Goal: Task Accomplishment & Management: Manage account settings

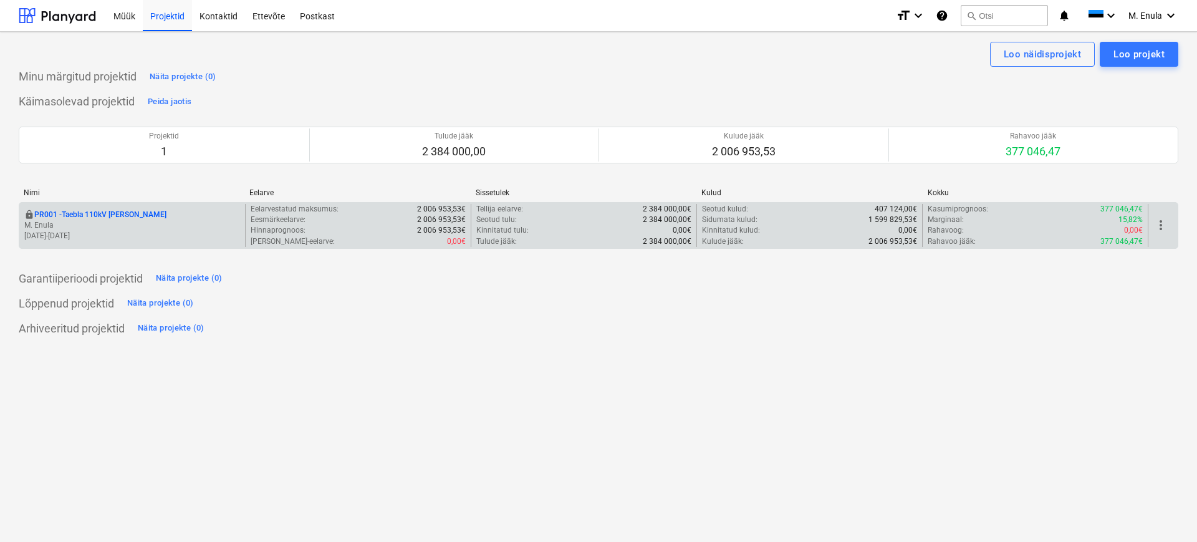
click at [148, 221] on p "M. Enula" at bounding box center [132, 225] width 216 height 11
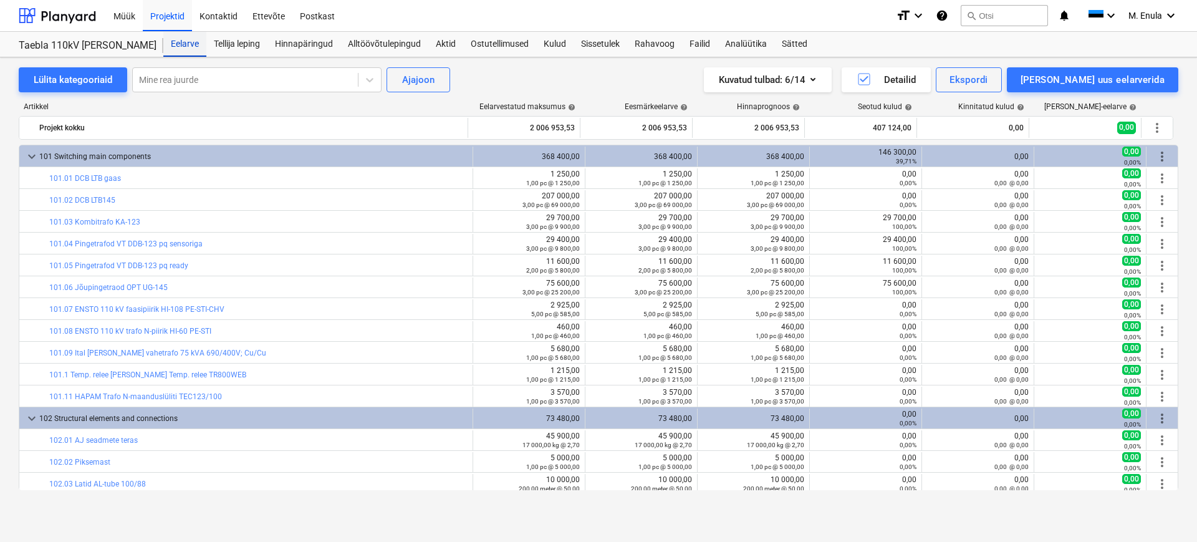
click at [189, 48] on div "Eelarve" at bounding box center [184, 44] width 43 height 25
click at [554, 43] on div "Kulud" at bounding box center [554, 44] width 37 height 25
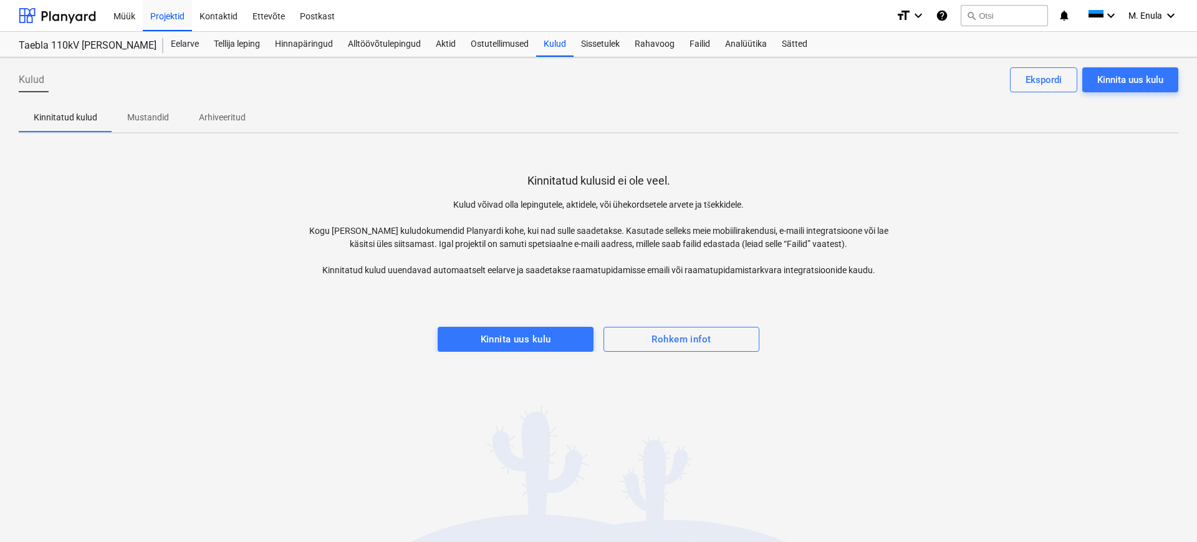
click at [157, 117] on p "Mustandid" at bounding box center [148, 117] width 42 height 13
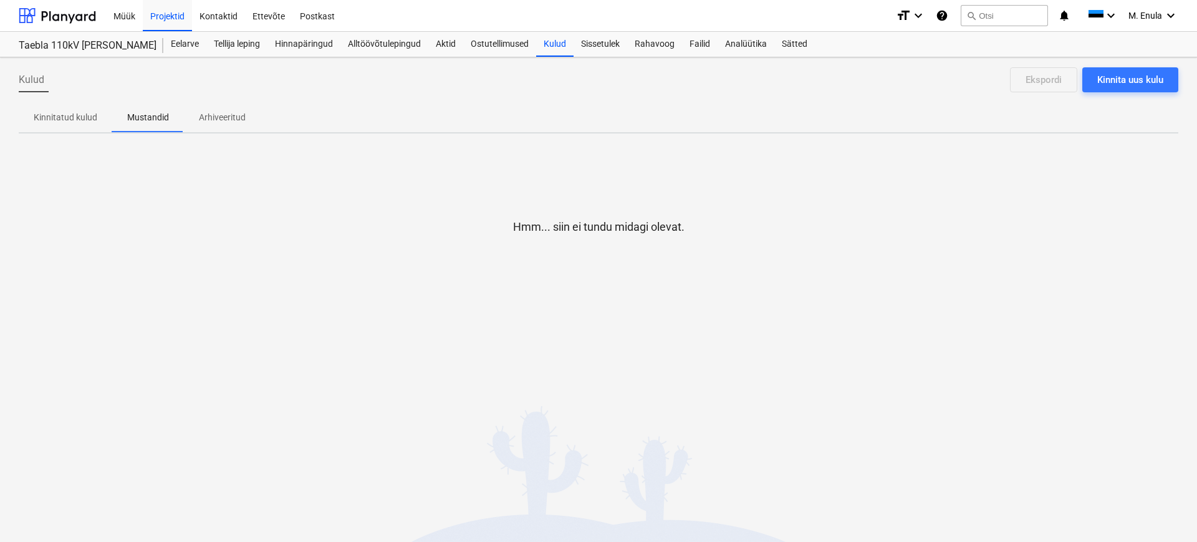
click at [60, 117] on p "Kinnitatud kulud" at bounding box center [66, 117] width 64 height 13
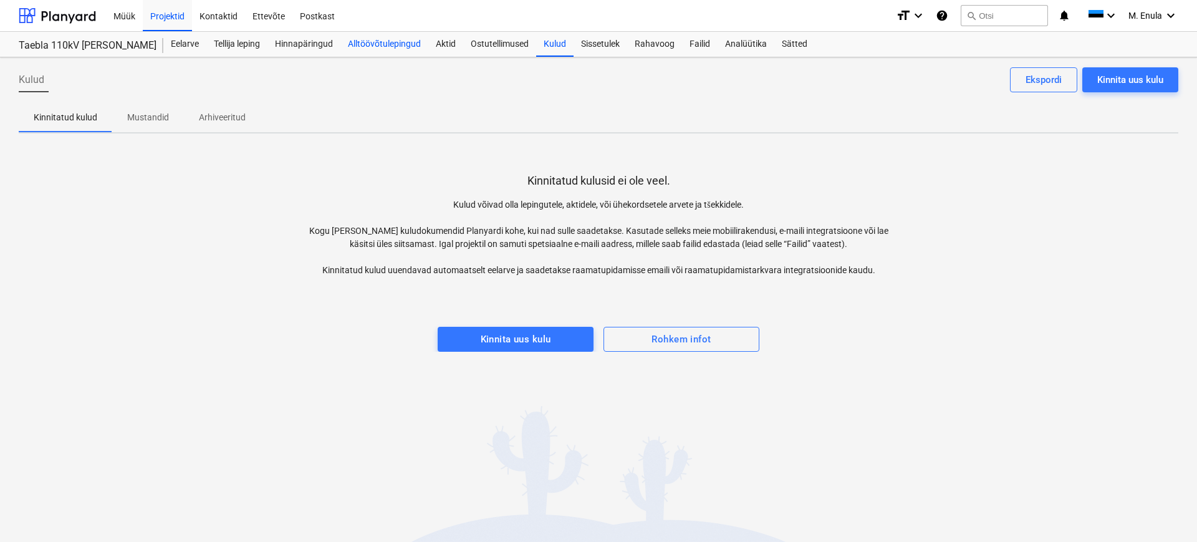
click at [374, 45] on div "Alltöövõtulepingud" at bounding box center [384, 44] width 88 height 25
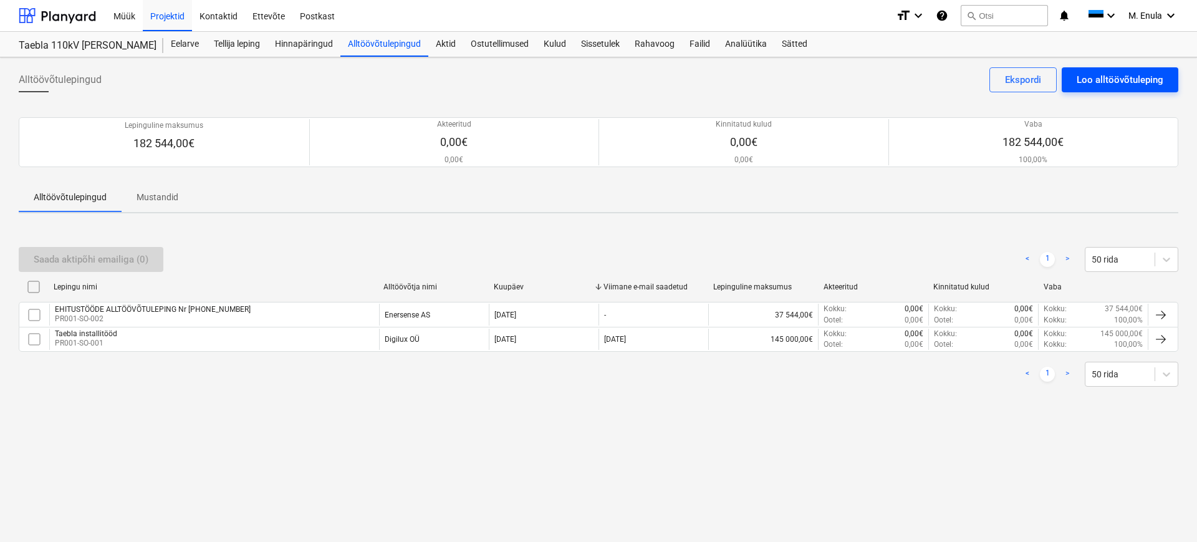
click at [1137, 81] on div "Loo alltöövõtuleping" at bounding box center [1120, 80] width 87 height 16
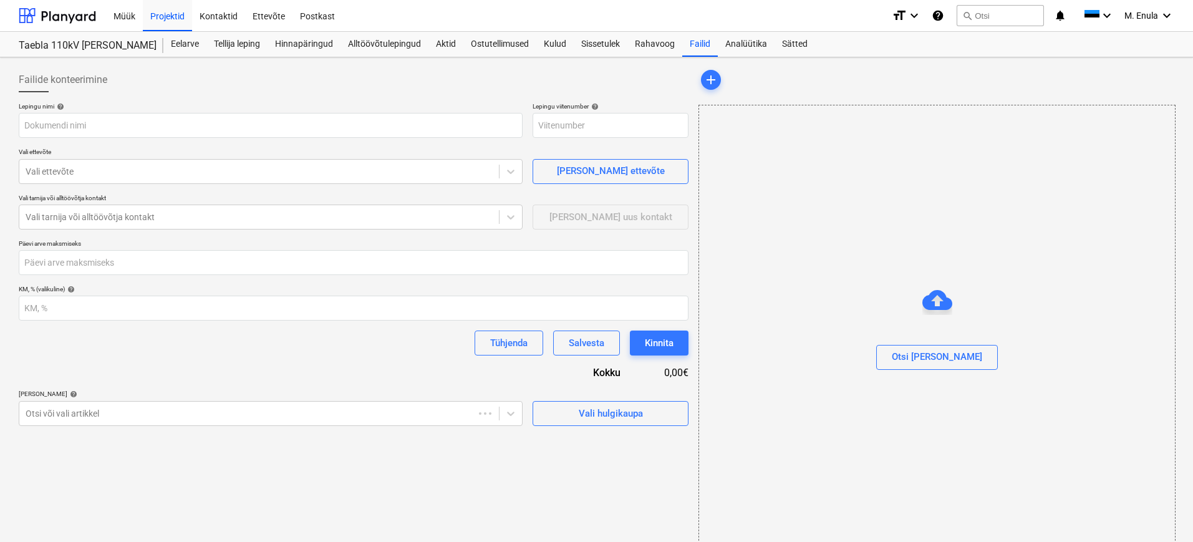
type input "PR001-SO-003"
click at [110, 128] on input "text" at bounding box center [271, 125] width 504 height 25
drag, startPoint x: 149, startPoint y: 124, endPoint x: 0, endPoint y: 122, distance: 149.0
click at [0, 122] on div "Failide konteerimine Lepingu nimi help Hitachi Energy Estonia AS Lepingu viiten…" at bounding box center [596, 313] width 1193 height 512
click at [147, 181] on div "Vali ettevõte" at bounding box center [271, 171] width 504 height 25
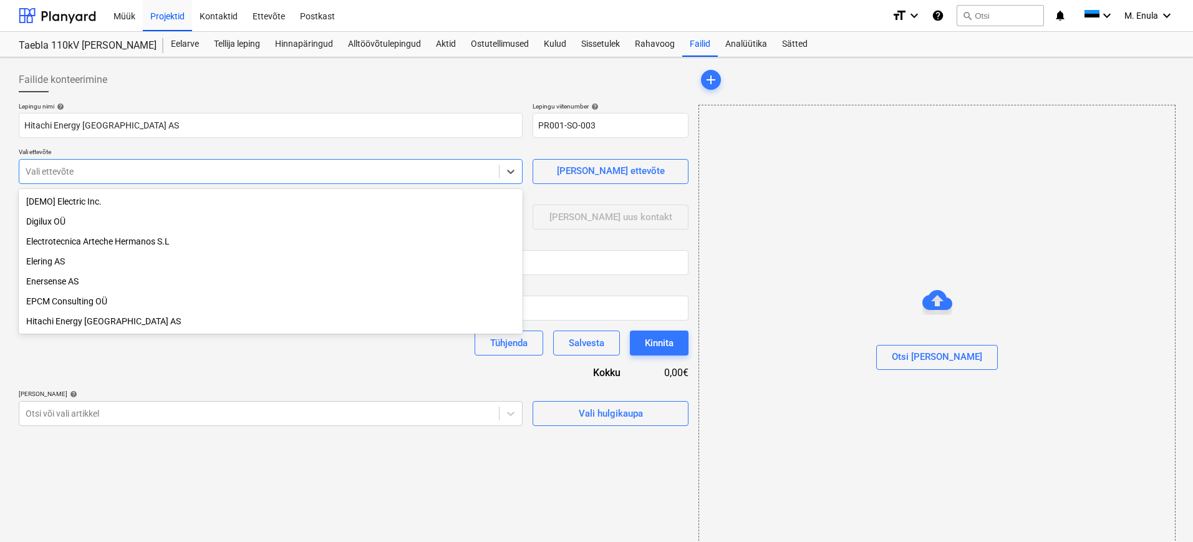
click at [108, 322] on div "Hitachi Energy [GEOGRAPHIC_DATA] AS" at bounding box center [271, 321] width 504 height 20
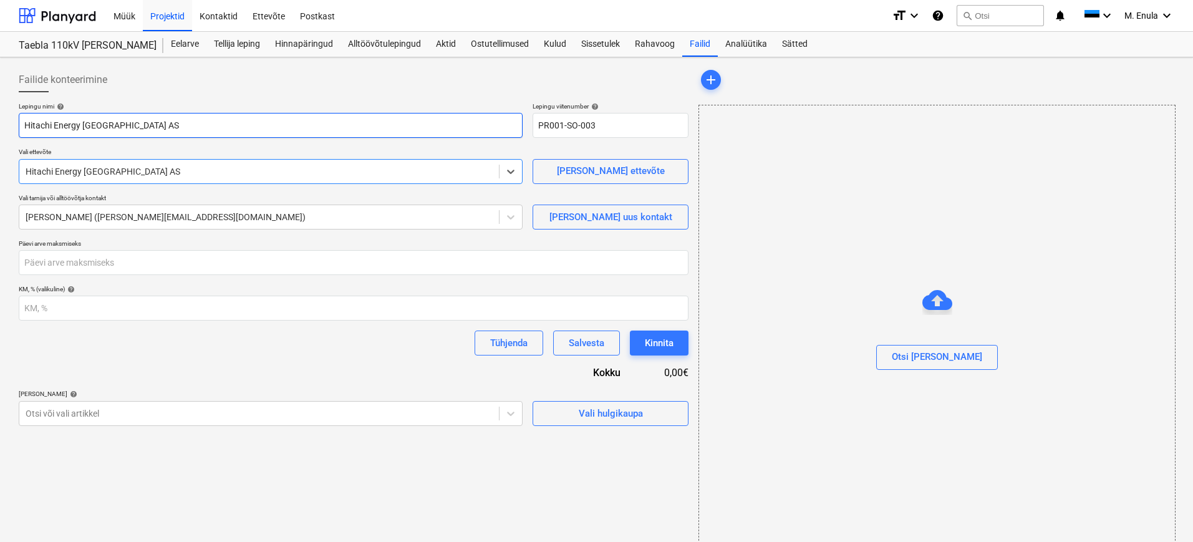
click at [150, 130] on input "Hitachi Energy [GEOGRAPHIC_DATA] AS" at bounding box center [271, 125] width 504 height 25
drag, startPoint x: 162, startPoint y: 126, endPoint x: 0, endPoint y: 127, distance: 162.1
click at [0, 127] on div "Failide konteerimine Lepingu nimi help Hitachi Energy Estonia AS Lepingu viiten…" at bounding box center [596, 313] width 1193 height 512
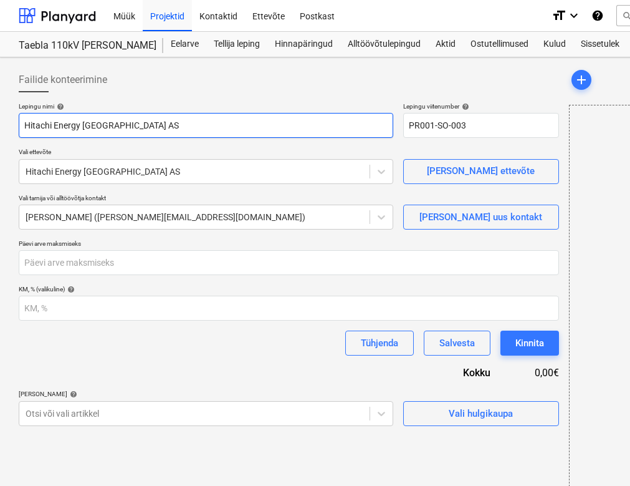
click at [181, 125] on input "Hitachi Energy [GEOGRAPHIC_DATA] AS" at bounding box center [206, 125] width 375 height 25
paste input "OPP-24-7060008 ja selle muutmise kokkulepe nr.1"
type input "OPP-24-7060008 ja selle muutmise kokkulepe nr.1"
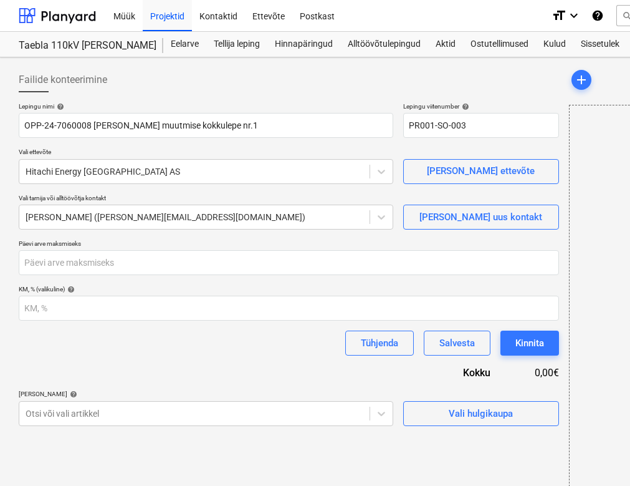
click at [283, 87] on div "Failide konteerimine" at bounding box center [289, 79] width 541 height 25
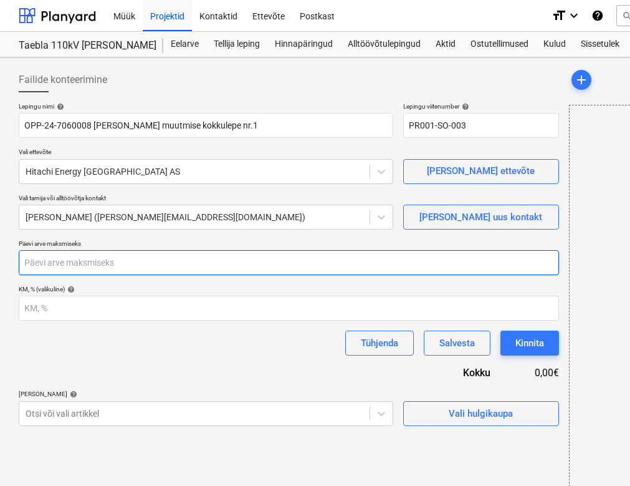
click at [151, 266] on input "number" at bounding box center [289, 262] width 541 height 25
click at [189, 270] on input "number" at bounding box center [289, 262] width 541 height 25
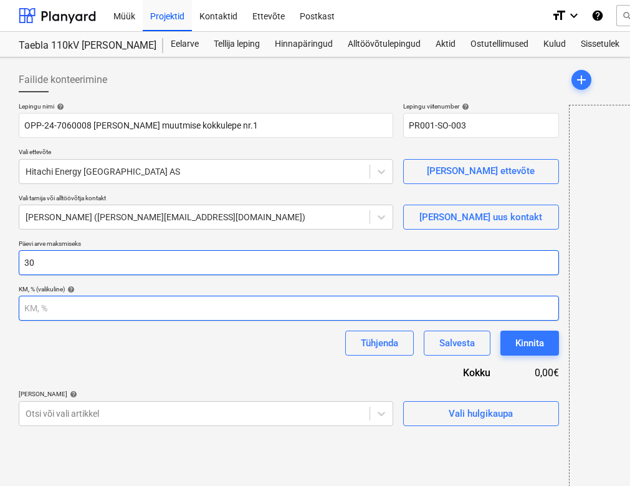
type input "30"
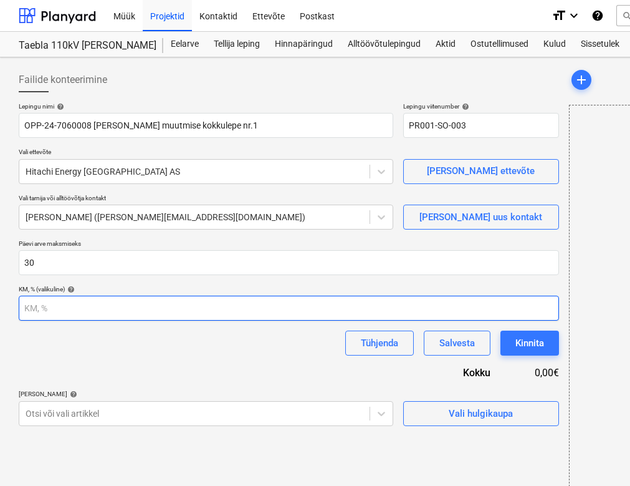
click at [153, 314] on input "number" at bounding box center [289, 308] width 541 height 25
type input "24"
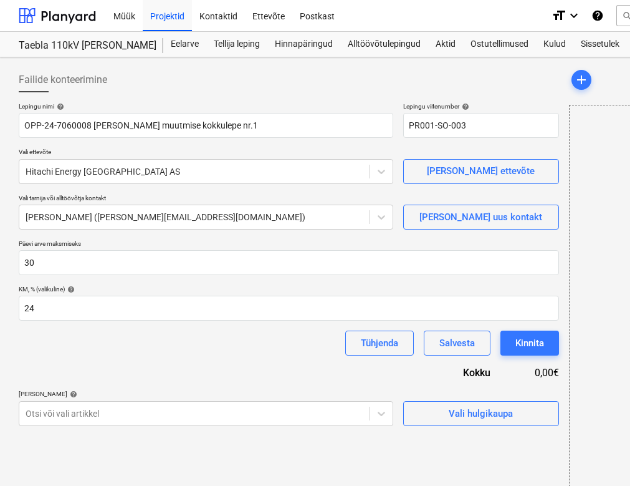
click at [163, 336] on div "Tühjenda Salvesta Kinnita" at bounding box center [289, 342] width 541 height 25
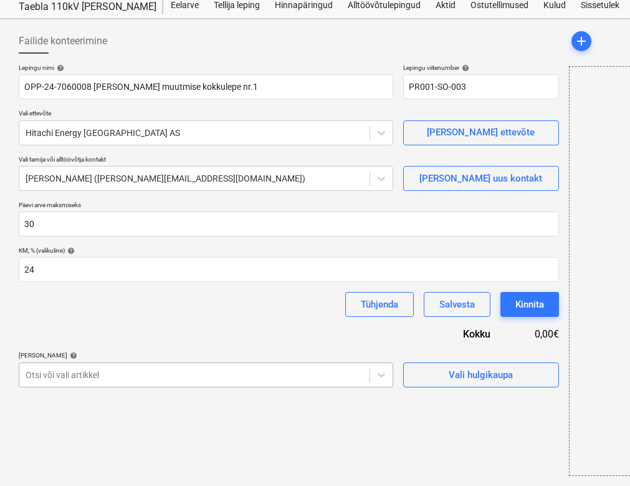
click at [234, 412] on body "Müük Projektid Kontaktid Ettevõte Postkast format_size keyboard_arrow_down help…" at bounding box center [315, 204] width 630 height 486
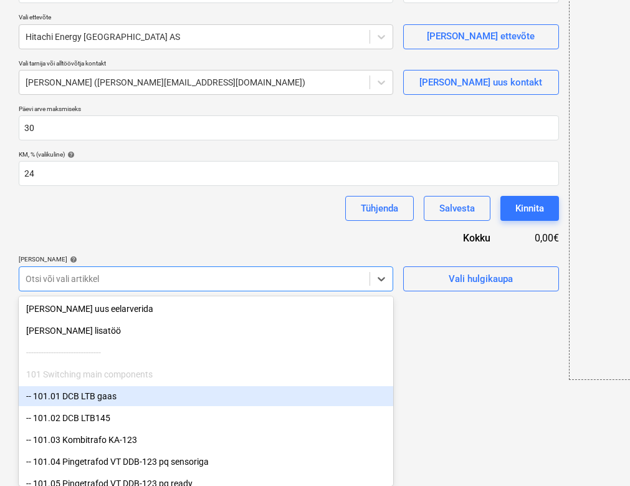
click at [258, 393] on div "-- 101.01 DCB LTB gaas" at bounding box center [206, 396] width 375 height 20
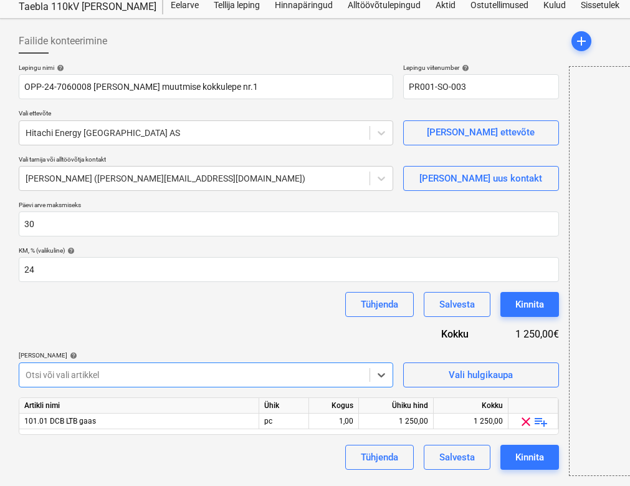
scroll to position [39, 0]
click at [381, 377] on body "Müük Projektid Kontaktid Ettevõte Postkast format_size keyboard_arrow_down help…" at bounding box center [315, 204] width 630 height 486
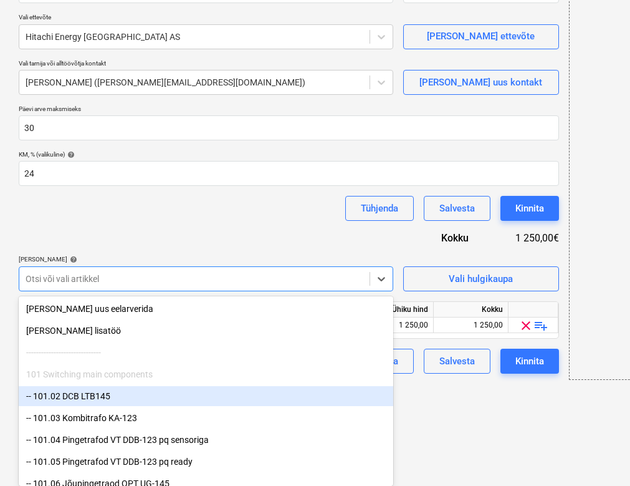
click at [147, 396] on div "-- 101.02 DCB LTB145" at bounding box center [206, 396] width 375 height 20
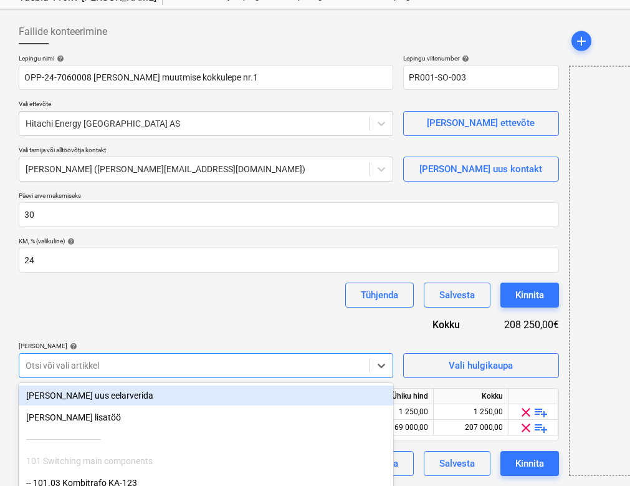
click at [302, 367] on body "Müük Projektid Kontaktid Ettevõte Postkast format_size keyboard_arrow_down help…" at bounding box center [315, 195] width 630 height 486
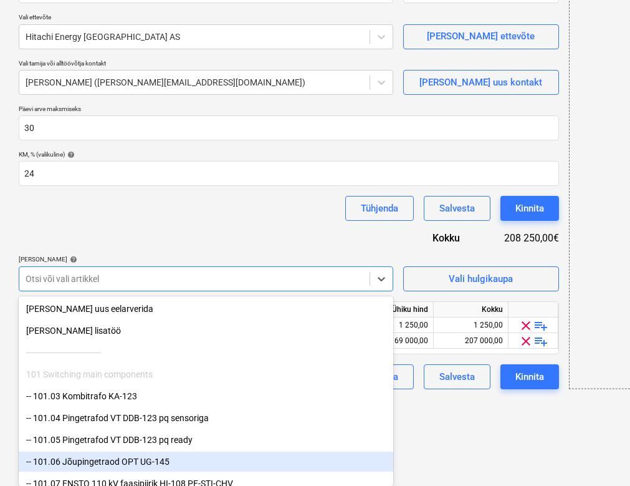
click at [439, 351] on html "Müük Projektid Kontaktid Ettevõte Postkast format_size keyboard_arrow_down help…" at bounding box center [315, 108] width 630 height 486
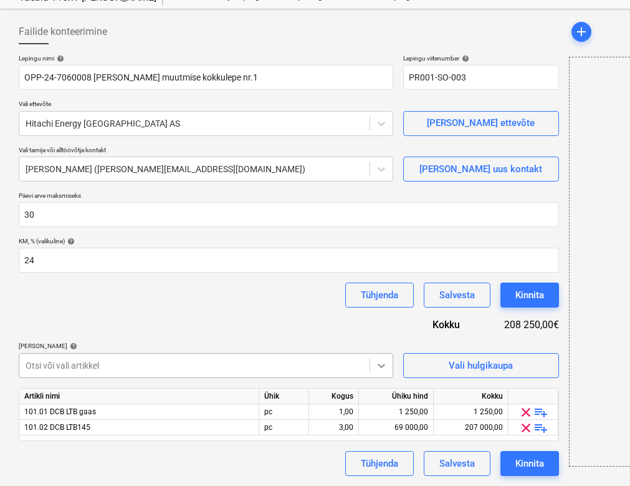
click at [381, 366] on body "Müük Projektid Kontaktid Ettevõte Postkast format_size keyboard_arrow_down help…" at bounding box center [315, 195] width 630 height 486
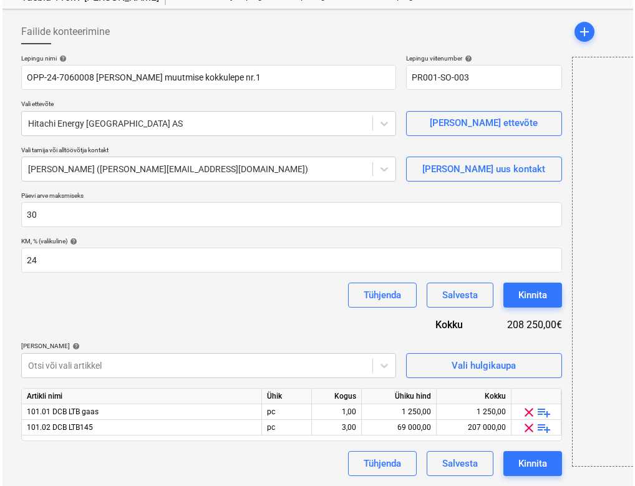
scroll to position [48, 0]
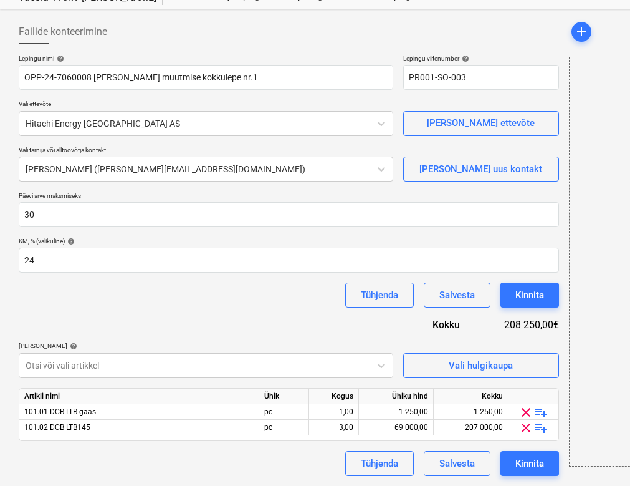
click at [504, 408] on html "Müük Projektid Kontaktid Ettevõte Postkast format_size keyboard_arrow_down help…" at bounding box center [315, 195] width 630 height 486
click at [385, 463] on div "Tühjenda" at bounding box center [379, 463] width 37 height 16
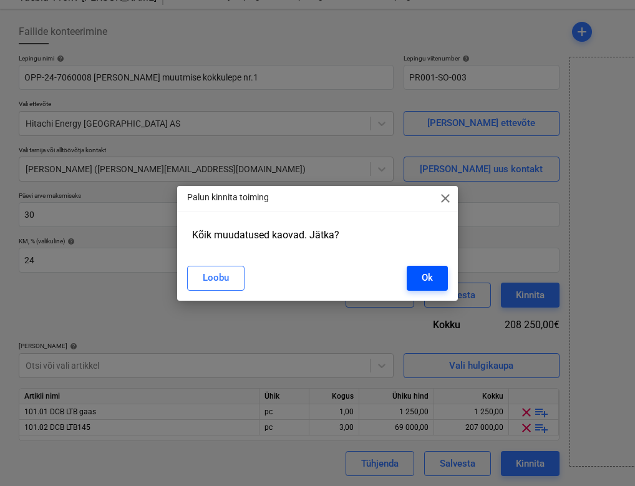
click at [430, 277] on div "Ok" at bounding box center [427, 277] width 11 height 16
type input "PR001-SO-003"
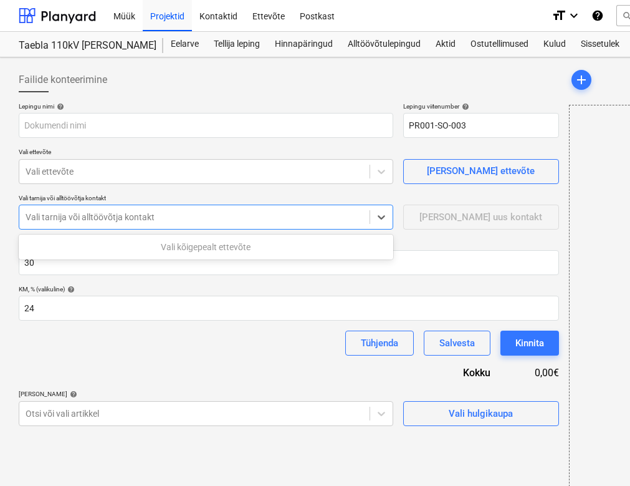
click at [85, 218] on div at bounding box center [195, 217] width 338 height 12
click at [127, 11] on div "Müük" at bounding box center [124, 15] width 37 height 32
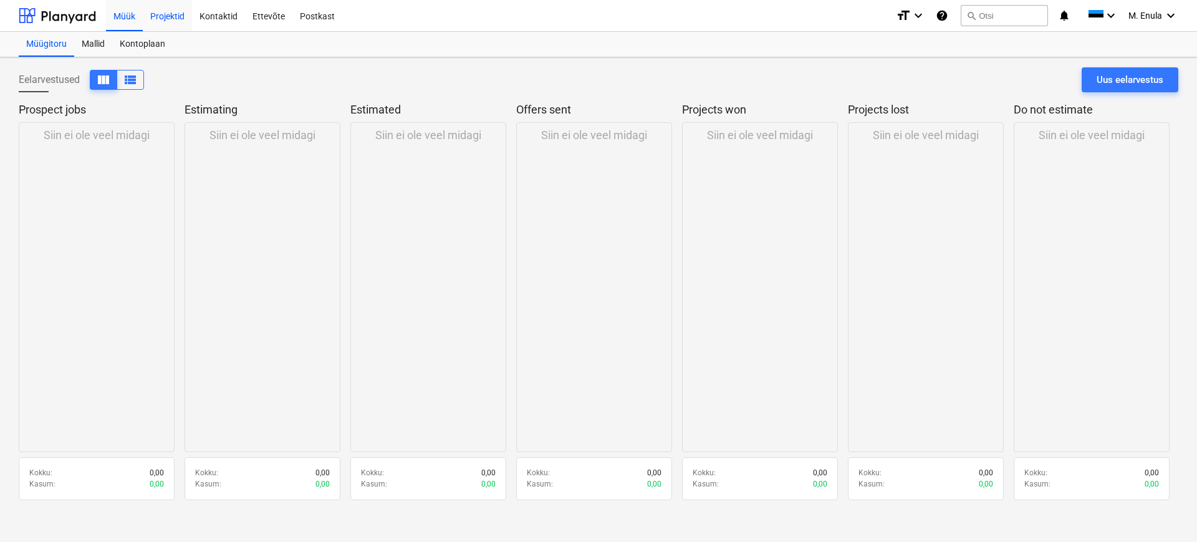
click at [172, 18] on div "Projektid" at bounding box center [167, 15] width 49 height 32
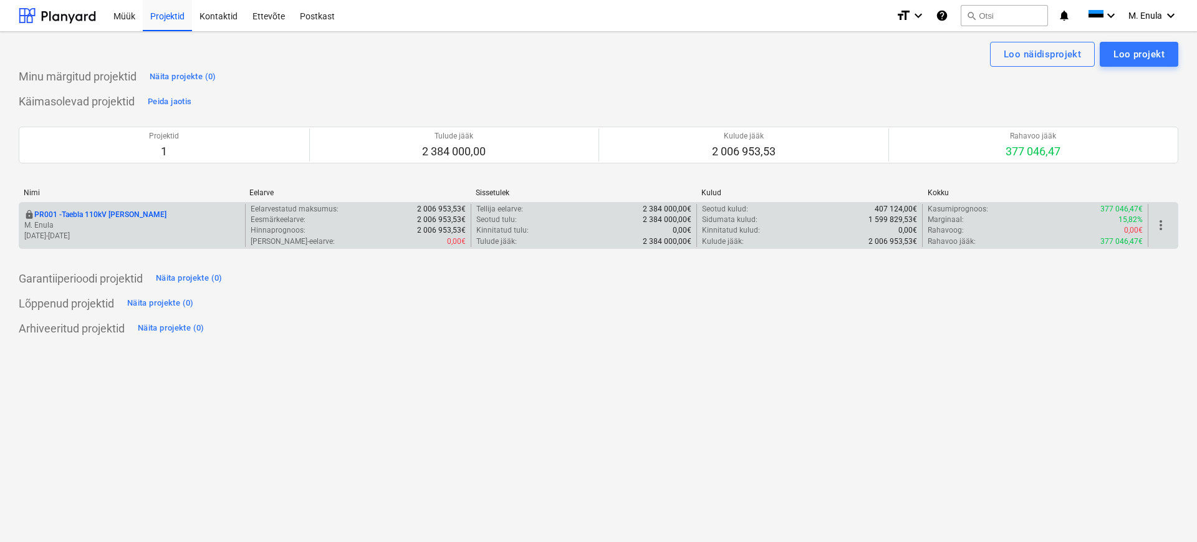
click at [122, 221] on p "M. Enula" at bounding box center [132, 225] width 216 height 11
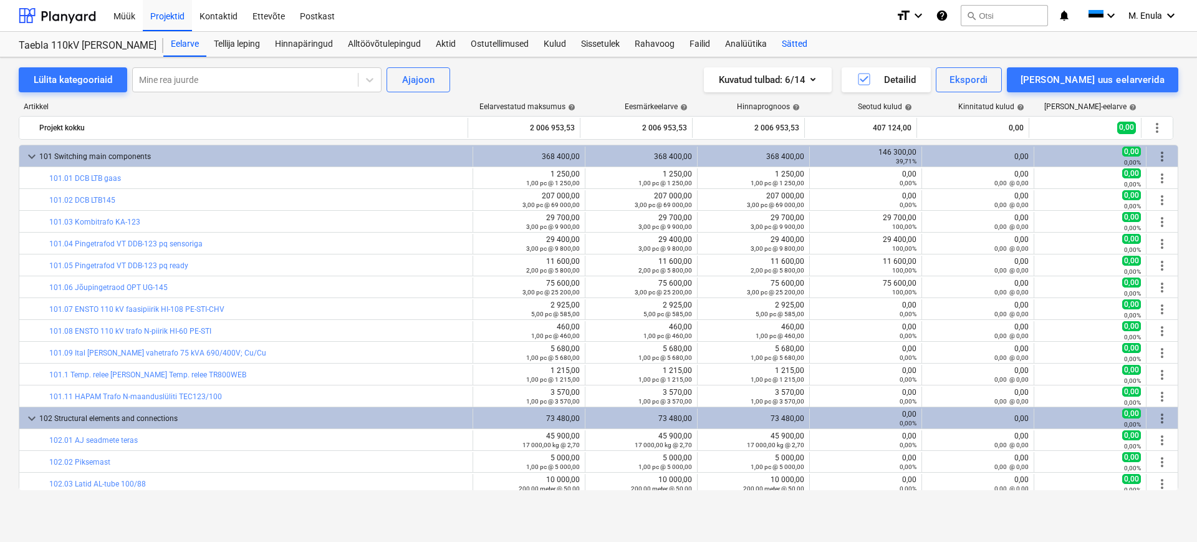
click at [801, 42] on div "Sätted" at bounding box center [794, 44] width 41 height 25
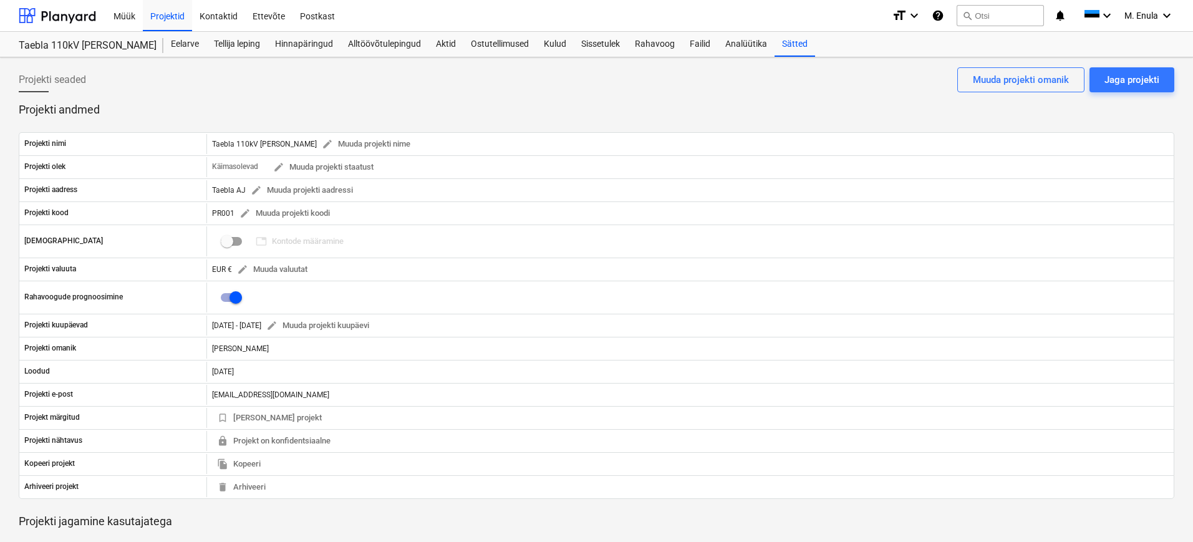
scroll to position [129, 0]
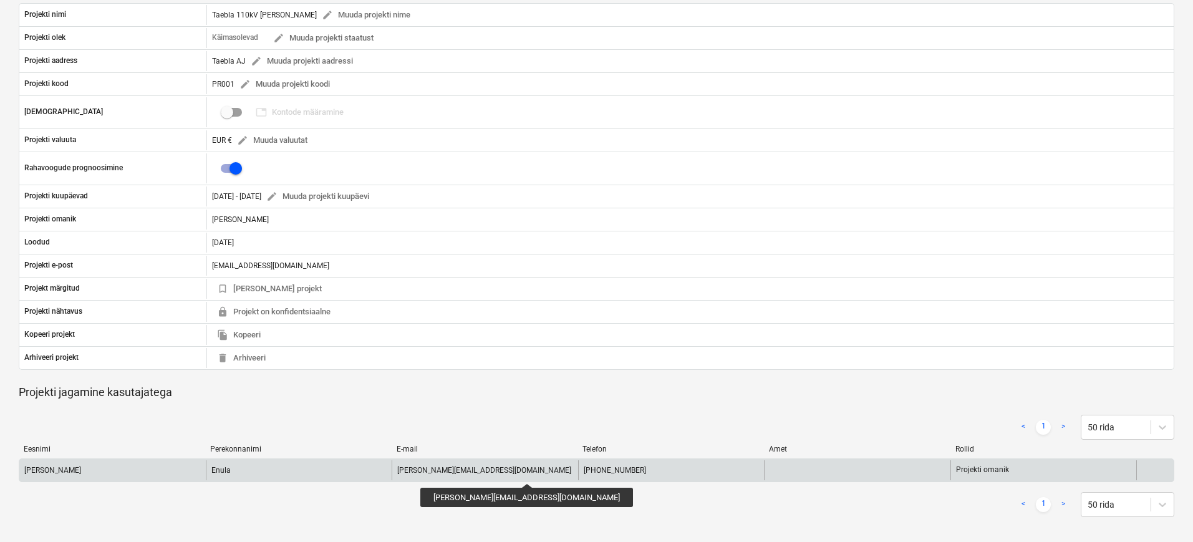
click at [478, 472] on div "[PERSON_NAME][EMAIL_ADDRESS][DOMAIN_NAME]" at bounding box center [484, 470] width 174 height 9
click at [486, 472] on div "[PERSON_NAME][EMAIL_ADDRESS][DOMAIN_NAME]" at bounding box center [485, 470] width 186 height 20
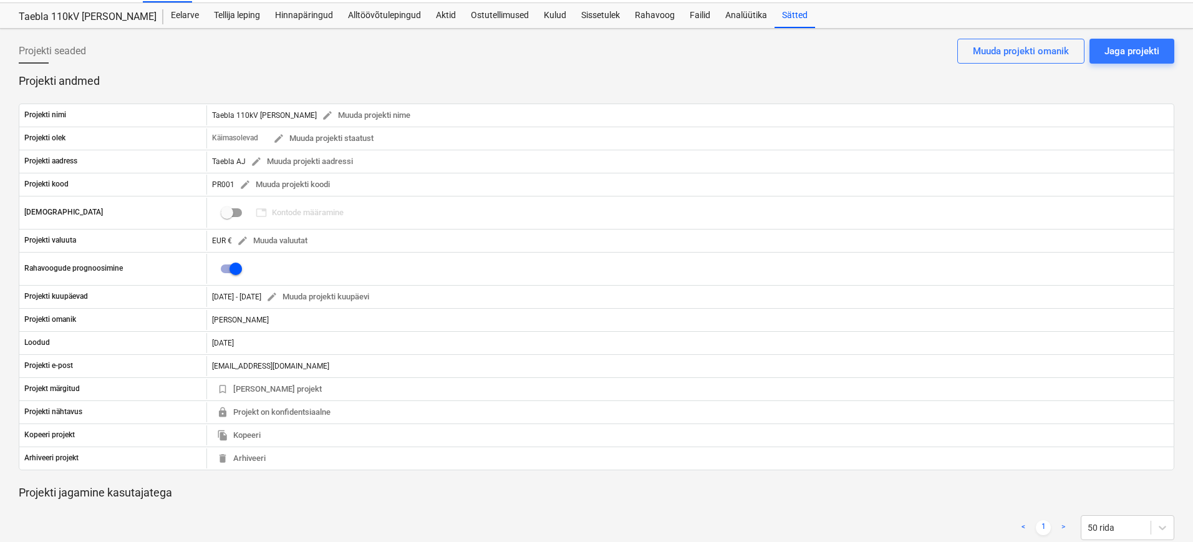
scroll to position [0, 0]
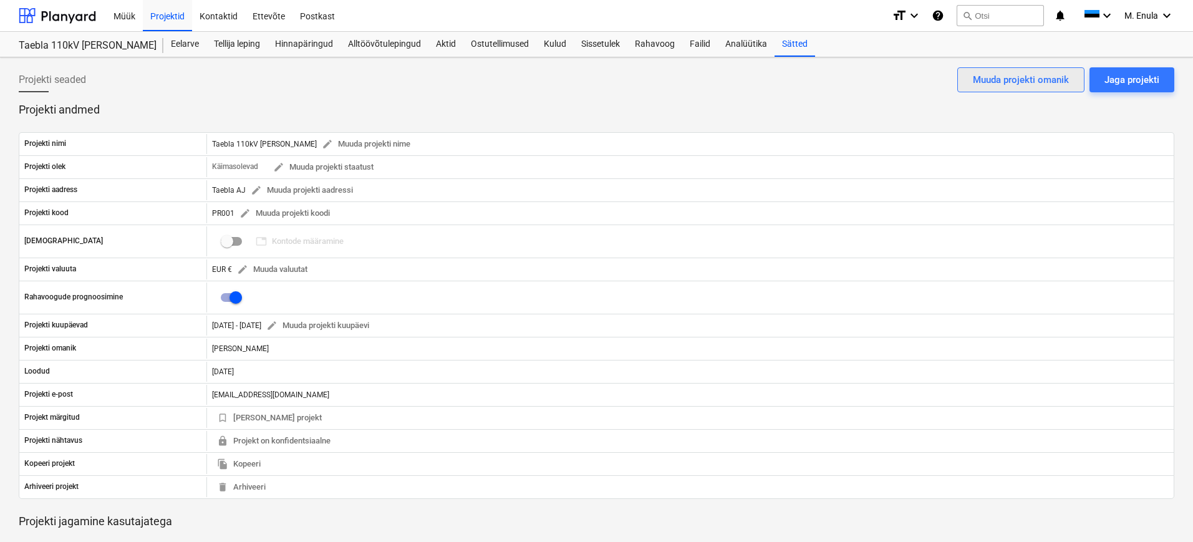
click at [1029, 76] on div "Muuda projekti omanik" at bounding box center [1021, 80] width 96 height 16
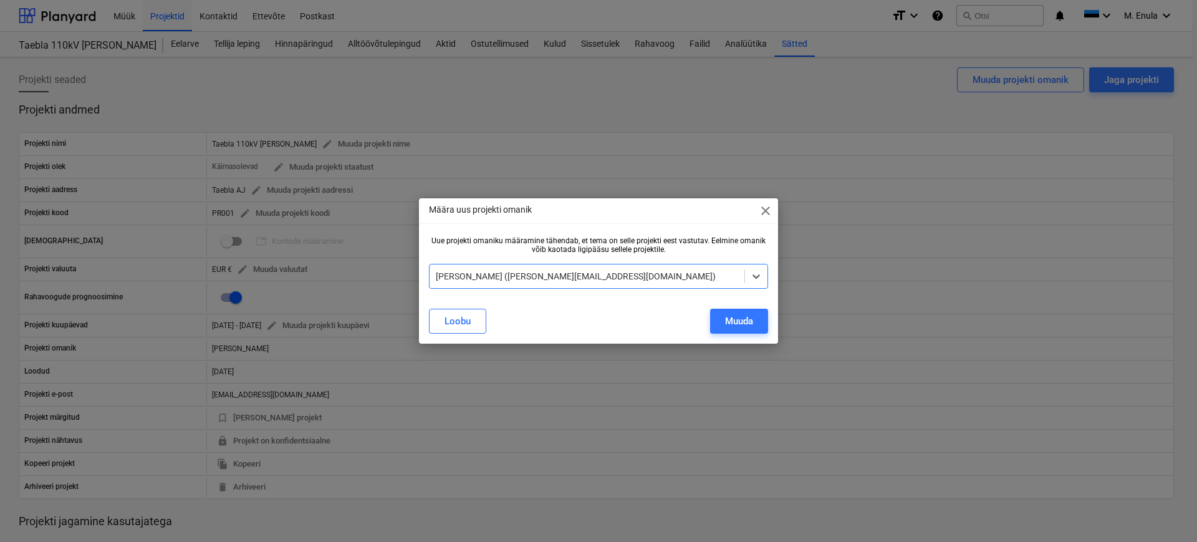
click at [599, 278] on div at bounding box center [587, 276] width 302 height 12
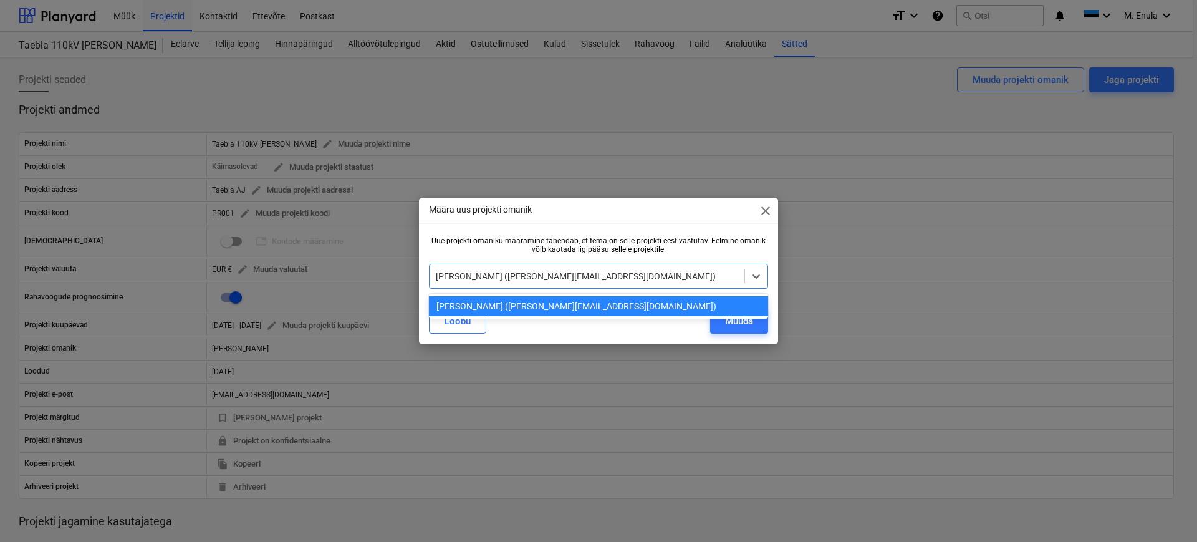
click at [644, 272] on div at bounding box center [587, 276] width 302 height 12
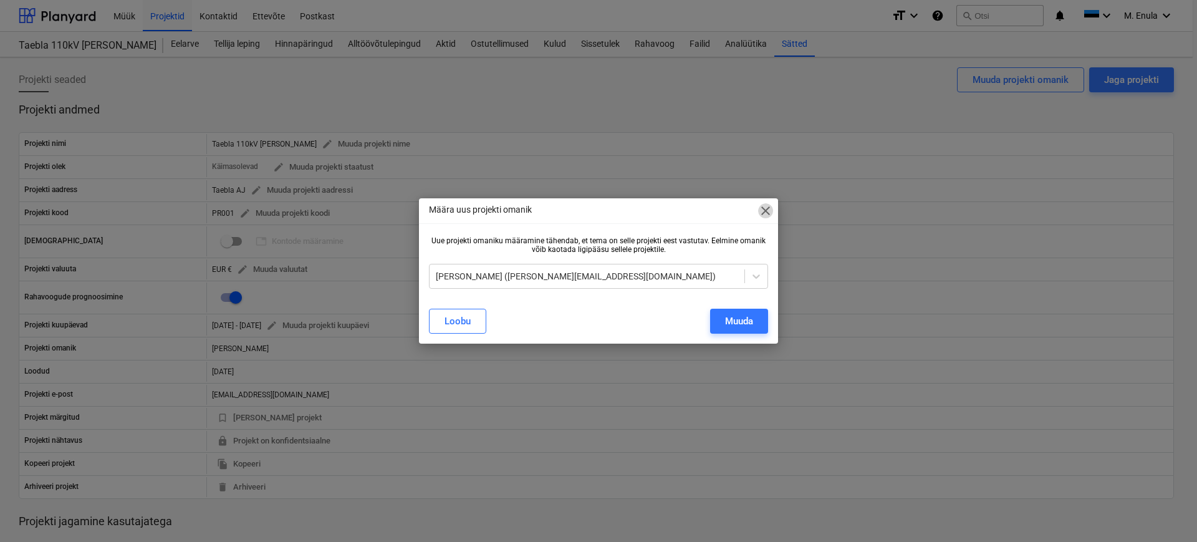
click at [771, 212] on span "close" at bounding box center [765, 210] width 15 height 15
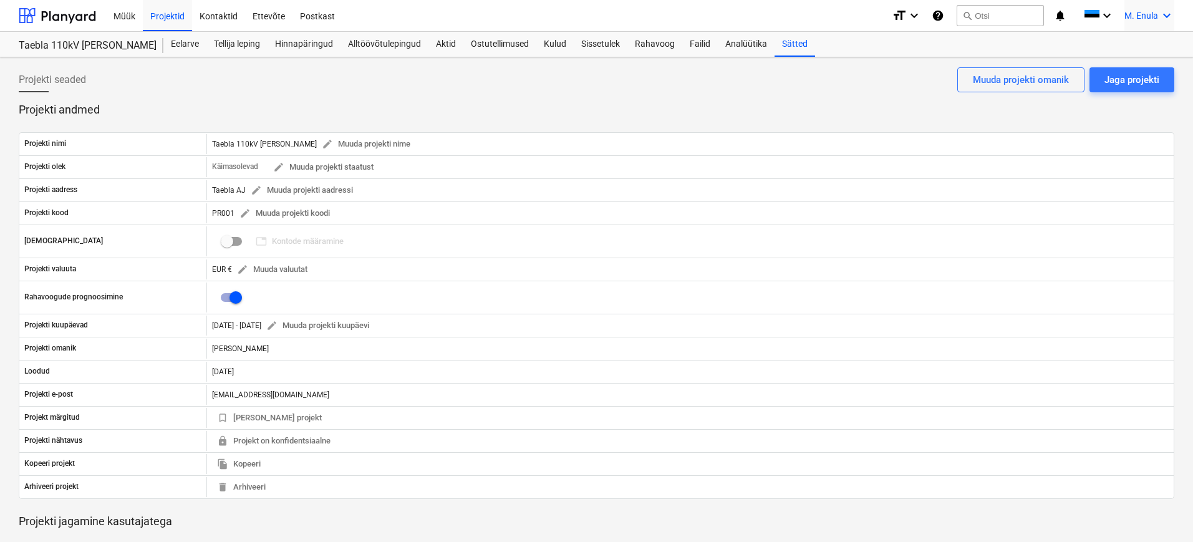
click at [1155, 12] on span "M. Enula" at bounding box center [1141, 16] width 34 height 10
click at [1149, 51] on div "Sätted" at bounding box center [1136, 49] width 75 height 20
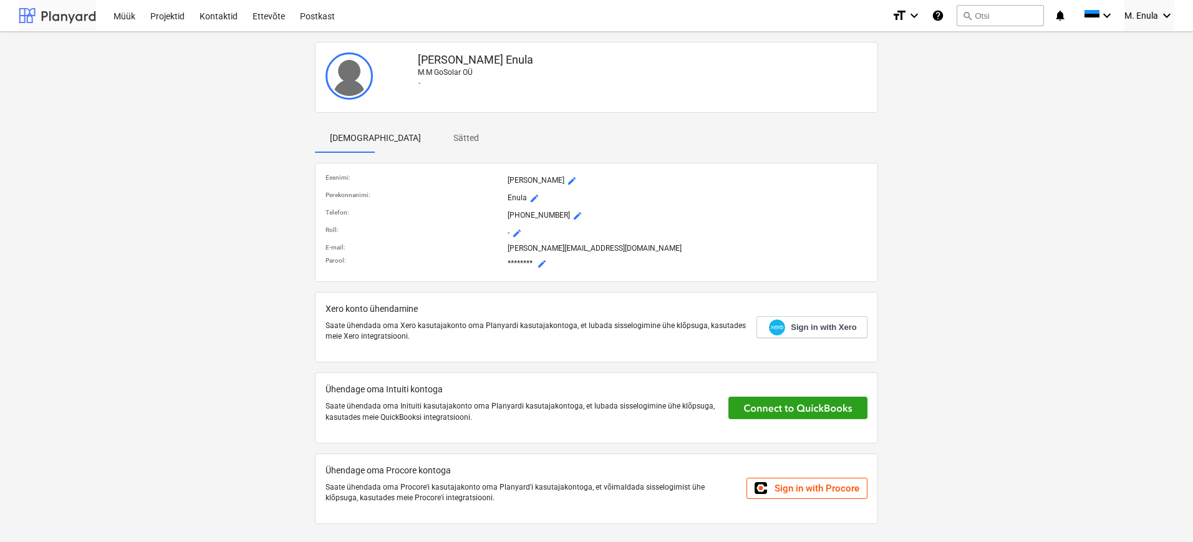
click at [63, 15] on div at bounding box center [57, 15] width 77 height 31
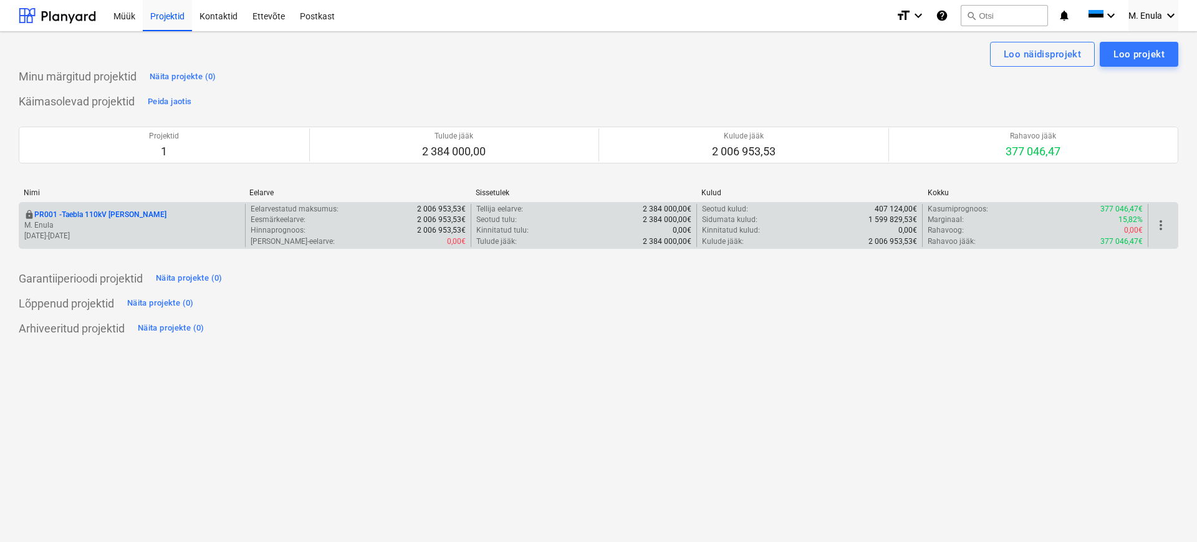
click at [121, 210] on p "PR001 - Taebla 110kV [PERSON_NAME]" at bounding box center [100, 215] width 132 height 11
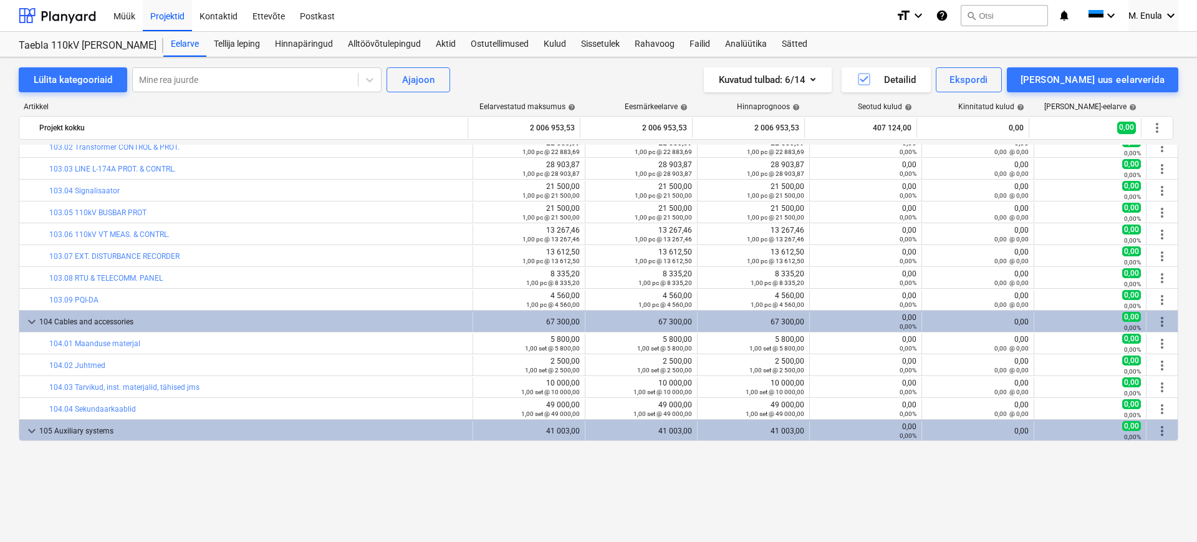
scroll to position [390, 0]
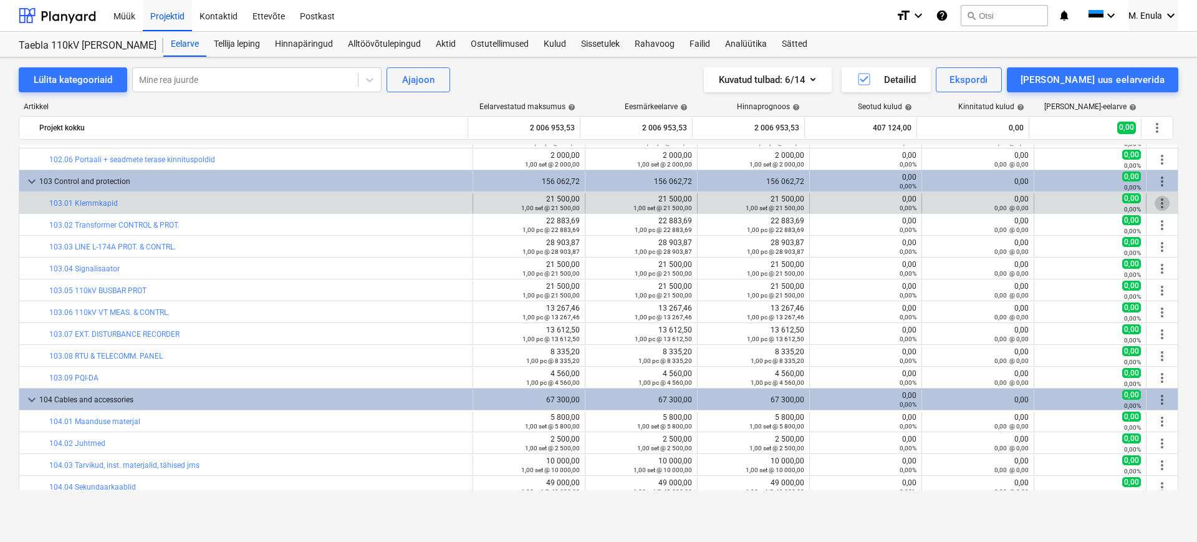
click at [1159, 203] on span "more_vert" at bounding box center [1162, 203] width 15 height 15
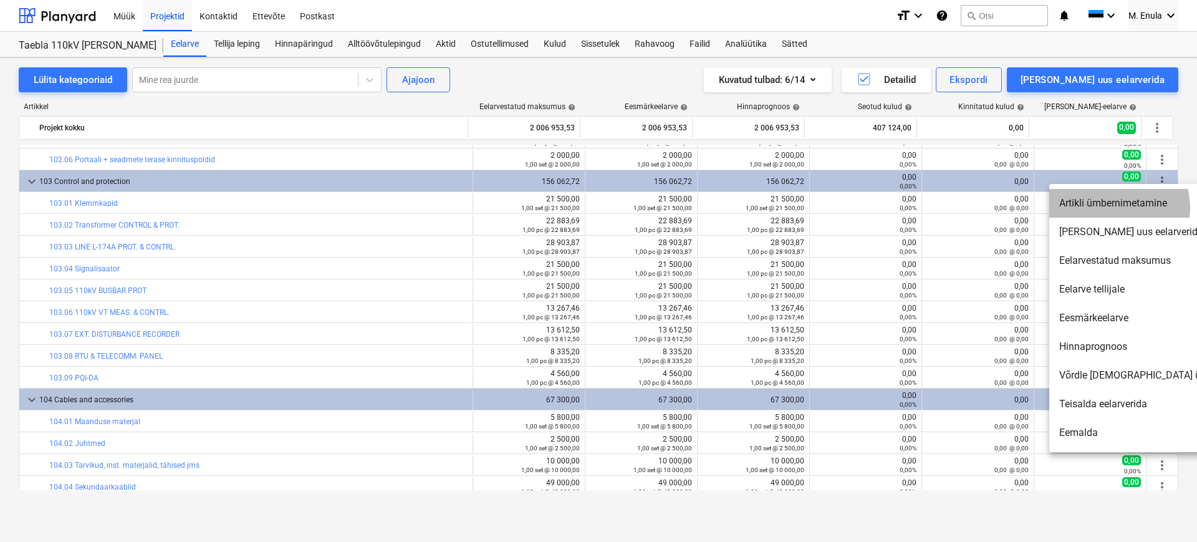
click at [1110, 208] on li "Artikli ümbernimetamine" at bounding box center [1156, 203] width 214 height 29
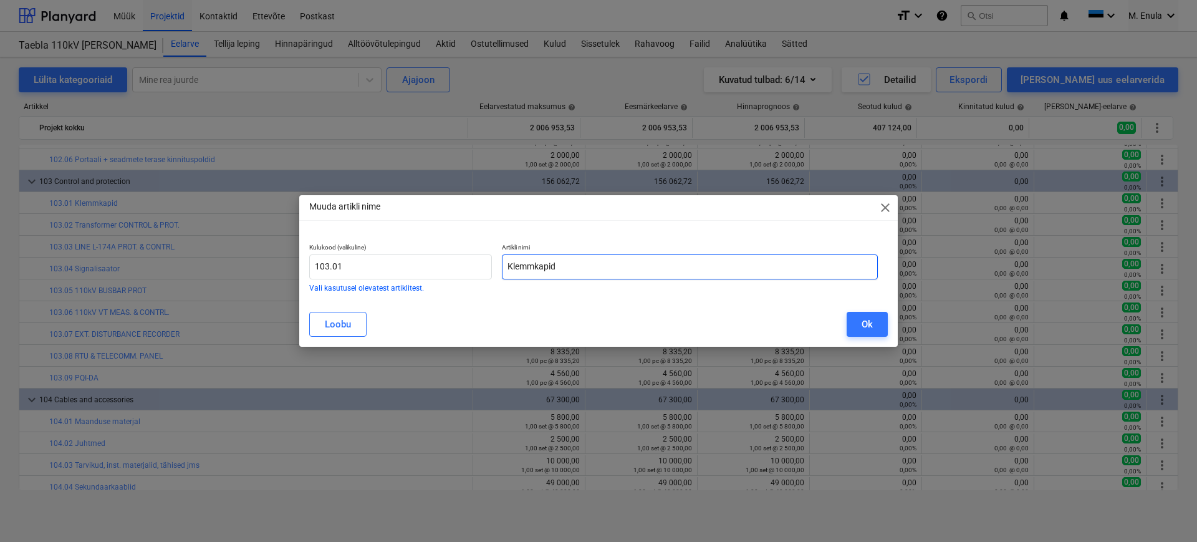
click at [582, 270] on input "Klemmkapid" at bounding box center [690, 266] width 376 height 25
click at [364, 272] on input "103.01" at bounding box center [400, 266] width 183 height 25
click at [615, 261] on input "Klemmkapid" at bounding box center [690, 266] width 376 height 25
drag, startPoint x: 615, startPoint y: 261, endPoint x: 496, endPoint y: 263, distance: 119.1
click at [496, 263] on div "Kulukood (valikuline) 103.01 Vali kasutusel olevatest artiklitest. Artikli nimi…" at bounding box center [593, 267] width 579 height 58
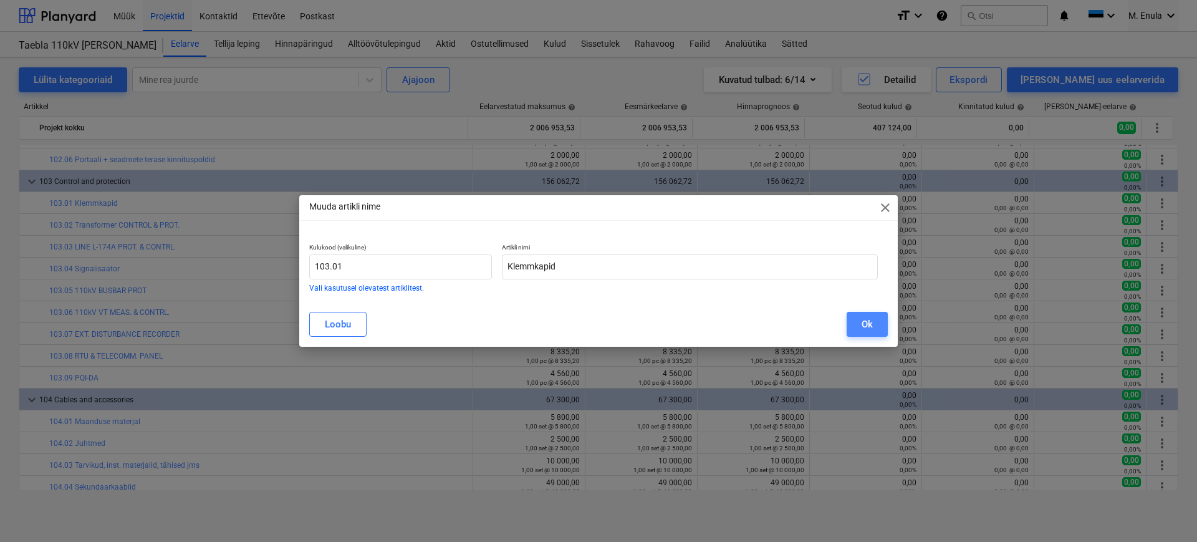
click at [864, 327] on div "Ok" at bounding box center [867, 324] width 11 height 16
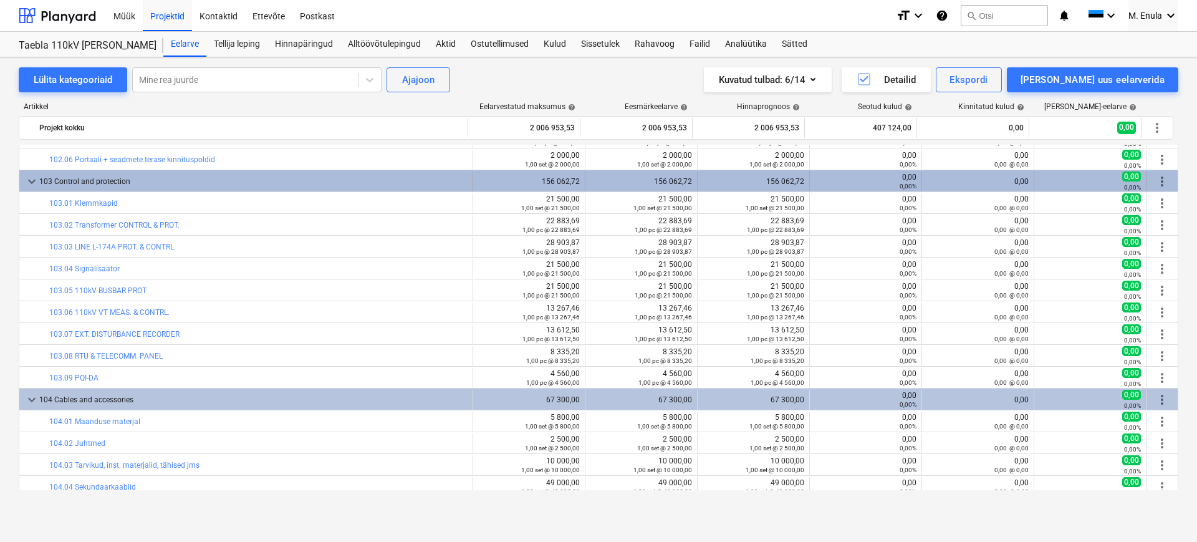
click at [1162, 180] on span "more_vert" at bounding box center [1162, 181] width 15 height 15
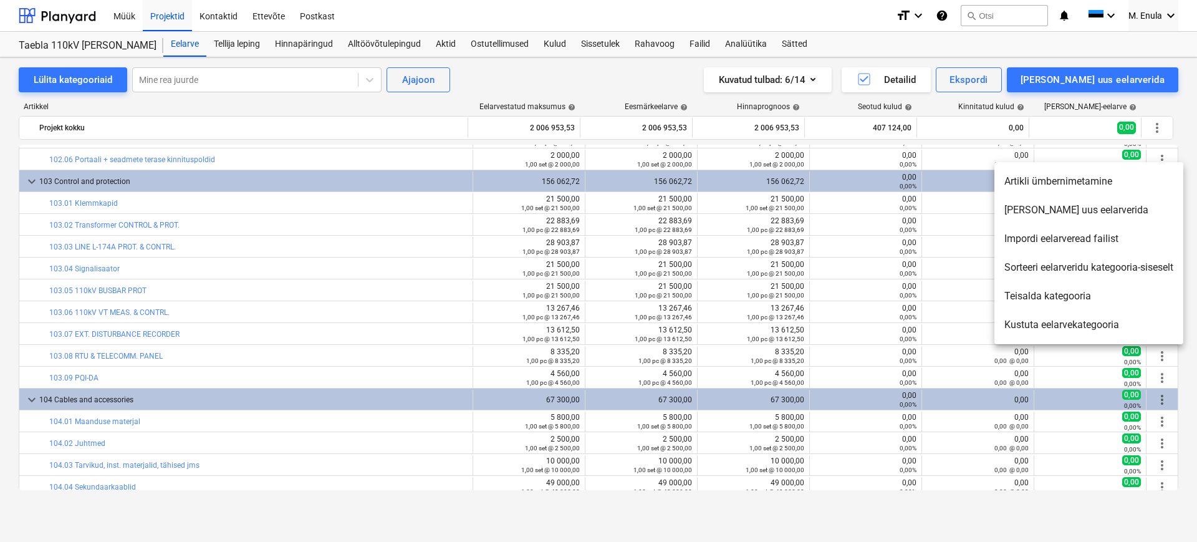
click at [301, 200] on div at bounding box center [598, 271] width 1197 height 542
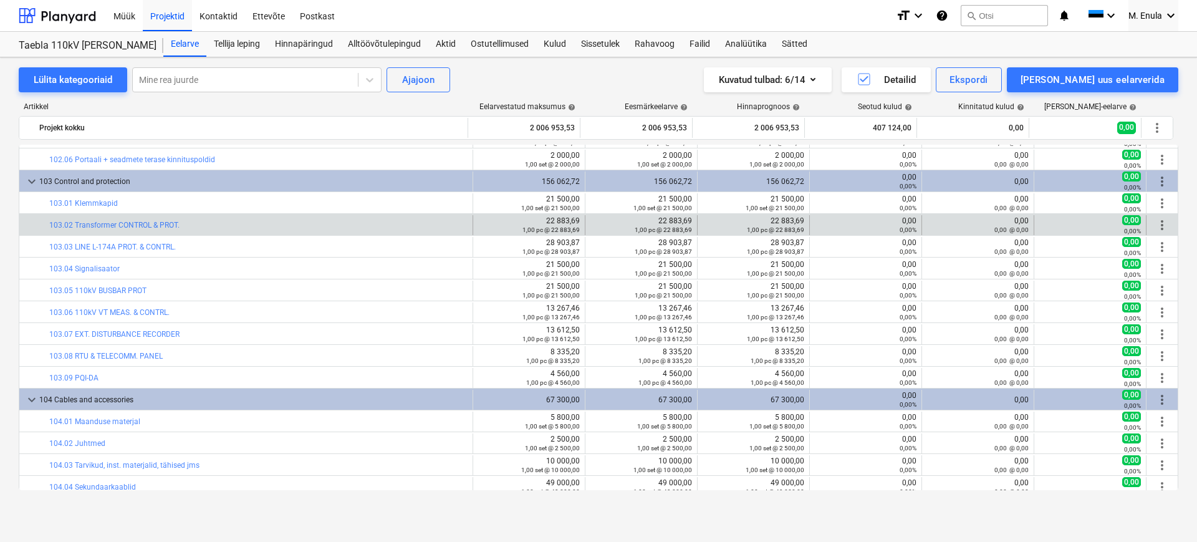
click at [189, 217] on div "bar_chart 103.02 Transformer CONTROL & PROT." at bounding box center [258, 225] width 418 height 20
click at [238, 231] on div "bar_chart 103.02 Transformer CONTROL & PROT." at bounding box center [258, 225] width 418 height 20
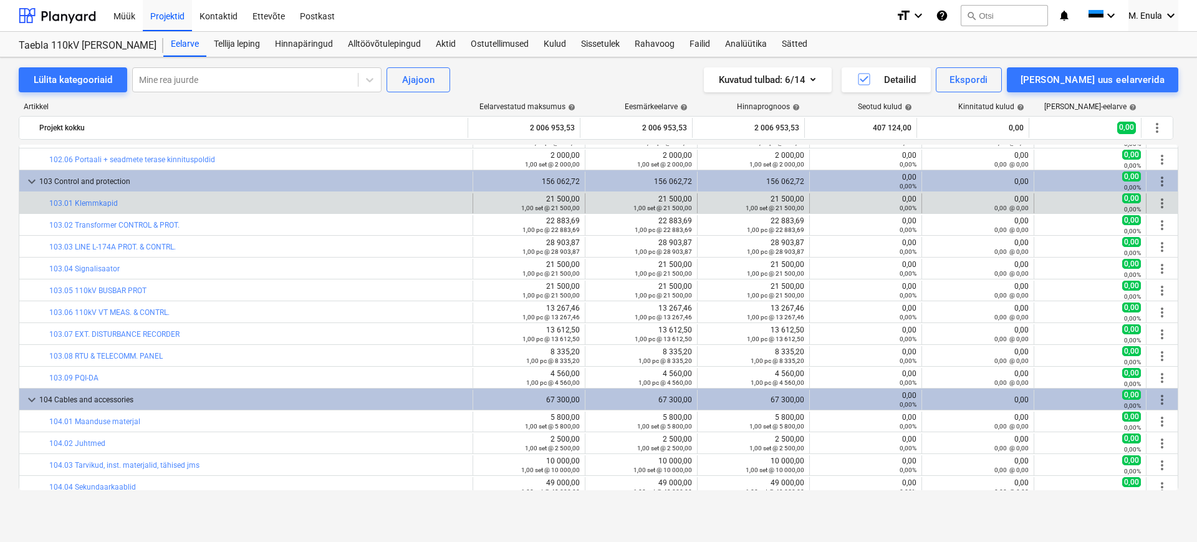
click at [1155, 204] on span "more_vert" at bounding box center [1162, 203] width 15 height 15
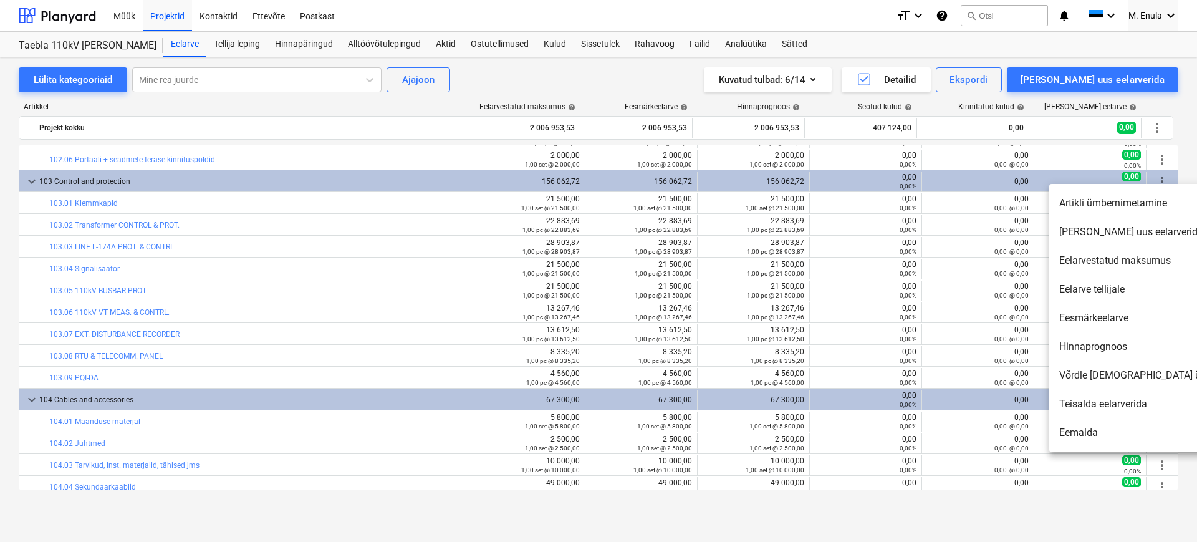
click at [1155, 206] on li "Artikli ümbernimetamine" at bounding box center [1156, 203] width 214 height 29
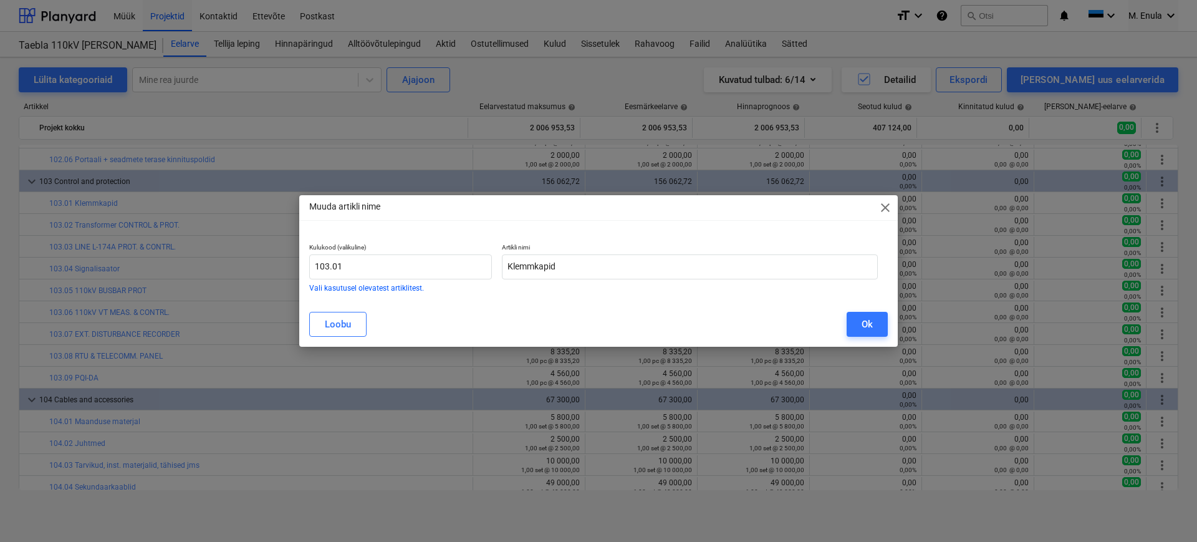
click at [886, 208] on span "close" at bounding box center [885, 207] width 15 height 15
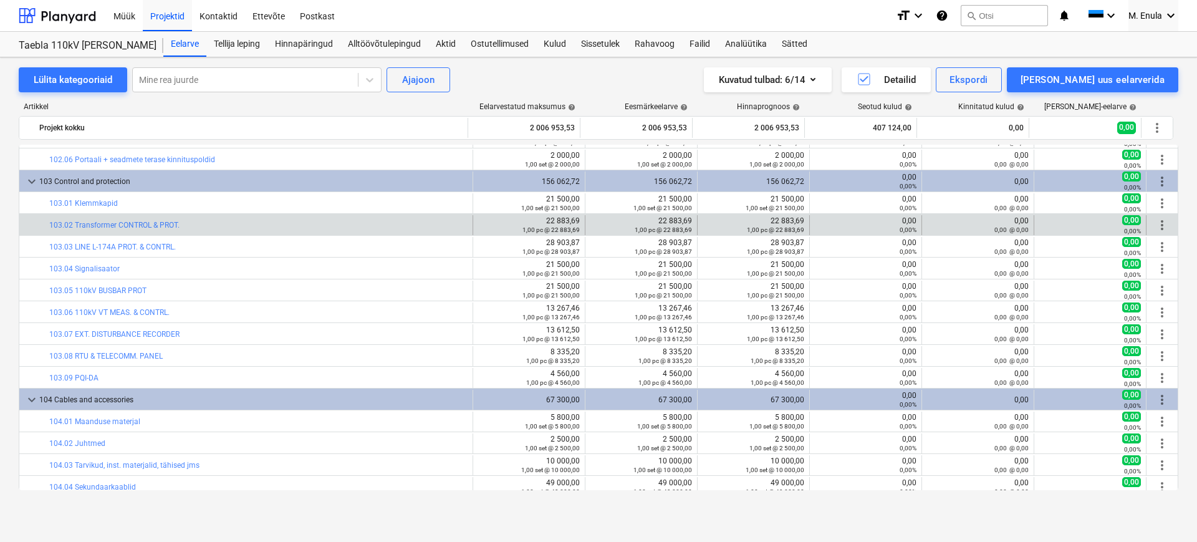
click at [292, 234] on div "bar_chart 103.02 Transformer CONTROL & PROT." at bounding box center [258, 225] width 418 height 20
click at [1162, 223] on span "more_vert" at bounding box center [1162, 225] width 15 height 15
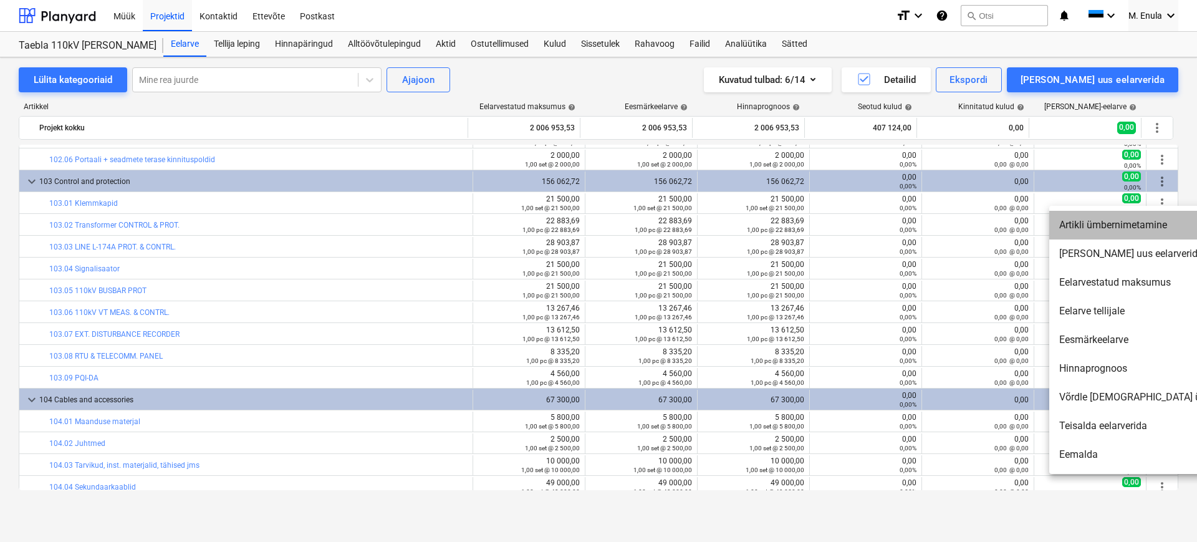
click at [1146, 231] on li "Artikli ümbernimetamine" at bounding box center [1156, 225] width 214 height 29
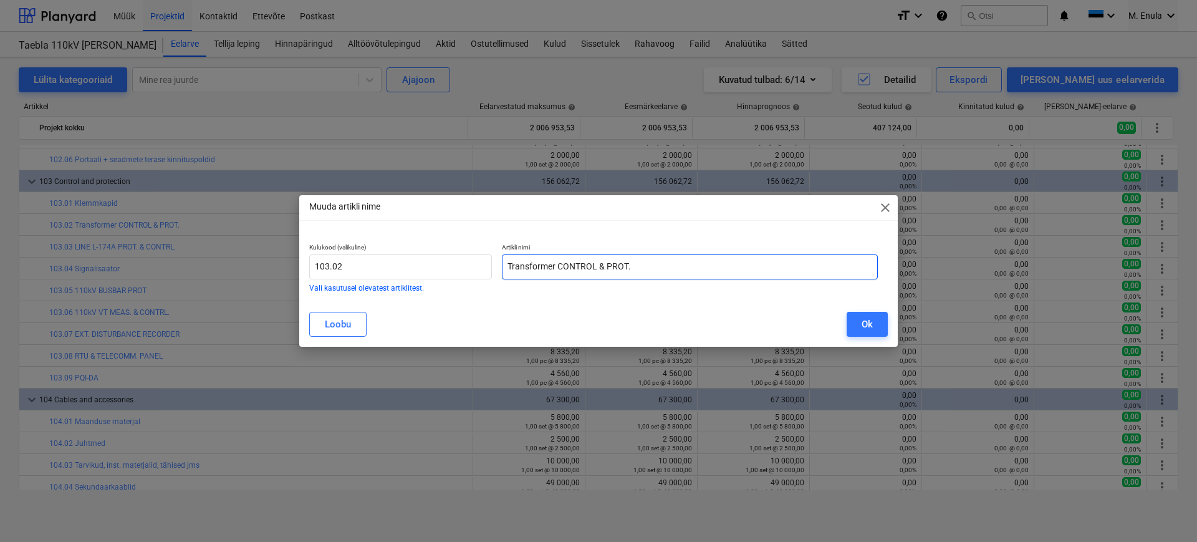
drag, startPoint x: 694, startPoint y: 271, endPoint x: 496, endPoint y: 263, distance: 198.5
click at [496, 263] on div "Kulukood (valikuline) 103.02 Vali kasutusel olevatest artiklitest. Artikli nimi…" at bounding box center [593, 267] width 579 height 58
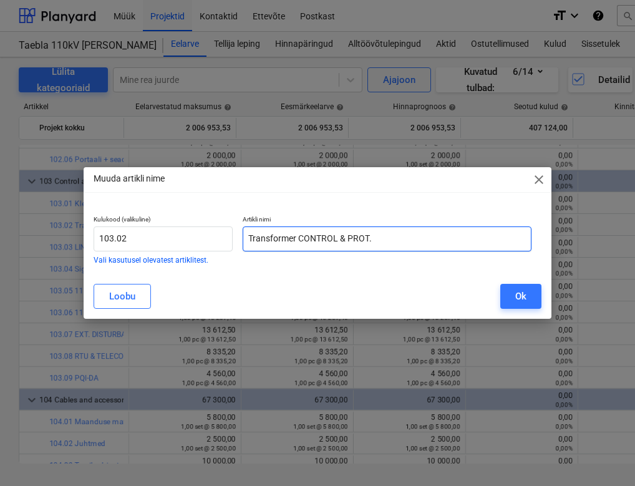
click at [385, 239] on input "Transformer CONTROL & PROT." at bounding box center [387, 238] width 289 height 25
drag, startPoint x: 385, startPoint y: 239, endPoint x: 233, endPoint y: 236, distance: 152.2
click at [233, 236] on div "Kulukood (valikuline) 103.02 Vali kasutusel olevatest artiklitest. Artikli nimi…" at bounding box center [313, 239] width 448 height 58
type input "IED-d ja RTU"
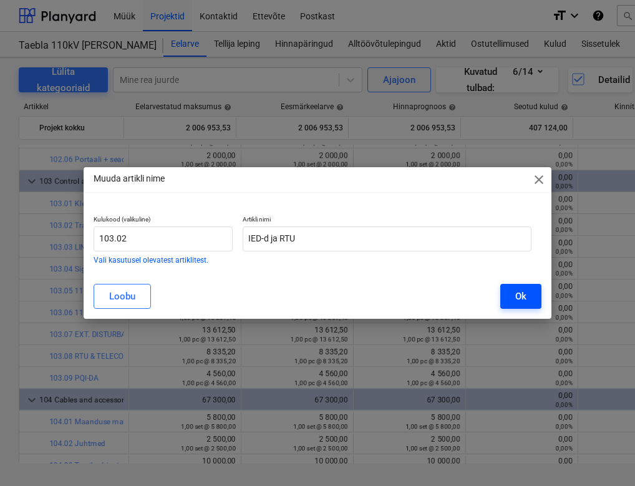
click at [521, 296] on div "Ok" at bounding box center [520, 296] width 11 height 16
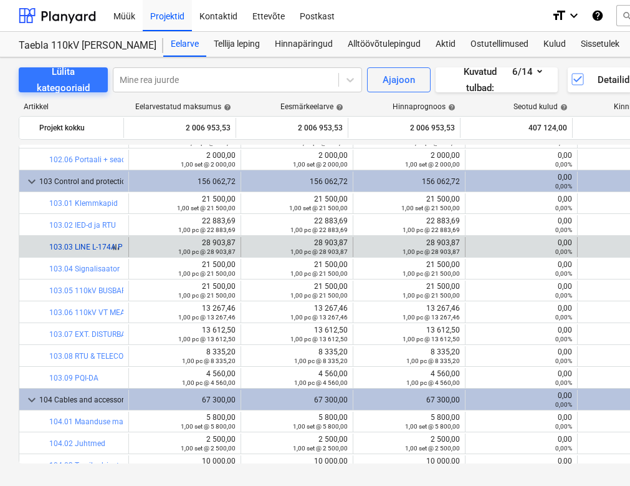
click at [108, 246] on link "103.03 LINE L-174A PROT. & CONTRL." at bounding box center [112, 247] width 127 height 9
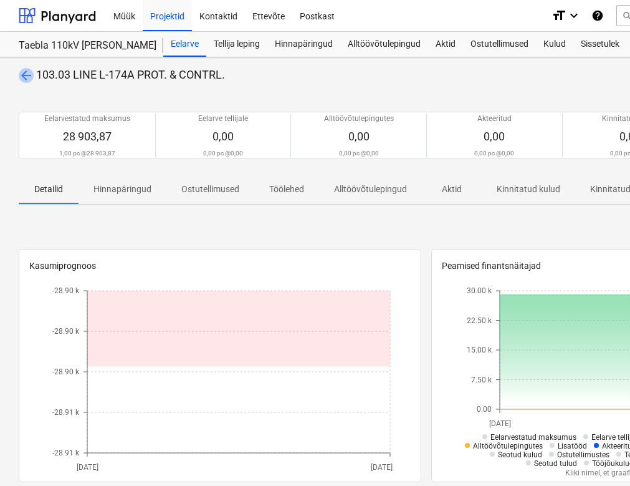
click at [24, 72] on span "arrow_back" at bounding box center [26, 75] width 15 height 15
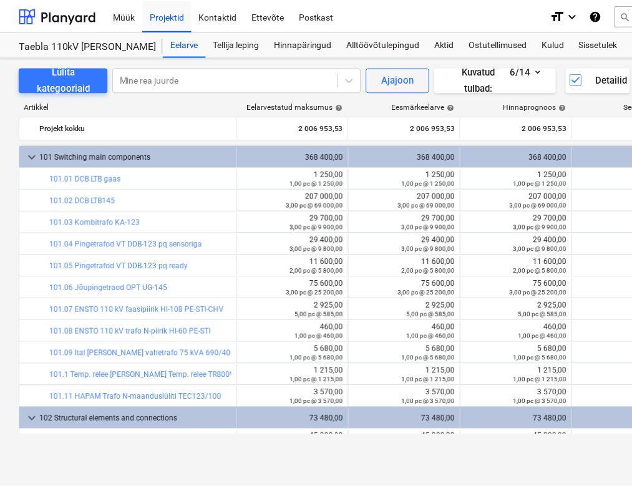
scroll to position [390, 0]
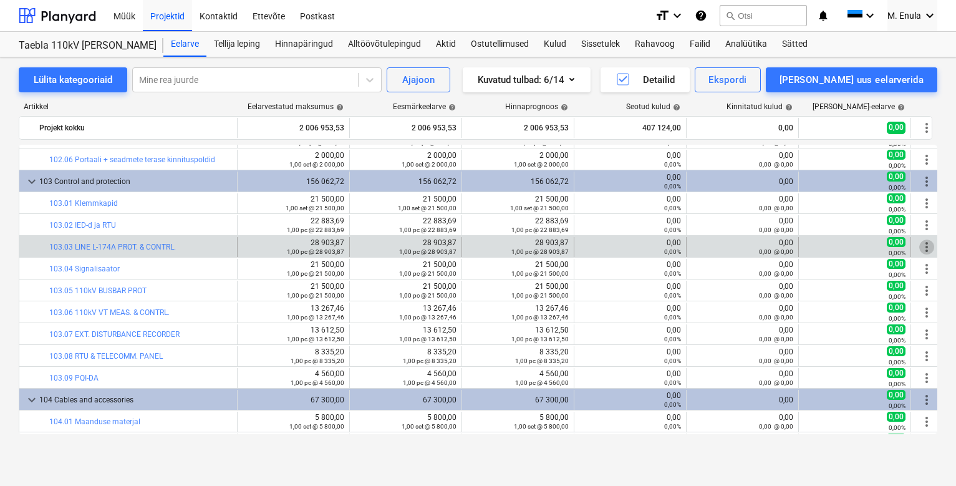
click at [923, 244] on span "more_vert" at bounding box center [926, 246] width 15 height 15
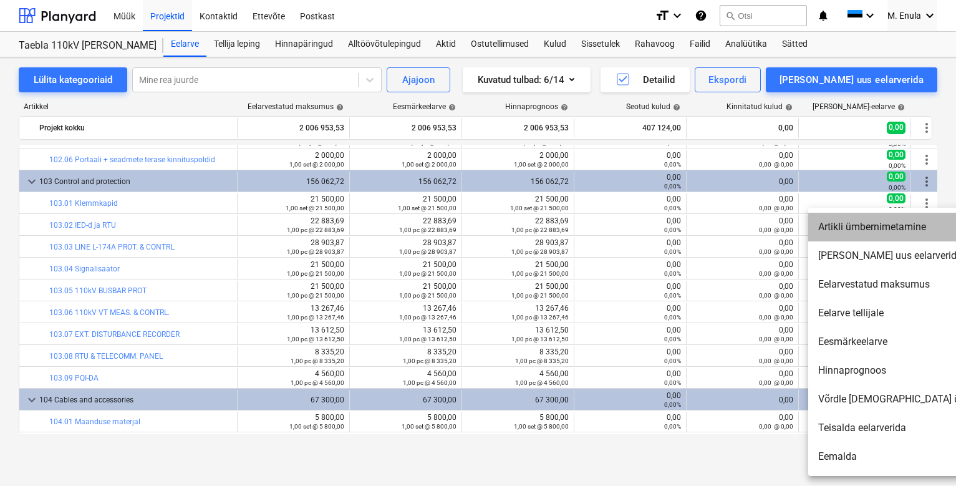
click at [882, 225] on li "Artikli ümbernimetamine" at bounding box center [915, 227] width 214 height 29
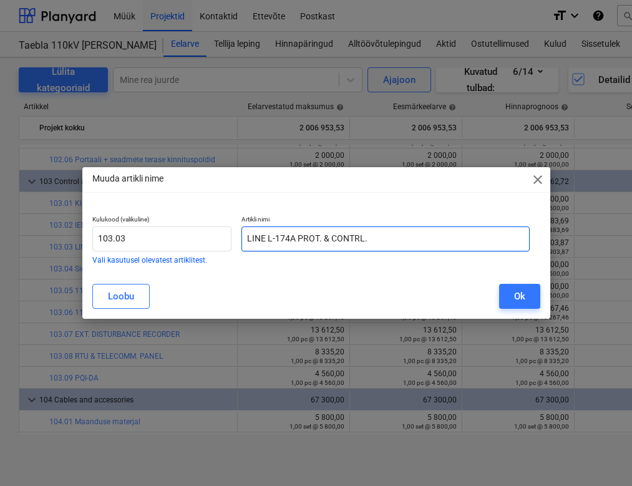
drag, startPoint x: 389, startPoint y: 239, endPoint x: 166, endPoint y: 224, distance: 223.1
click at [166, 224] on div "Kulukood (valikuline) 103.03 Vali kasutusel olevatest artiklitest. Artikli nimi…" at bounding box center [311, 239] width 448 height 58
type input "Switchid Siemens"
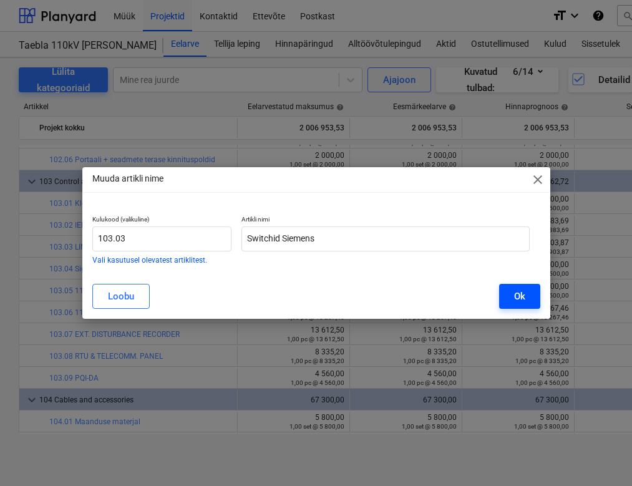
click at [514, 295] on div "Ok" at bounding box center [519, 296] width 11 height 16
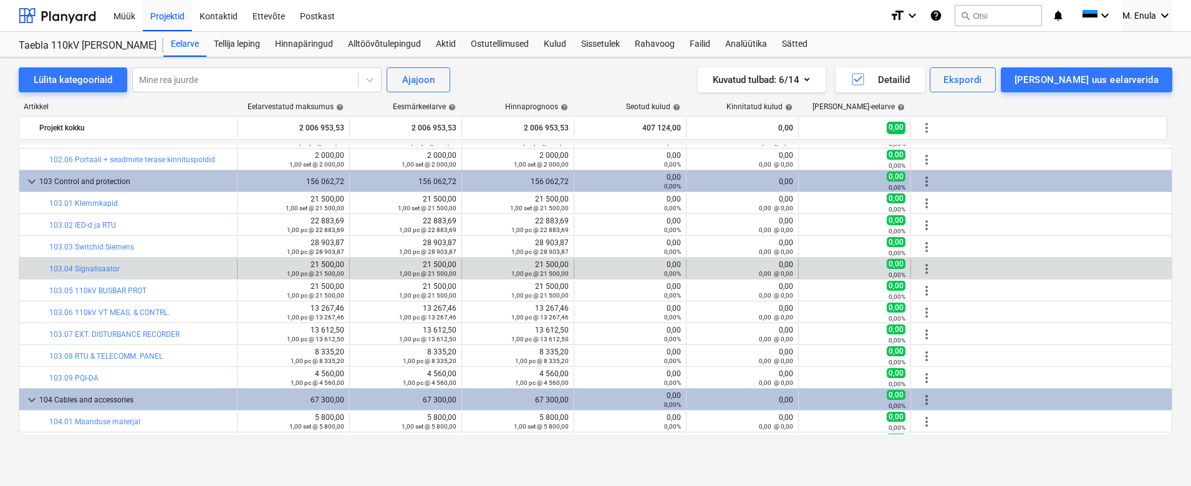
click at [929, 269] on span "more_vert" at bounding box center [926, 268] width 15 height 15
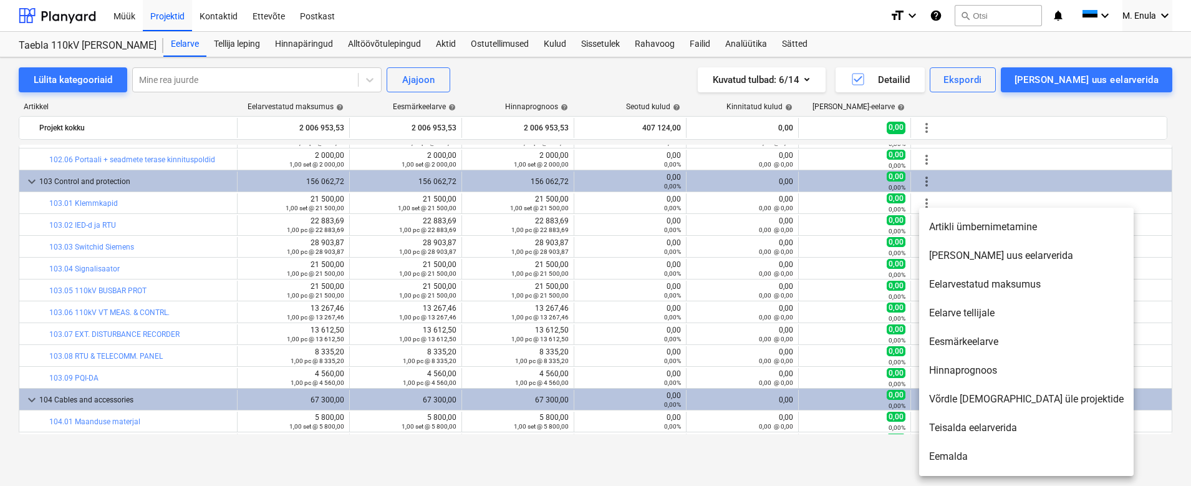
click at [962, 229] on li "Artikli ümbernimetamine" at bounding box center [1026, 227] width 214 height 29
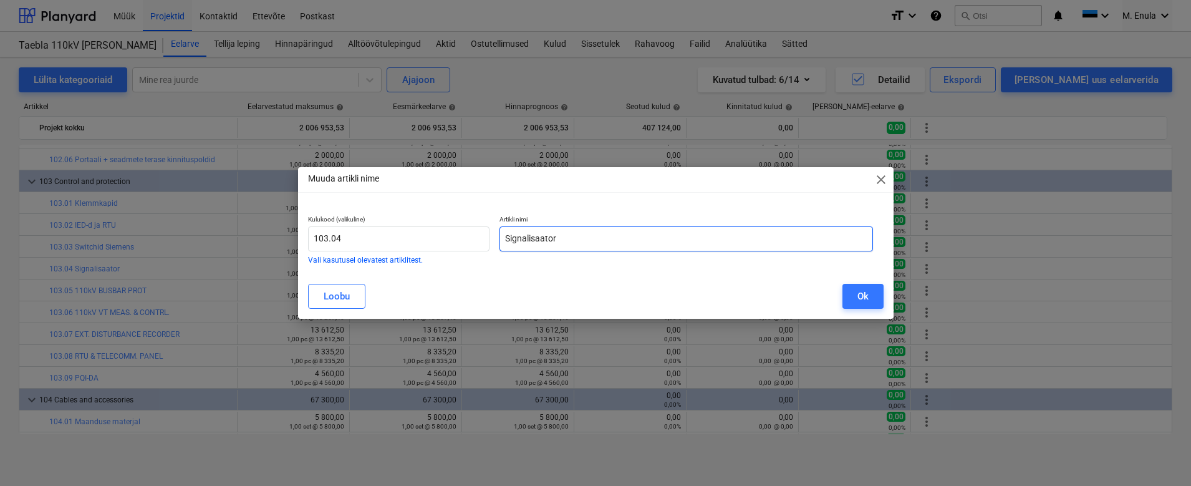
drag, startPoint x: 542, startPoint y: 244, endPoint x: 652, endPoint y: 245, distance: 109.1
click at [652, 245] on input "Signalisaator" at bounding box center [686, 238] width 374 height 25
type input "ESB sisekilbid"
click at [857, 296] on button "Ok" at bounding box center [862, 296] width 41 height 25
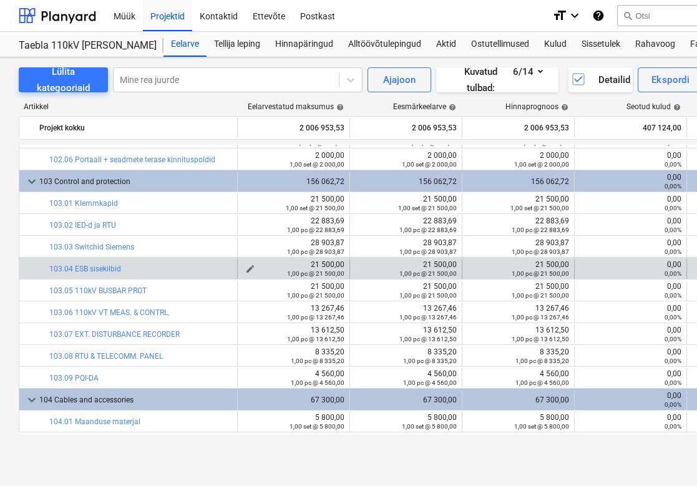
click at [249, 271] on div "1,00 pc @ 21 500,00" at bounding box center [294, 273] width 102 height 9
click at [248, 269] on div "1,00 pc @ 21 500,00" at bounding box center [294, 273] width 102 height 9
click at [322, 267] on div "21 500,00 1,00 pc @ 21 500,00" at bounding box center [294, 268] width 102 height 17
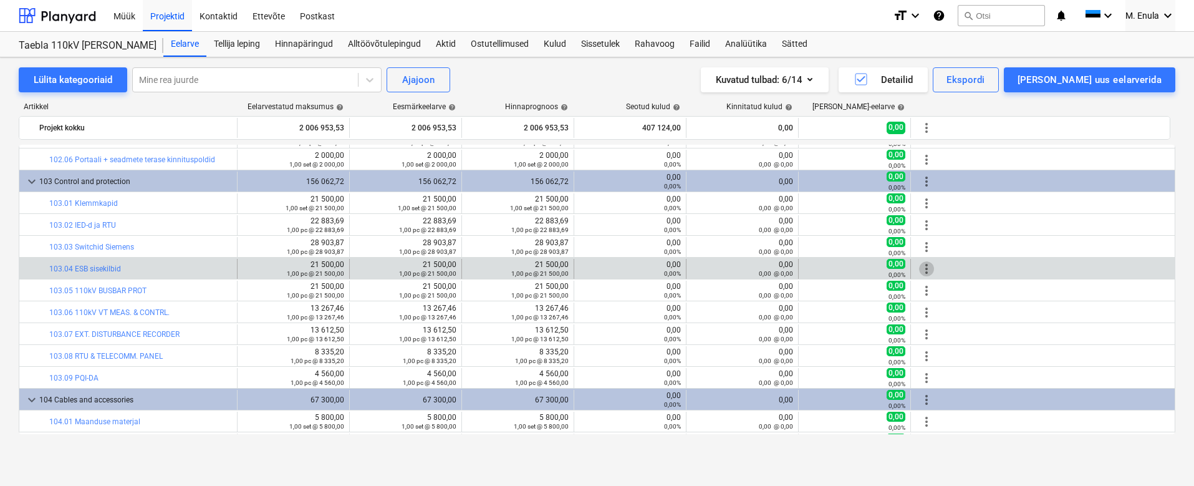
click at [932, 265] on span "more_vert" at bounding box center [926, 268] width 15 height 15
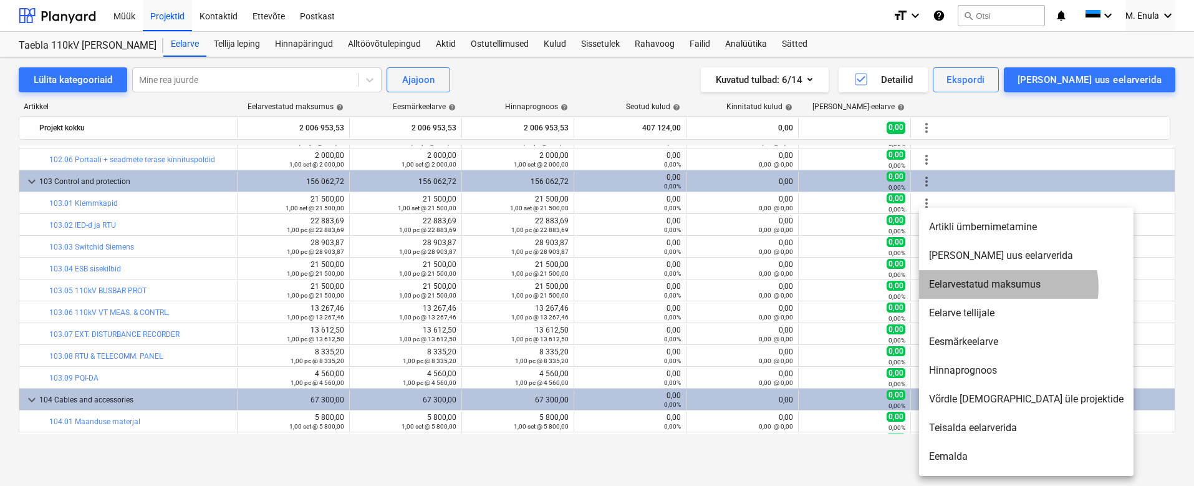
click at [1008, 287] on li "Eelarvestatud maksumus" at bounding box center [1026, 284] width 214 height 29
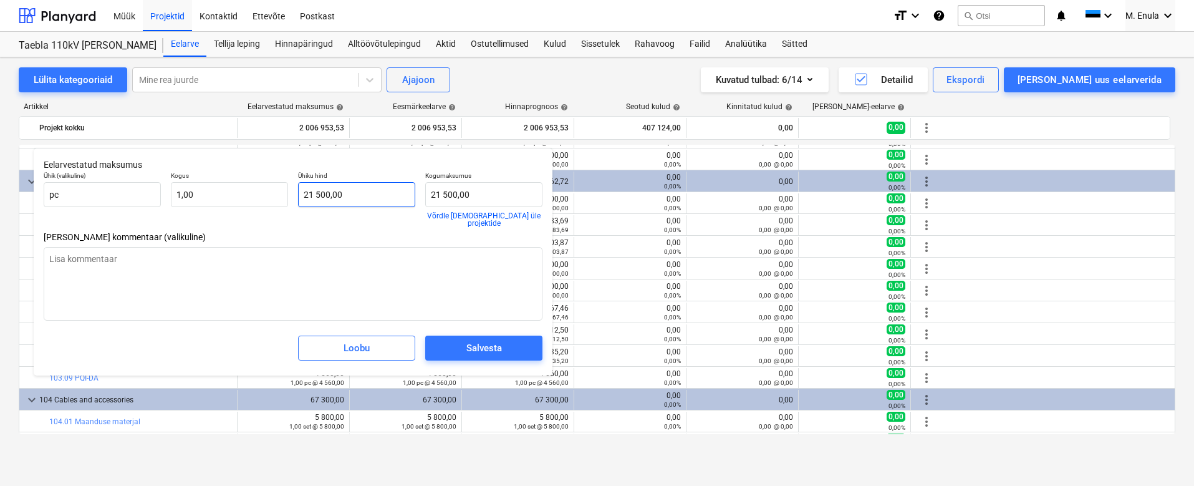
type textarea "x"
type input "21500"
drag, startPoint x: 352, startPoint y: 195, endPoint x: 329, endPoint y: 195, distance: 23.1
click at [329, 195] on input "21500" at bounding box center [356, 194] width 117 height 25
type textarea "x"
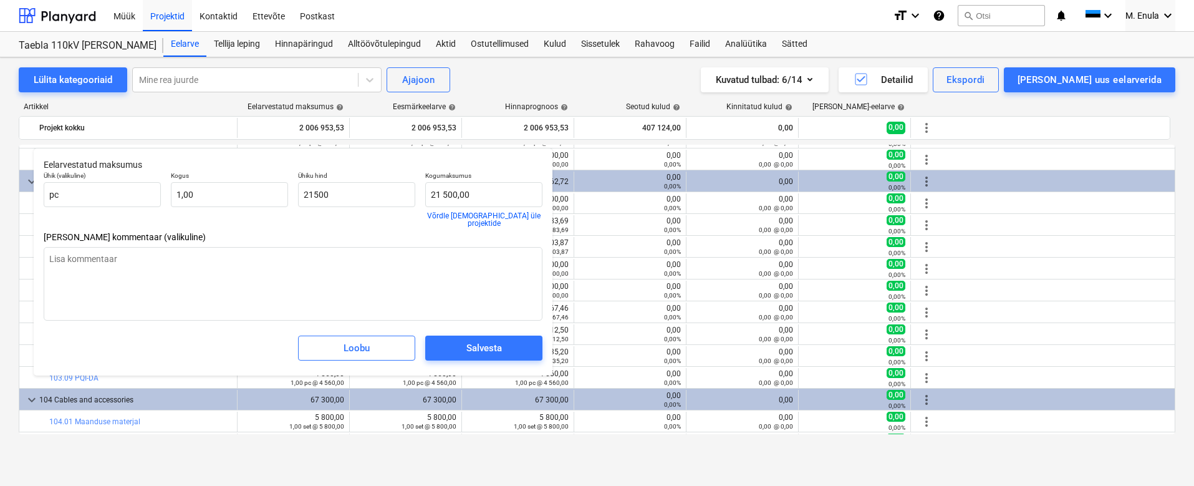
type input "21 500,00"
click at [627, 458] on div "Lülita kategooriaid Mine rea juurde Ajajoon Kuvatud tulbad : 6/14 Detailid Eksp…" at bounding box center [597, 258] width 1194 height 402
click at [387, 340] on span "Loobu" at bounding box center [357, 348] width 86 height 16
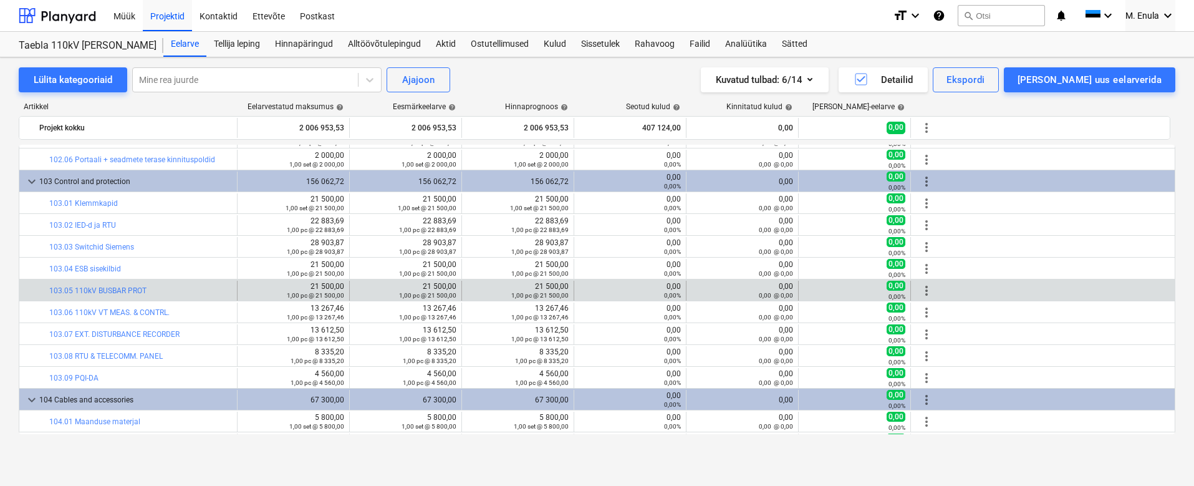
click at [925, 288] on span "more_vert" at bounding box center [926, 290] width 15 height 15
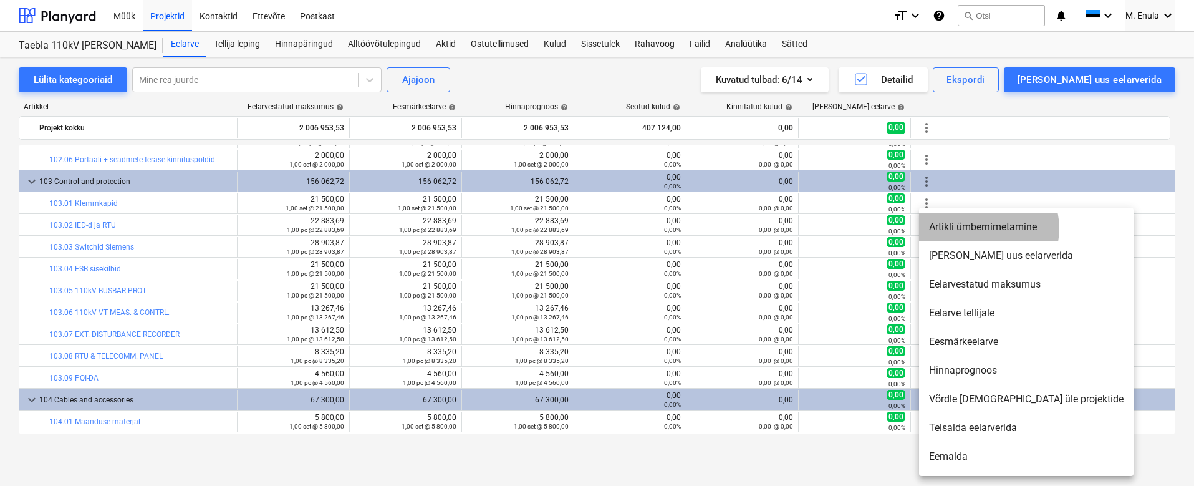
click at [987, 228] on li "Artikli ümbernimetamine" at bounding box center [1026, 227] width 214 height 29
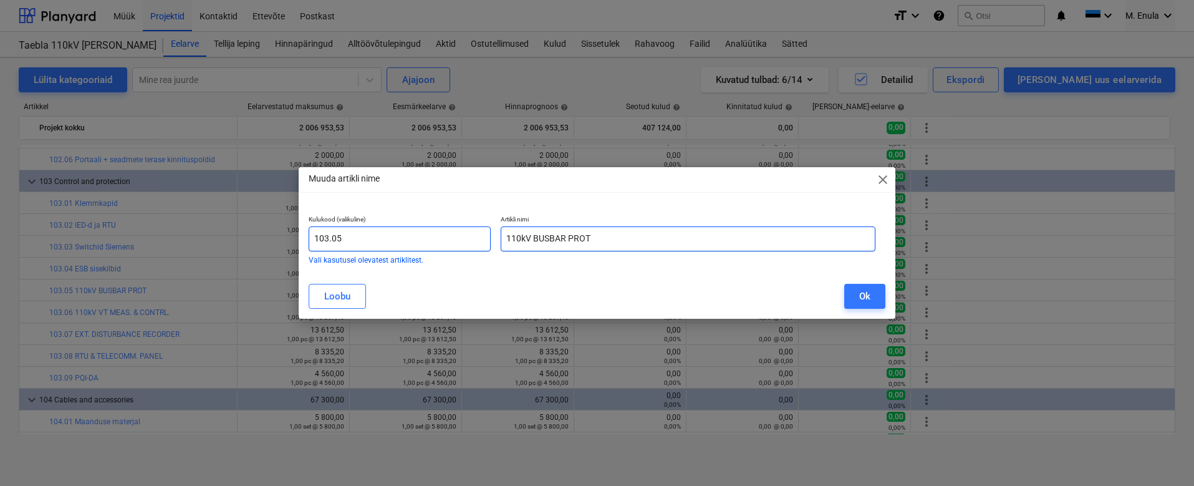
drag, startPoint x: 514, startPoint y: 241, endPoint x: 395, endPoint y: 246, distance: 119.8
click at [395, 246] on div "Kulukood (valikuline) 103.05 Vali kasutusel olevatest artiklitest. Artikli nimi…" at bounding box center [592, 239] width 577 height 58
type input "Siemens mõõtemuundurid"
click at [867, 301] on div "Ok" at bounding box center [864, 296] width 11 height 16
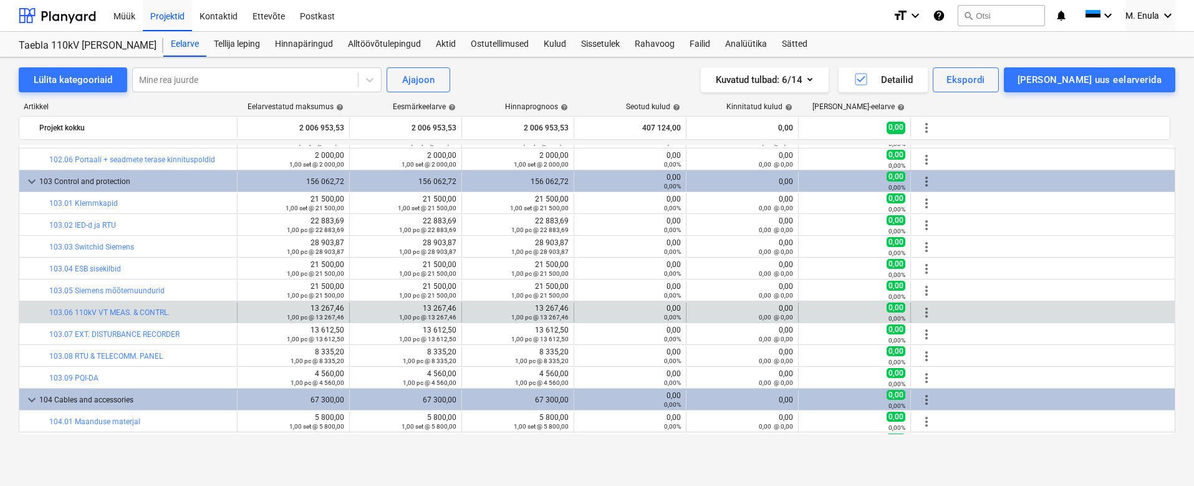
click at [926, 308] on span "more_vert" at bounding box center [926, 312] width 15 height 15
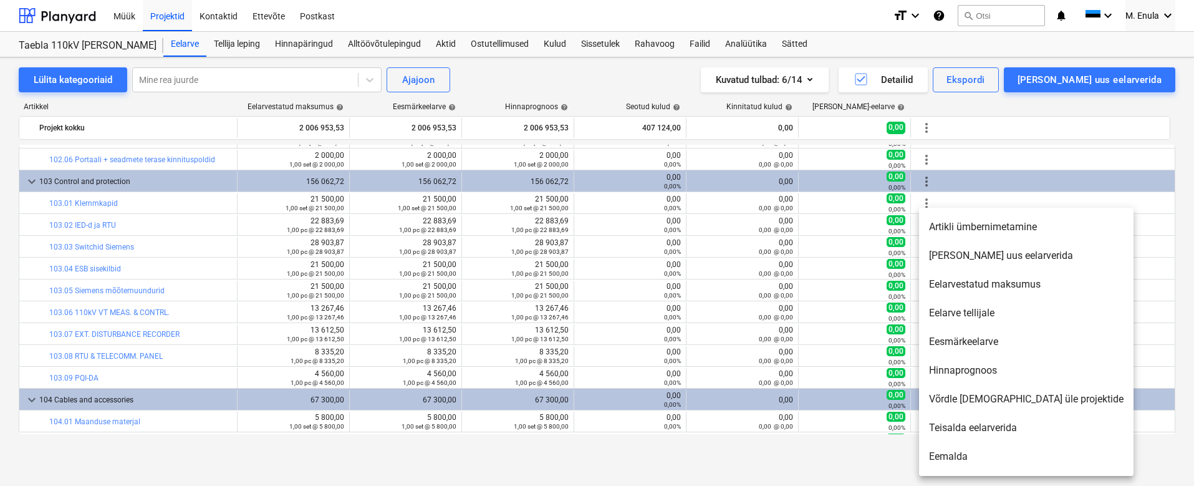
click at [992, 228] on li "Artikli ümbernimetamine" at bounding box center [1026, 227] width 214 height 29
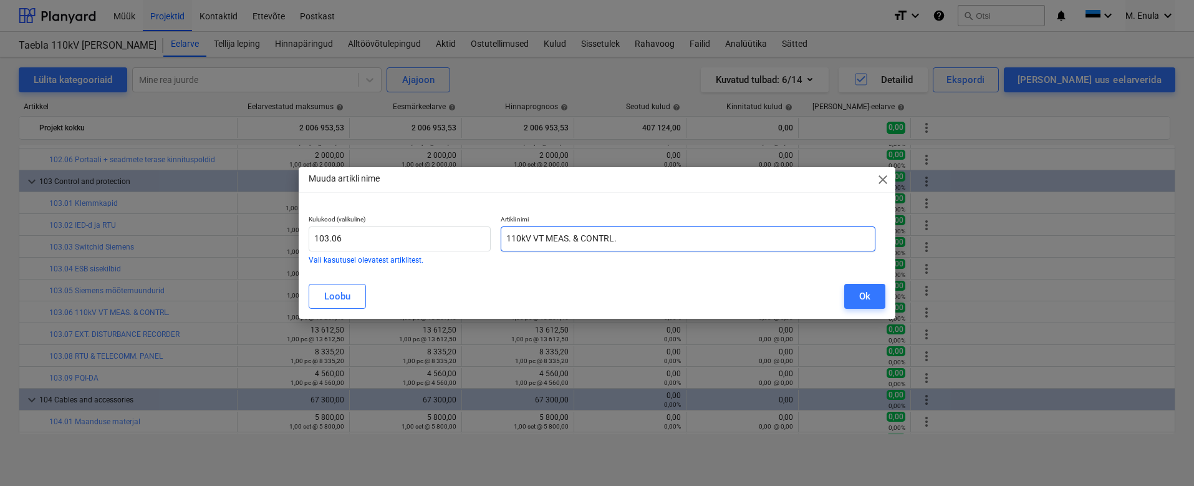
drag, startPoint x: 629, startPoint y: 231, endPoint x: 448, endPoint y: 224, distance: 180.9
click at [448, 224] on div "Kulukood (valikuline) 103.06 Vali kasutusel olevatest artiklitest. Artikli nimi…" at bounding box center [592, 239] width 577 height 58
type input "RESERV"
click at [869, 301] on div "Ok" at bounding box center [864, 296] width 11 height 16
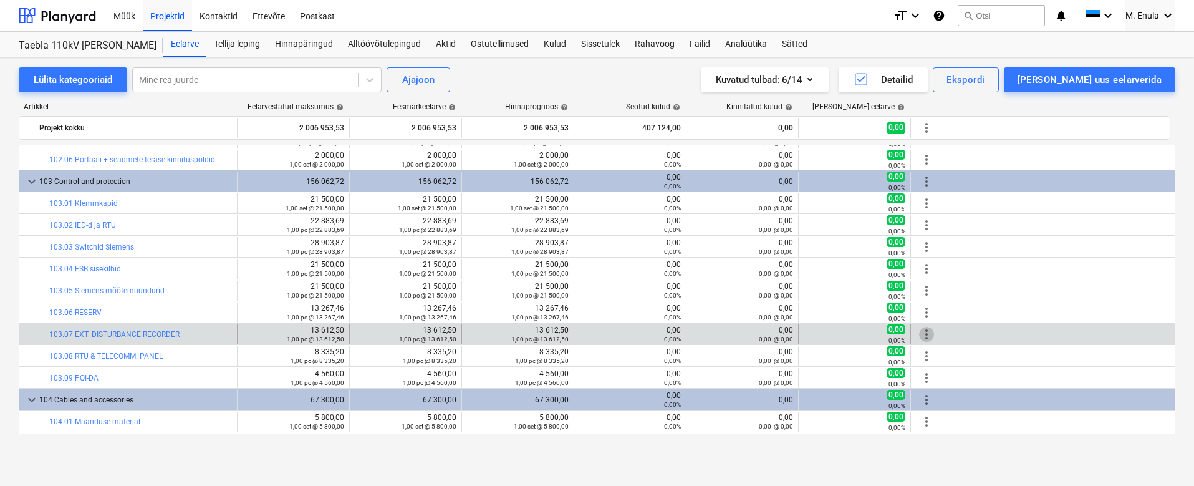
click at [928, 335] on span "more_vert" at bounding box center [926, 334] width 15 height 15
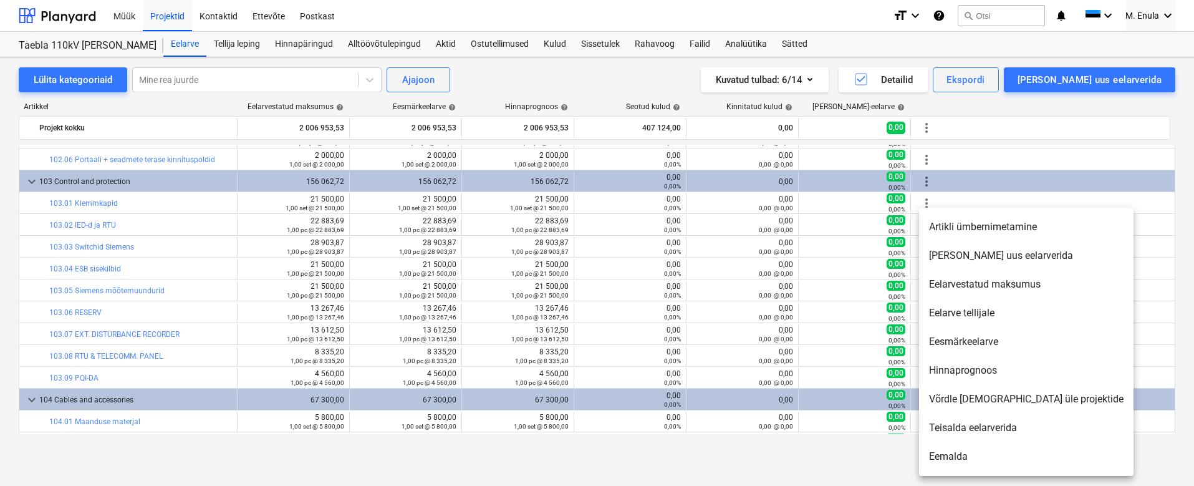
click at [983, 226] on li "Artikli ümbernimetamine" at bounding box center [1026, 227] width 214 height 29
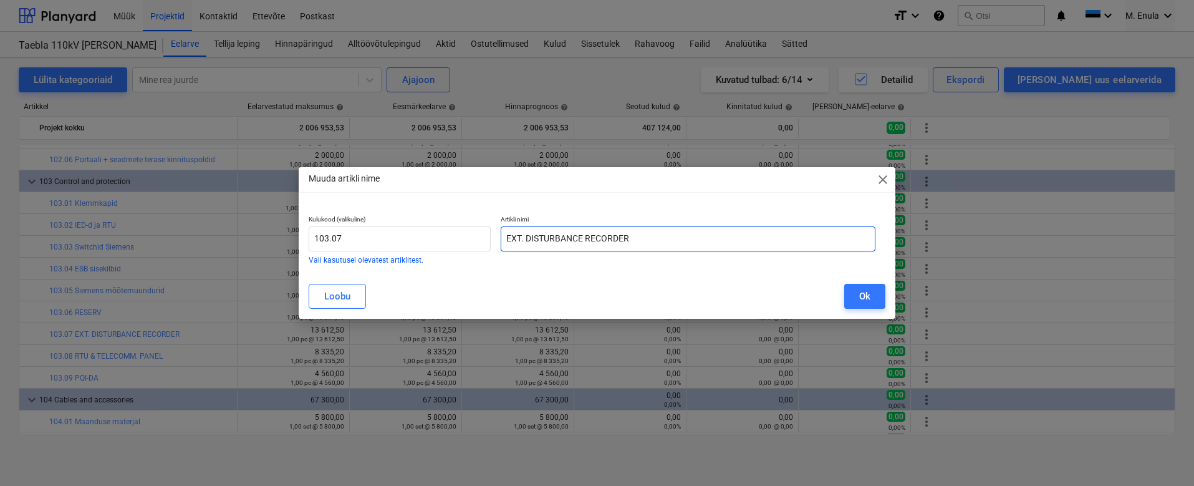
drag, startPoint x: 642, startPoint y: 234, endPoint x: 417, endPoint y: 221, distance: 226.1
click at [417, 221] on div "Kulukood (valikuline) 103.07 Vali kasutusel olevatest artiklitest. Artikli nimi…" at bounding box center [592, 239] width 577 height 58
type input "RESERV2"
click at [863, 295] on div "Ok" at bounding box center [864, 296] width 11 height 16
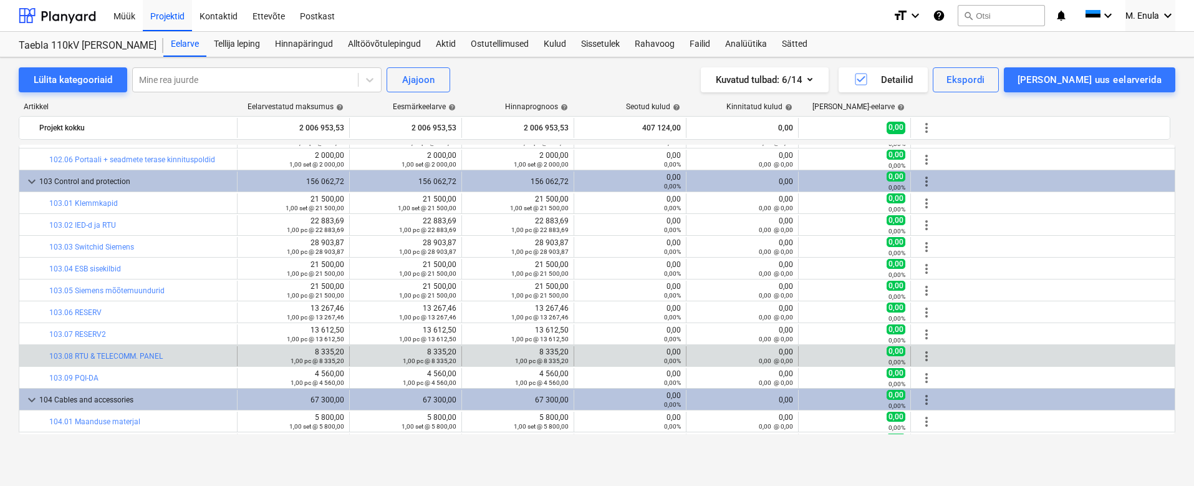
click at [928, 353] on span "more_vert" at bounding box center [926, 356] width 15 height 15
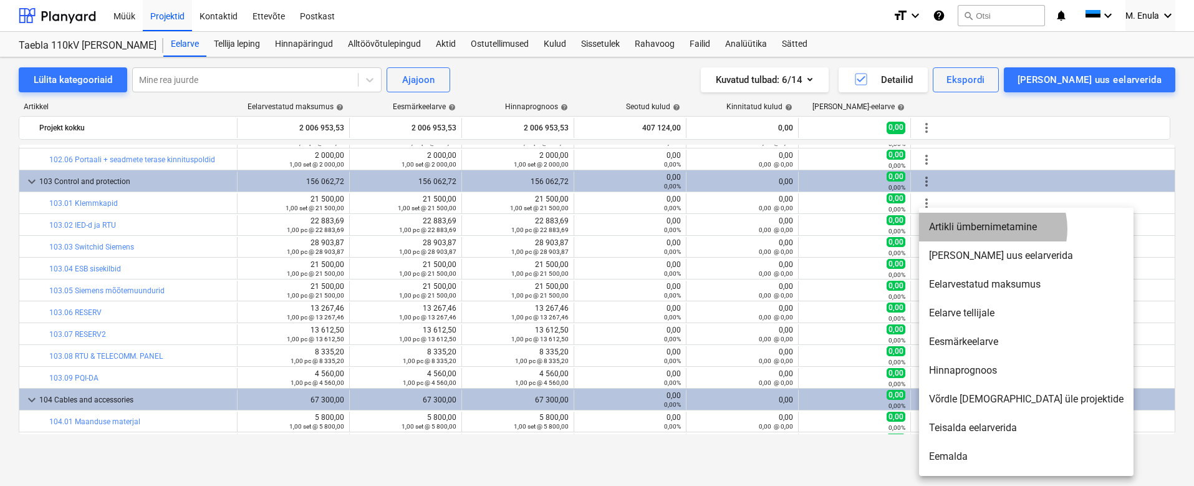
click at [992, 229] on li "Artikli ümbernimetamine" at bounding box center [1026, 227] width 214 height 29
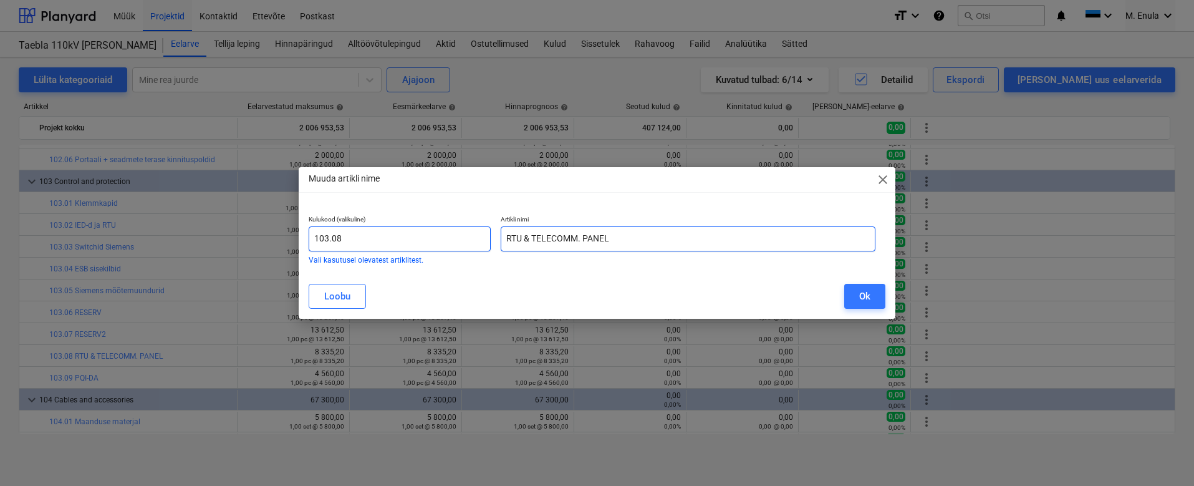
drag, startPoint x: 621, startPoint y: 237, endPoint x: 443, endPoint y: 236, distance: 177.7
click at [443, 236] on div "Kulukood (valikuline) 103.08 Vali kasutusel olevatest artiklitest. Artikli nimi…" at bounding box center [592, 239] width 577 height 58
type input "RESERV3"
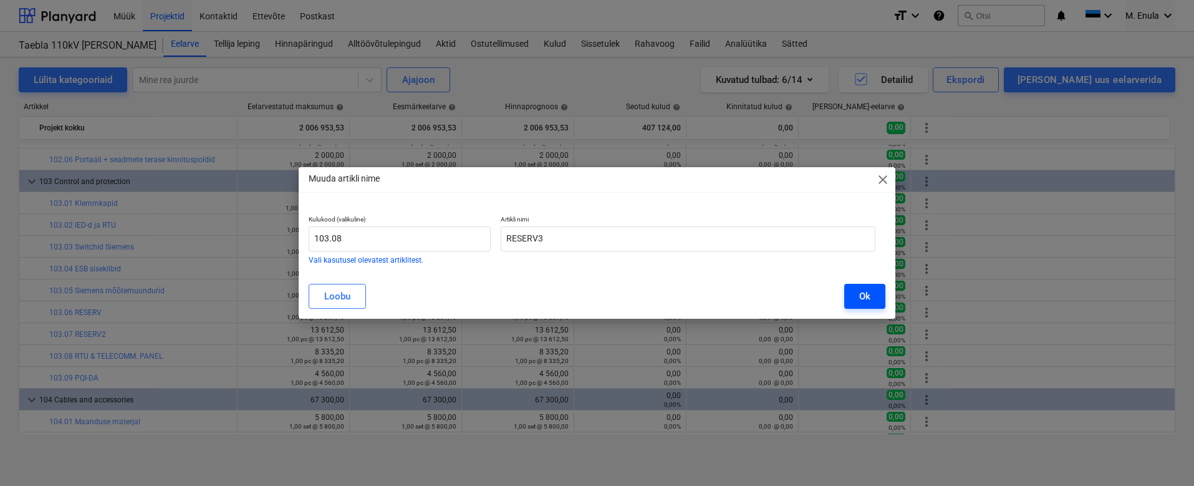
click at [865, 291] on div "Ok" at bounding box center [864, 296] width 11 height 16
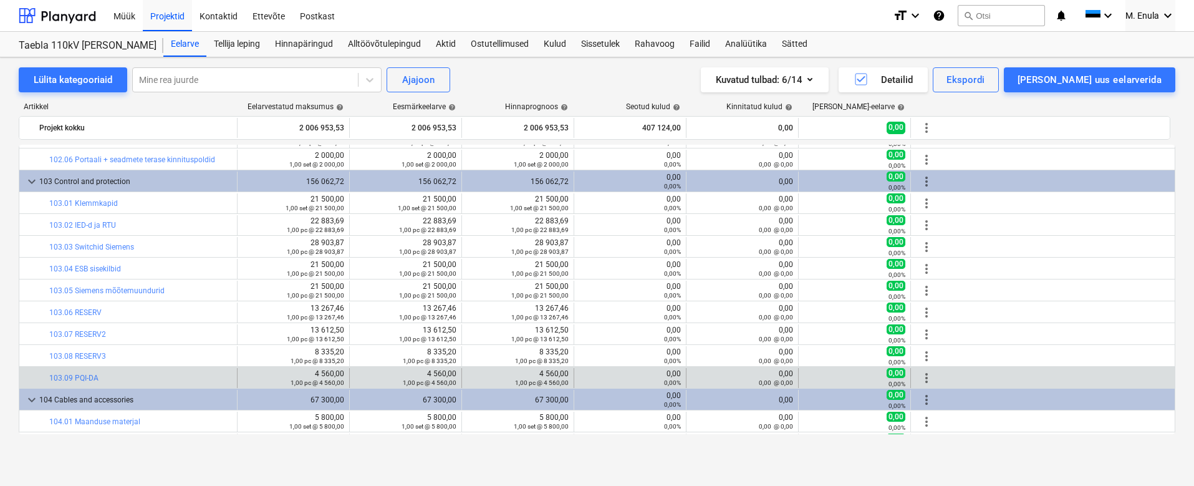
click at [931, 378] on span "more_vert" at bounding box center [926, 377] width 15 height 15
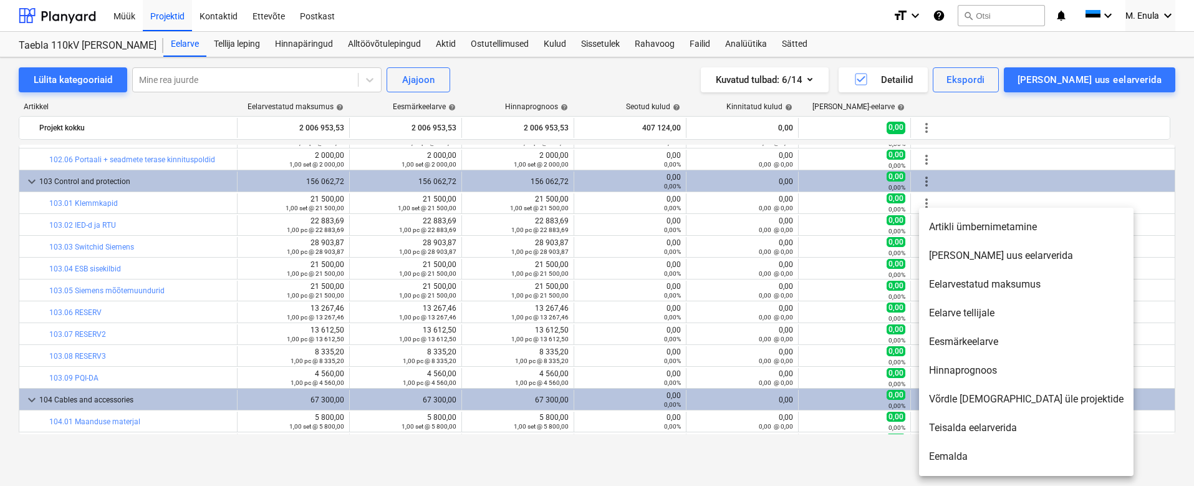
click at [967, 456] on li "Eemalda" at bounding box center [1026, 456] width 214 height 29
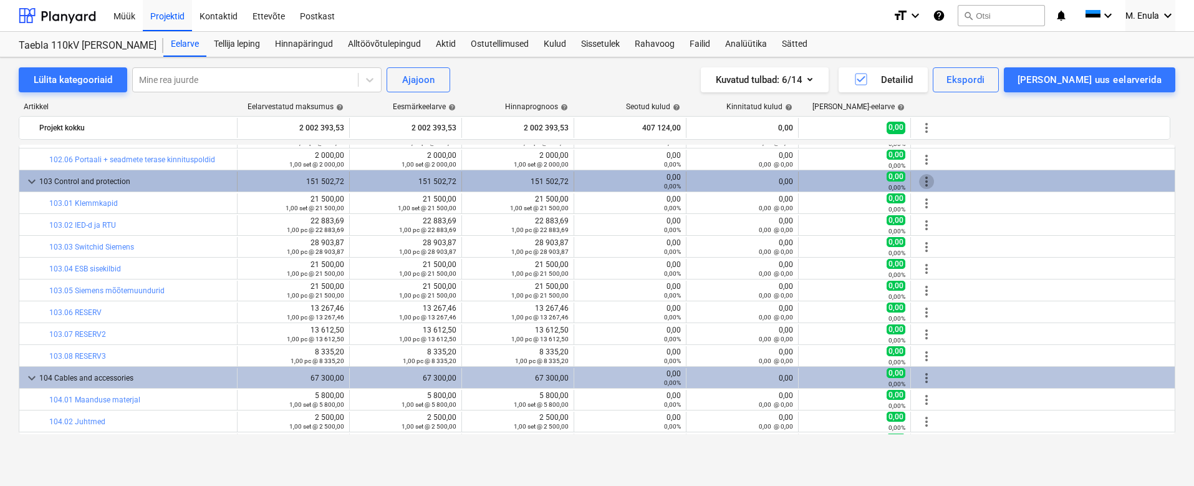
click at [930, 178] on span "more_vert" at bounding box center [926, 181] width 15 height 15
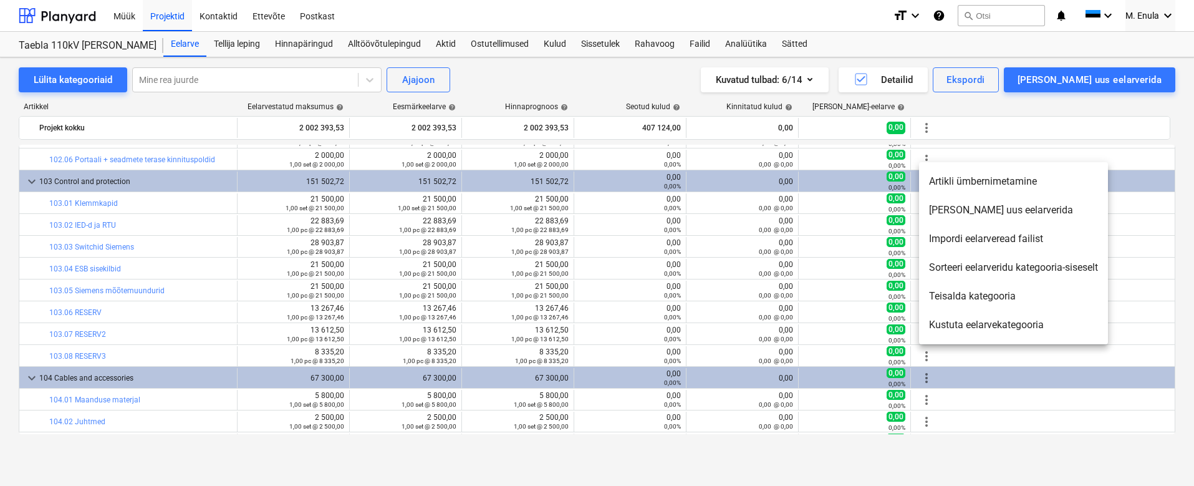
click at [328, 203] on div at bounding box center [597, 243] width 1194 height 486
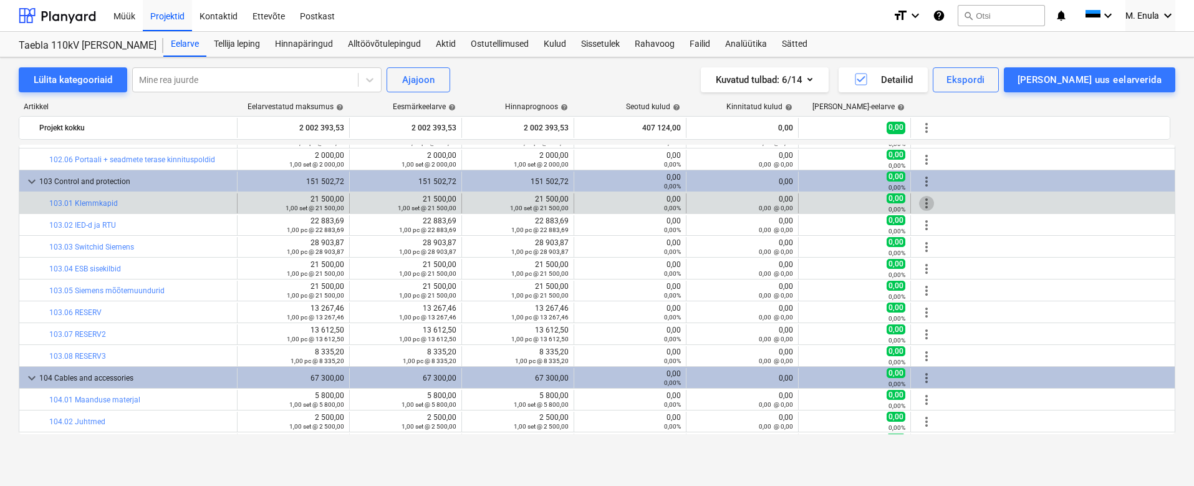
click at [929, 203] on span "more_vert" at bounding box center [926, 203] width 15 height 15
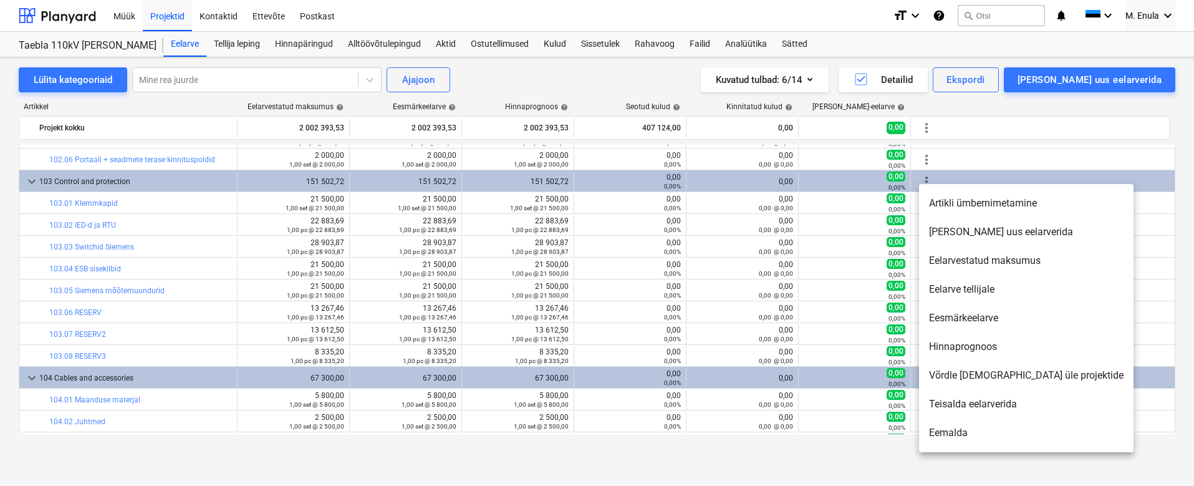
click at [957, 259] on li "Eelarvestatud maksumus" at bounding box center [1026, 260] width 214 height 29
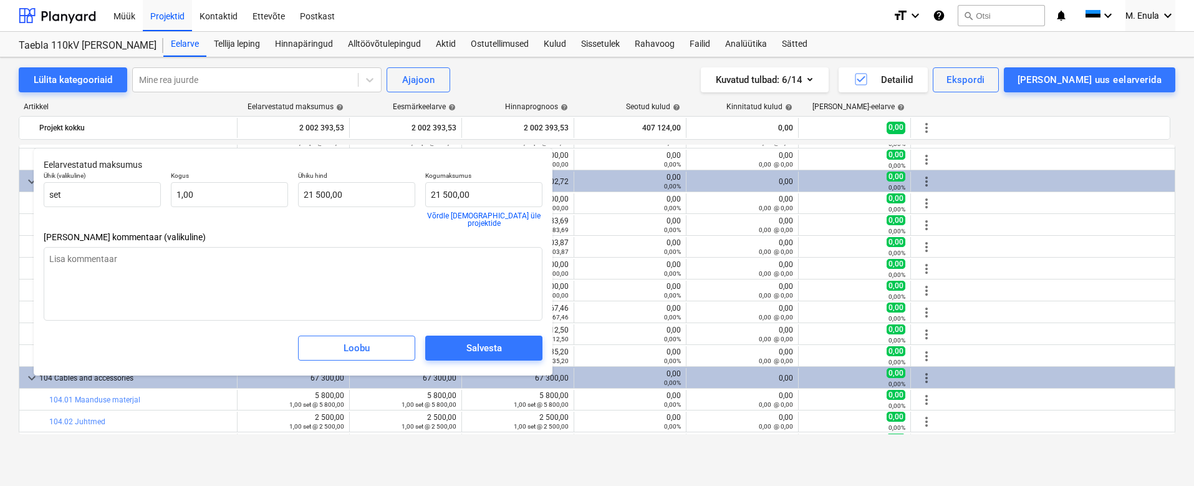
type textarea "x"
type input "21500"
drag, startPoint x: 364, startPoint y: 195, endPoint x: 266, endPoint y: 181, distance: 98.9
click at [266, 181] on div "Ühik (valikuline) set Kogus 1,00 Ühiku hind 21500 Kogumaksumus 21 500,00 Võrdle…" at bounding box center [293, 198] width 509 height 65
paste input "4595"
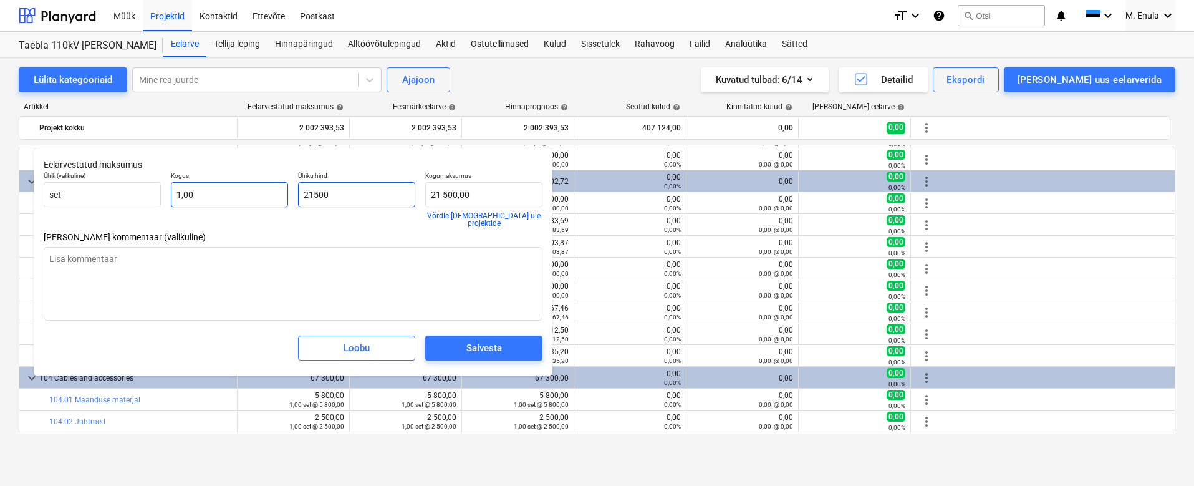
type textarea "x"
type input "45950"
type input "45 950,00"
type input "45950"
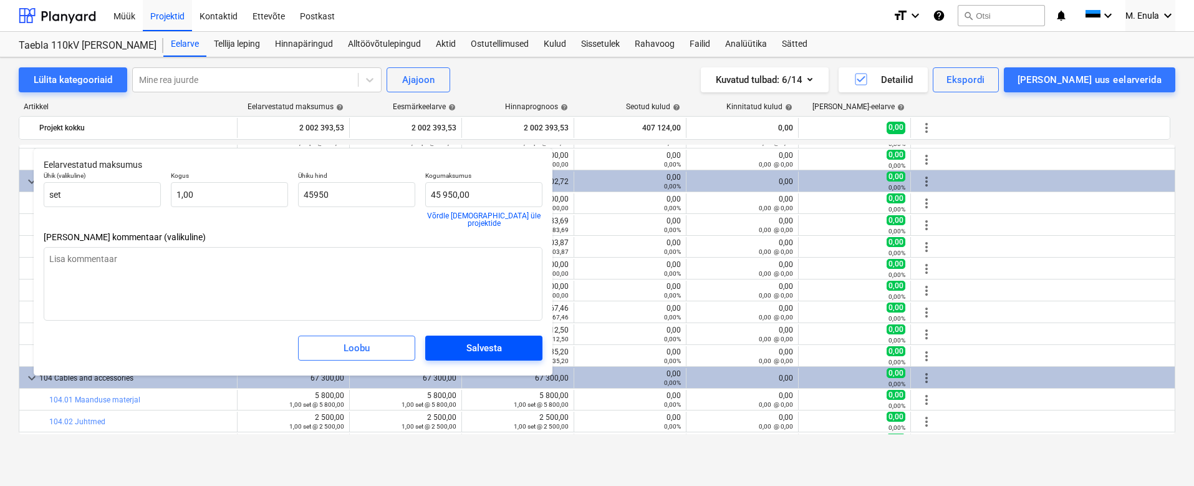
type textarea "x"
type input "45 950,00"
click at [474, 340] on div "Salvesta" at bounding box center [484, 348] width 36 height 16
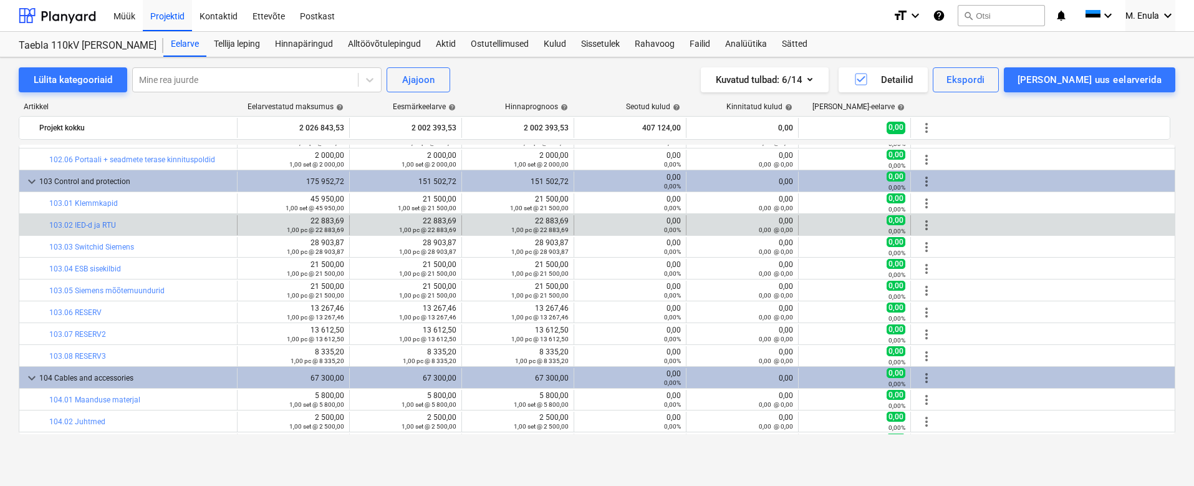
click at [927, 224] on span "more_vert" at bounding box center [926, 225] width 15 height 15
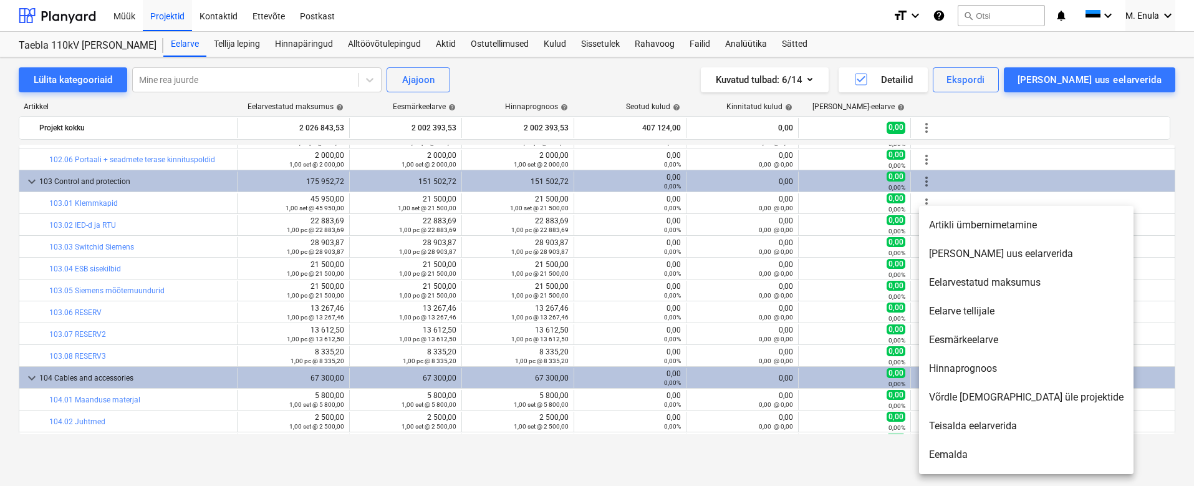
click at [971, 284] on li "Eelarvestatud maksumus" at bounding box center [1026, 282] width 214 height 29
type textarea "x"
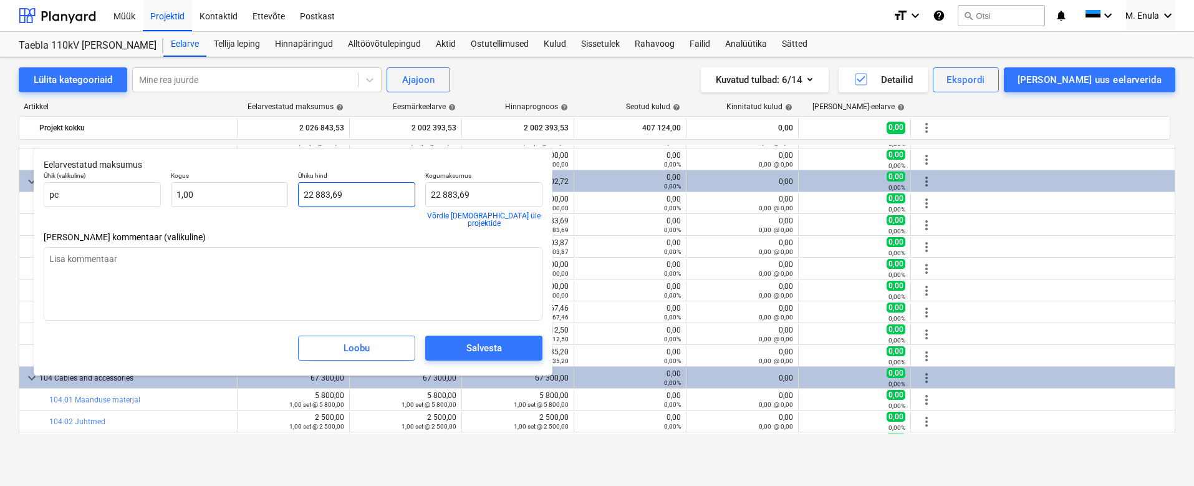
type input "22883,6934"
drag, startPoint x: 352, startPoint y: 188, endPoint x: 231, endPoint y: 183, distance: 121.1
click at [231, 183] on div "Ühik (valikuline) pc Kogus 1,00 Ühiku hind 22883,6934 Kogumaksumus 22 883,69 Võ…" at bounding box center [293, 198] width 509 height 65
paste input "66500"
type textarea "x"
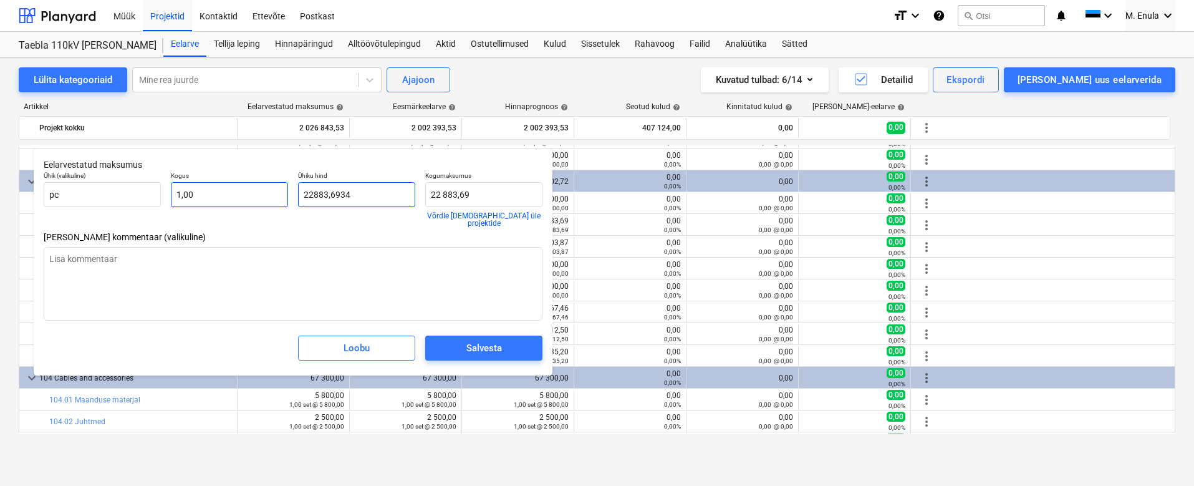
type input "66500"
type input "66 500,00"
type input "66500"
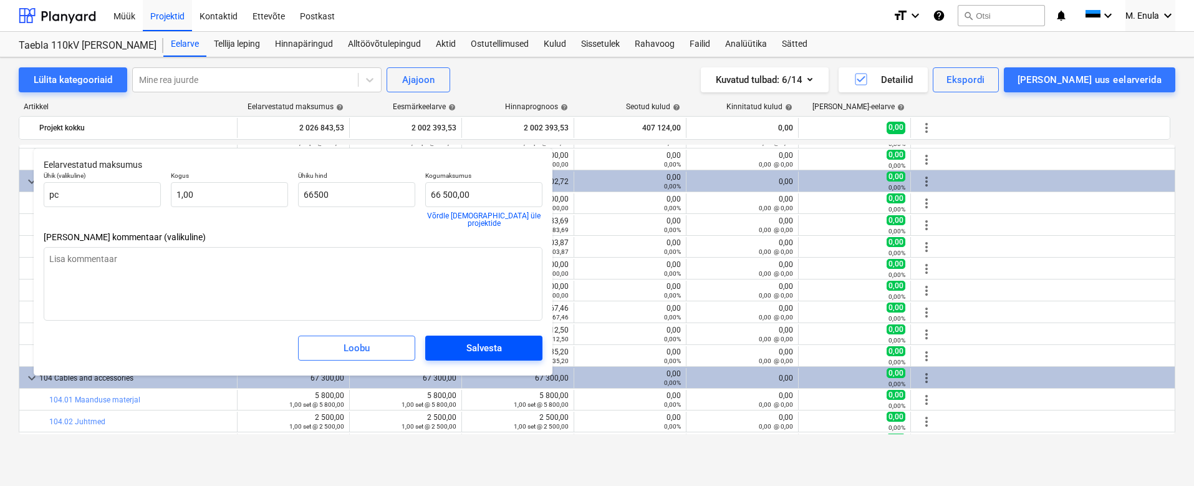
type textarea "x"
type input "66 500,00"
click at [499, 344] on div "Salvesta" at bounding box center [484, 348] width 36 height 16
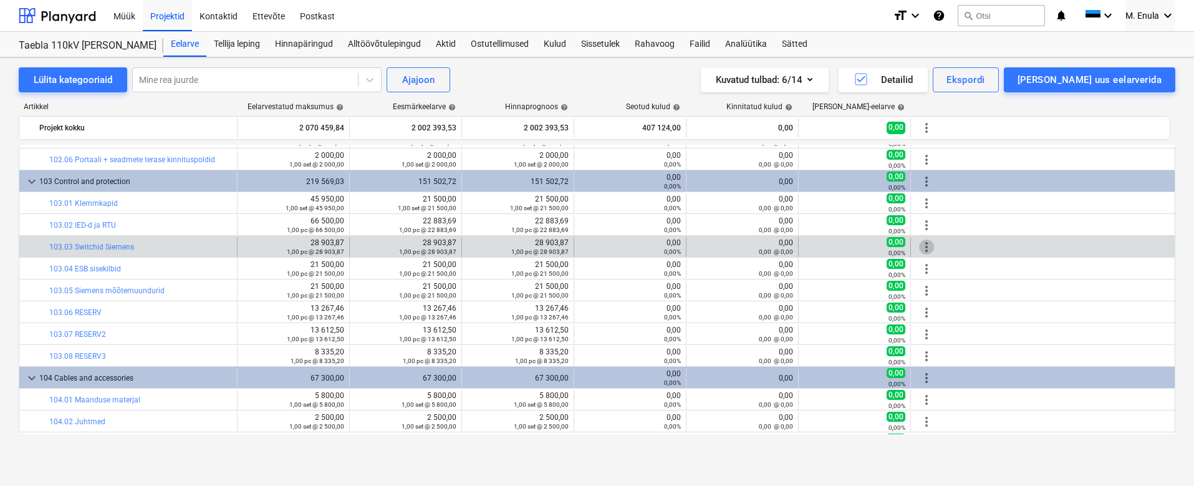
click at [925, 246] on span "more_vert" at bounding box center [926, 246] width 15 height 15
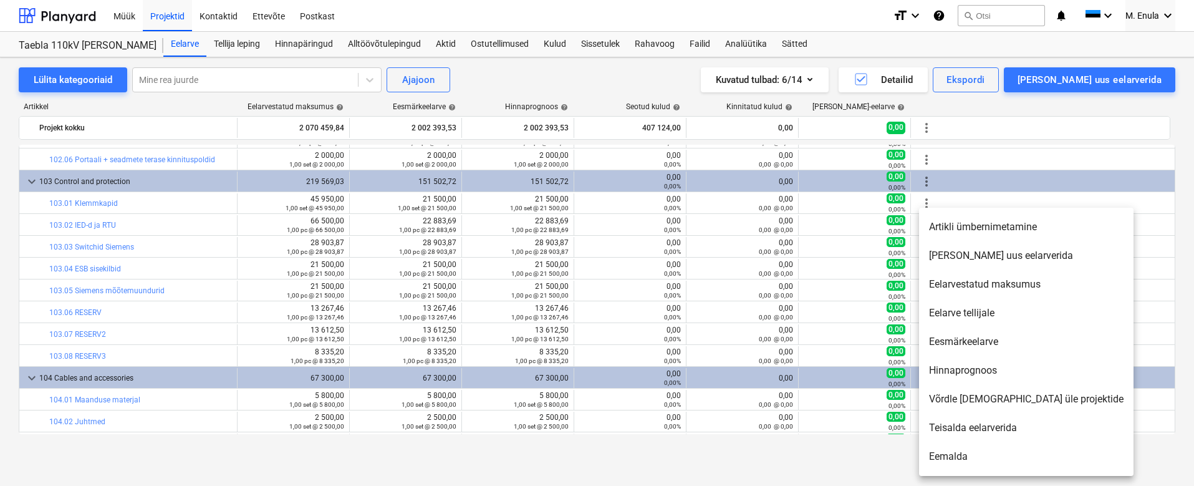
click at [967, 284] on li "Eelarvestatud maksumus" at bounding box center [1026, 284] width 214 height 29
type textarea "x"
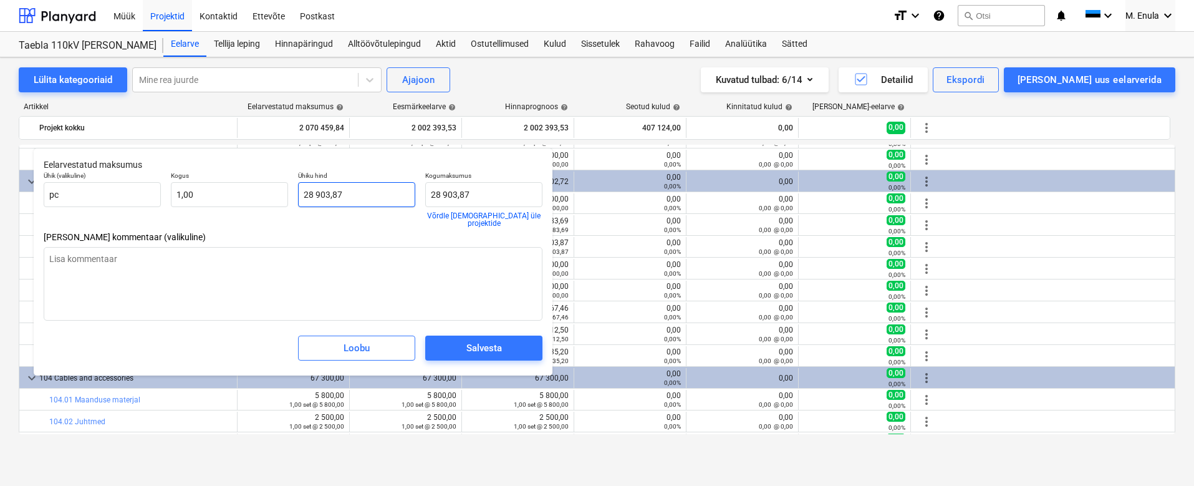
type input "28903,8654"
click at [352, 192] on input "28903,8654" at bounding box center [356, 194] width 117 height 25
type textarea "x"
type input "1"
type input "28 903,87"
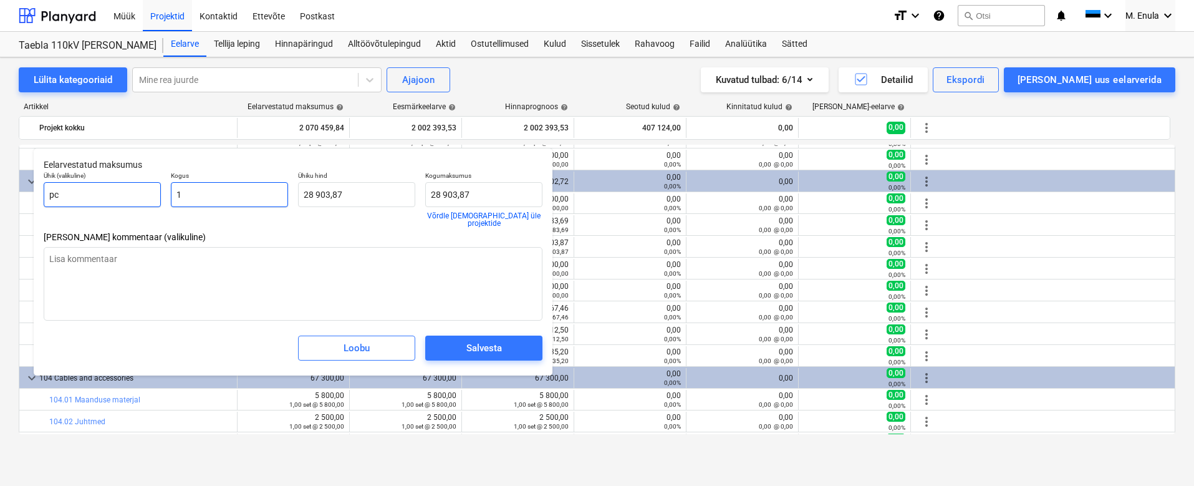
drag, startPoint x: 205, startPoint y: 196, endPoint x: 137, endPoint y: 193, distance: 67.4
click at [137, 193] on div "Ühik (valikuline) pc Kogus 1 Ühiku hind 28 903,87 Kogumaksumus 28 903,87 Võrdle…" at bounding box center [293, 198] width 509 height 65
type textarea "x"
type input "2"
type input "57 807,73"
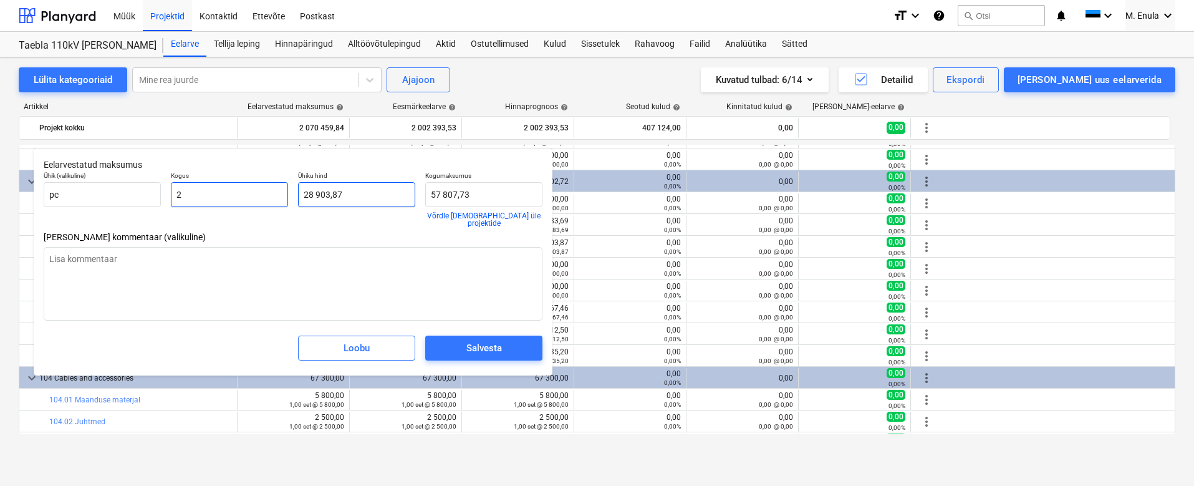
type input "2"
type textarea "x"
type input "2,00"
type input "28903,8654"
drag, startPoint x: 379, startPoint y: 195, endPoint x: 273, endPoint y: 190, distance: 106.1
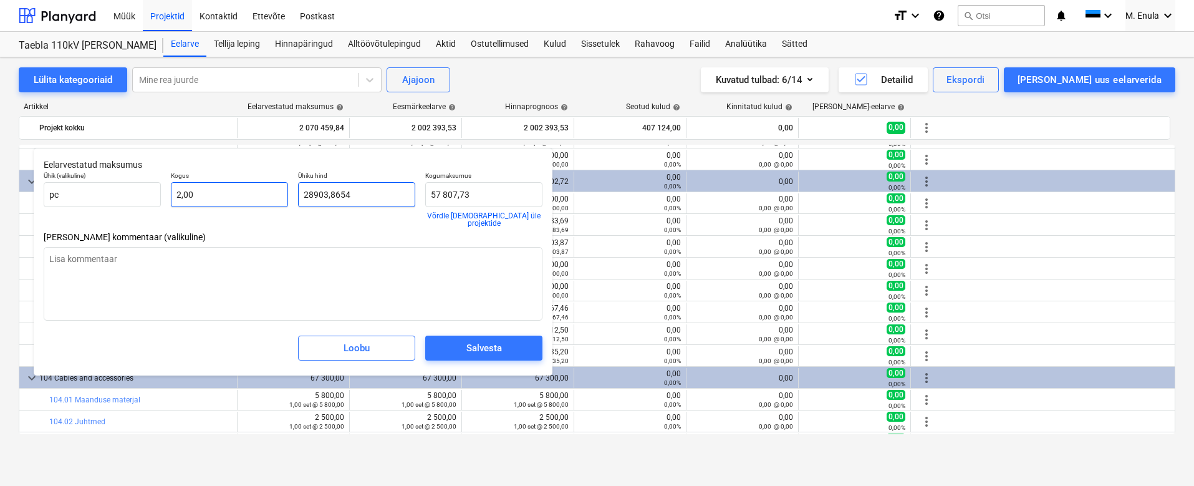
click at [273, 190] on div "Ühik (valikuline) pc Kogus 2,00 Ühiku hind 28903,8654 Kogumaksumus 57 807,73 Võ…" at bounding box center [293, 198] width 509 height 65
type textarea "x"
type input "4"
type input "8,00"
type textarea "x"
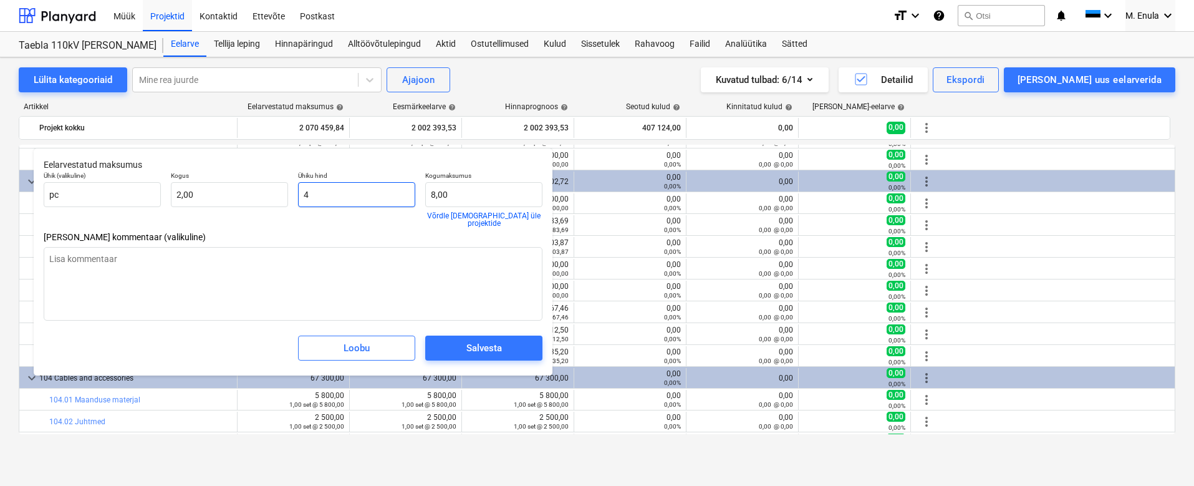
type input "47"
type input "94,00"
type input "47"
type textarea "x"
type input "47,00"
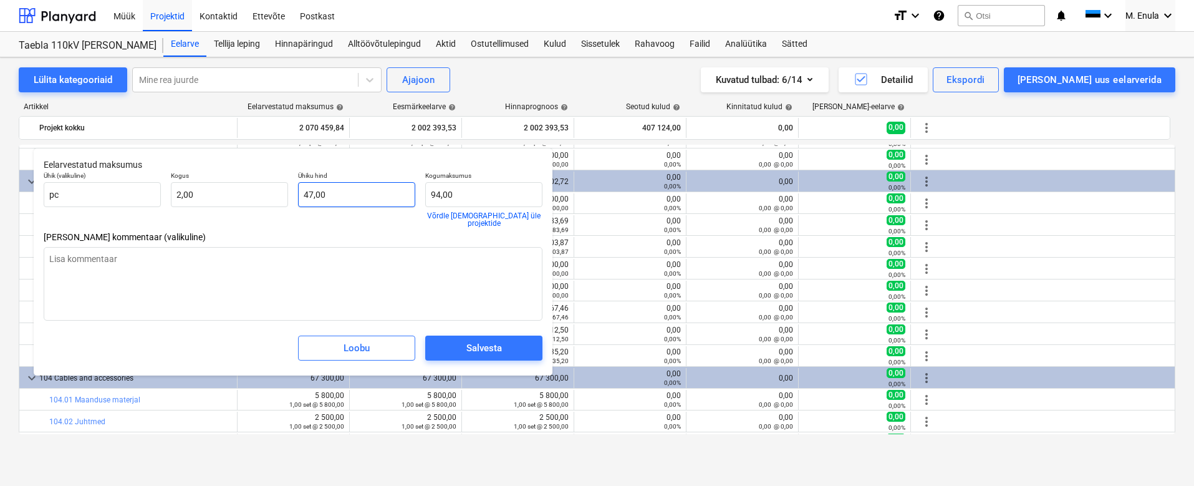
type textarea "x"
type input "47"
click at [335, 192] on input "47" at bounding box center [356, 194] width 117 height 25
type textarea "x"
type input "470"
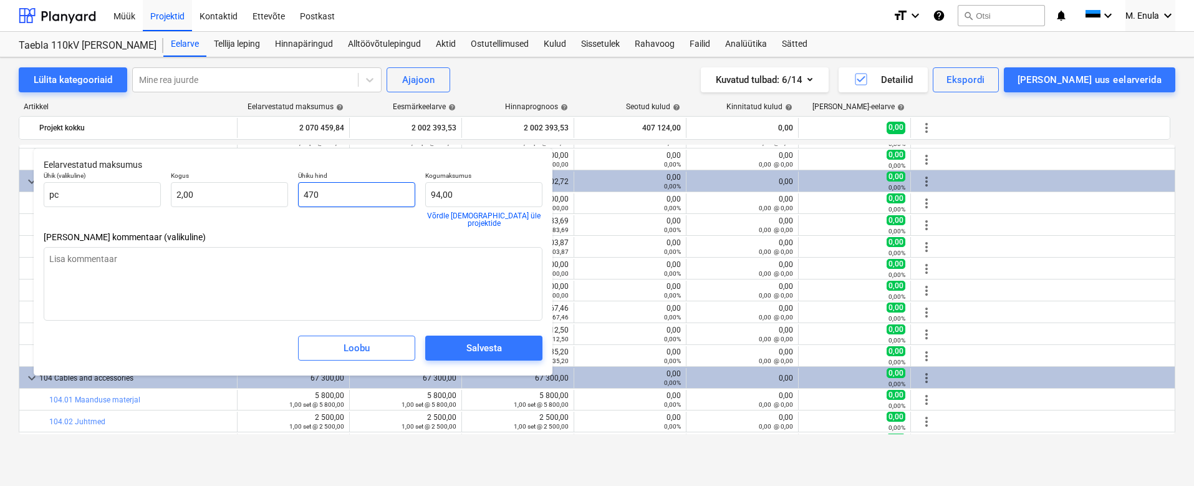
type input "940,00"
type textarea "x"
type input "4705"
type input "9 410,00"
type input "4705"
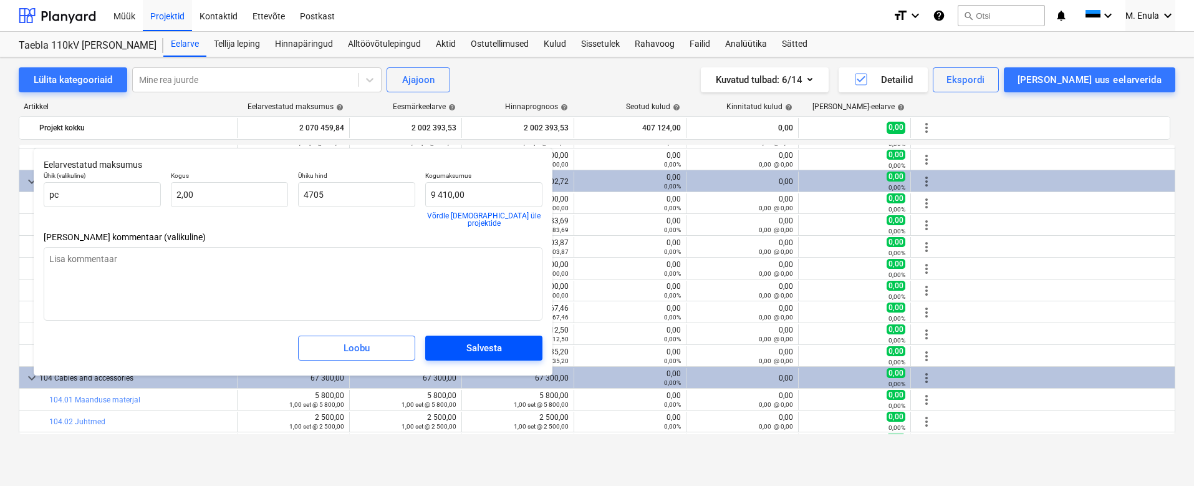
type textarea "x"
type input "4 705,00"
click at [506, 341] on span "Salvesta" at bounding box center [483, 348] width 87 height 16
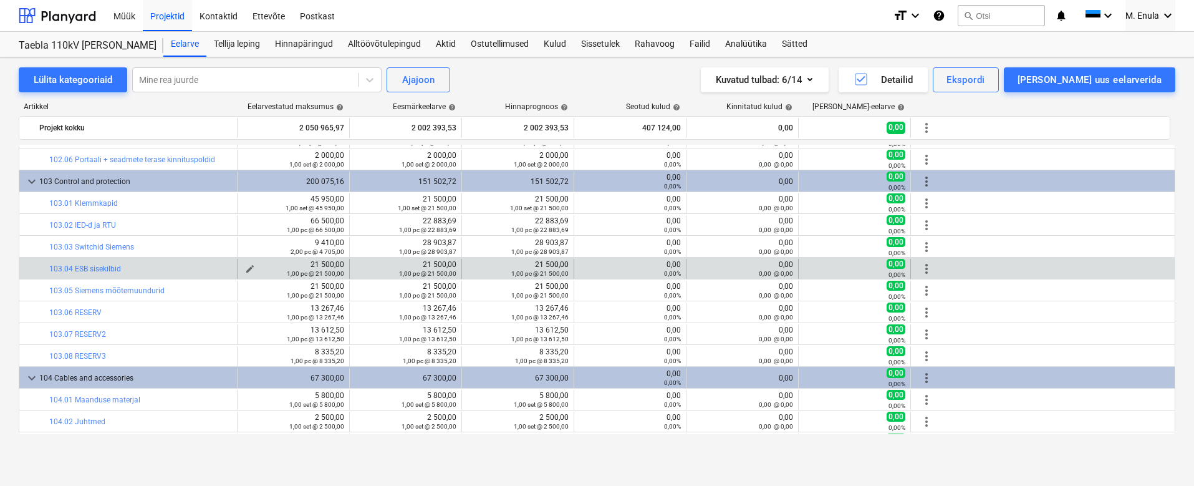
click at [328, 266] on div "21 500,00 1,00 pc @ 21 500,00" at bounding box center [294, 268] width 102 height 17
click at [244, 269] on div "1,00 pc @ 21 500,00" at bounding box center [294, 273] width 102 height 9
click at [251, 271] on div "1,00 pc @ 21 500,00" at bounding box center [294, 273] width 102 height 9
click at [925, 268] on span "more_vert" at bounding box center [926, 268] width 15 height 15
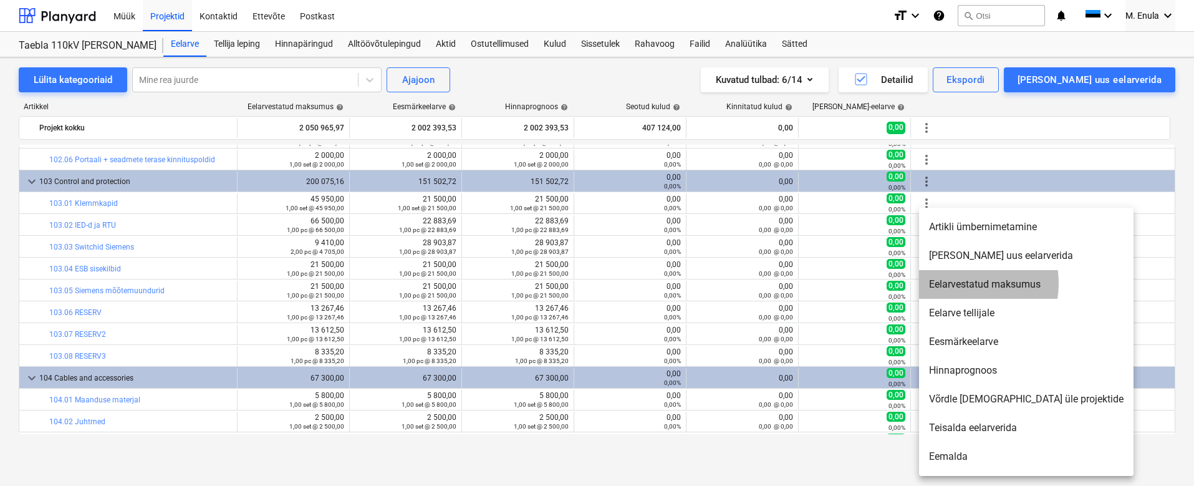
click at [960, 283] on li "Eelarvestatud maksumus" at bounding box center [1026, 284] width 214 height 29
type textarea "x"
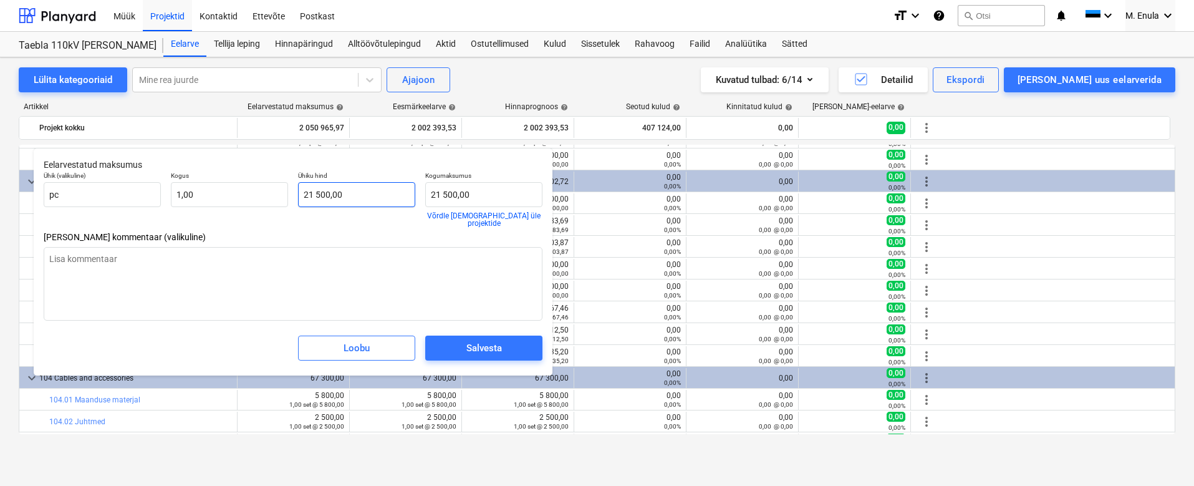
type input "21500"
drag, startPoint x: 364, startPoint y: 195, endPoint x: 302, endPoint y: 194, distance: 62.4
click at [302, 194] on input "21500" at bounding box center [356, 194] width 117 height 25
type textarea "x"
type input "21 500,00"
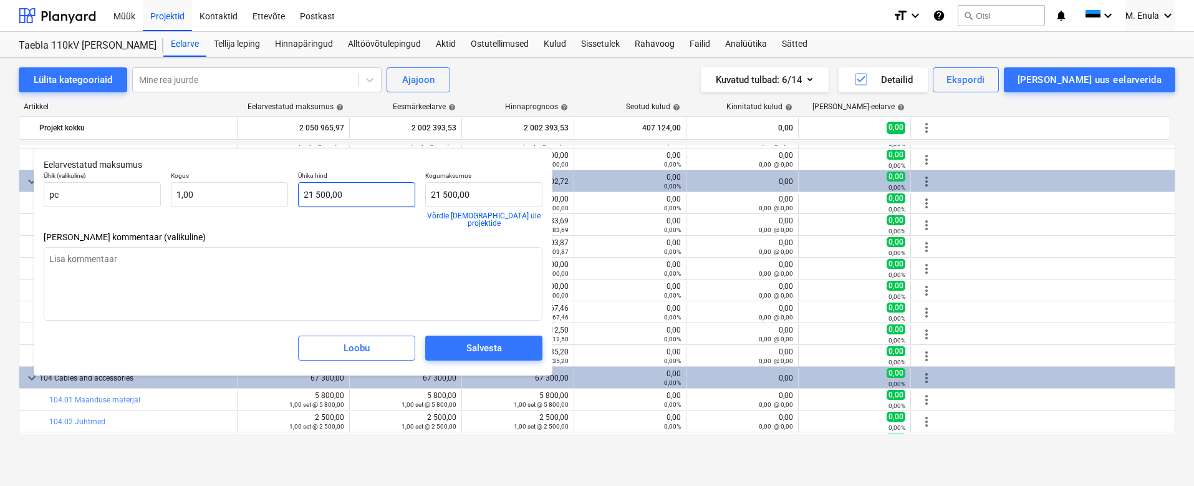
type textarea "x"
type input "21500"
drag, startPoint x: 354, startPoint y: 194, endPoint x: 281, endPoint y: 192, distance: 73.0
click at [281, 192] on div "Ühik (valikuline) pc Kogus 1,00 Ühiku hind 21500 Kogumaksumus 21 500,00 Võrdle …" at bounding box center [293, 198] width 509 height 65
type textarea "x"
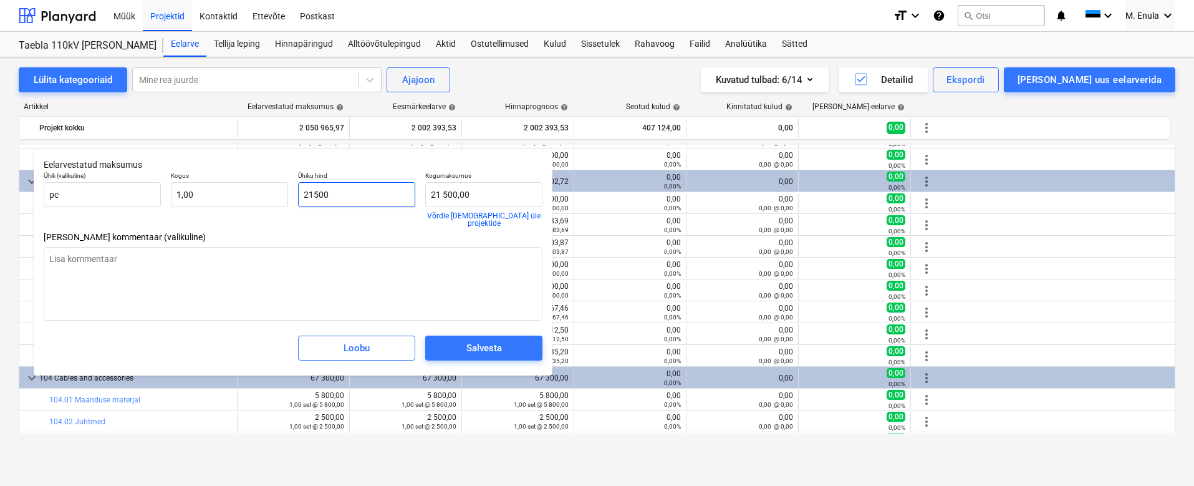
type input "4"
type input "4,00"
type textarea "x"
type input "45"
type input "45,00"
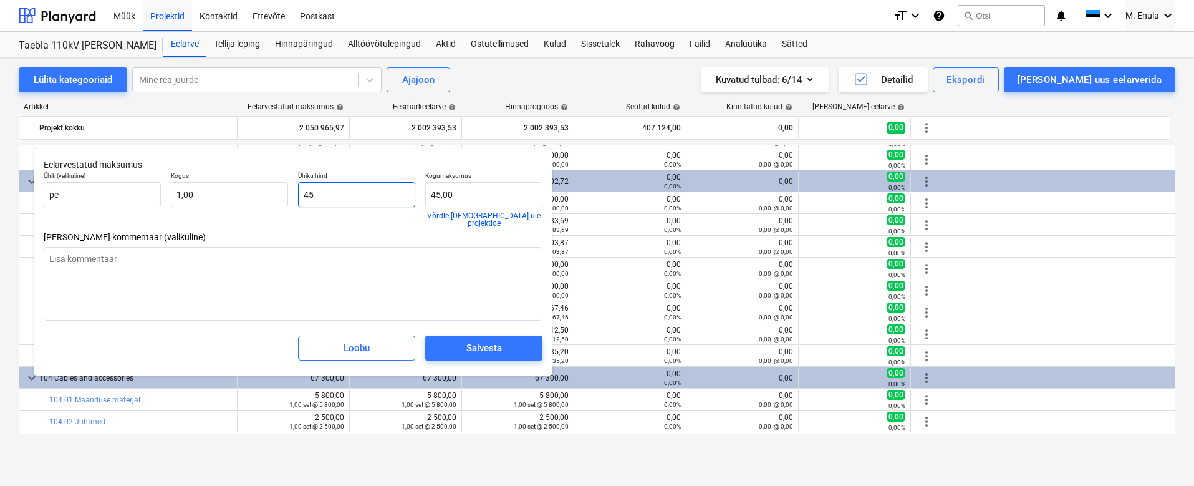
type textarea "x"
type input "459"
type input "459,00"
type textarea "x"
type input "4595"
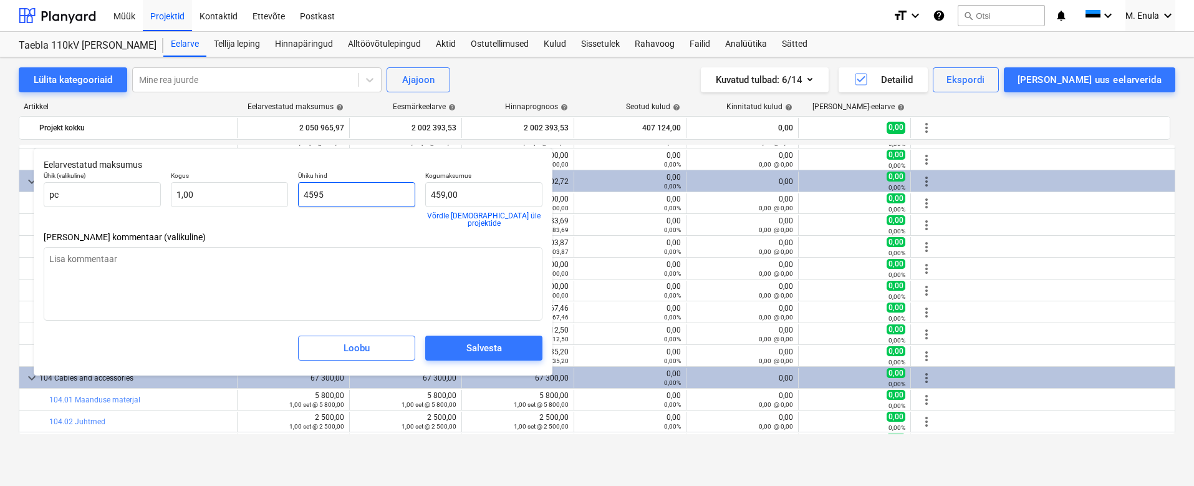
type input "4 595,00"
type textarea "x"
type input "45950"
type input "45 950,00"
type input "45950"
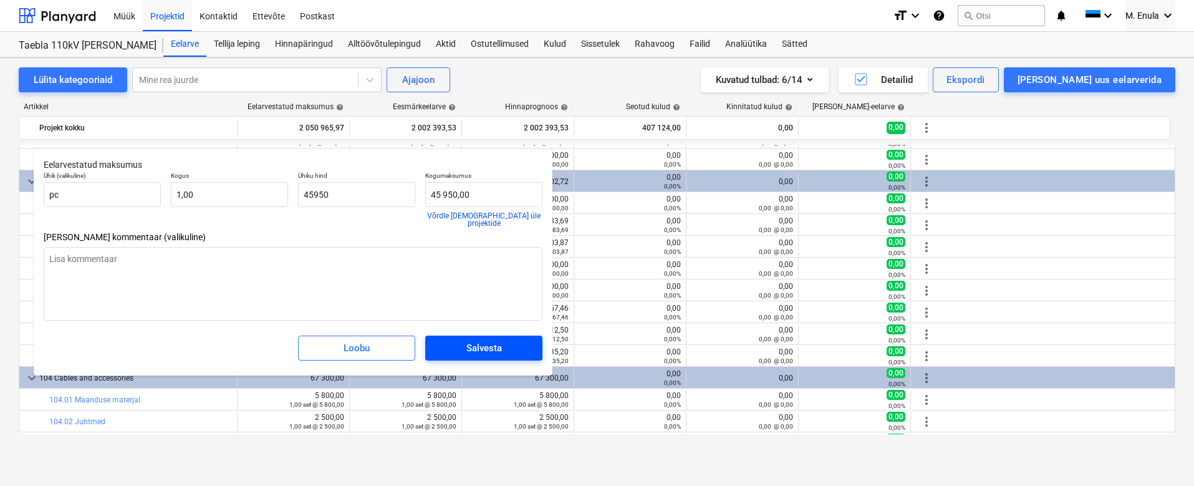
type textarea "x"
type input "45 950,00"
click at [484, 340] on div "Salvesta" at bounding box center [484, 348] width 36 height 16
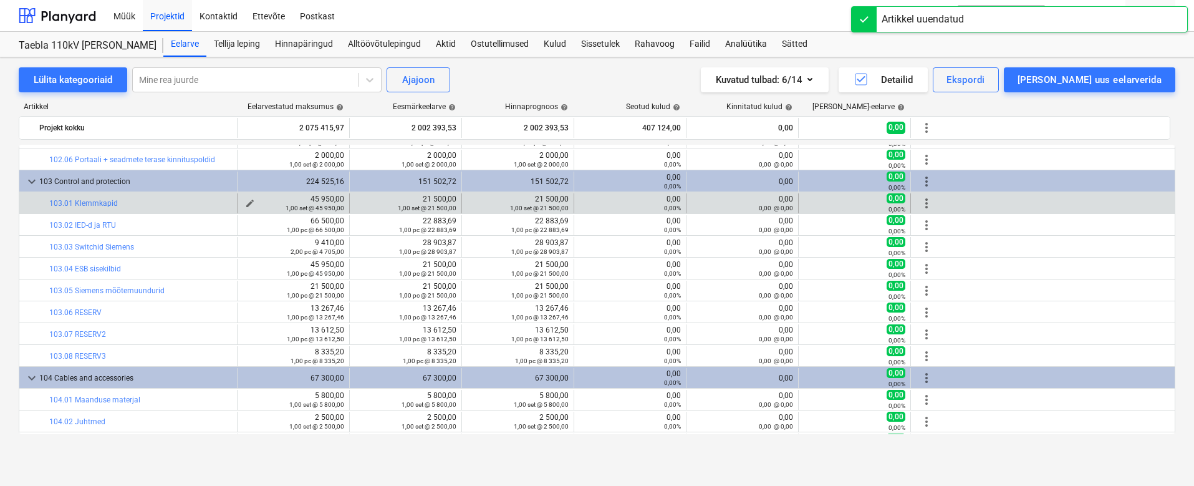
click at [332, 200] on div "45 950,00 1,00 set @ 45 950,00" at bounding box center [294, 203] width 102 height 17
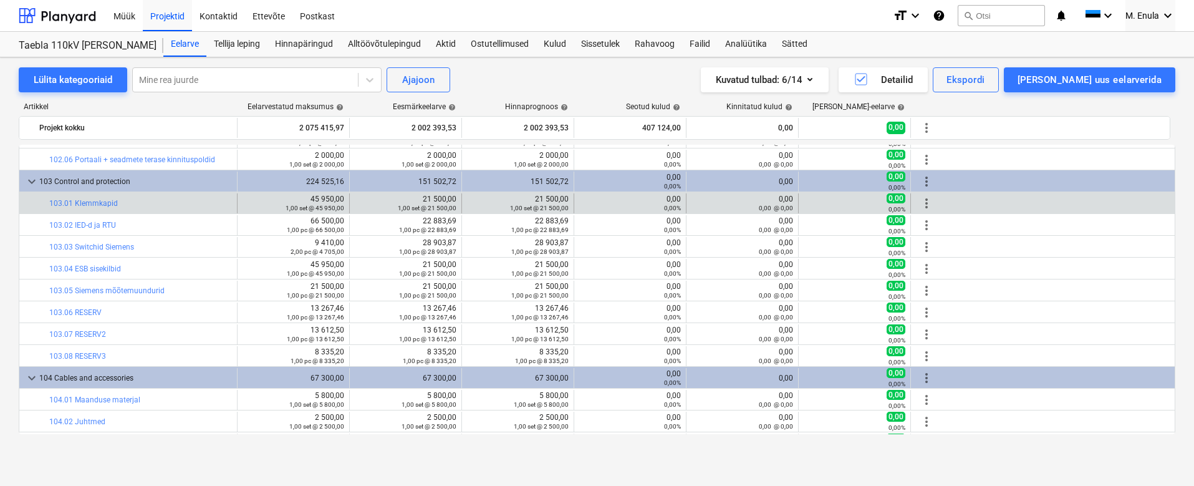
click at [928, 201] on span "more_vert" at bounding box center [926, 203] width 15 height 15
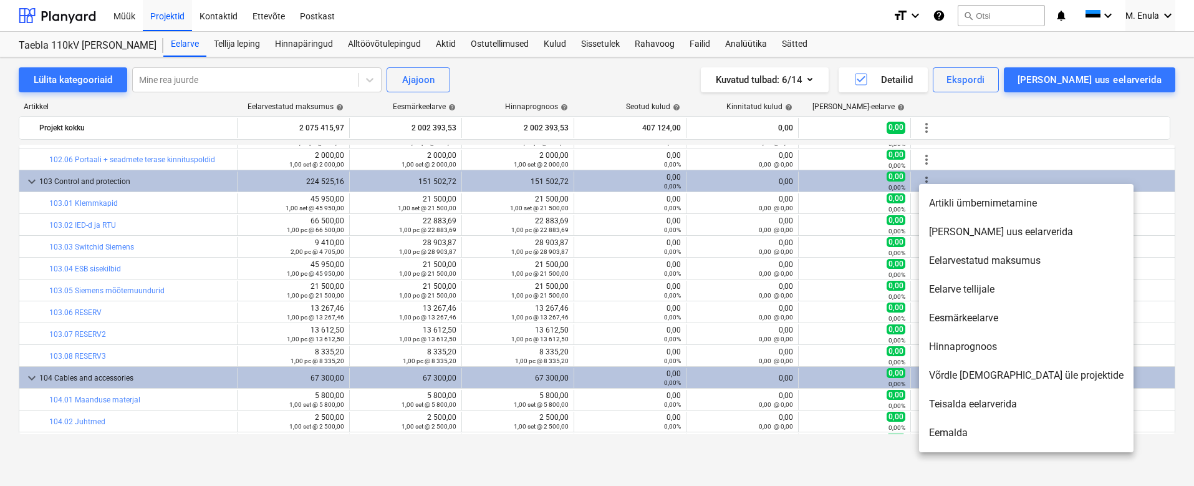
click at [967, 263] on li "Eelarvestatud maksumus" at bounding box center [1026, 260] width 214 height 29
type textarea "x"
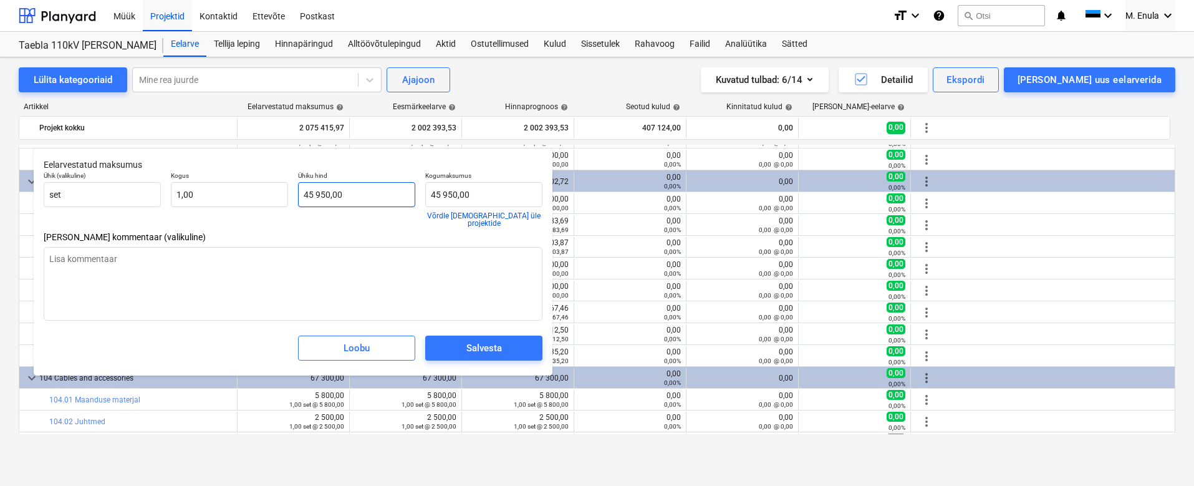
type input "45950"
drag, startPoint x: 359, startPoint y: 196, endPoint x: 258, endPoint y: 191, distance: 101.1
click at [258, 191] on div "Ühik (valikuline) set Kogus 1,00 Ühiku hind 45950 Kogumaksumus 45 950,00 Võrdle…" at bounding box center [293, 198] width 509 height 65
type textarea "x"
type input "2"
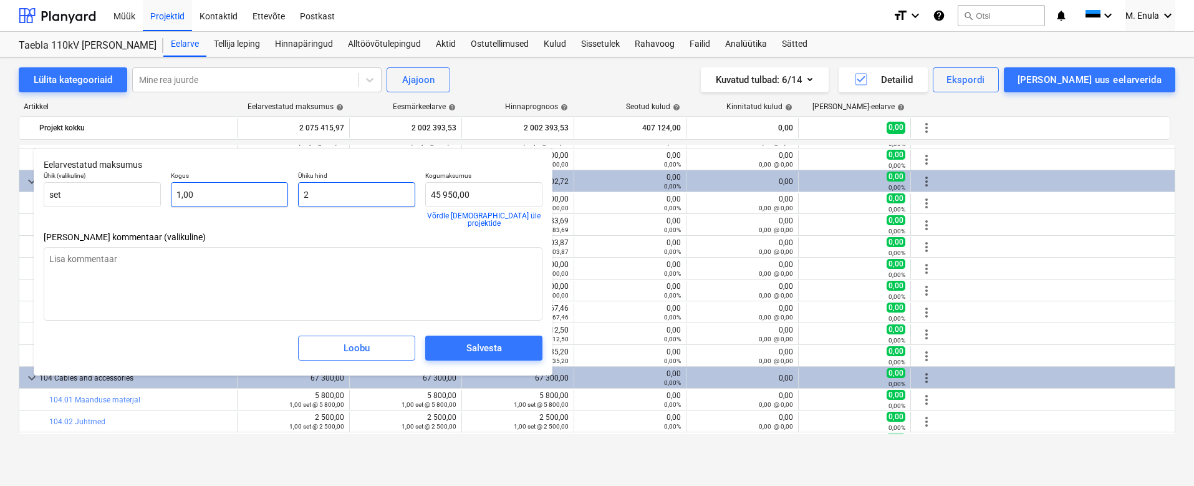
type input "2,00"
type textarea "x"
type input "21"
type input "21,00"
type textarea "x"
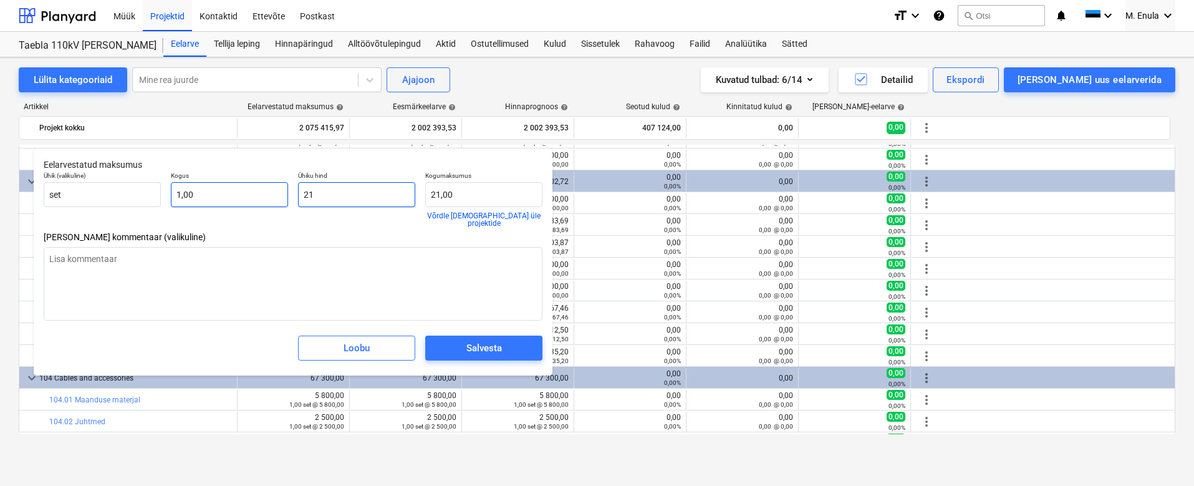
type input "215"
type input "215,00"
type textarea "x"
type input "2150"
type input "2 150,00"
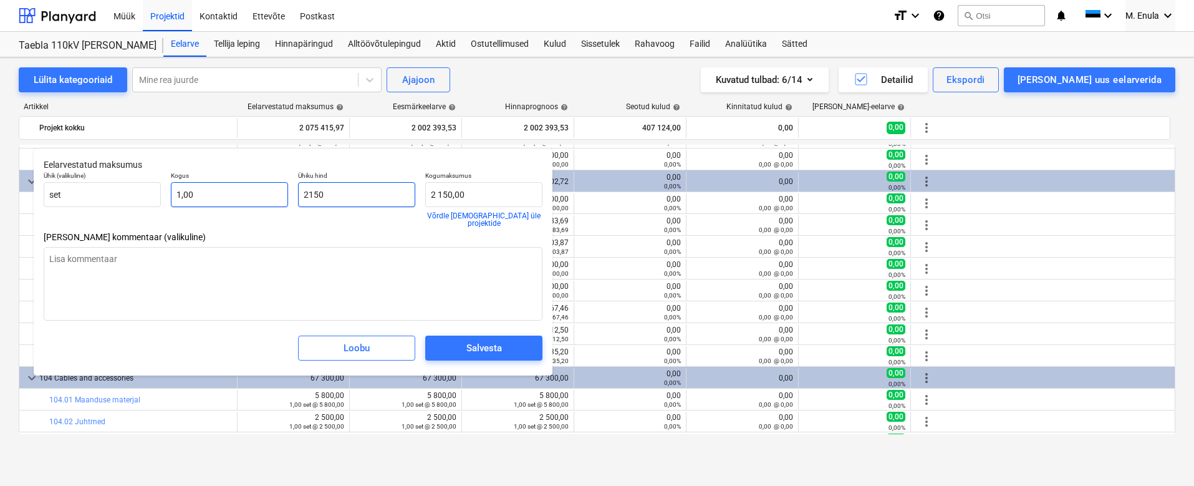
type textarea "x"
type input "21500"
type input "21 500,00"
type input "21500"
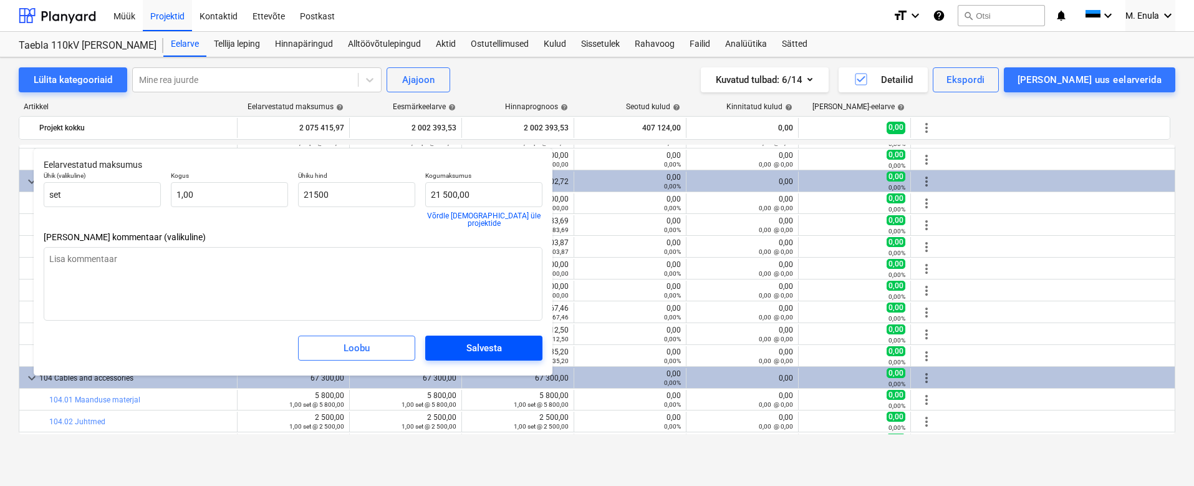
type textarea "x"
type input "21 500,00"
click at [510, 343] on span "Salvesta" at bounding box center [483, 348] width 87 height 16
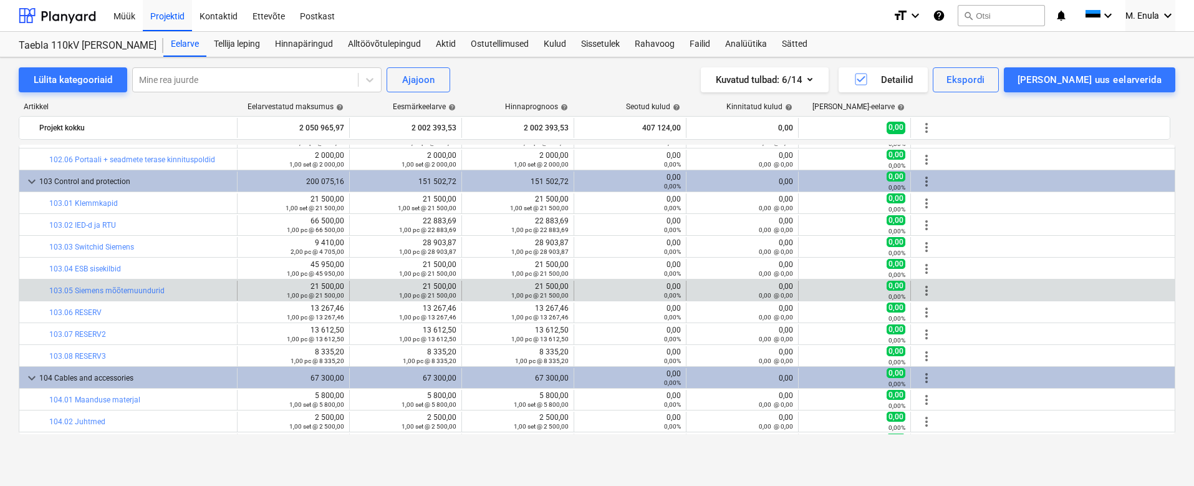
click at [923, 287] on span "more_vert" at bounding box center [926, 290] width 15 height 15
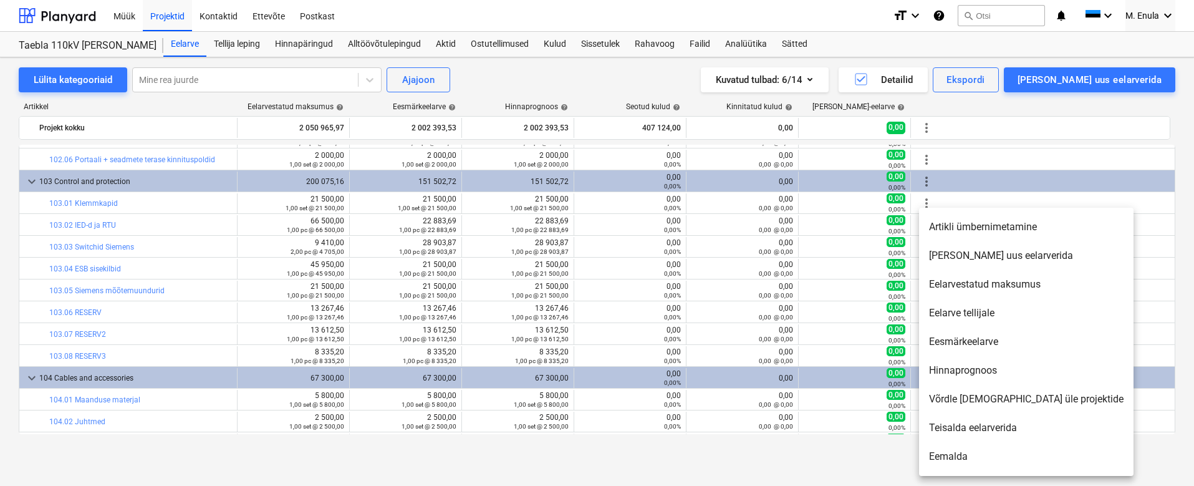
click at [968, 226] on li "Artikli ümbernimetamine" at bounding box center [1026, 227] width 214 height 29
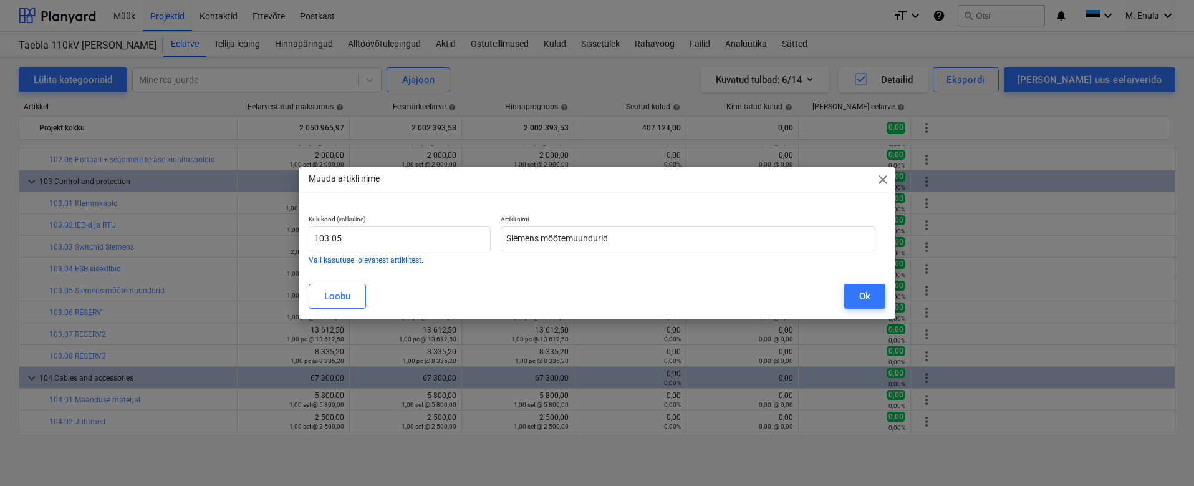
click at [882, 175] on span "close" at bounding box center [882, 179] width 15 height 15
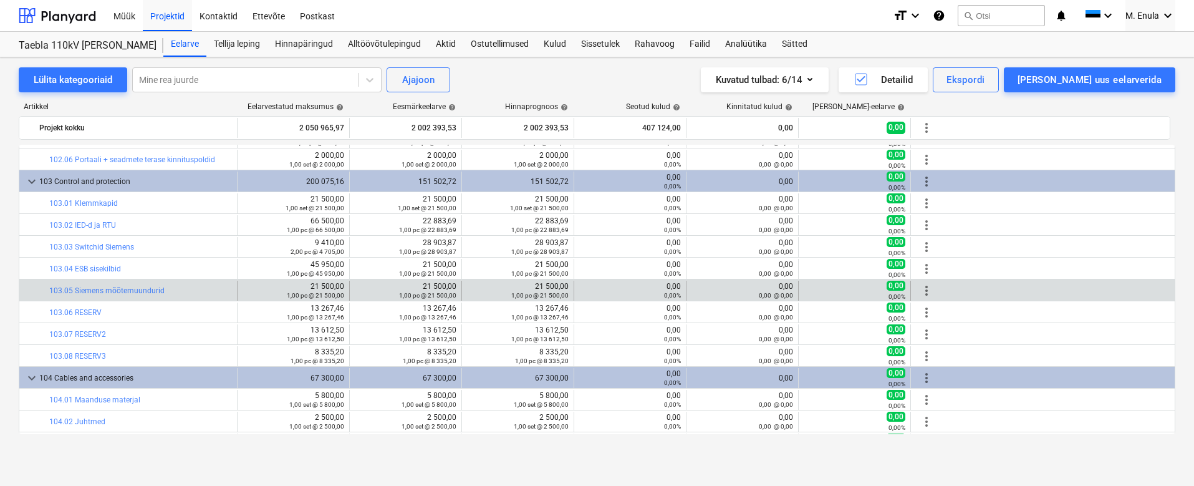
click at [930, 288] on span "more_vert" at bounding box center [926, 290] width 15 height 15
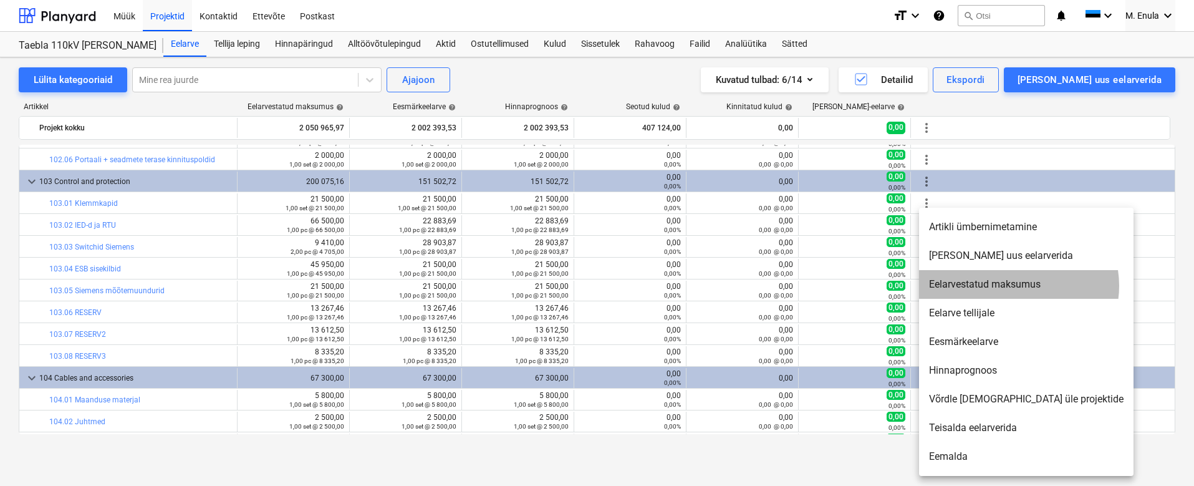
click at [1018, 286] on li "Eelarvestatud maksumus" at bounding box center [1026, 284] width 214 height 29
type textarea "x"
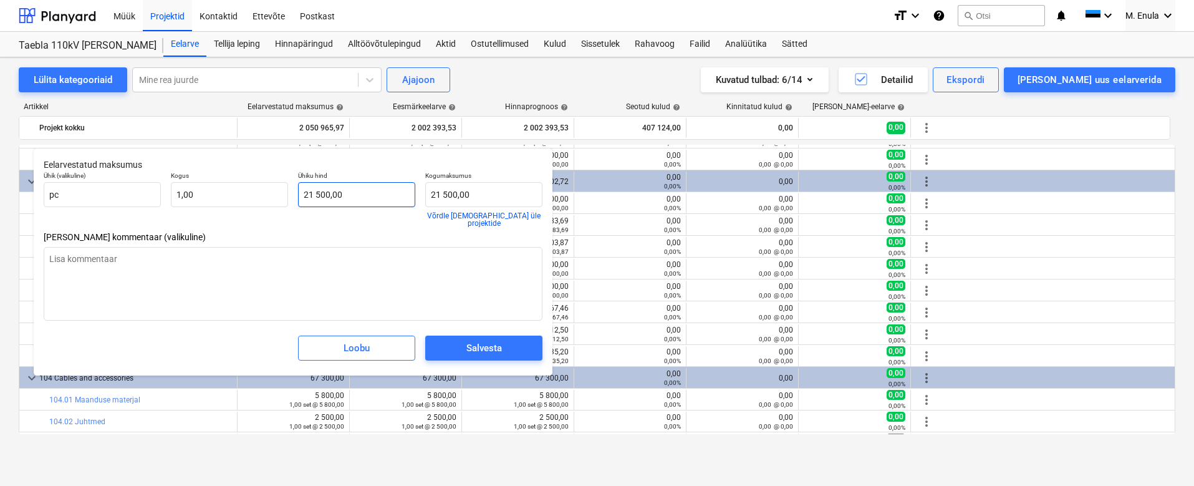
type input "21500"
drag, startPoint x: 346, startPoint y: 191, endPoint x: 284, endPoint y: 186, distance: 62.5
click at [284, 186] on div "Ühik (valikuline) pc Kogus 1,00 Ühiku hind 21500 Kogumaksumus 21 500,00 Võrdle …" at bounding box center [293, 198] width 509 height 65
type textarea "x"
type input "2"
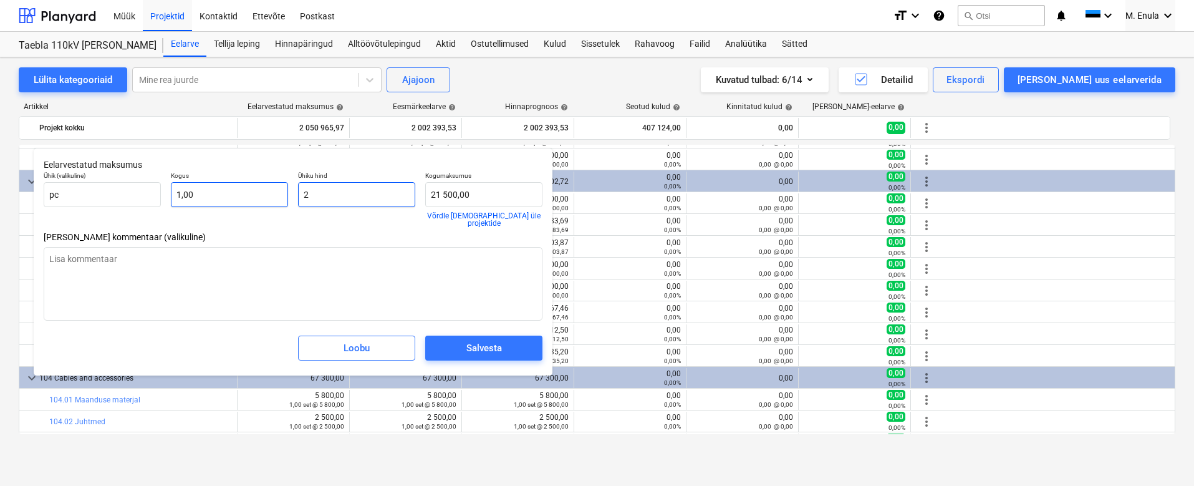
type input "2,00"
type textarea "x"
type input "25"
type input "25,00"
type textarea "x"
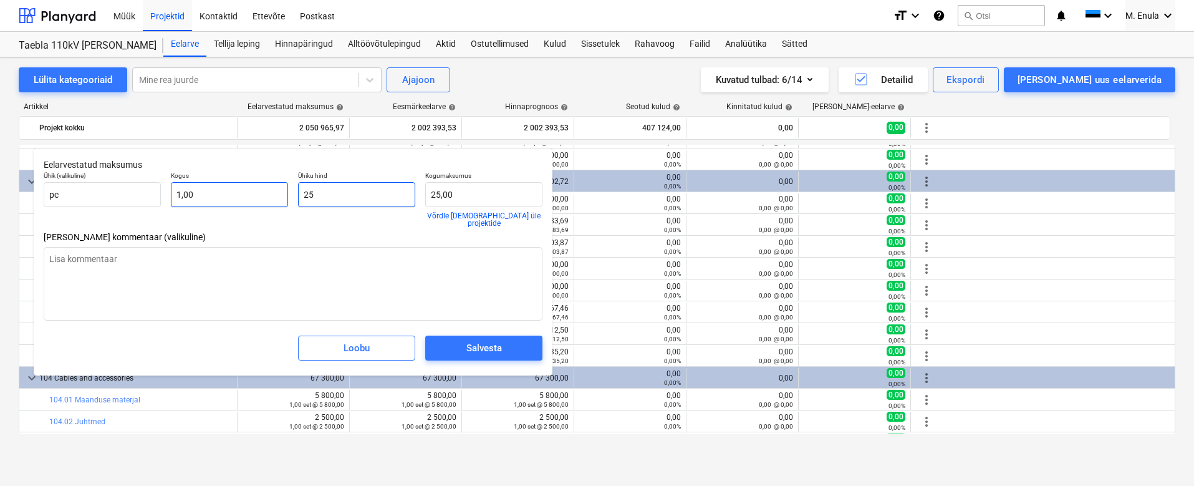
type input "250"
type input "250,00"
type textarea "x"
type input "2500"
type input "2 500,00"
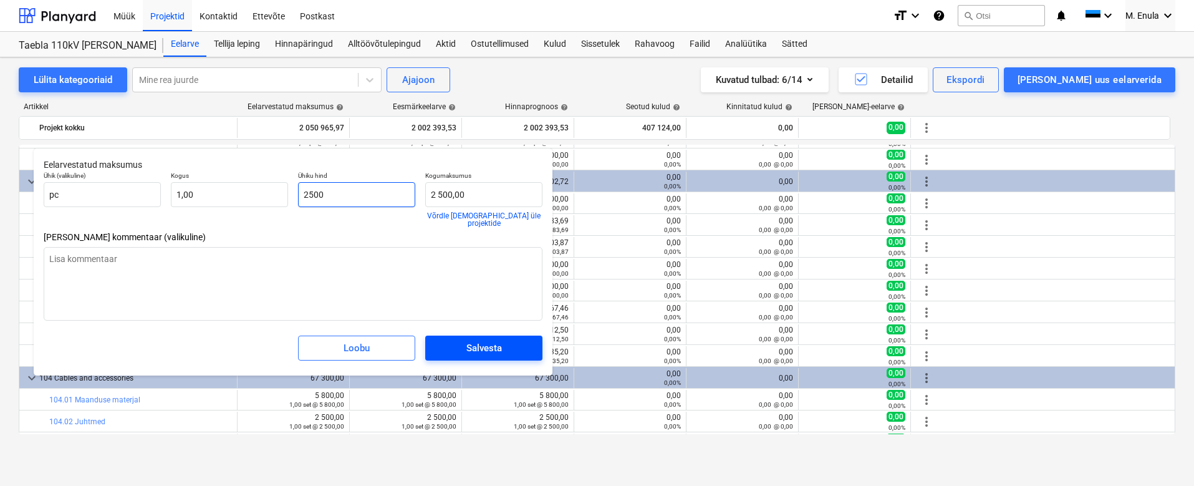
type input "2500"
type textarea "x"
type input "2 500,00"
click at [504, 340] on span "Salvesta" at bounding box center [483, 348] width 87 height 16
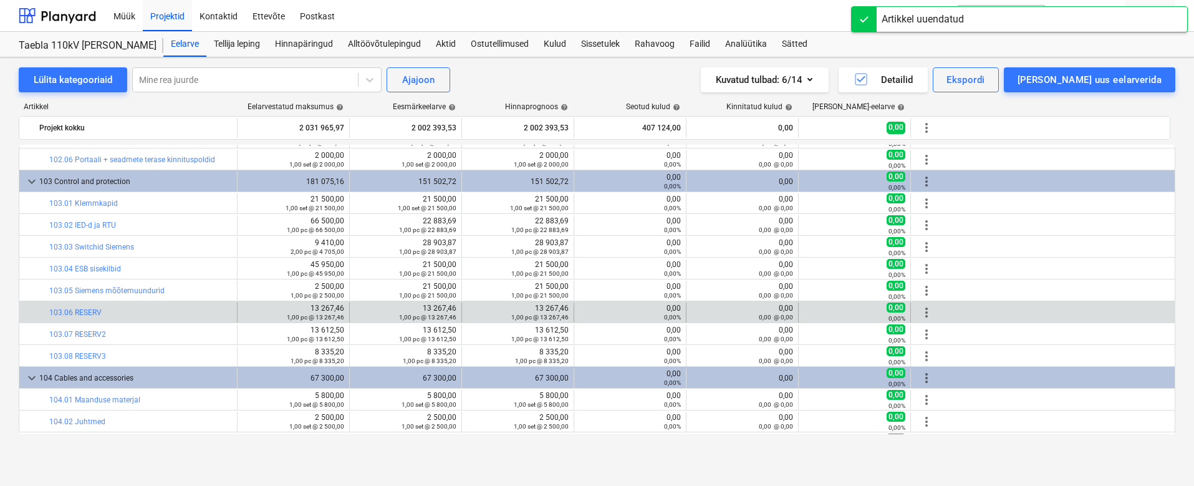
click at [923, 314] on span "more_vert" at bounding box center [926, 312] width 15 height 15
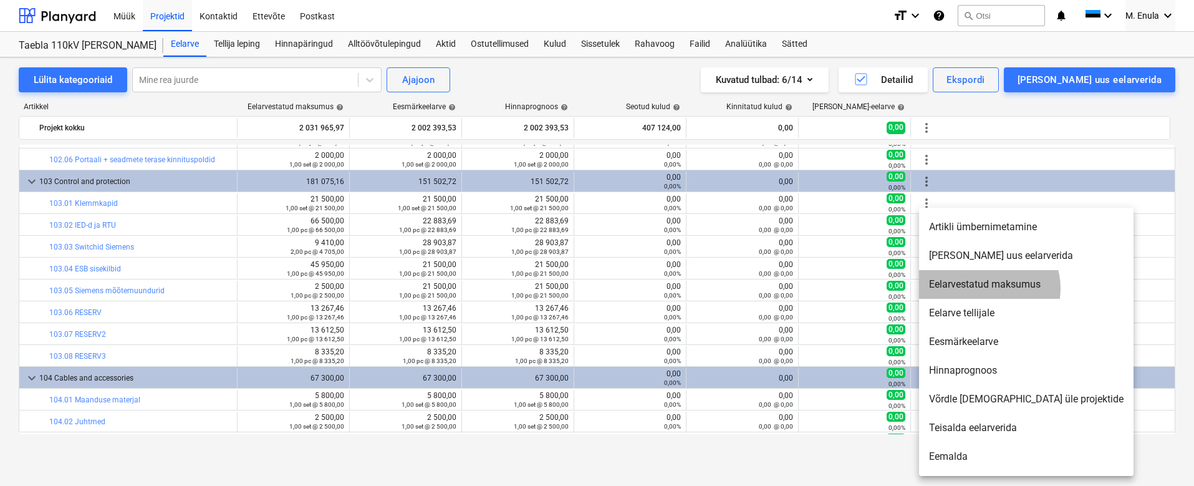
click at [988, 288] on li "Eelarvestatud maksumus" at bounding box center [1026, 284] width 214 height 29
type textarea "x"
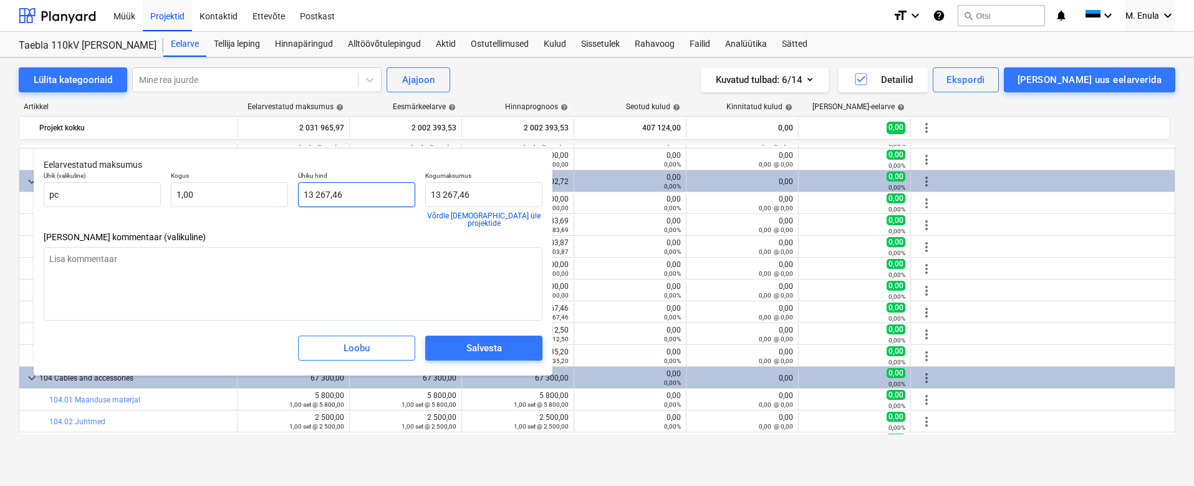
type input "13267,46"
drag, startPoint x: 374, startPoint y: 196, endPoint x: 261, endPoint y: 195, distance: 112.9
click at [261, 195] on div "Ühik (valikuline) pc Kogus 1,00 Ühiku hind 13267,46 Kogumaksumus 13 267,46 Võrd…" at bounding box center [293, 198] width 509 height 65
type textarea "x"
type input "1"
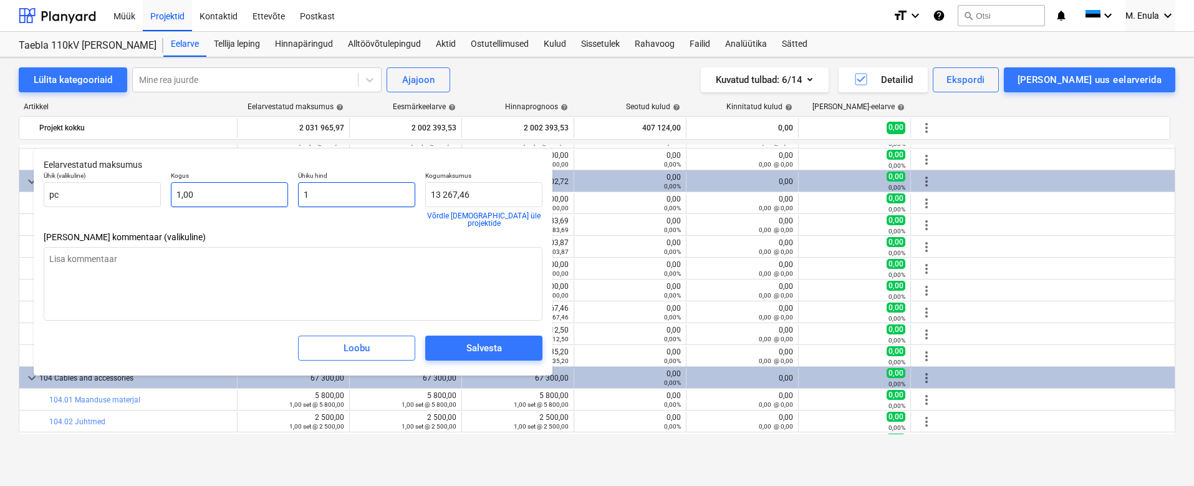
type input "1,00"
type textarea "x"
type input "10"
type input "10,00"
type textarea "x"
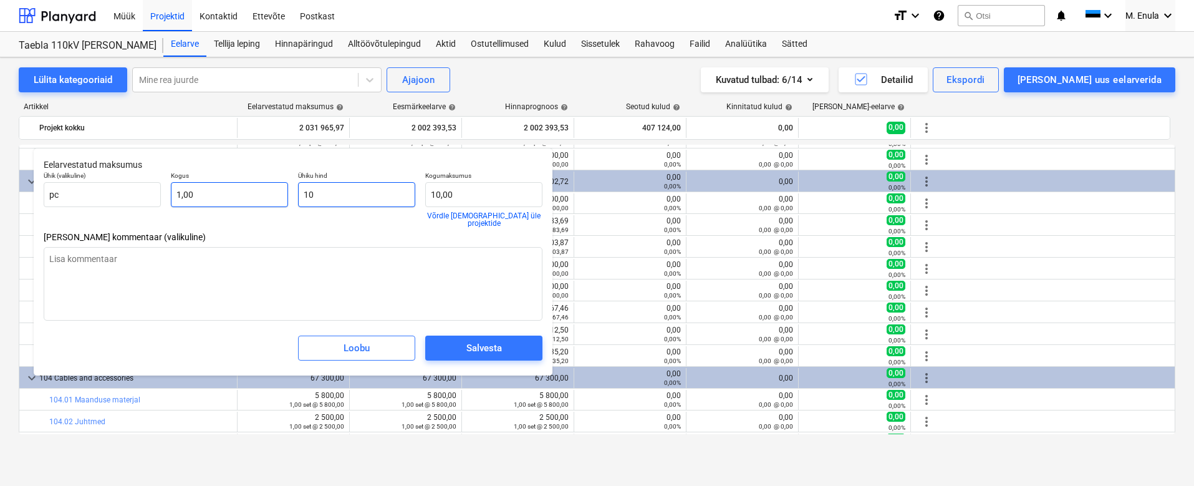
type input "100"
type input "100,00"
type textarea "x"
type input "1000"
type input "1 000,00"
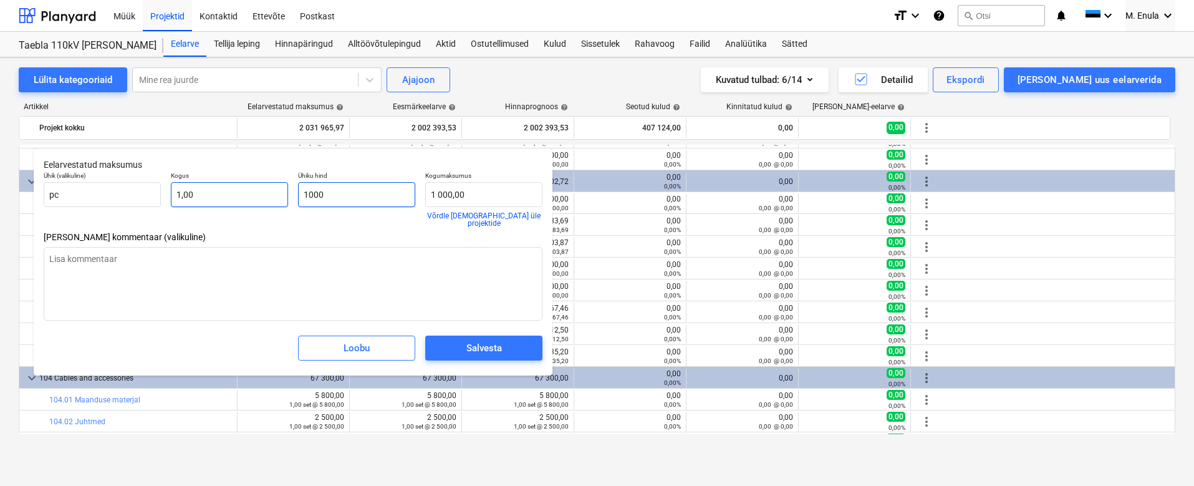
type textarea "x"
type input "10000"
type input "10 000,00"
type input "10000"
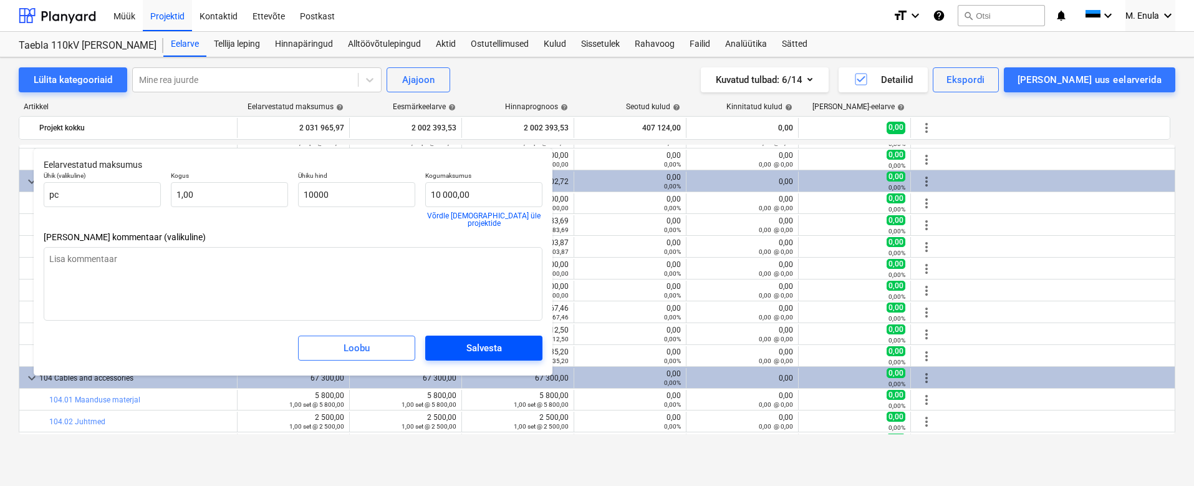
type textarea "x"
type input "10 000,00"
click at [494, 340] on div "Salvesta" at bounding box center [484, 348] width 36 height 16
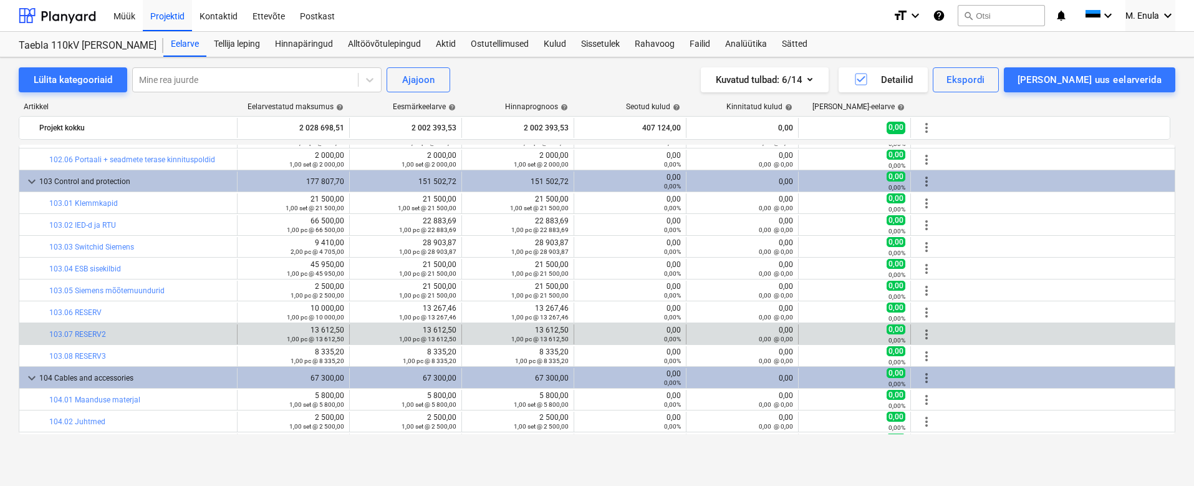
click at [928, 336] on span "more_vert" at bounding box center [926, 334] width 15 height 15
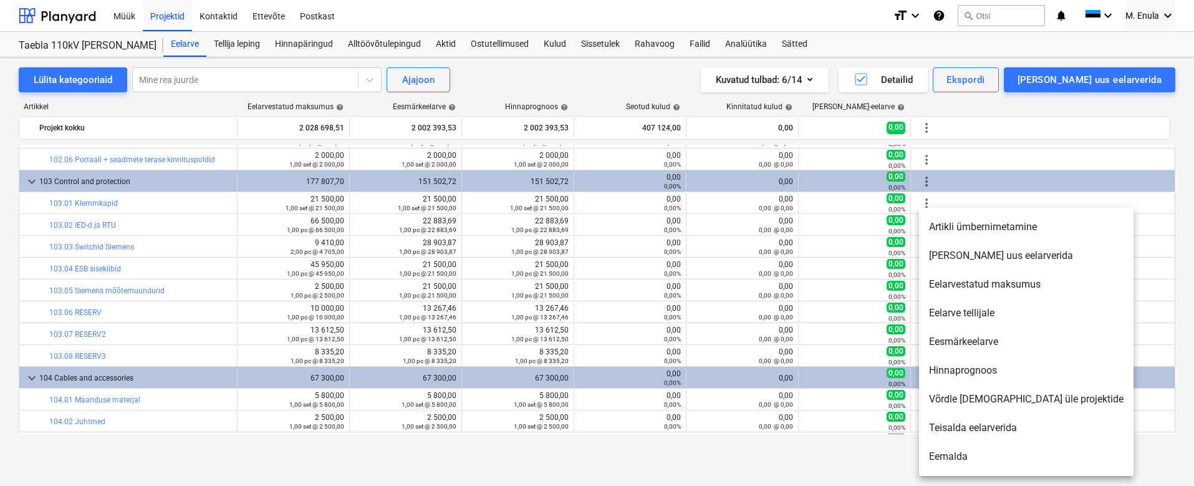
click at [965, 290] on li "Eelarvestatud maksumus" at bounding box center [1026, 284] width 214 height 29
type textarea "x"
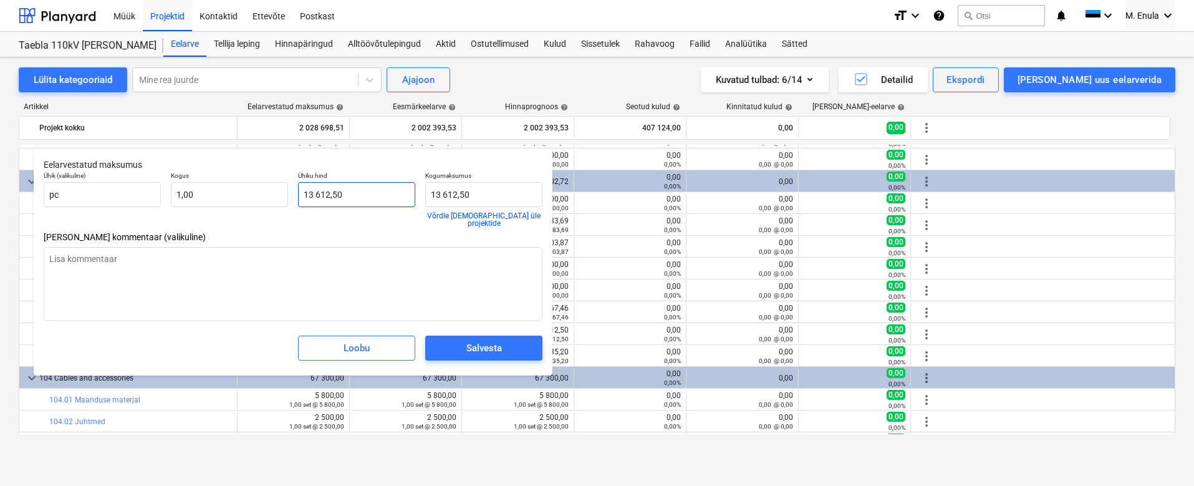
type input "13612,5"
drag, startPoint x: 386, startPoint y: 185, endPoint x: 145, endPoint y: 183, distance: 240.7
click at [145, 183] on div "Ühik (valikuline) pc Kogus 1,00 Ühiku hind 13612,5 Kogumaksumus 13 612,50 Võrdl…" at bounding box center [293, 198] width 509 height 65
type textarea "x"
type input "1"
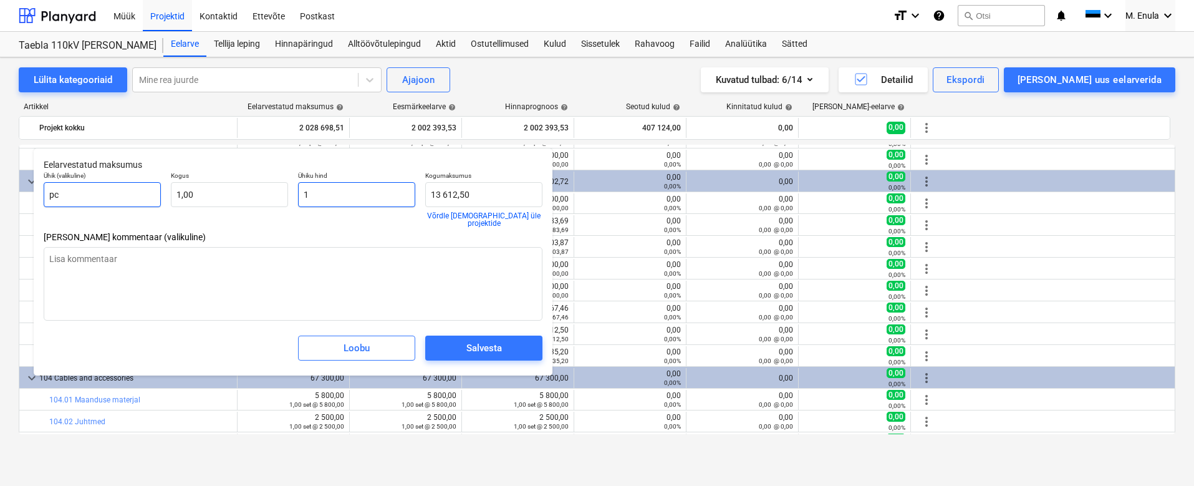
type input "1,00"
type textarea "x"
type input "10"
type input "10,00"
type textarea "x"
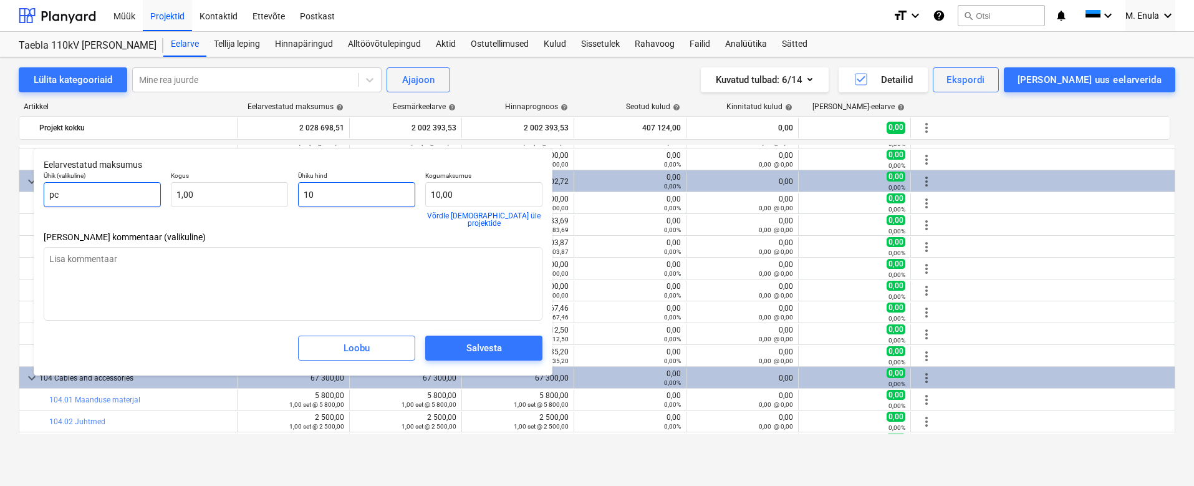
type input "100"
type input "100,00"
type textarea "x"
type input "1000"
type input "1 000,00"
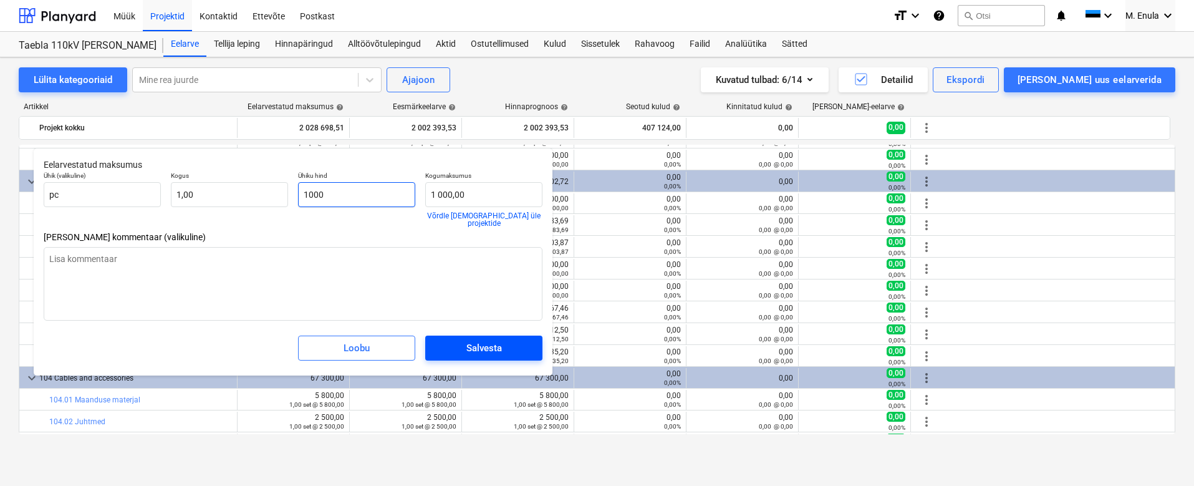
type input "1000"
type textarea "x"
type input "1 000,00"
click at [475, 340] on div "Salvesta" at bounding box center [484, 348] width 36 height 16
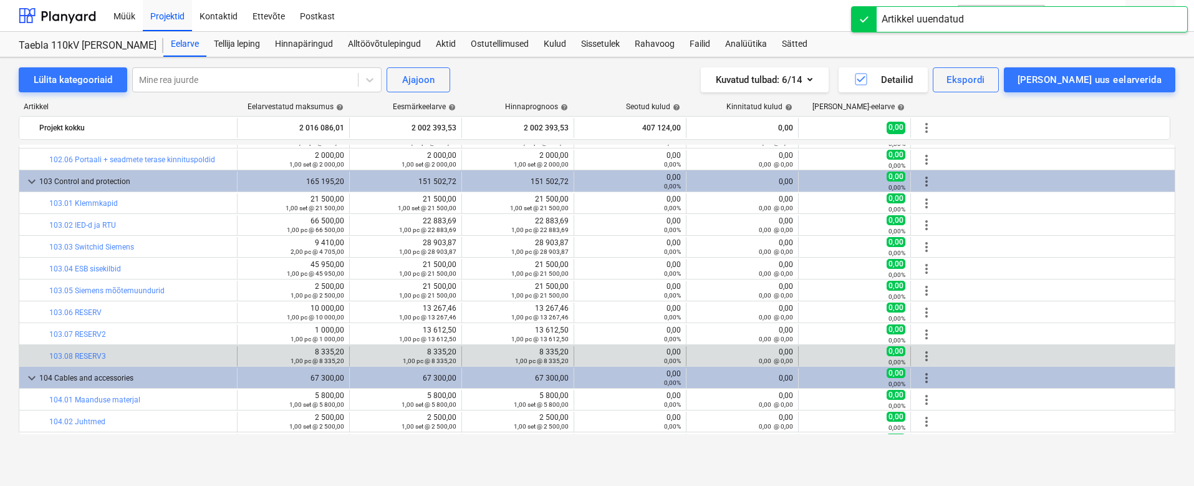
click at [923, 355] on span "more_vert" at bounding box center [926, 356] width 15 height 15
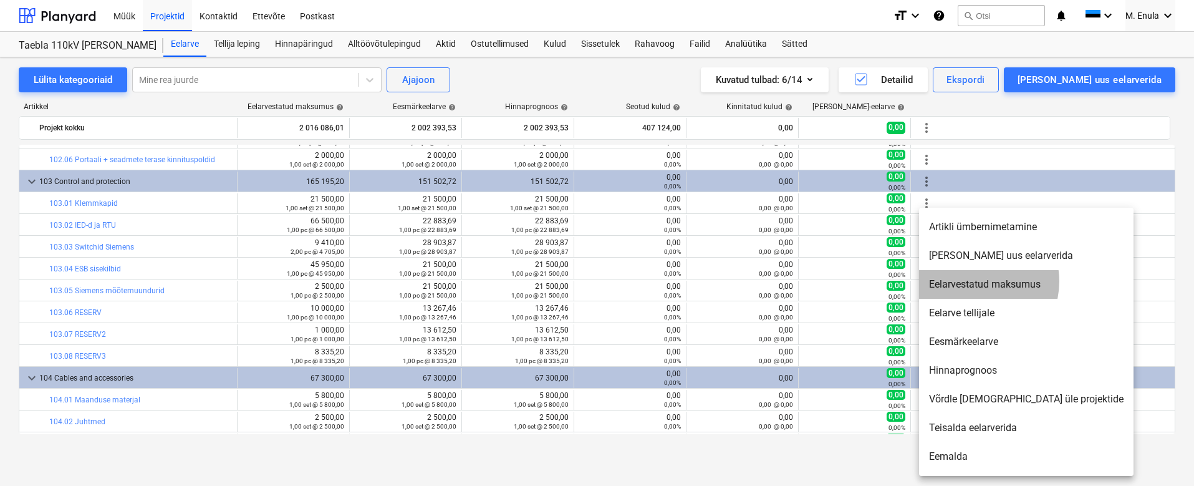
click at [976, 281] on li "Eelarvestatud maksumus" at bounding box center [1026, 284] width 214 height 29
type textarea "x"
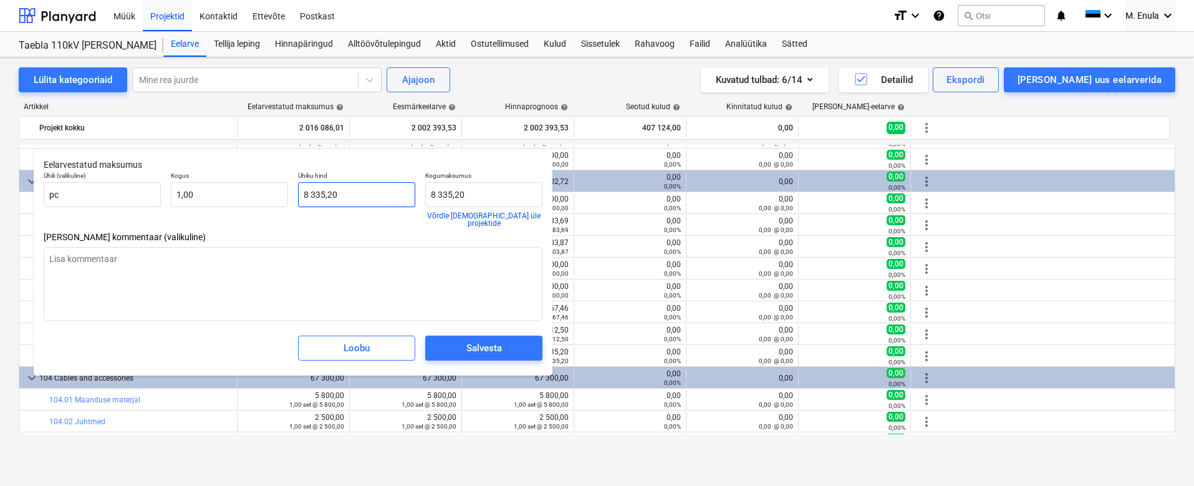
type input "8335,2"
drag, startPoint x: 355, startPoint y: 193, endPoint x: 271, endPoint y: 192, distance: 83.6
click at [271, 192] on div "Ühik (valikuline) pc Kogus 1,00 Ühiku hind 8335,2 Kogumaksumus 8 335,20 Võrdle …" at bounding box center [293, 198] width 509 height 65
type textarea "x"
type input "1"
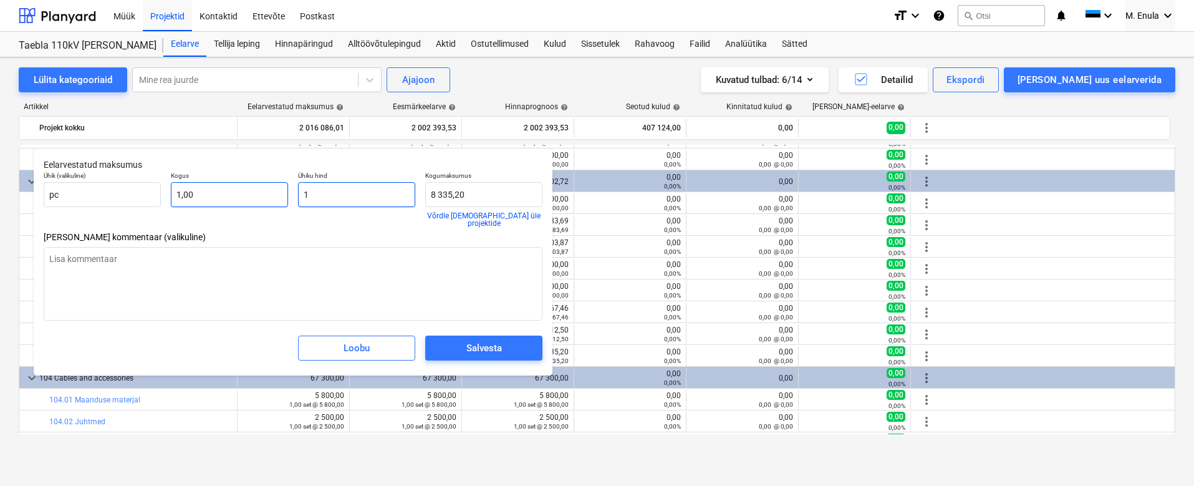
type input "1,00"
type textarea "x"
type input "10"
type input "10,00"
type textarea "x"
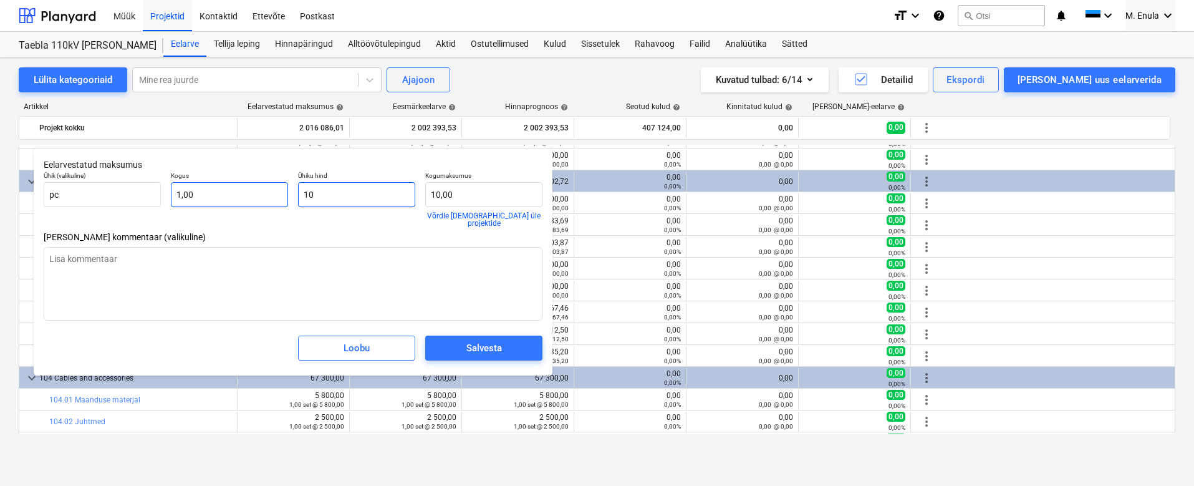
type input "100"
type input "100,00"
type textarea "x"
type input "1000"
type input "1 000,00"
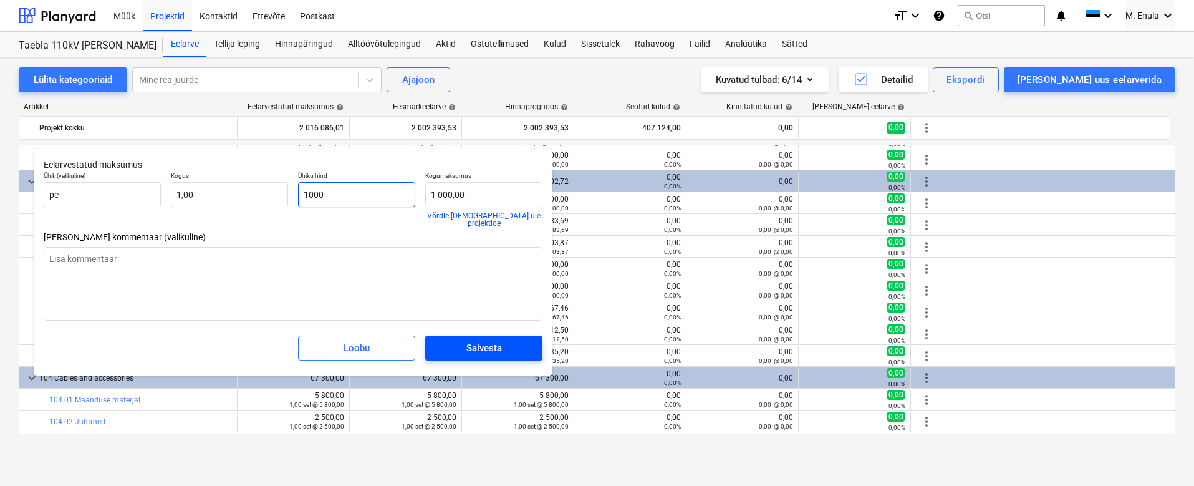
type input "1000"
type textarea "x"
type input "1 000,00"
click at [495, 340] on div "Salvesta" at bounding box center [484, 348] width 36 height 16
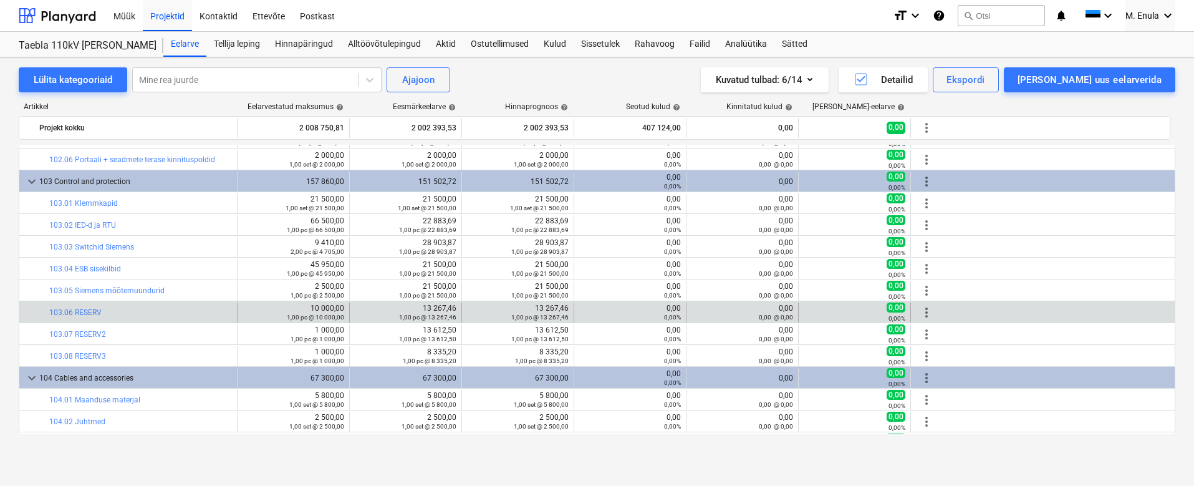
click at [927, 309] on span "more_vert" at bounding box center [926, 312] width 15 height 15
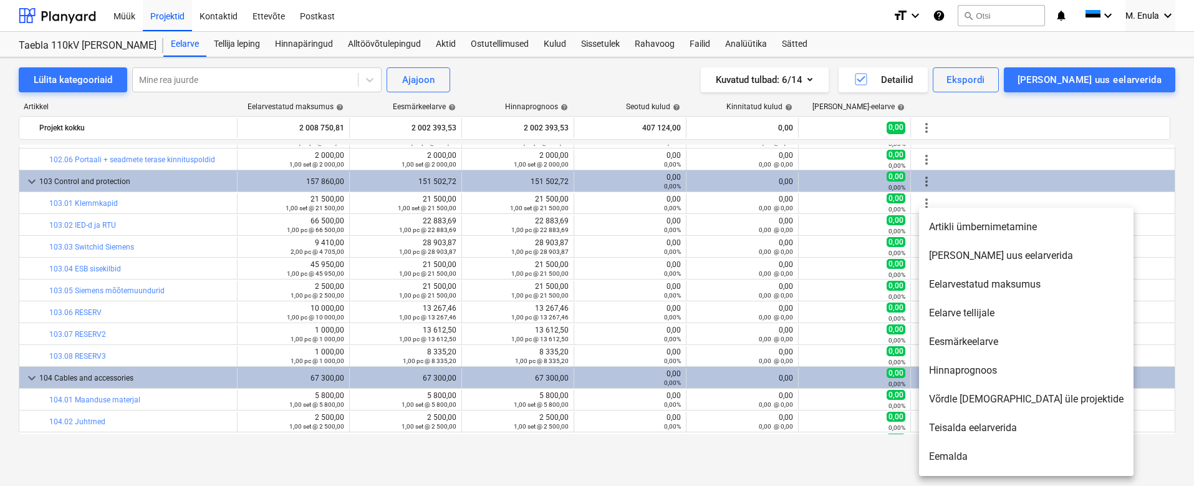
click at [952, 287] on li "Eelarvestatud maksumus" at bounding box center [1026, 284] width 214 height 29
type textarea "x"
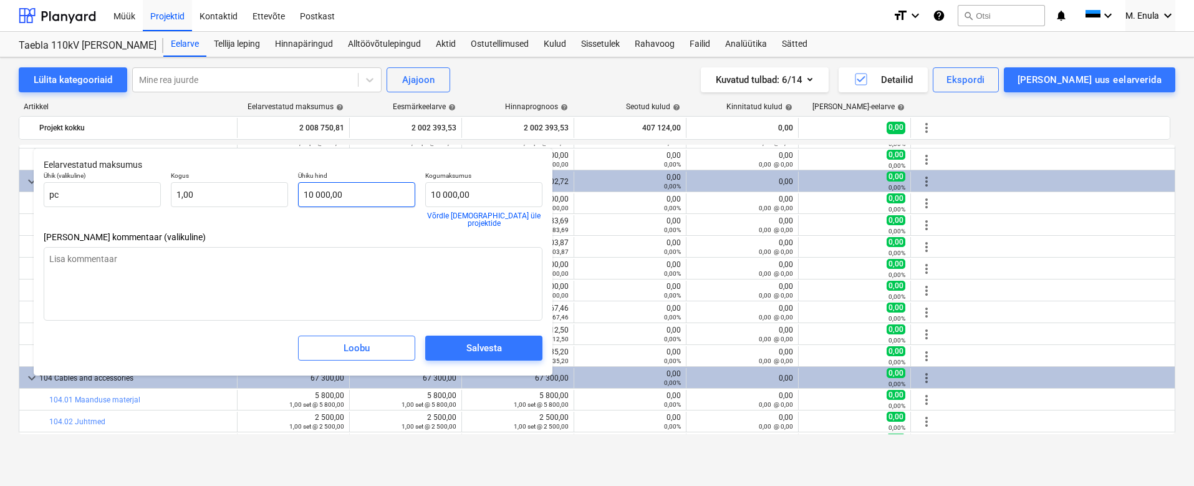
type input "10000"
drag, startPoint x: 345, startPoint y: 191, endPoint x: 263, endPoint y: 183, distance: 82.7
click at [263, 183] on div "Ühik (valikuline) pc Kogus 1,00 Ühiku hind 10000 Kogumaksumus 10 000,00 Võrdle …" at bounding box center [293, 198] width 509 height 65
type textarea "x"
type input "9"
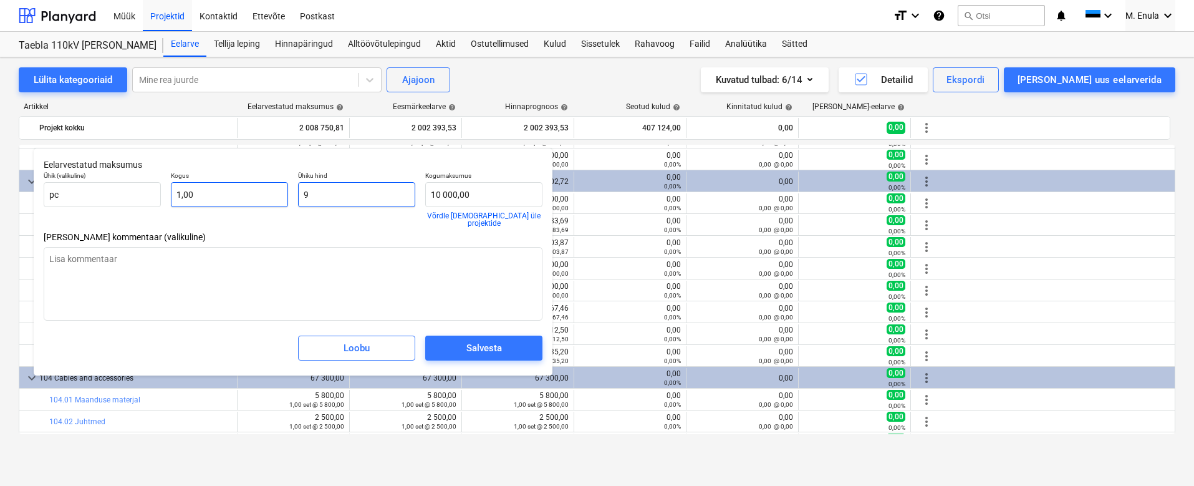
type input "9,00"
type textarea "x"
type input "90"
type input "90,00"
type textarea "x"
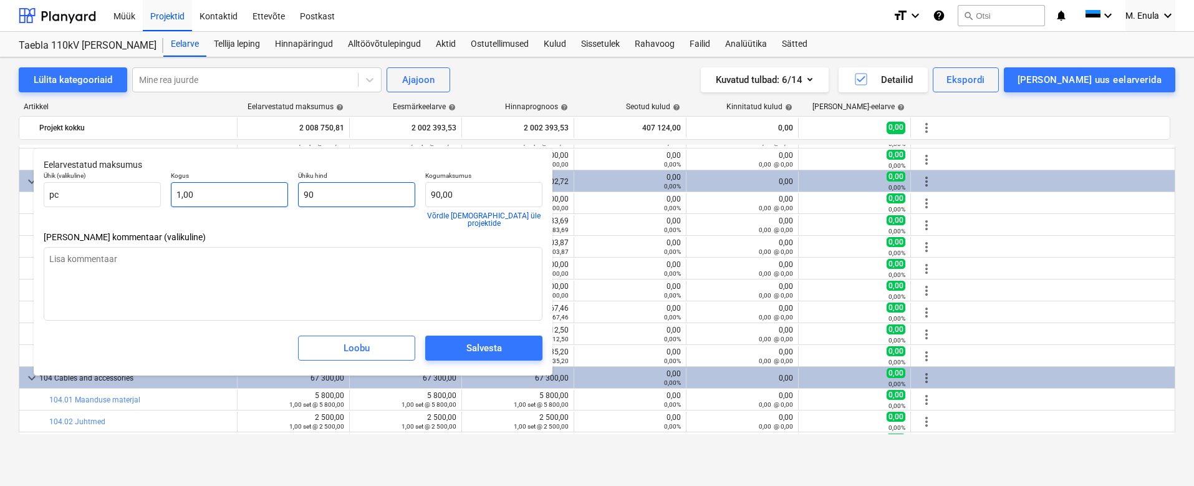
type input "900"
type input "900,00"
type textarea "x"
type input "9000"
type input "9 000,00"
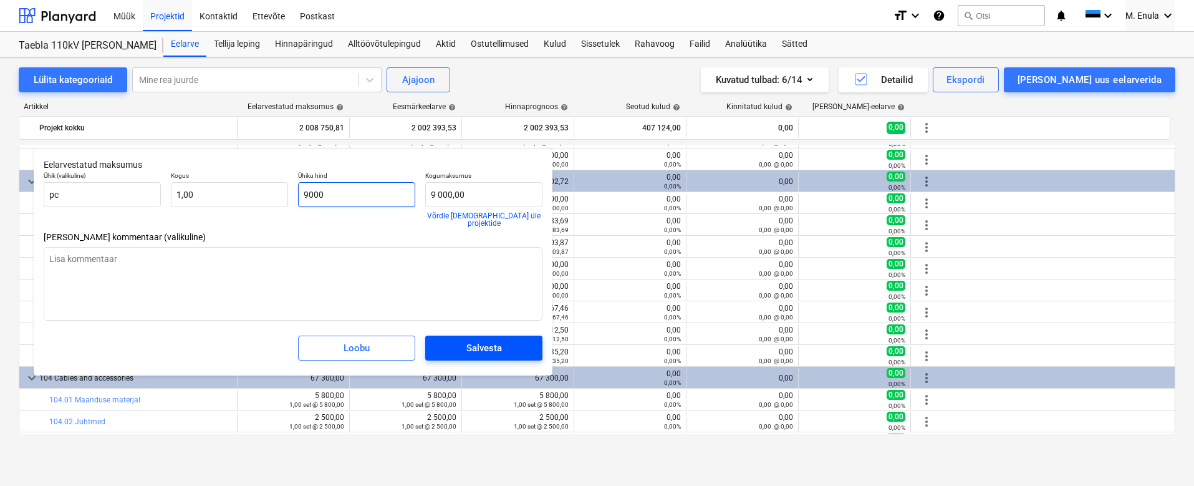
type input "9000"
type textarea "x"
type input "9 000,00"
click at [498, 340] on div "Salvesta" at bounding box center [484, 348] width 36 height 16
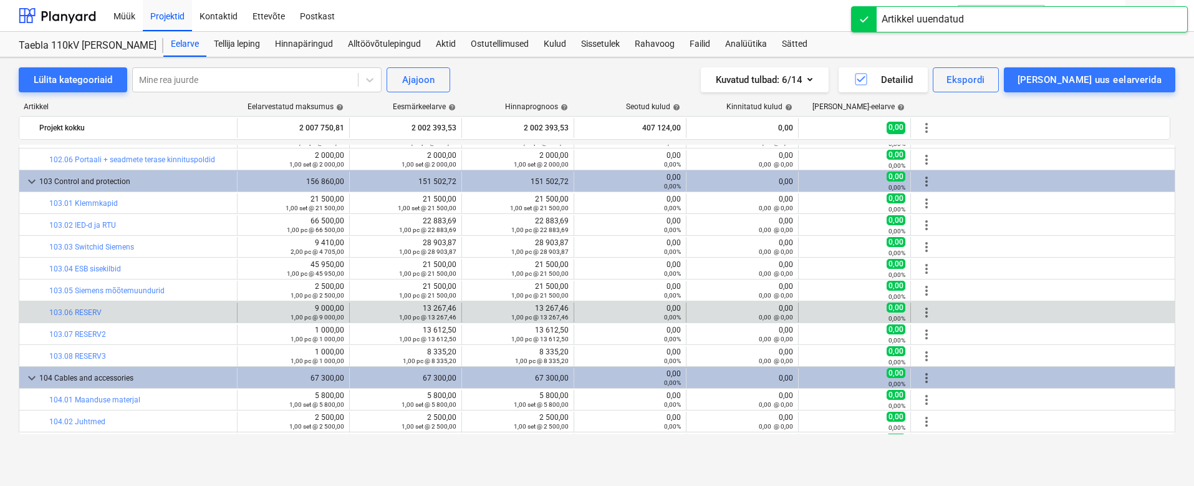
click at [922, 311] on span "more_vert" at bounding box center [926, 312] width 15 height 15
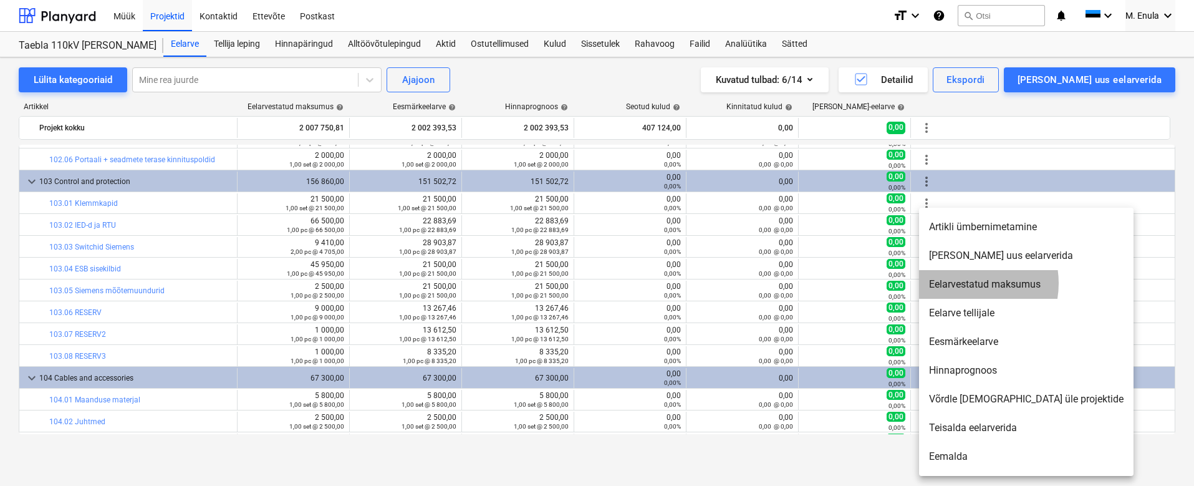
click at [965, 283] on li "Eelarvestatud maksumus" at bounding box center [1026, 284] width 214 height 29
type textarea "x"
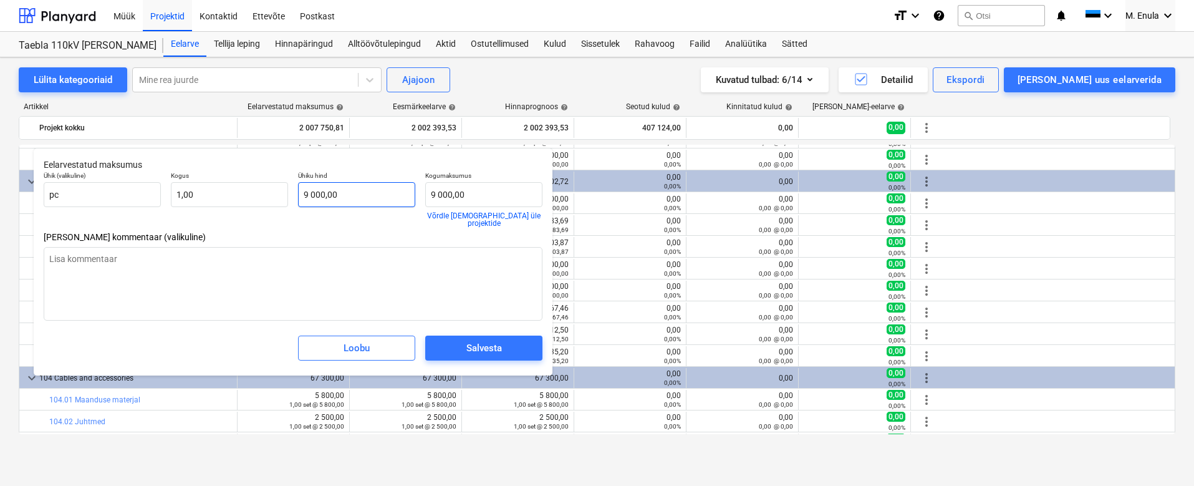
type input "9000"
drag, startPoint x: 343, startPoint y: 198, endPoint x: 213, endPoint y: 191, distance: 130.5
click at [213, 191] on div "Ühik (valikuline) pc Kogus 1,00 Ühiku hind 9000 Kogumaksumus 9 000,00 Võrdle hi…" at bounding box center [293, 198] width 509 height 65
type textarea "x"
click at [480, 343] on div "Salvesta" at bounding box center [484, 348] width 36 height 16
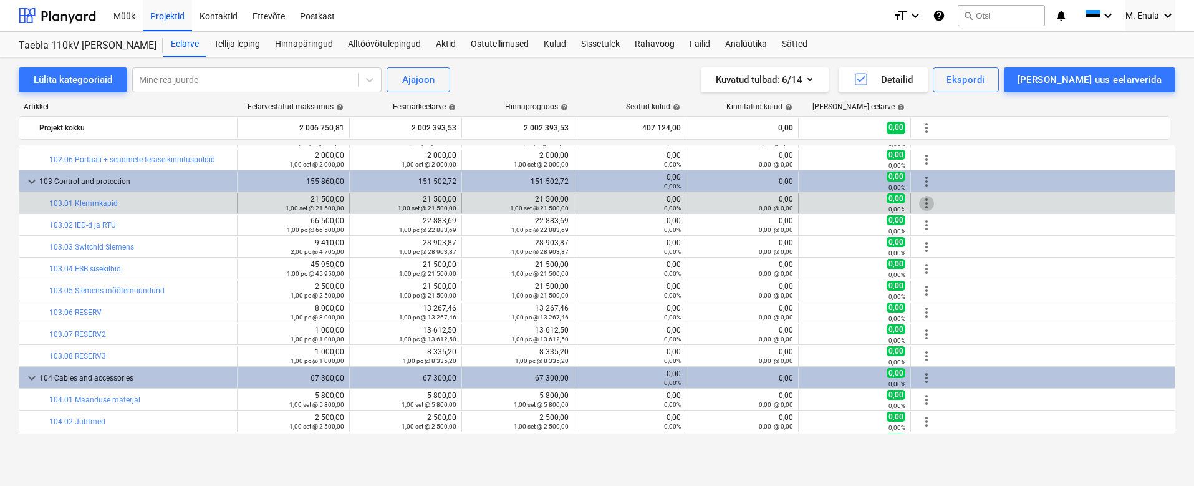
click at [927, 206] on span "more_vert" at bounding box center [926, 203] width 15 height 15
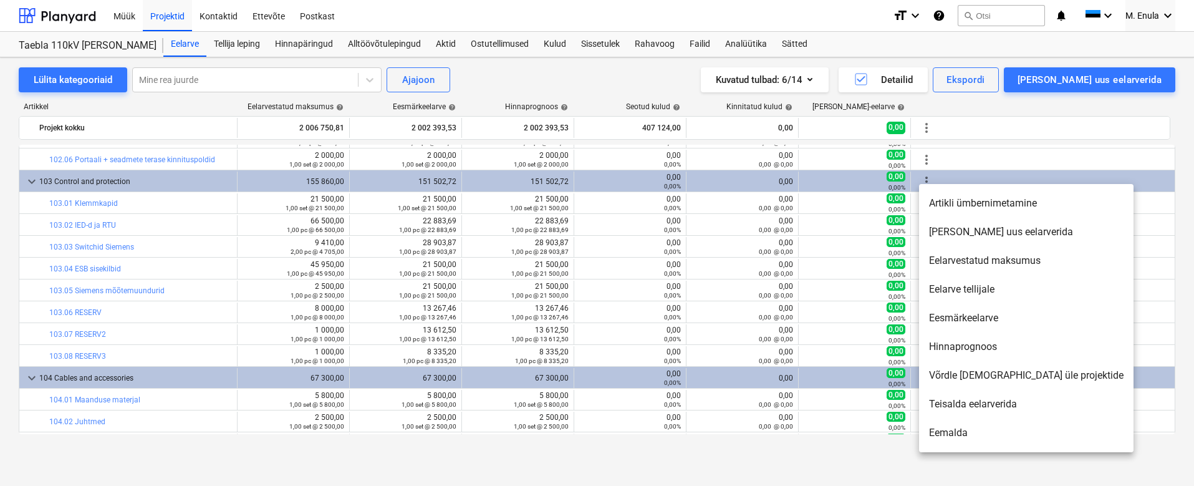
click at [957, 322] on li "Eesmärkeelarve" at bounding box center [1026, 318] width 214 height 29
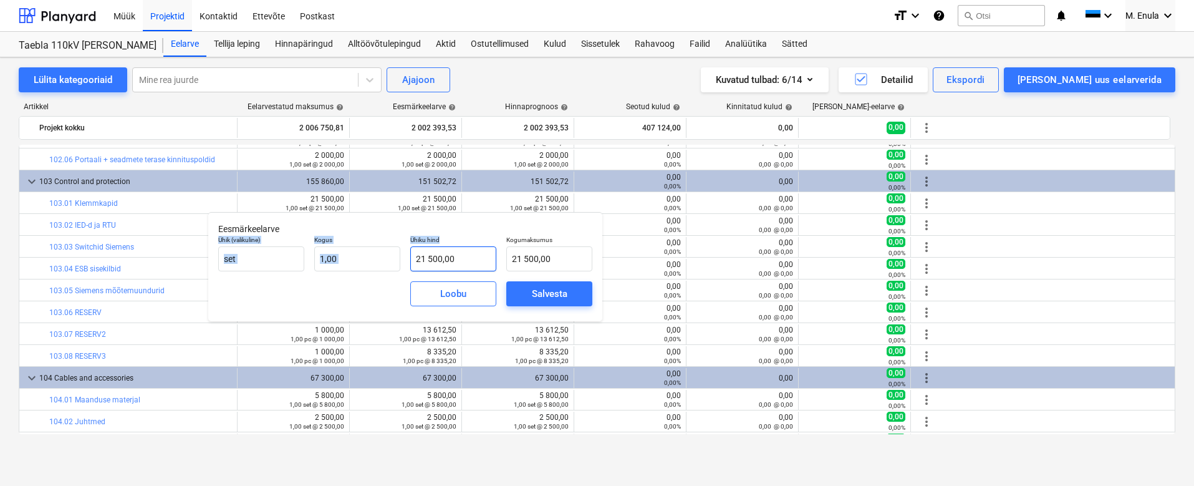
drag, startPoint x: 435, startPoint y: 224, endPoint x: 448, endPoint y: 256, distance: 33.8
click at [448, 256] on div "Eesmärkeelarve Ühik (valikuline) set Kogus 1,00 Ühiku hind 21 500,00 Kogumaksum…" at bounding box center [405, 266] width 394 height 109
click at [553, 290] on div "Salvesta" at bounding box center [550, 294] width 36 height 16
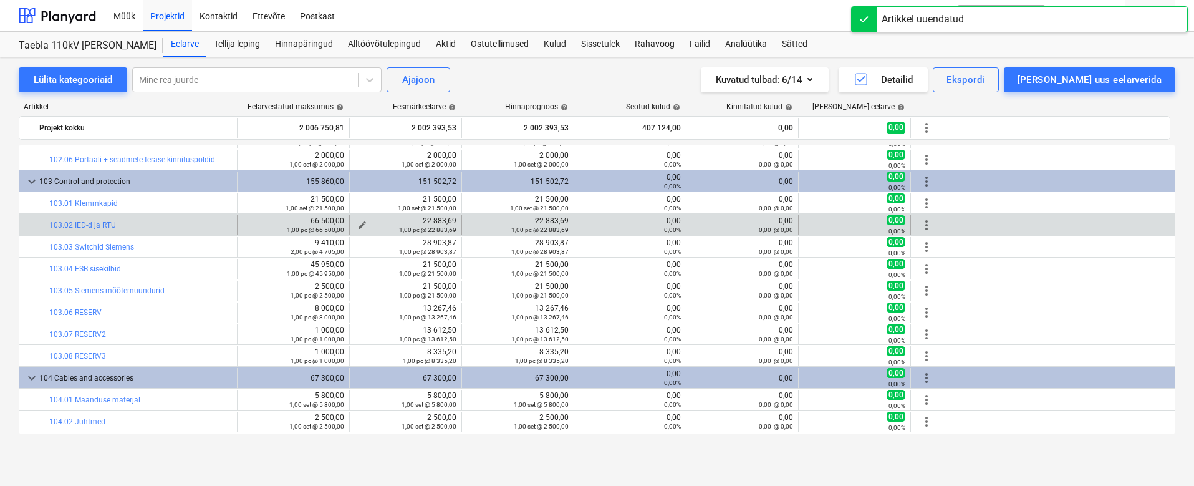
click at [358, 226] on div "1,00 pc @ 22 883,69" at bounding box center [406, 229] width 102 height 9
click at [362, 229] on div "1,00 pc @ 22 883,69" at bounding box center [406, 229] width 102 height 9
click at [359, 222] on span "edit" at bounding box center [362, 225] width 10 height 10
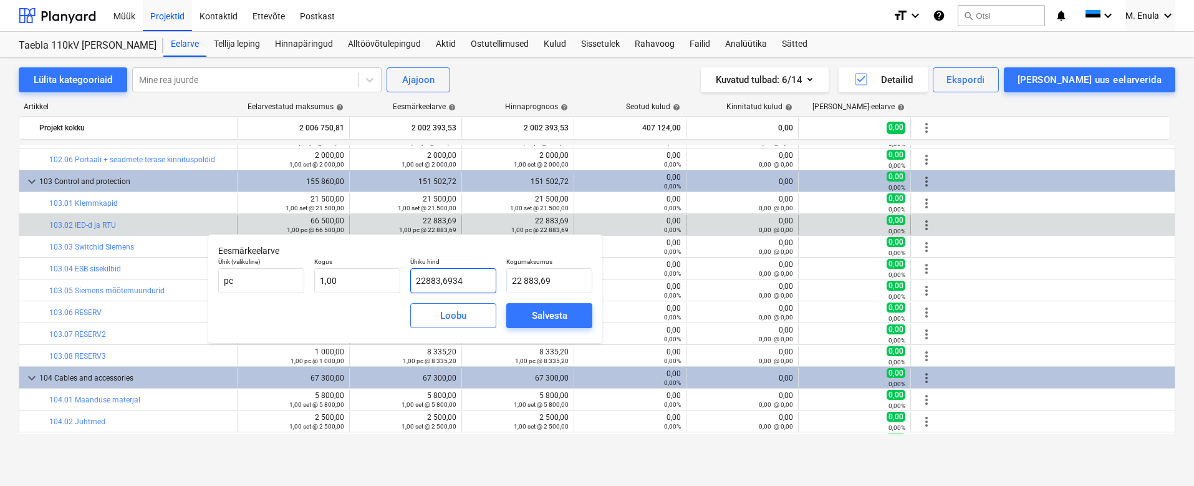
drag, startPoint x: 466, startPoint y: 282, endPoint x: 405, endPoint y: 279, distance: 60.5
click at [405, 279] on div "Ühiku hind 22883,6934" at bounding box center [453, 276] width 96 height 46
click at [556, 319] on div "Salvesta" at bounding box center [550, 315] width 36 height 16
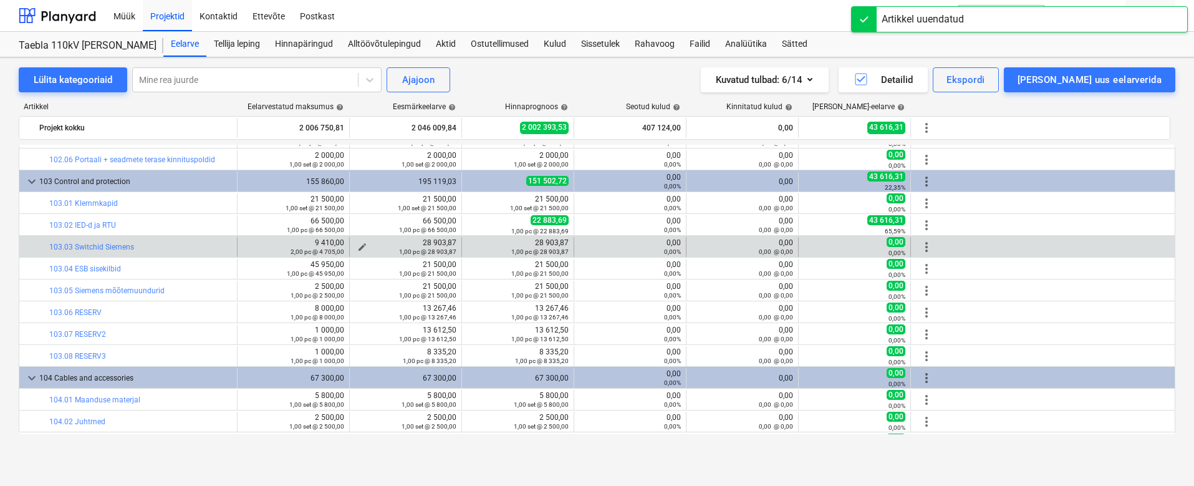
click at [438, 244] on div "28 903,87 1,00 pc @ 28 903,87" at bounding box center [406, 246] width 102 height 17
click at [414, 244] on div "28 903,87 1,00 pc @ 28 903,87" at bounding box center [406, 246] width 102 height 17
click at [433, 240] on div "28 903,87 1,00 pc @ 28 903,87" at bounding box center [406, 246] width 102 height 17
click at [425, 253] on small "1,00 pc @ 28 903,87" at bounding box center [427, 251] width 57 height 7
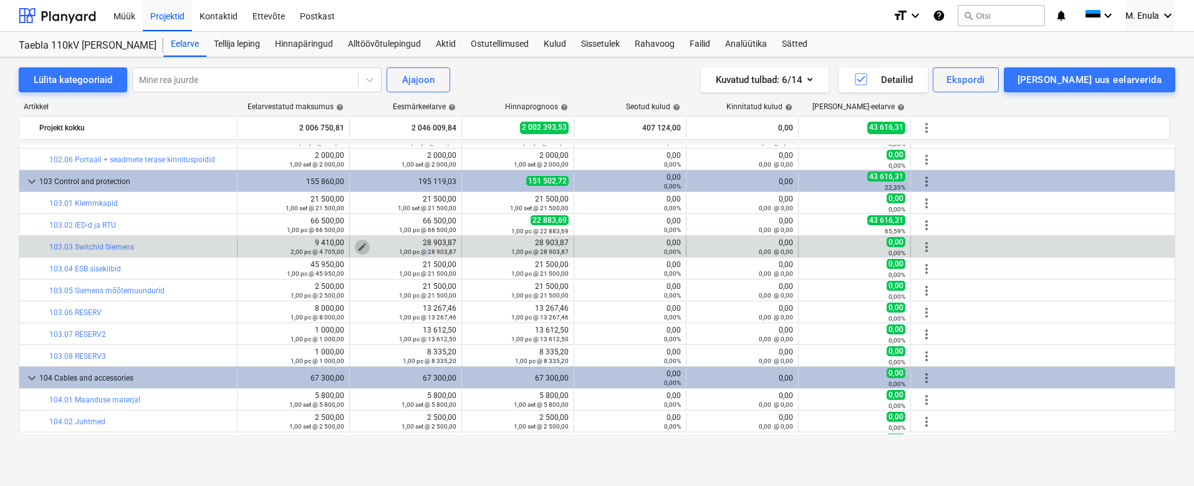
click at [359, 244] on span "edit" at bounding box center [362, 247] width 10 height 10
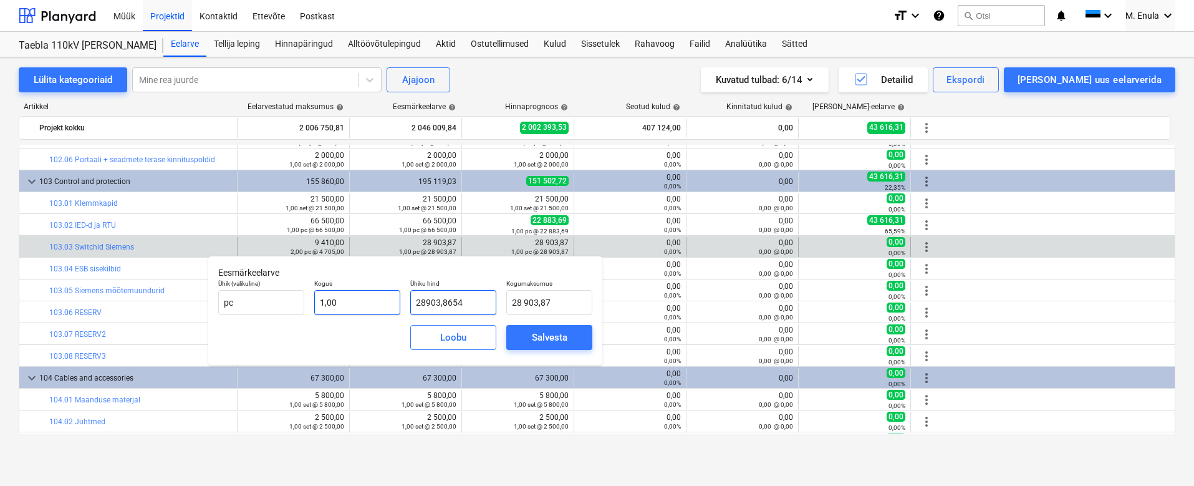
drag, startPoint x: 480, startPoint y: 304, endPoint x: 382, endPoint y: 292, distance: 98.5
click at [382, 292] on div "Ühik (valikuline) pc Kogus 1,00 Ühiku hind 28903,8654 Kogumaksumus 28 903,87" at bounding box center [405, 297] width 384 height 46
click at [547, 338] on div "Salvesta" at bounding box center [550, 337] width 36 height 16
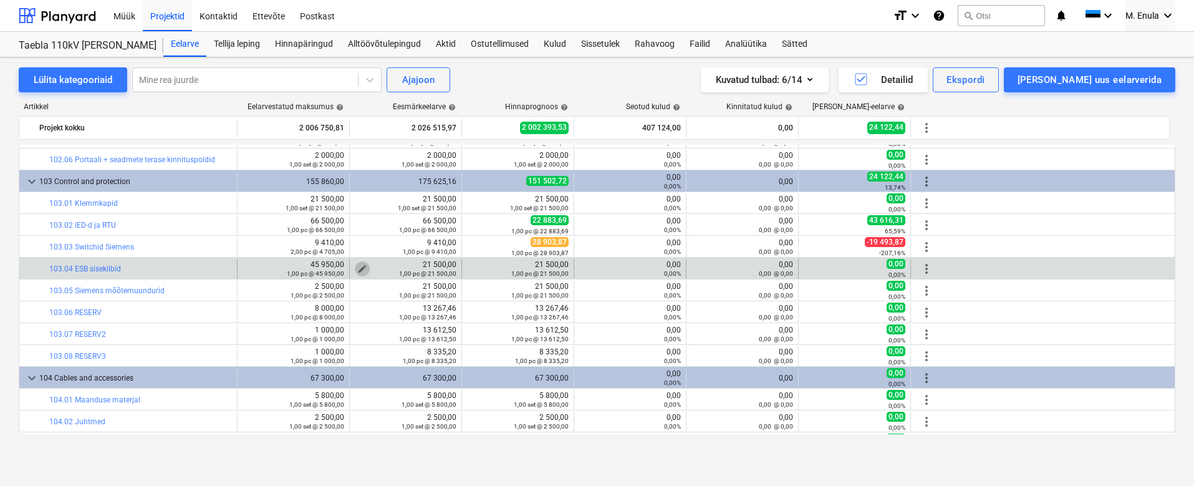
click at [364, 266] on span "edit" at bounding box center [362, 269] width 10 height 10
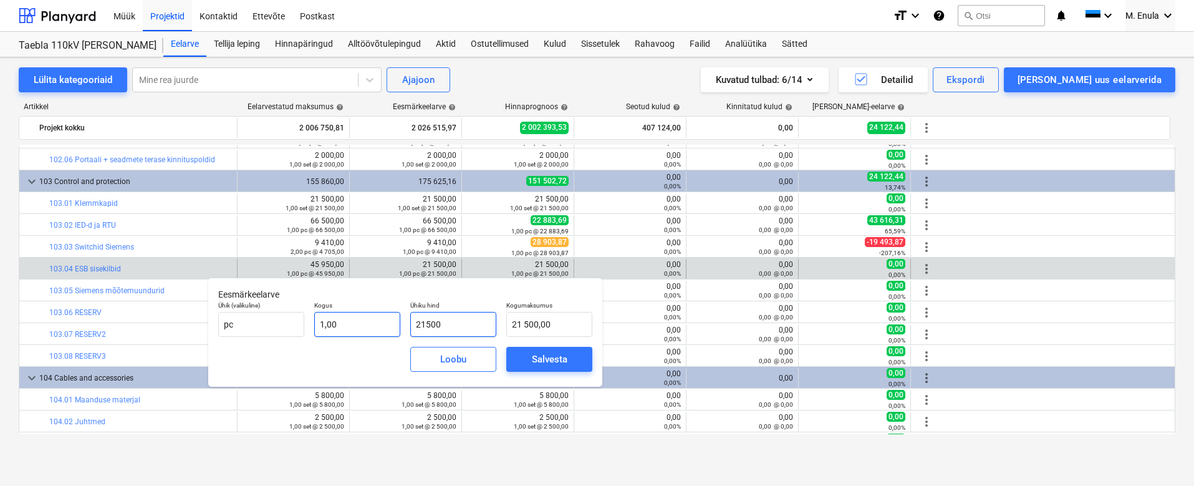
drag, startPoint x: 483, startPoint y: 325, endPoint x: 357, endPoint y: 324, distance: 125.3
click at [357, 324] on div "Ühik (valikuline) pc Kogus 1,00 Ühiku hind 21500 Kogumaksumus 21 500,00" at bounding box center [405, 319] width 384 height 46
click at [541, 352] on div "Salvesta" at bounding box center [550, 359] width 36 height 16
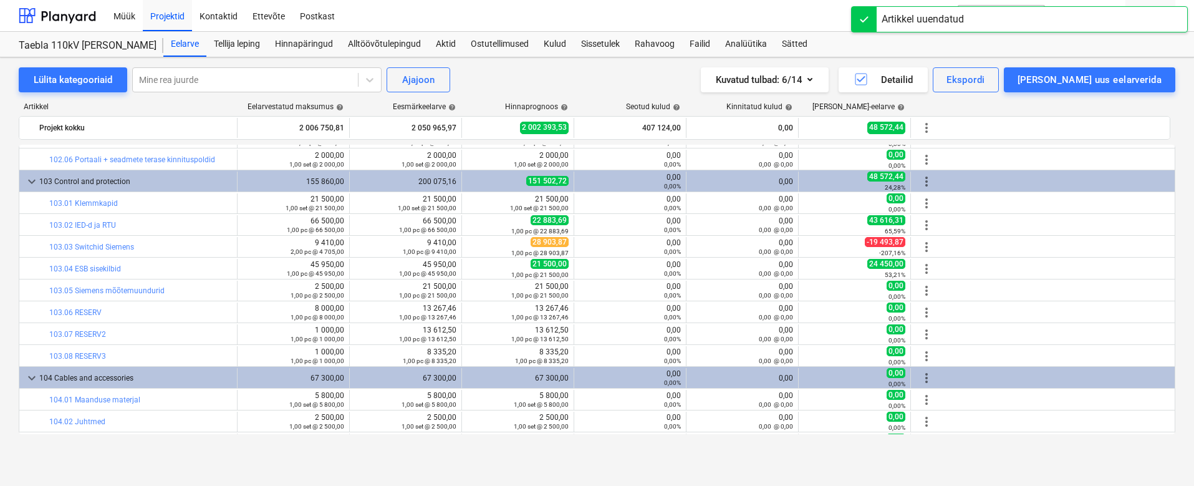
click at [429, 289] on div "21 500,00 1,00 pc @ 21 500,00" at bounding box center [406, 290] width 102 height 17
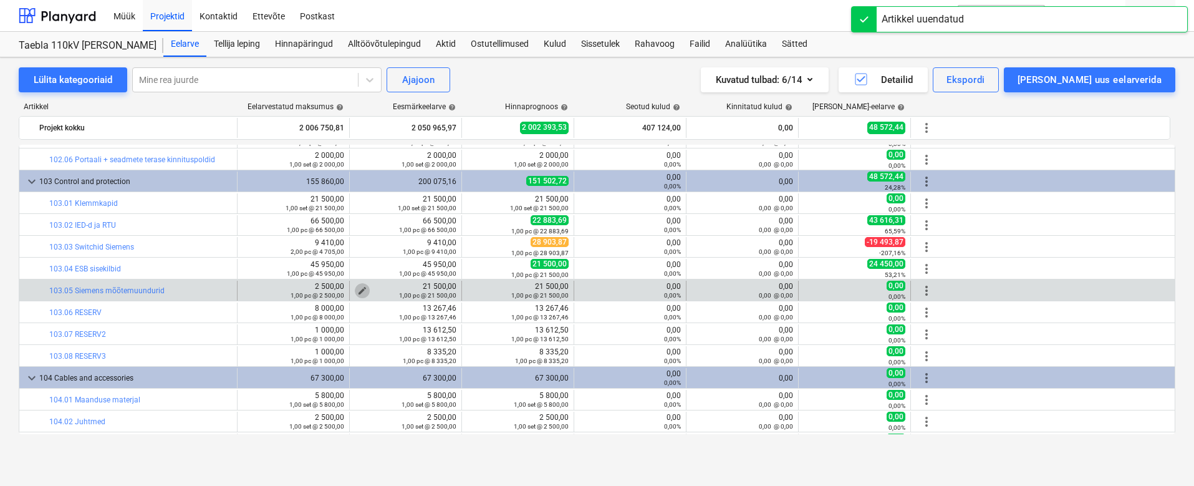
click at [362, 287] on span "edit" at bounding box center [362, 291] width 10 height 10
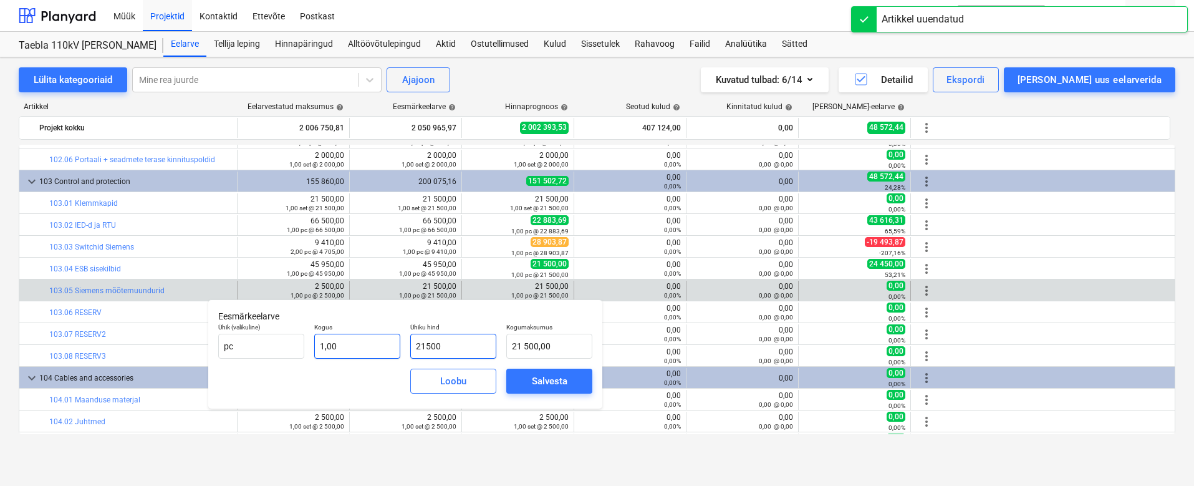
drag, startPoint x: 461, startPoint y: 337, endPoint x: 344, endPoint y: 334, distance: 117.3
click at [344, 334] on div "Ühik (valikuline) pc Kogus 1,00 Ühiku hind 21500 Kogumaksumus 21 500,00" at bounding box center [405, 341] width 384 height 46
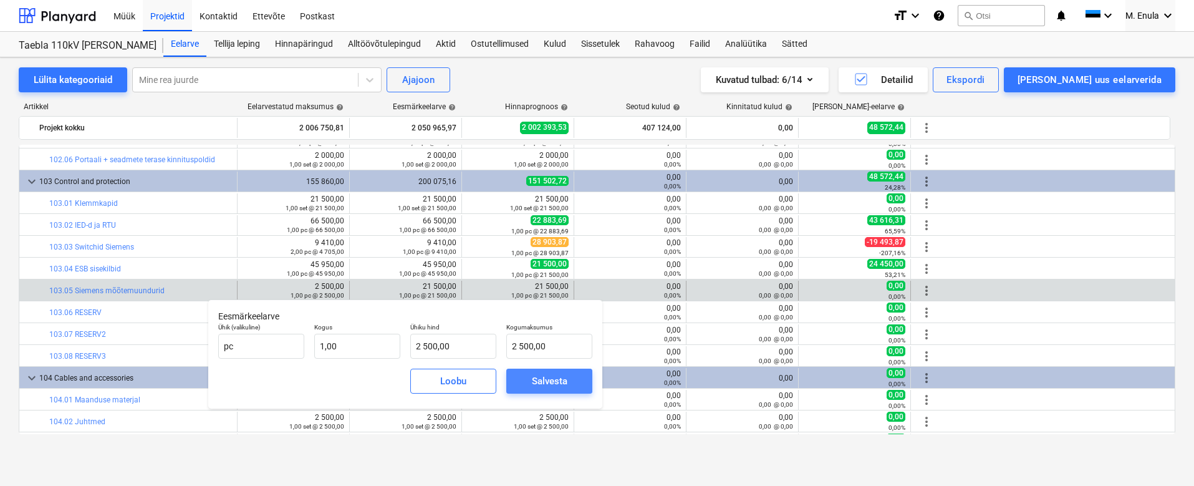
click at [527, 375] on span "Salvesta" at bounding box center [549, 381] width 56 height 16
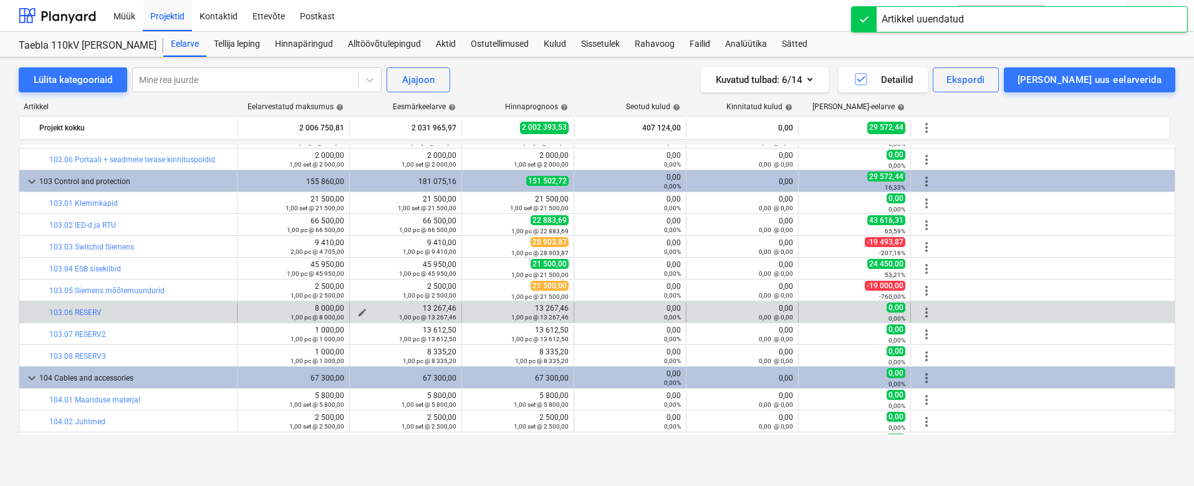
click at [441, 311] on div "13 267,46 1,00 pc @ 13 267,46" at bounding box center [406, 312] width 102 height 17
click at [363, 311] on span "edit" at bounding box center [362, 312] width 10 height 10
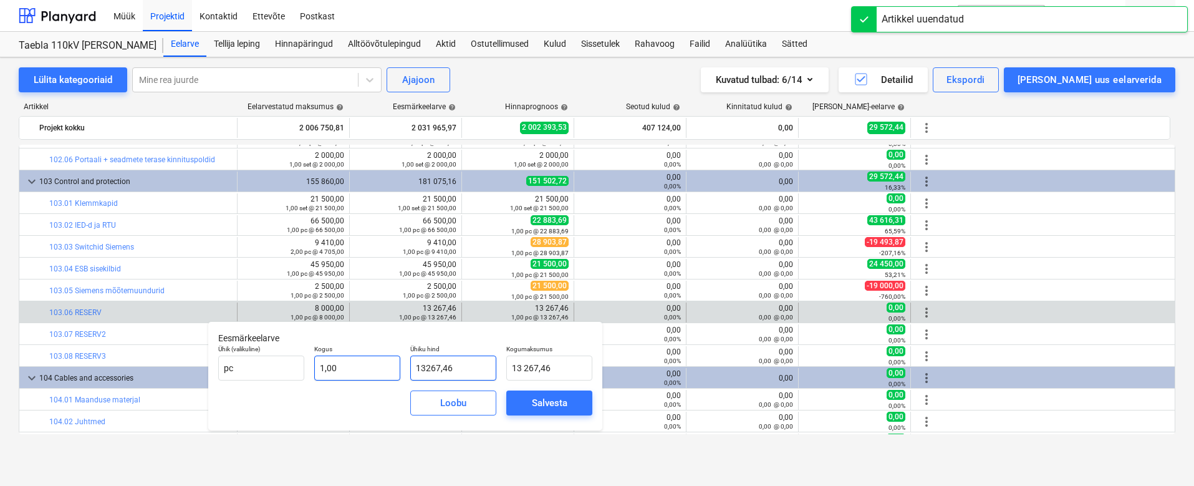
drag, startPoint x: 465, startPoint y: 367, endPoint x: 321, endPoint y: 360, distance: 144.2
click at [321, 360] on div "Ühik (valikuline) pc Kogus 1,00 Ühiku hind 13267,46 Kogumaksumus 13 267,46" at bounding box center [405, 363] width 384 height 46
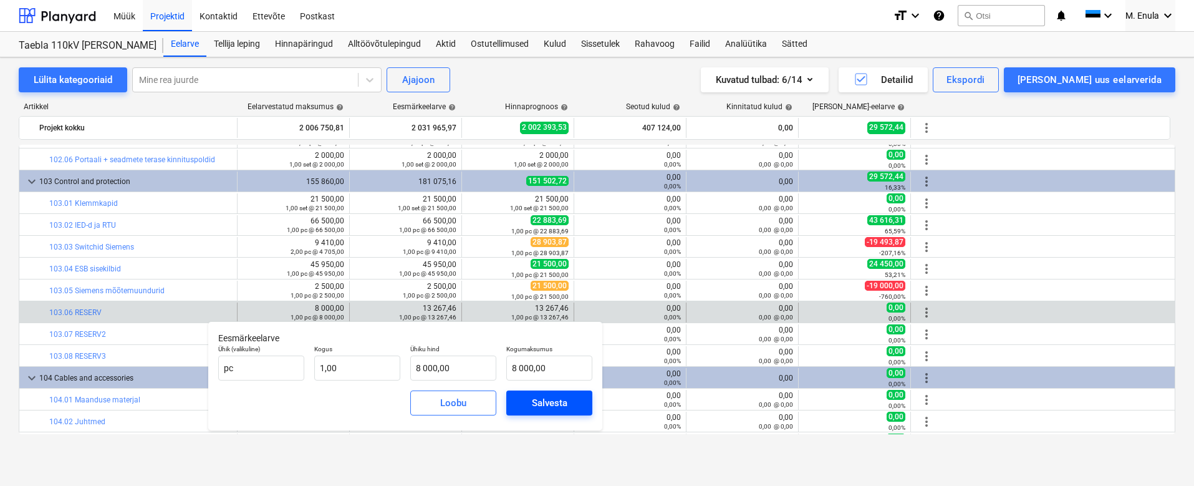
click at [578, 400] on button "Salvesta" at bounding box center [549, 402] width 86 height 25
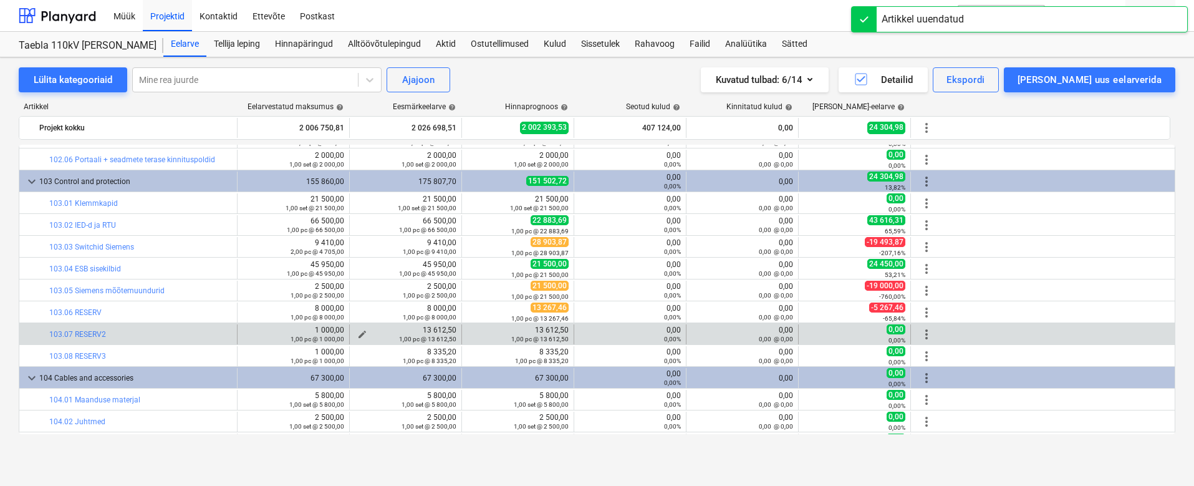
click at [430, 330] on div "13 612,50 1,00 pc @ 13 612,50" at bounding box center [406, 333] width 102 height 17
click at [362, 333] on span "edit" at bounding box center [362, 334] width 10 height 10
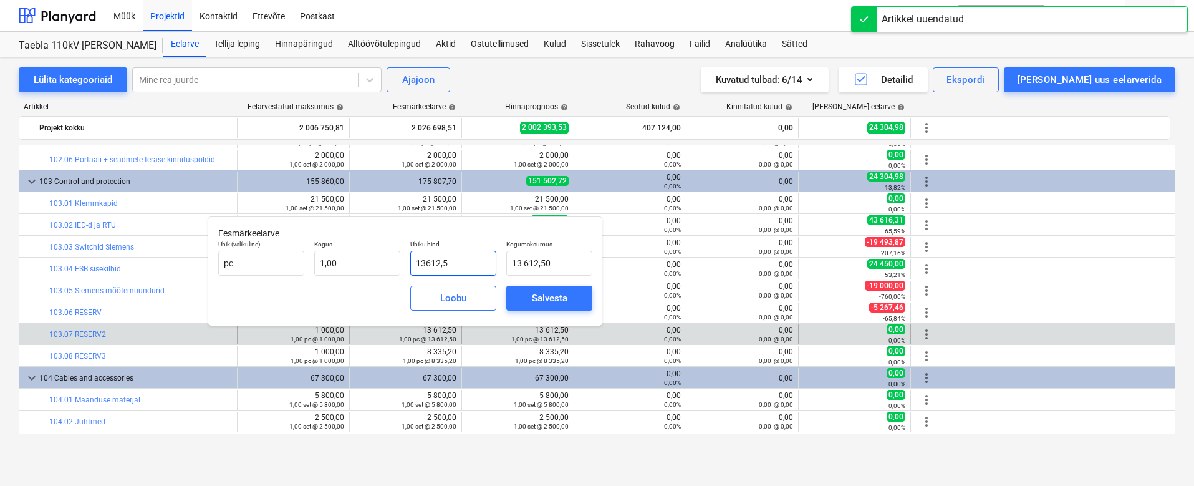
drag, startPoint x: 471, startPoint y: 262, endPoint x: 263, endPoint y: 249, distance: 208.7
click at [263, 249] on div "Ühik (valikuline) pc Kogus 1,00 Ühiku hind 13612,5 Kogumaksumus 13 612,50" at bounding box center [405, 258] width 384 height 46
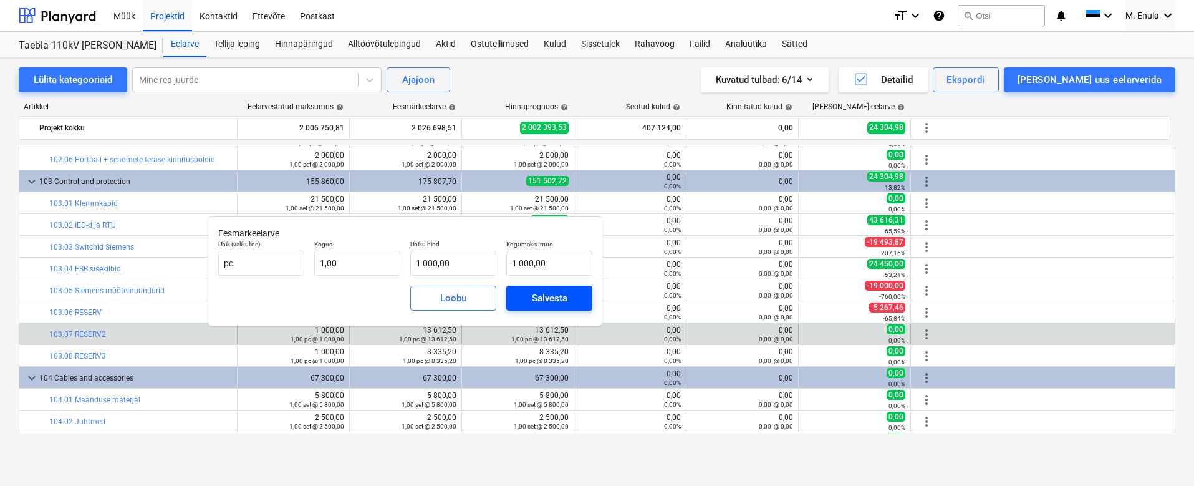
click at [573, 297] on span "Salvesta" at bounding box center [549, 298] width 56 height 16
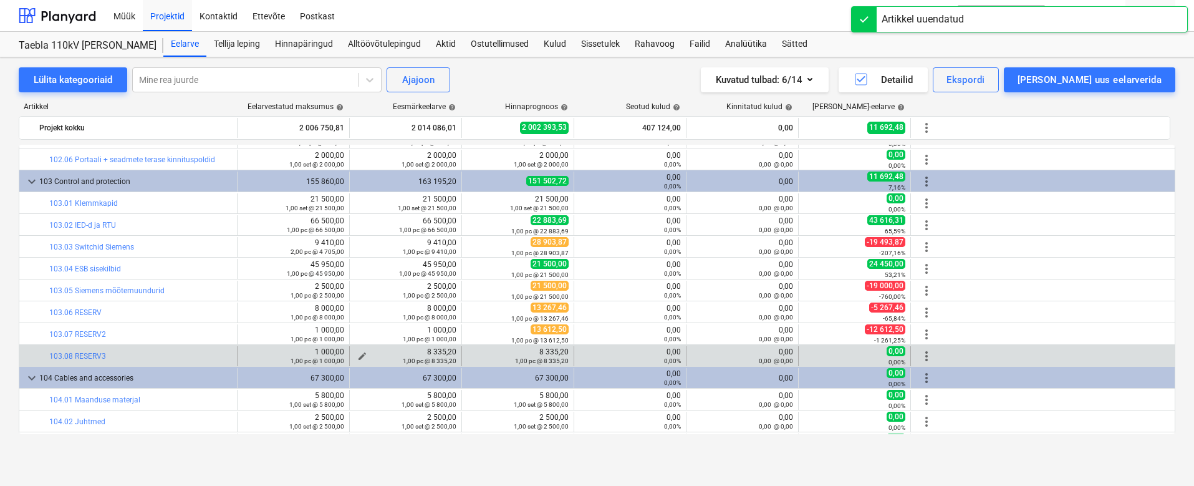
click at [358, 353] on span "edit" at bounding box center [362, 356] width 10 height 10
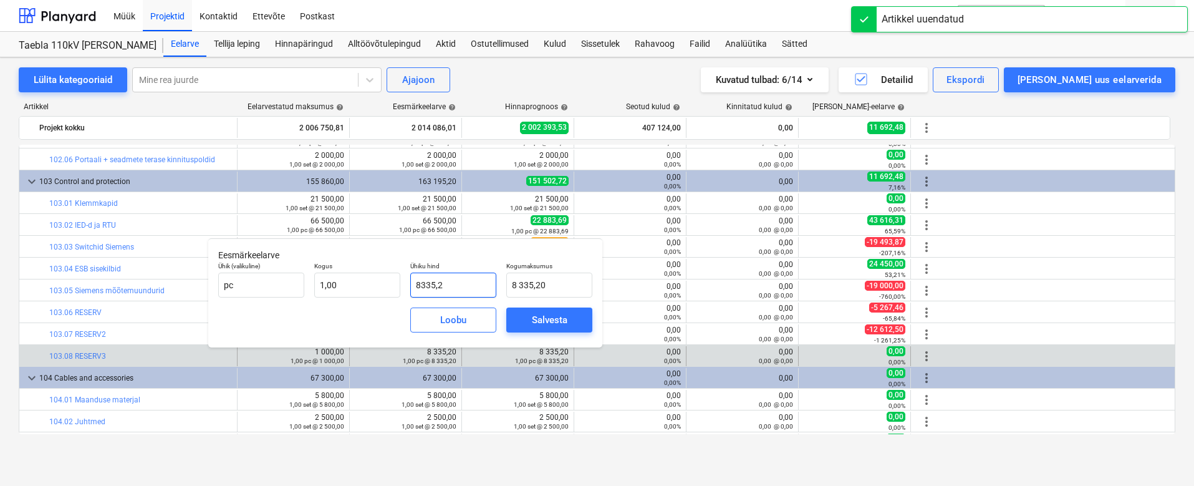
drag, startPoint x: 452, startPoint y: 281, endPoint x: 313, endPoint y: 259, distance: 140.9
click at [313, 259] on div "Ühik (valikuline) pc Kogus 1,00 Ühiku hind 8335,2 Kogumaksumus 8 335,20" at bounding box center [405, 280] width 384 height 46
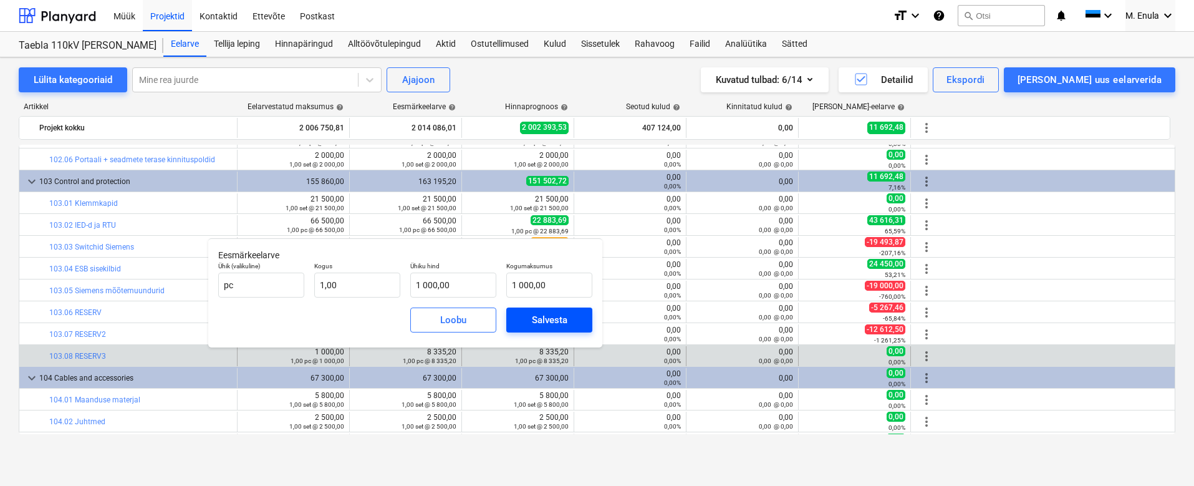
click at [540, 318] on div "Salvesta" at bounding box center [550, 320] width 36 height 16
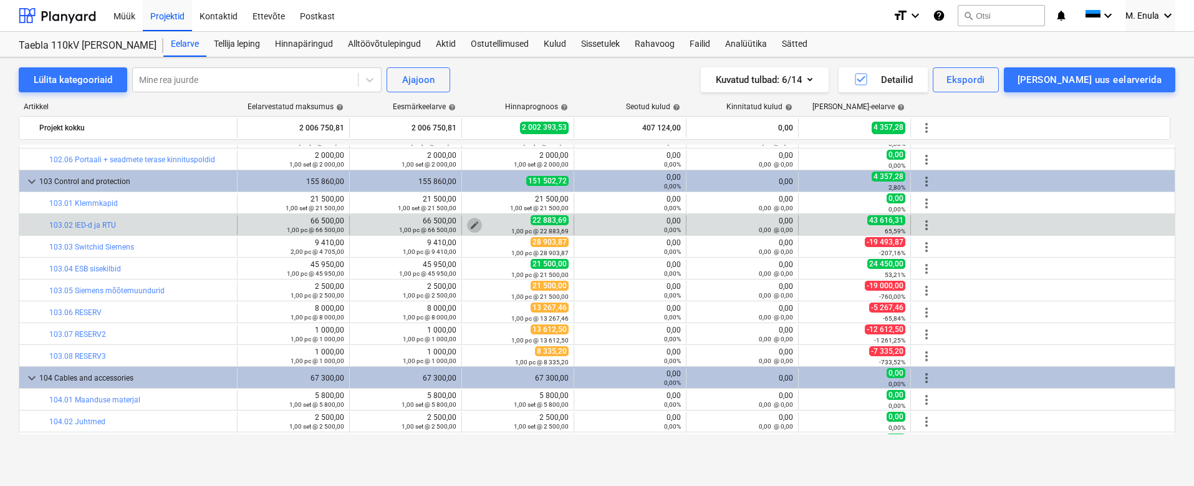
click at [473, 224] on span "edit" at bounding box center [475, 225] width 10 height 10
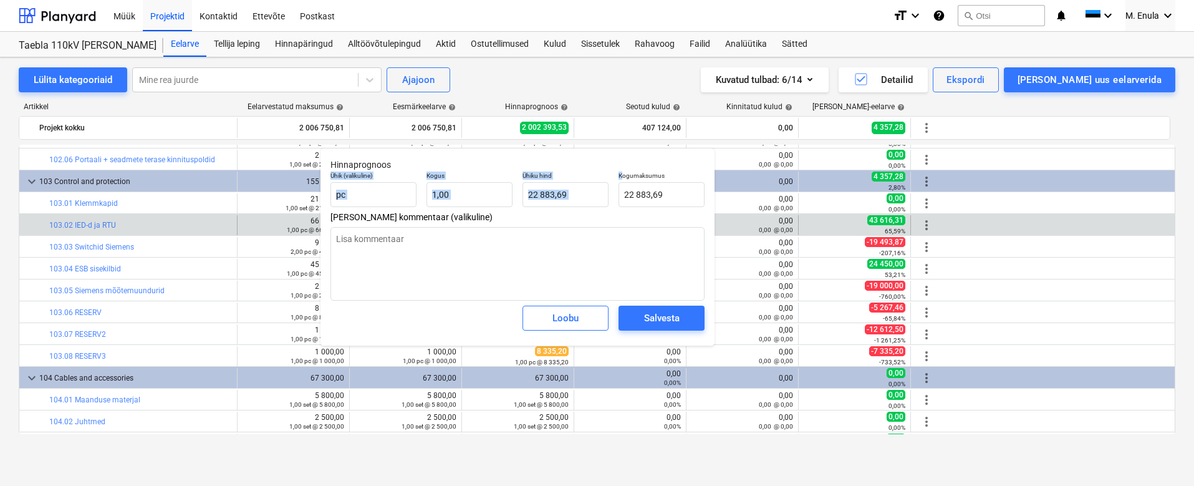
drag, startPoint x: 519, startPoint y: 161, endPoint x: 623, endPoint y: 177, distance: 104.7
click at [623, 177] on div "Hinnaprognoos Ühik (valikuline) pc Kogus 1,00 Ühiku hind 22 883,69 Kogumaksumus…" at bounding box center [518, 247] width 394 height 198
click at [609, 208] on div "Ühiku hind 22 883,69" at bounding box center [566, 189] width 96 height 46
click at [579, 197] on input "22883,6934" at bounding box center [566, 194] width 86 height 25
drag, startPoint x: 588, startPoint y: 191, endPoint x: 514, endPoint y: 187, distance: 74.3
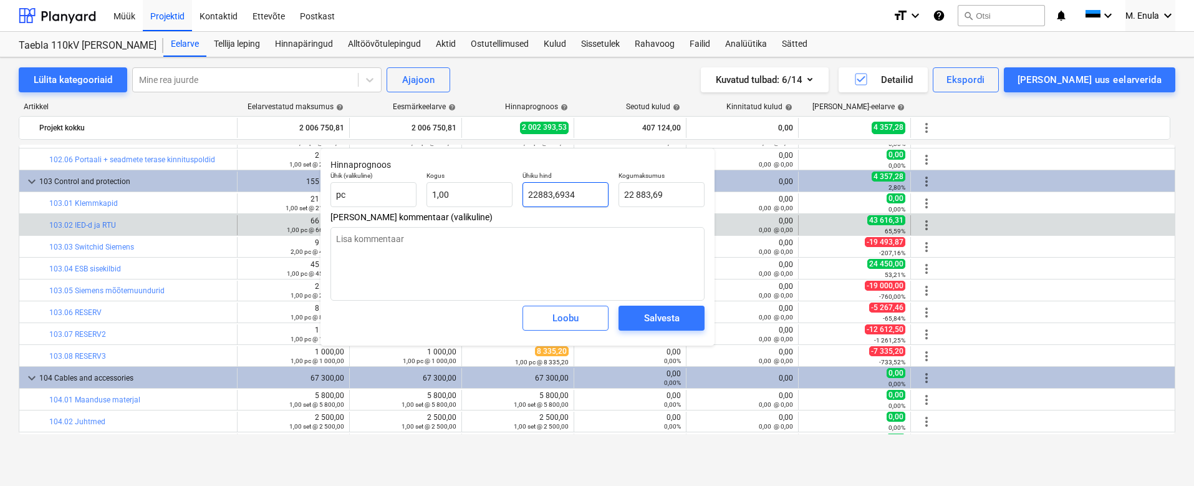
click at [514, 187] on div "Ühik (valikuline) pc Kogus 1,00 Ühiku hind 22883,6934 Kogumaksumus 22 883,69" at bounding box center [517, 189] width 384 height 46
click at [677, 315] on div "Salvesta" at bounding box center [662, 318] width 36 height 16
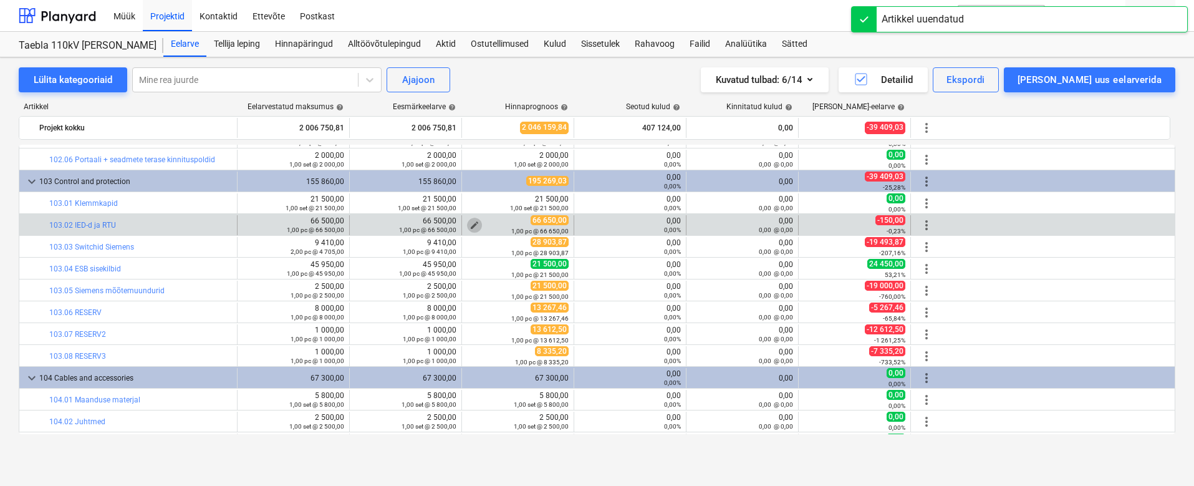
click at [474, 223] on span "edit" at bounding box center [475, 225] width 10 height 10
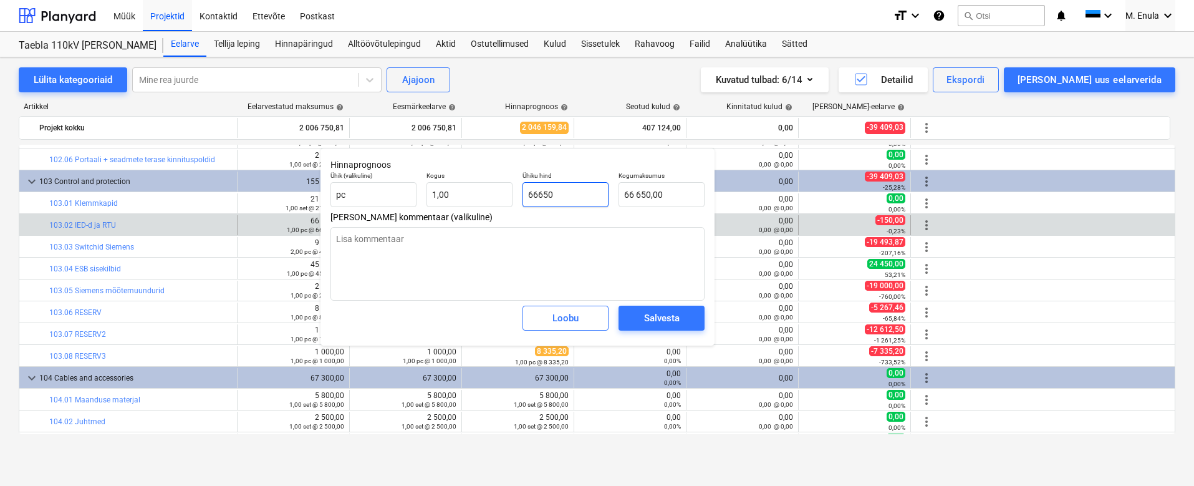
drag, startPoint x: 576, startPoint y: 192, endPoint x: 536, endPoint y: 192, distance: 39.9
click at [536, 192] on input "66650" at bounding box center [566, 194] width 86 height 25
click at [675, 319] on div "Salvesta" at bounding box center [662, 318] width 36 height 16
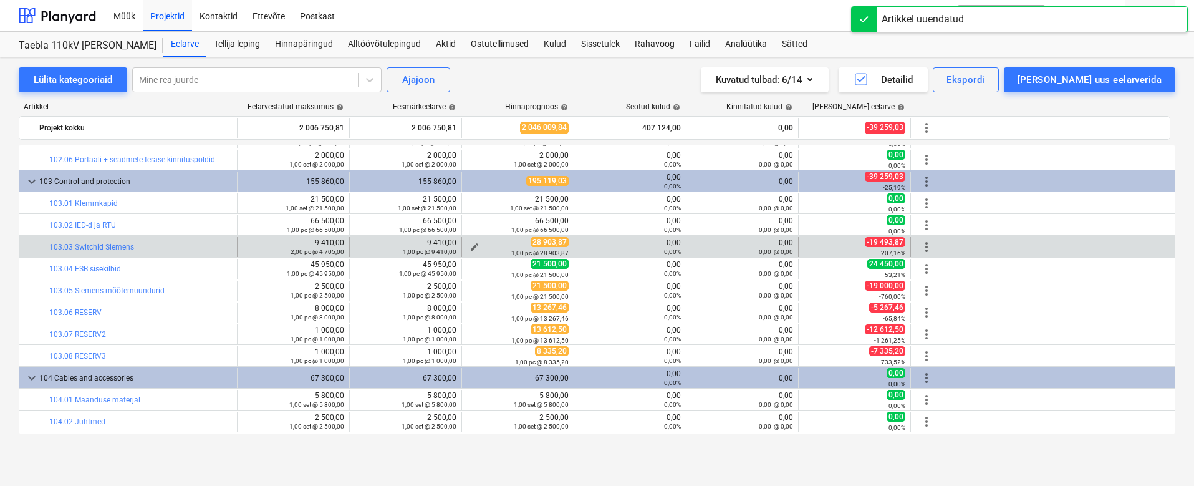
click at [472, 246] on span "edit" at bounding box center [475, 247] width 10 height 10
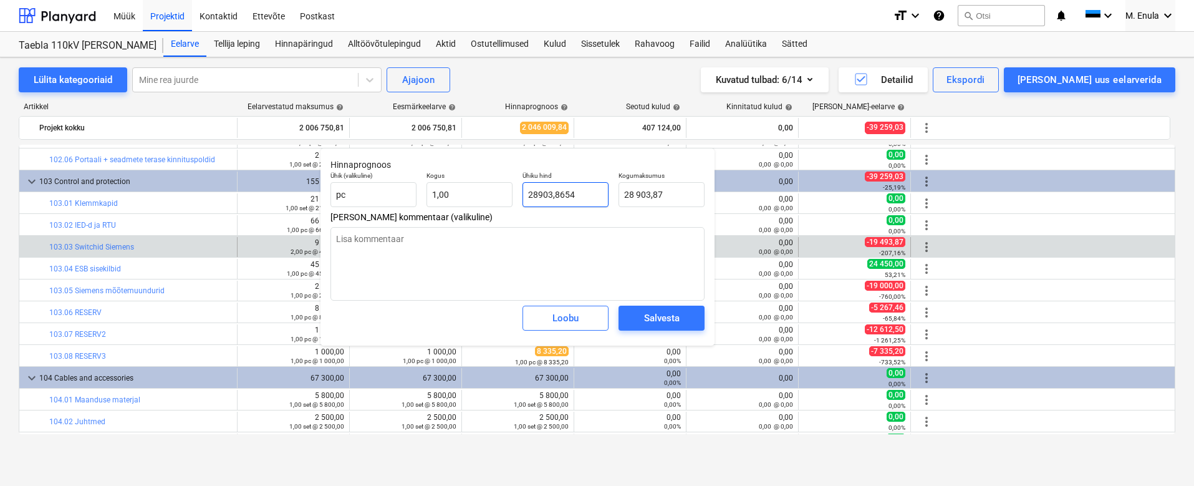
drag, startPoint x: 575, startPoint y: 184, endPoint x: 494, endPoint y: 175, distance: 80.9
click at [494, 175] on div "Ühik (valikuline) pc Kogus 1,00 Ühiku hind 28903,8654 Kogumaksumus 28 903,87" at bounding box center [517, 189] width 384 height 46
drag, startPoint x: 480, startPoint y: 186, endPoint x: 404, endPoint y: 183, distance: 75.5
click at [404, 183] on div "Ühik (valikuline) pc Kogus 1 Ühiku hind 28 903,87 Kogumaksumus 28 903,87" at bounding box center [517, 189] width 384 height 46
drag, startPoint x: 581, startPoint y: 198, endPoint x: 431, endPoint y: 187, distance: 150.0
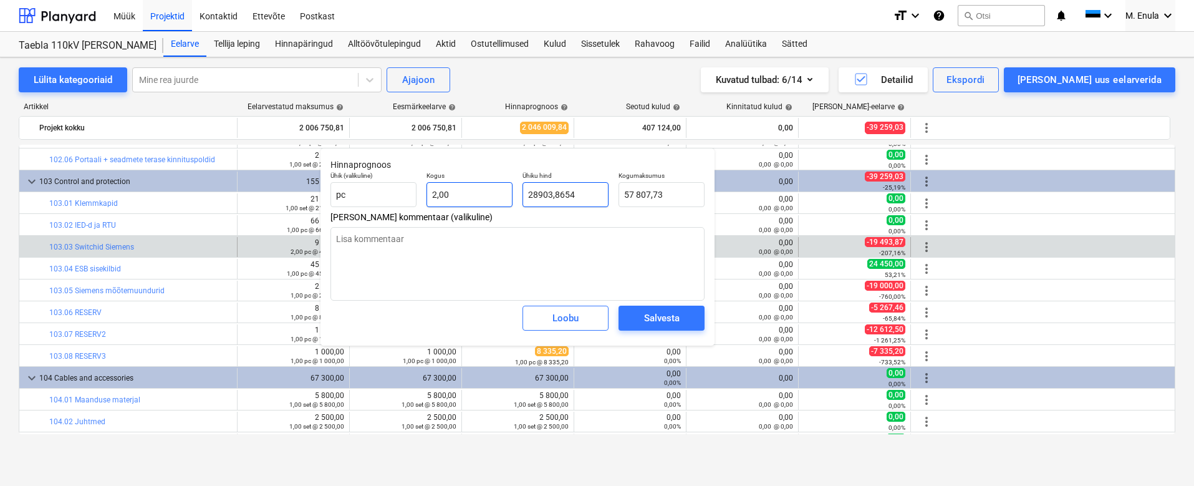
click at [431, 187] on div "Ühik (valikuline) pc Kogus 2,00 Ühiku hind 28903,8654 Kogumaksumus 57 807,73" at bounding box center [517, 189] width 384 height 46
click at [692, 317] on button "Salvesta" at bounding box center [662, 318] width 86 height 25
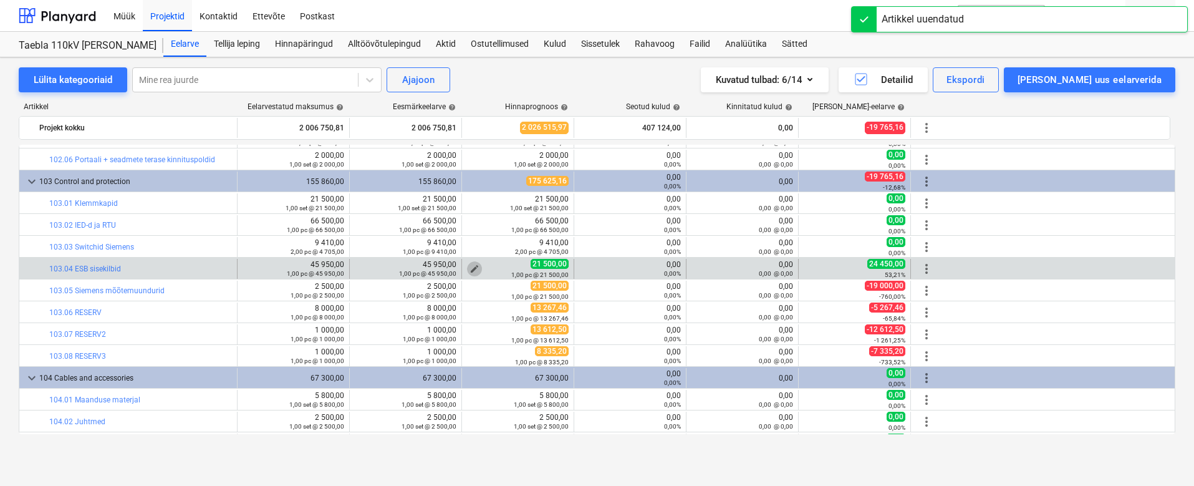
click at [478, 267] on span "edit" at bounding box center [475, 269] width 10 height 10
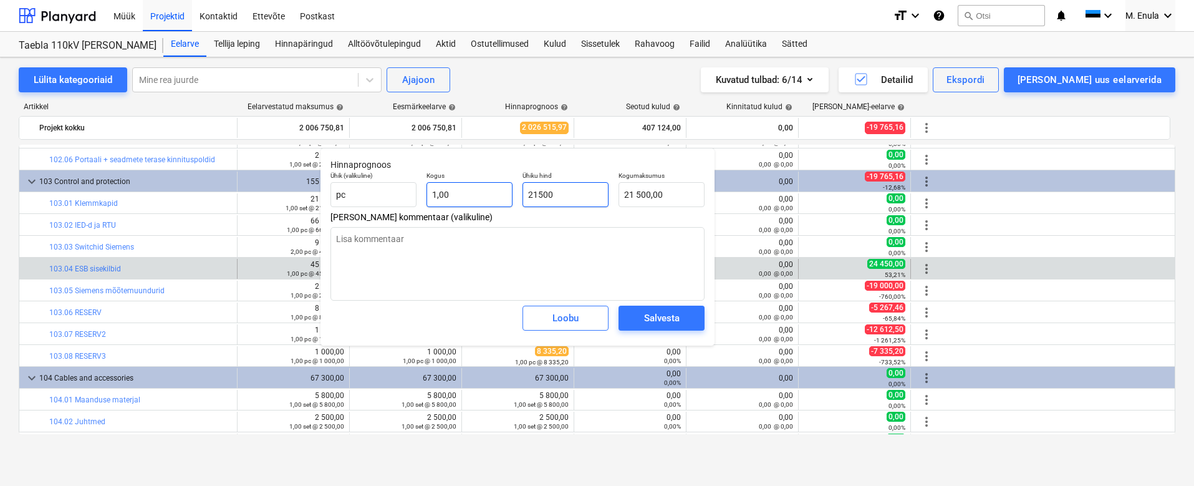
drag, startPoint x: 582, startPoint y: 190, endPoint x: 484, endPoint y: 185, distance: 97.4
click at [484, 185] on div "Ühik (valikuline) pc Kogus 1,00 Ühiku hind 21500 Kogumaksumus 21 500,00" at bounding box center [517, 189] width 384 height 46
click at [656, 324] on div "Salvesta" at bounding box center [662, 318] width 36 height 16
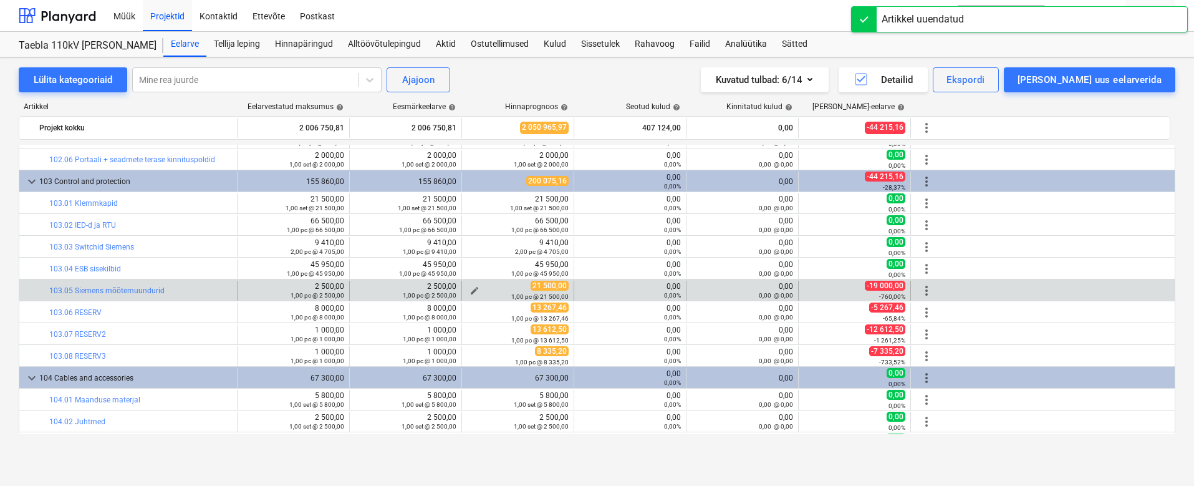
click at [470, 293] on div "1,00 pc @ 21 500,00" at bounding box center [518, 296] width 102 height 9
click at [471, 293] on div "1,00 pc @ 21 500,00" at bounding box center [518, 296] width 102 height 9
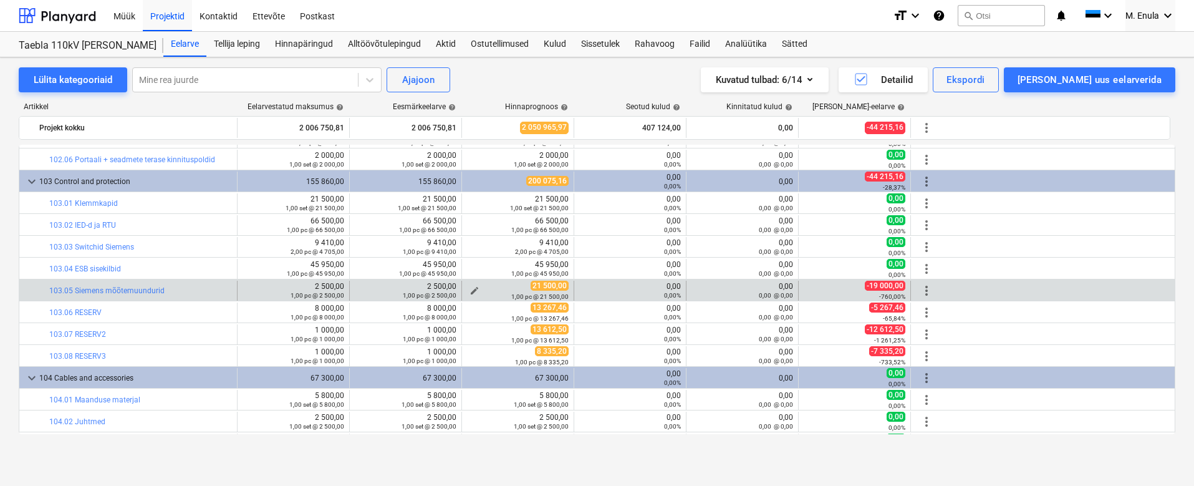
click at [475, 287] on span "edit" at bounding box center [475, 291] width 10 height 10
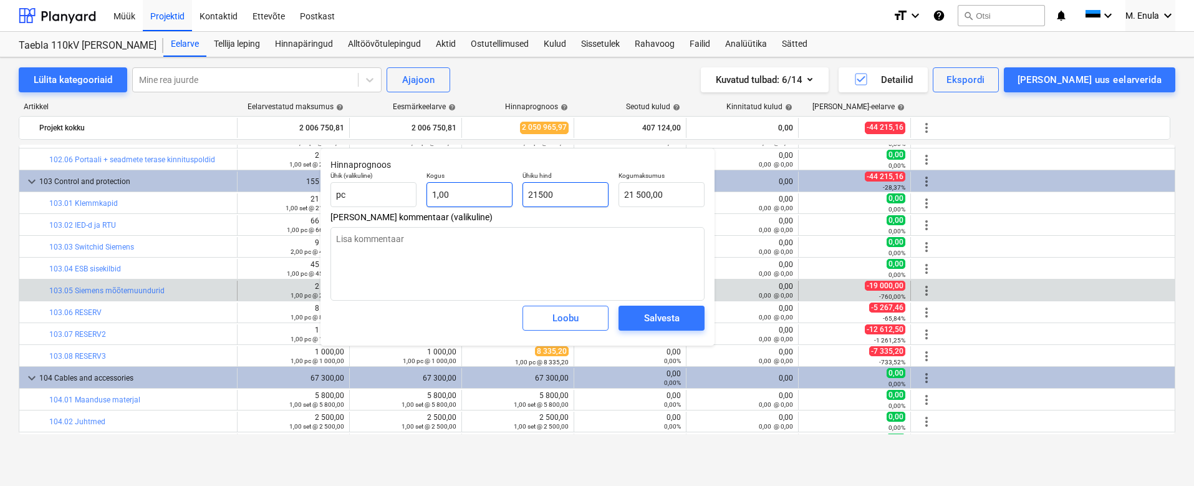
drag, startPoint x: 574, startPoint y: 193, endPoint x: 508, endPoint y: 193, distance: 66.1
click at [508, 193] on div "Ühik (valikuline) pc Kogus 1,00 Ühiku hind 21500 Kogumaksumus 21 500,00" at bounding box center [517, 189] width 384 height 46
click at [673, 317] on div "Salvesta" at bounding box center [662, 318] width 36 height 16
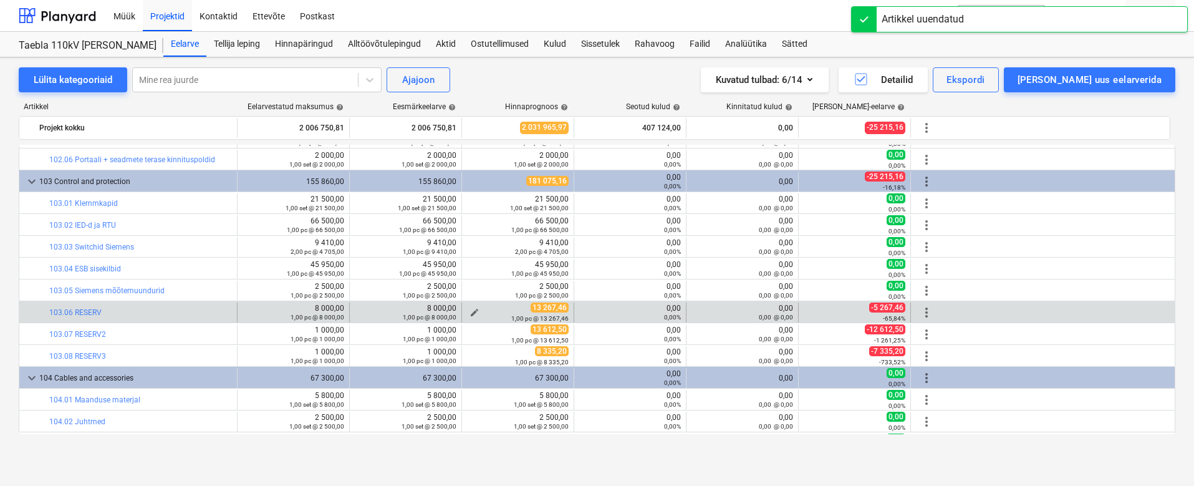
click at [474, 311] on span "edit" at bounding box center [475, 312] width 10 height 10
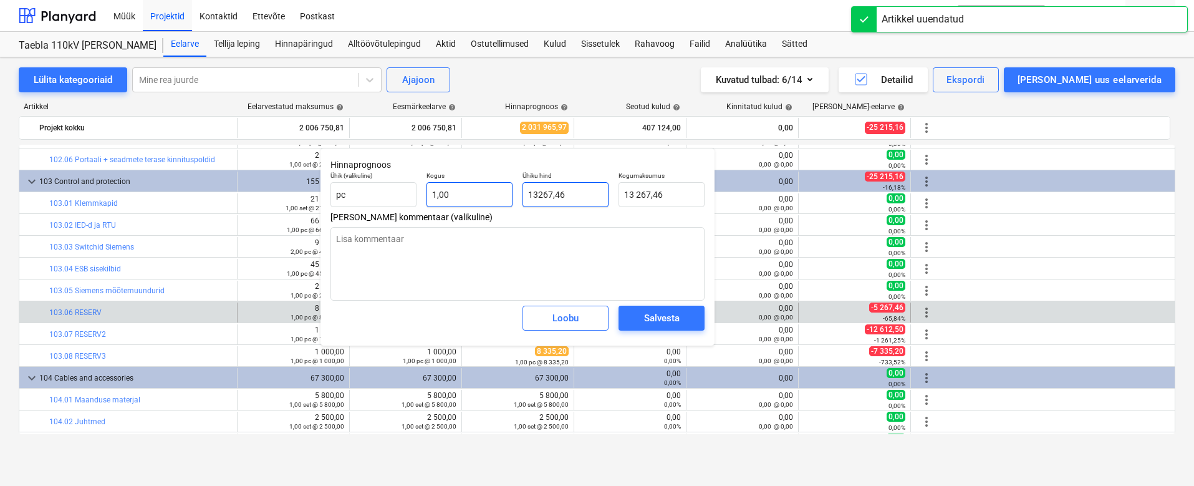
drag, startPoint x: 581, startPoint y: 200, endPoint x: 475, endPoint y: 186, distance: 107.6
click at [475, 186] on div "Ühik (valikuline) pc Kogus 1,00 Ühiku hind 13267,46 Kogumaksumus 13 267,46" at bounding box center [517, 189] width 384 height 46
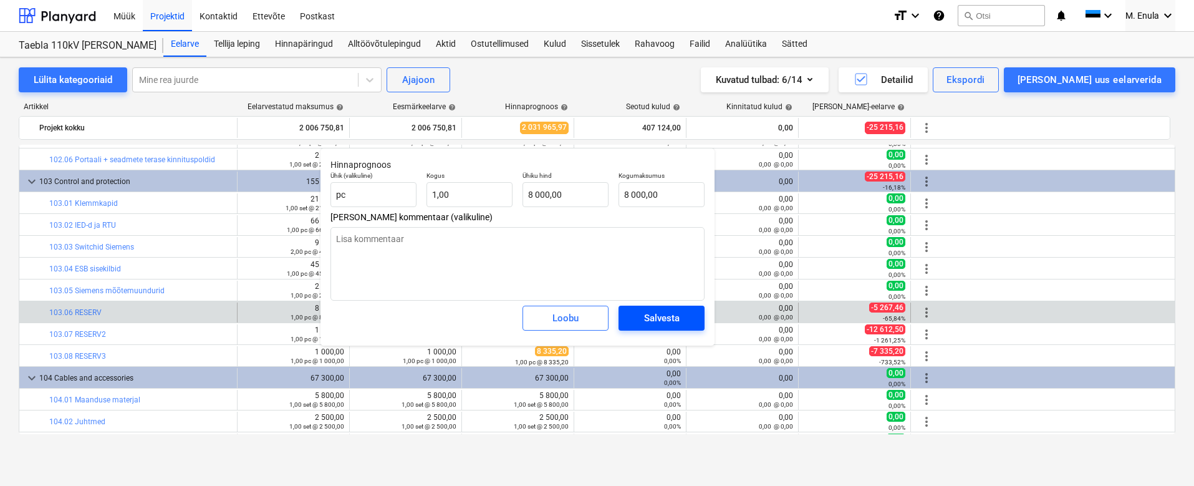
click at [669, 317] on div "Salvesta" at bounding box center [662, 318] width 36 height 16
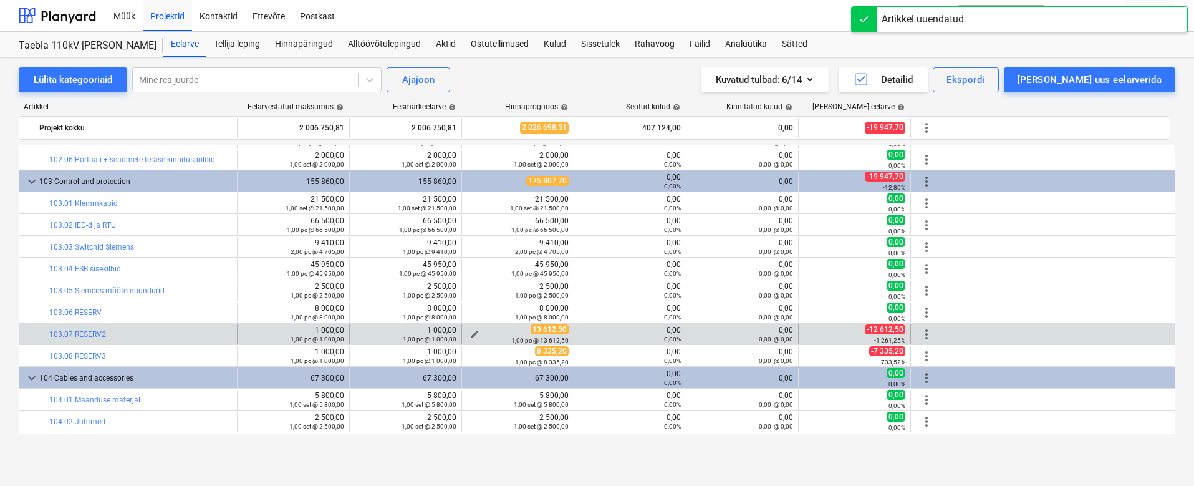
click at [472, 330] on span "edit" at bounding box center [475, 334] width 10 height 10
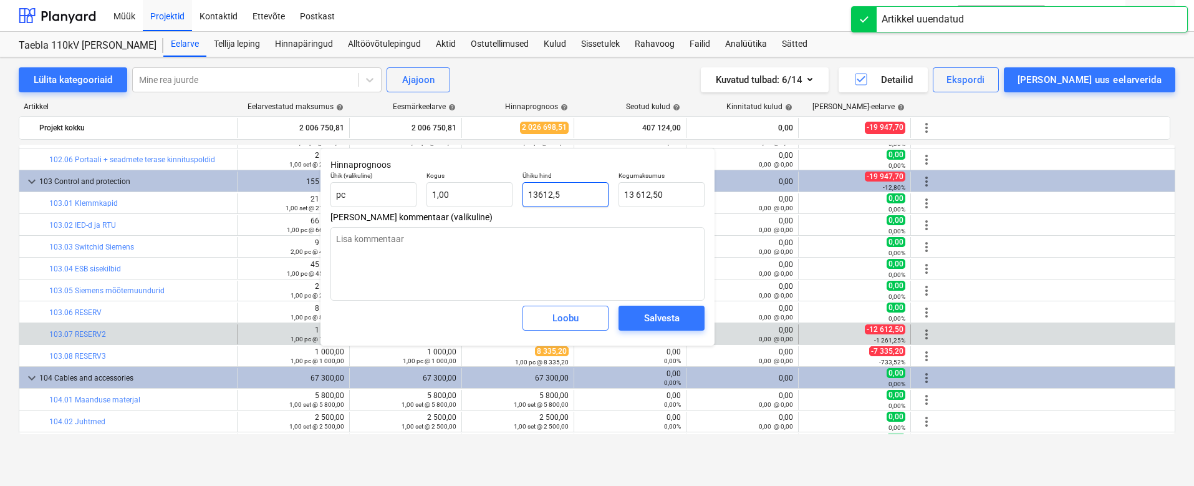
drag, startPoint x: 579, startPoint y: 191, endPoint x: 521, endPoint y: 190, distance: 58.6
click at [521, 190] on div "Ühiku hind 13612,5" at bounding box center [566, 189] width 96 height 46
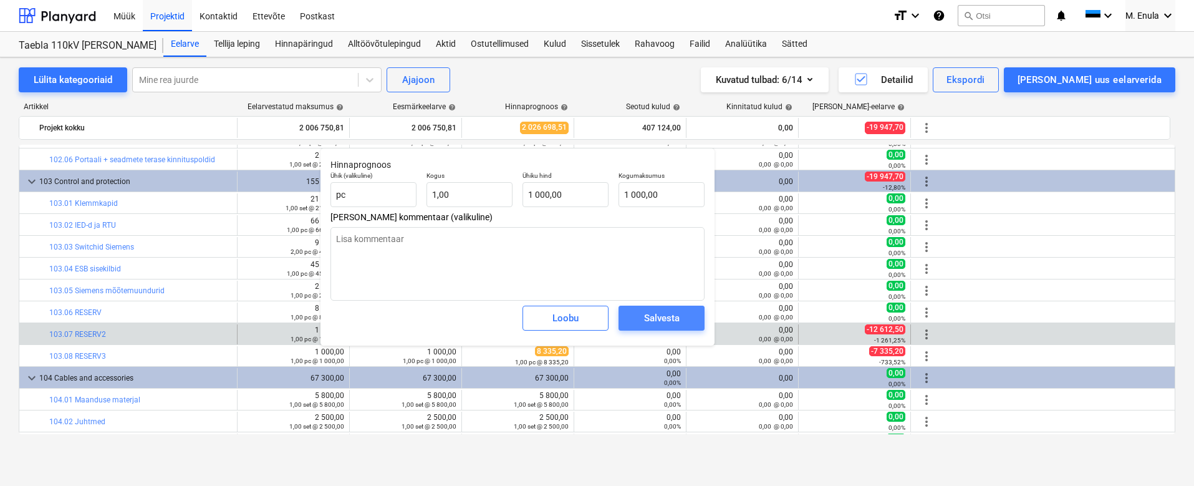
click at [675, 314] on div "Salvesta" at bounding box center [662, 318] width 36 height 16
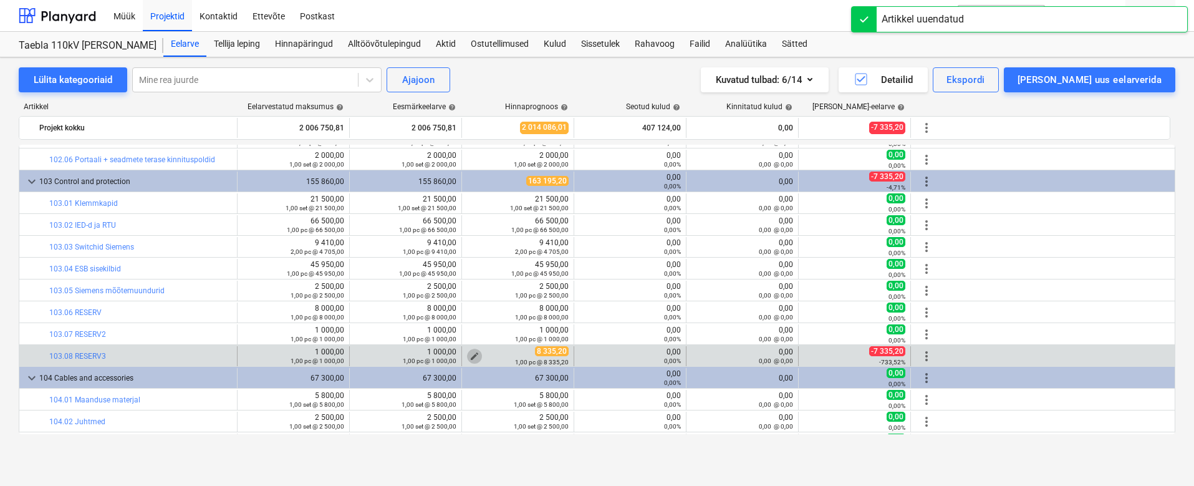
click at [476, 354] on span "edit" at bounding box center [475, 356] width 10 height 10
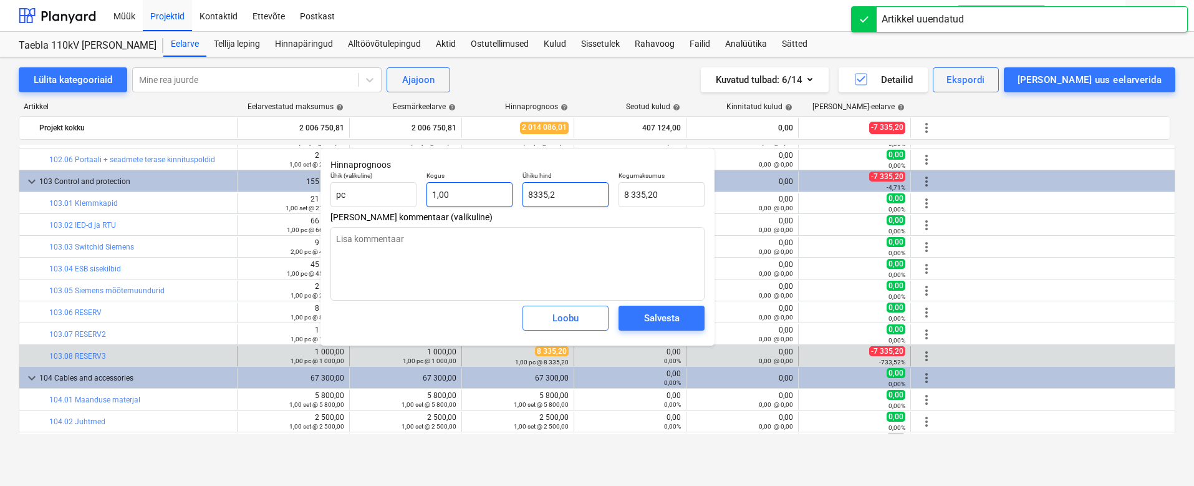
drag, startPoint x: 570, startPoint y: 196, endPoint x: 504, endPoint y: 184, distance: 67.3
click at [504, 184] on div "Ühik (valikuline) pc Kogus 1,00 Ühiku hind 8335,2 Kogumaksumus 8 335,20" at bounding box center [517, 189] width 384 height 46
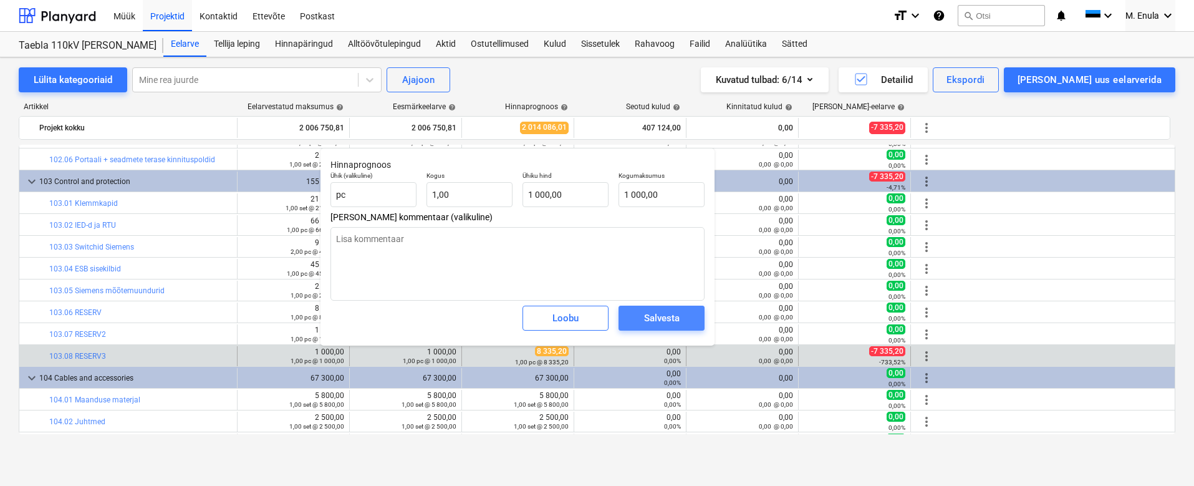
click at [645, 321] on div "Salvesta" at bounding box center [662, 318] width 36 height 16
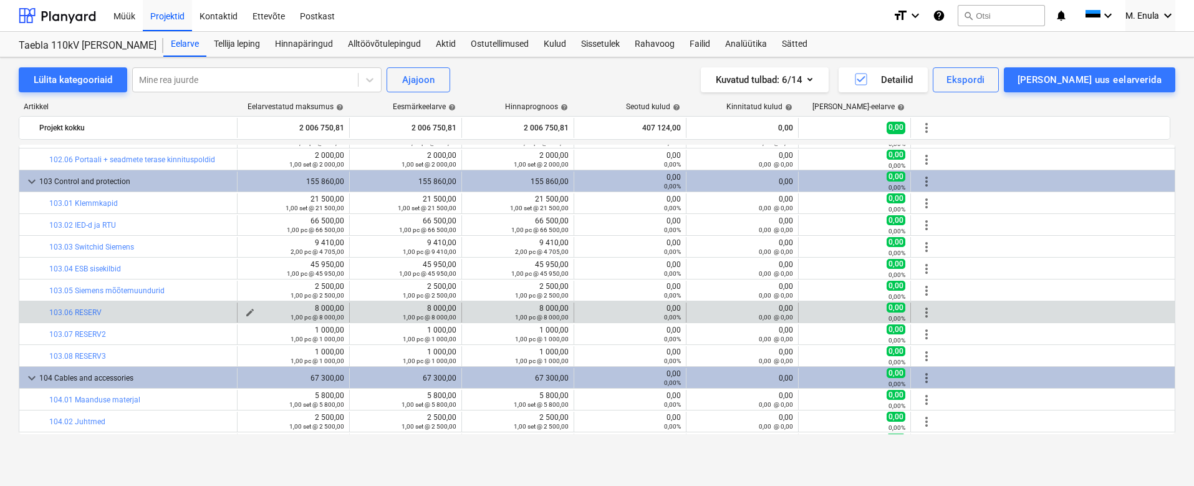
click at [251, 312] on div "1,00 pc @ 8 000,00" at bounding box center [294, 316] width 102 height 9
click at [246, 312] on div "1,00 pc @ 8 000,00" at bounding box center [294, 316] width 102 height 9
click at [928, 311] on span "more_vert" at bounding box center [926, 312] width 15 height 15
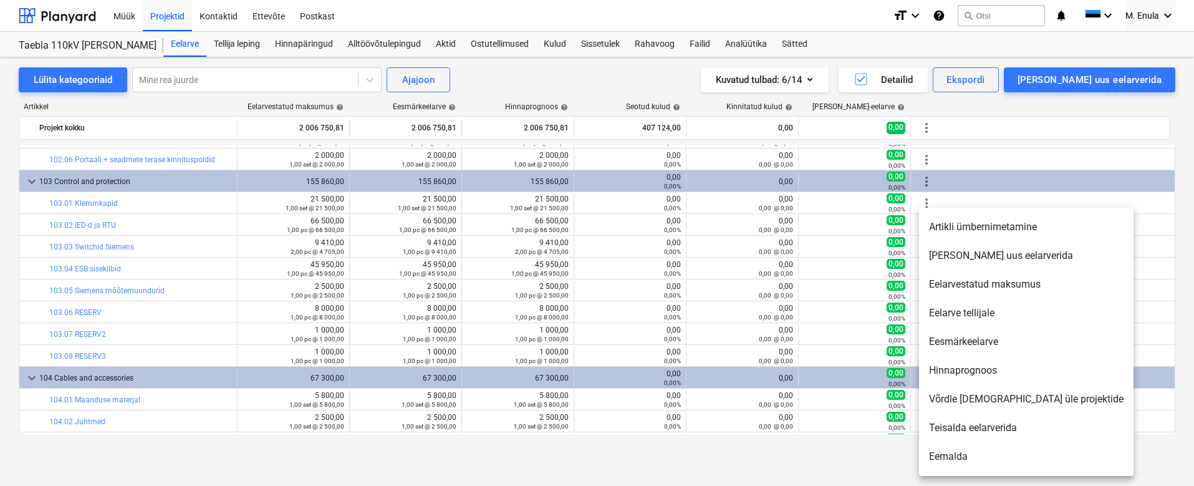
click at [952, 289] on li "Eelarvestatud maksumus" at bounding box center [1026, 284] width 214 height 29
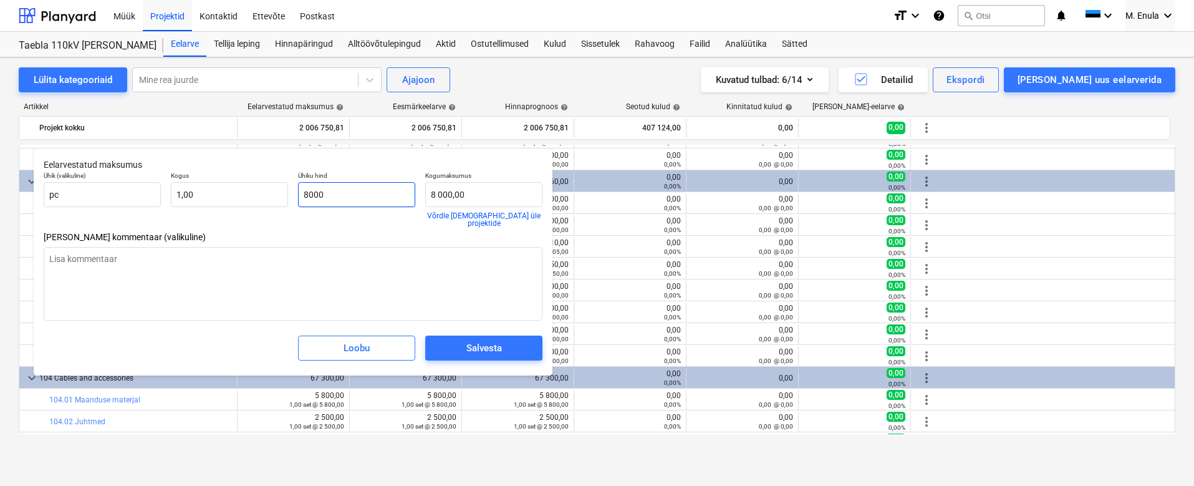
drag, startPoint x: 356, startPoint y: 195, endPoint x: 302, endPoint y: 194, distance: 54.3
click at [302, 194] on input "8000" at bounding box center [356, 194] width 117 height 25
click at [461, 340] on span "Salvesta" at bounding box center [483, 348] width 87 height 16
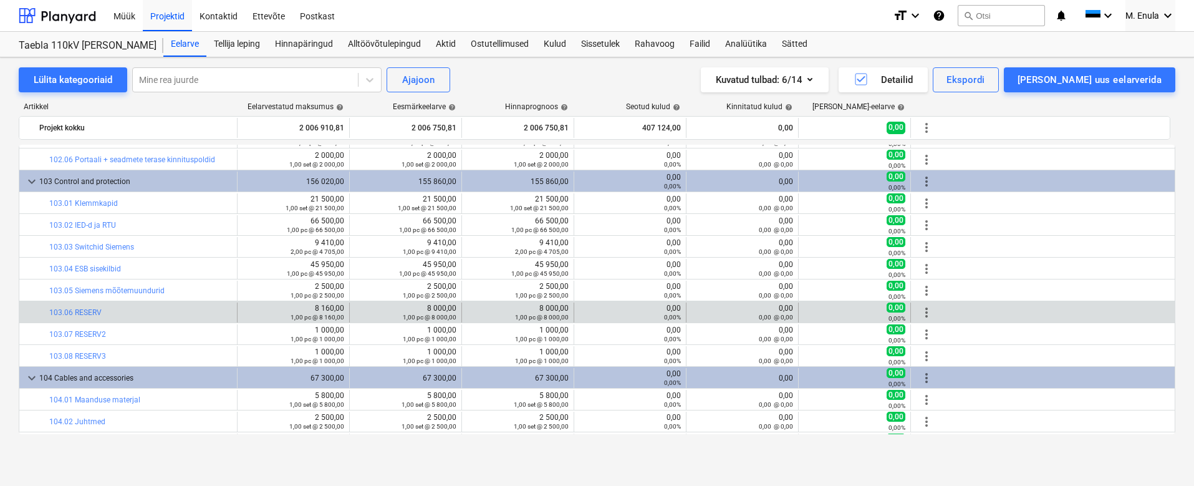
click at [923, 314] on span "more_vert" at bounding box center [926, 312] width 15 height 15
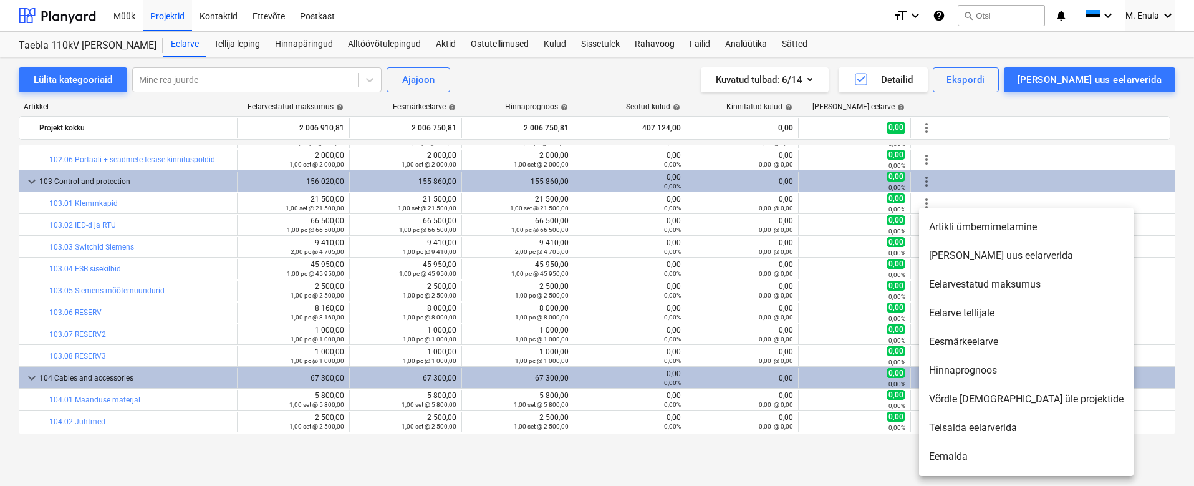
click at [995, 274] on li "Eelarvestatud maksumus" at bounding box center [1026, 284] width 214 height 29
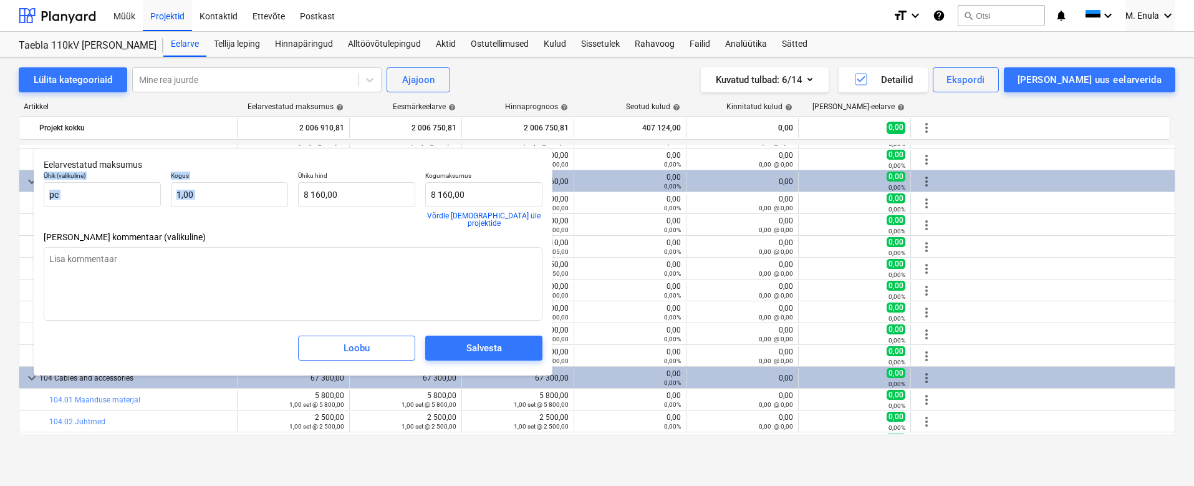
drag, startPoint x: 379, startPoint y: 155, endPoint x: 378, endPoint y: 170, distance: 14.4
click at [378, 170] on div "Eelarvestatud maksumus Ühik (valikuline) pc Kogus 1,00 Ühiku hind 8 160,00 Kogu…" at bounding box center [293, 262] width 519 height 228
click at [249, 191] on input "1" at bounding box center [229, 194] width 117 height 25
drag, startPoint x: 326, startPoint y: 194, endPoint x: 311, endPoint y: 195, distance: 15.6
click at [311, 195] on input "8160" at bounding box center [356, 194] width 117 height 25
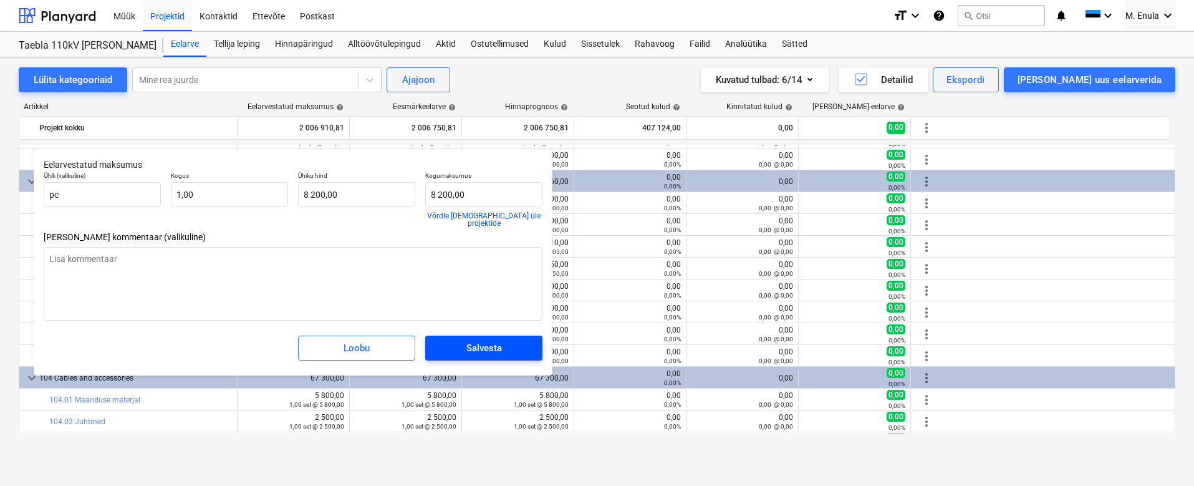
click at [484, 335] on button "Salvesta" at bounding box center [483, 347] width 117 height 25
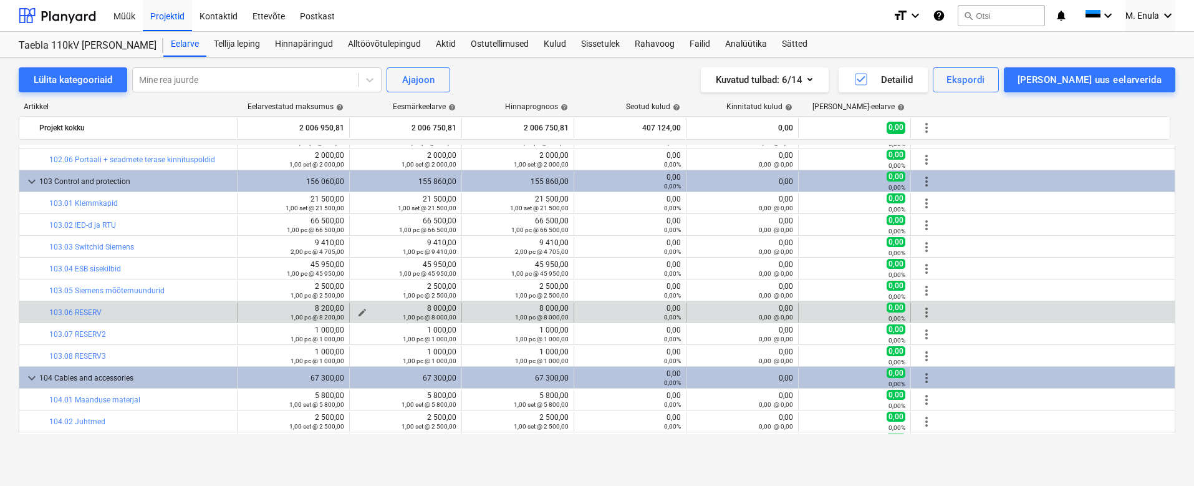
click at [359, 308] on span "edit" at bounding box center [362, 312] width 10 height 10
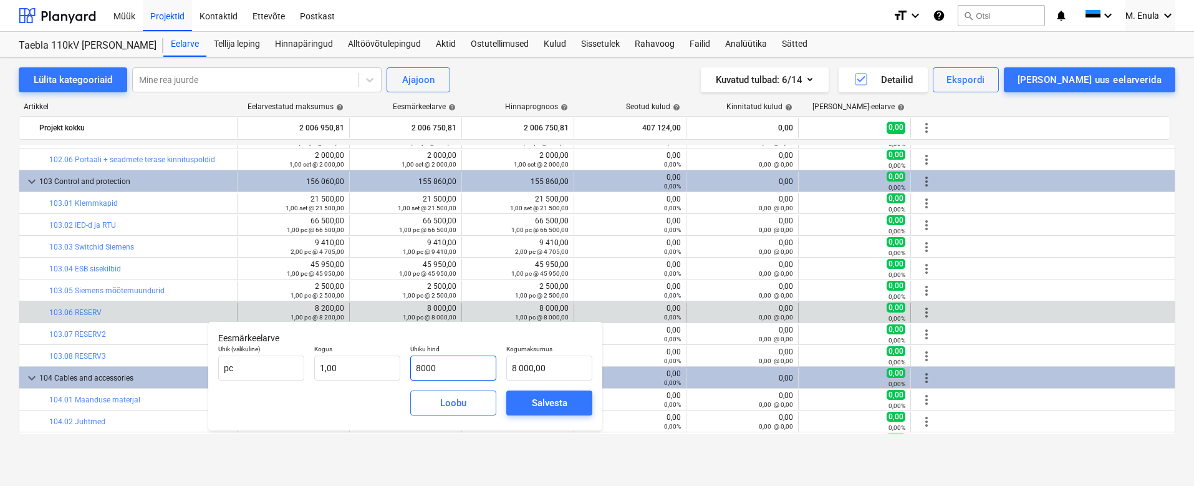
click at [428, 369] on input "8000" at bounding box center [453, 367] width 86 height 25
click at [574, 403] on span "Salvesta" at bounding box center [549, 403] width 56 height 16
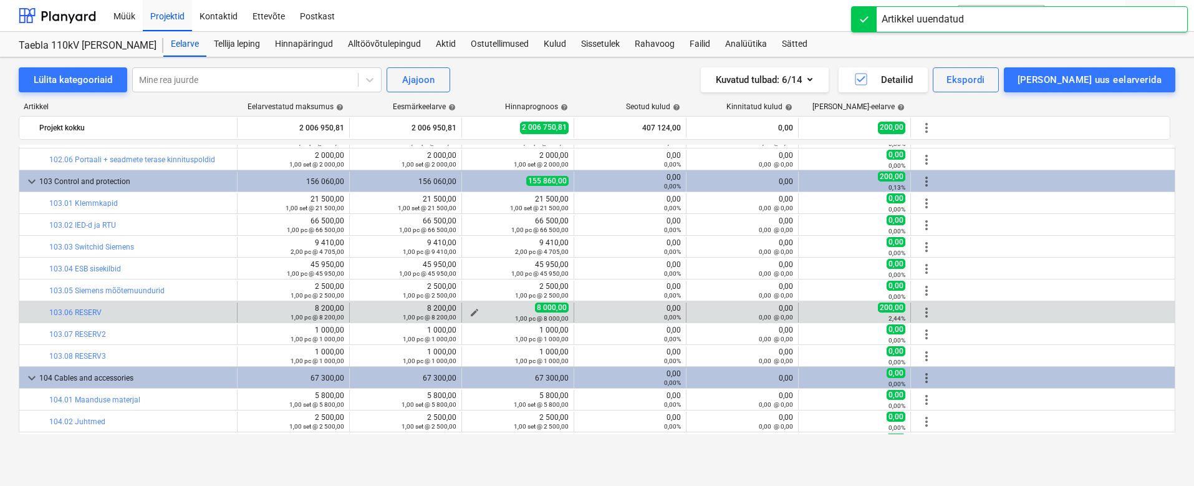
click at [473, 314] on div "1,00 pc @ 8 000,00" at bounding box center [518, 318] width 102 height 9
click at [476, 307] on span "edit" at bounding box center [475, 312] width 10 height 10
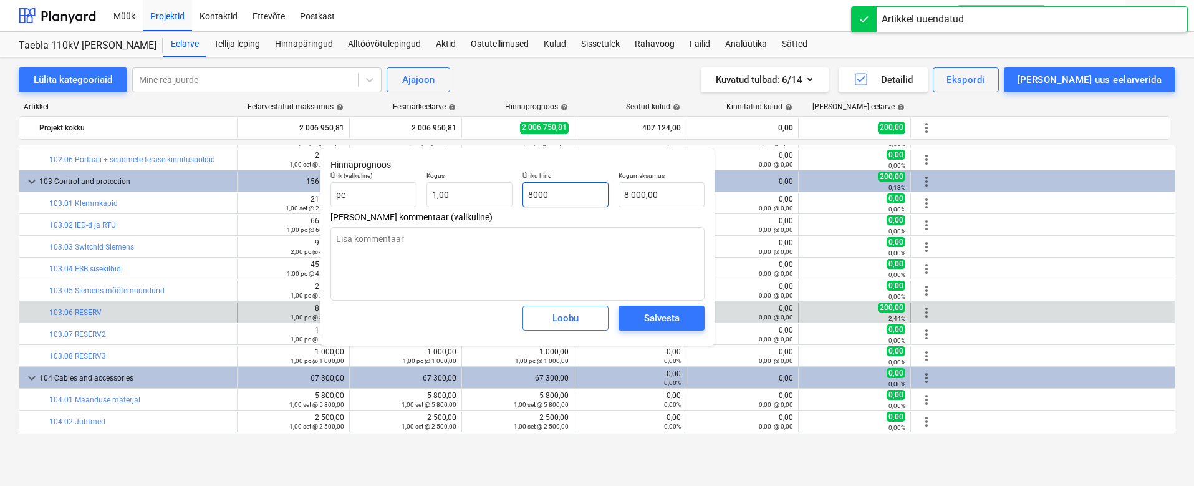
click at [540, 195] on input "8000" at bounding box center [566, 194] width 86 height 25
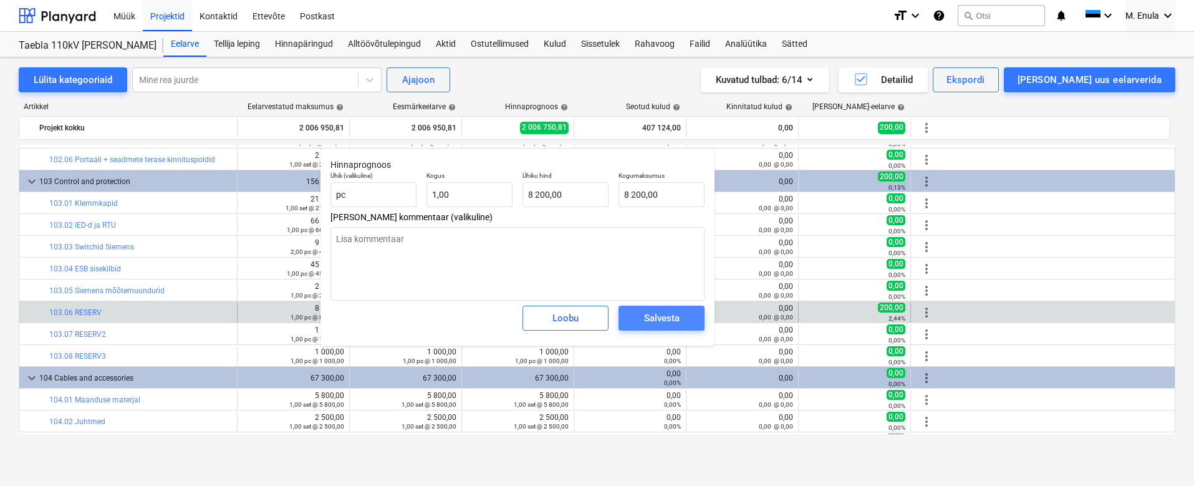
click at [665, 322] on div "Salvesta" at bounding box center [662, 318] width 36 height 16
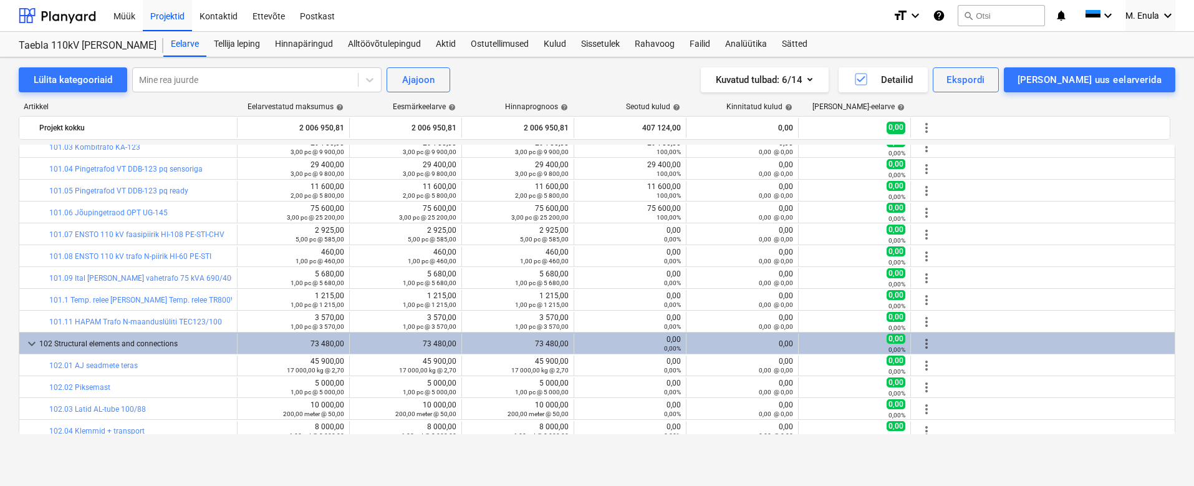
scroll to position [0, 0]
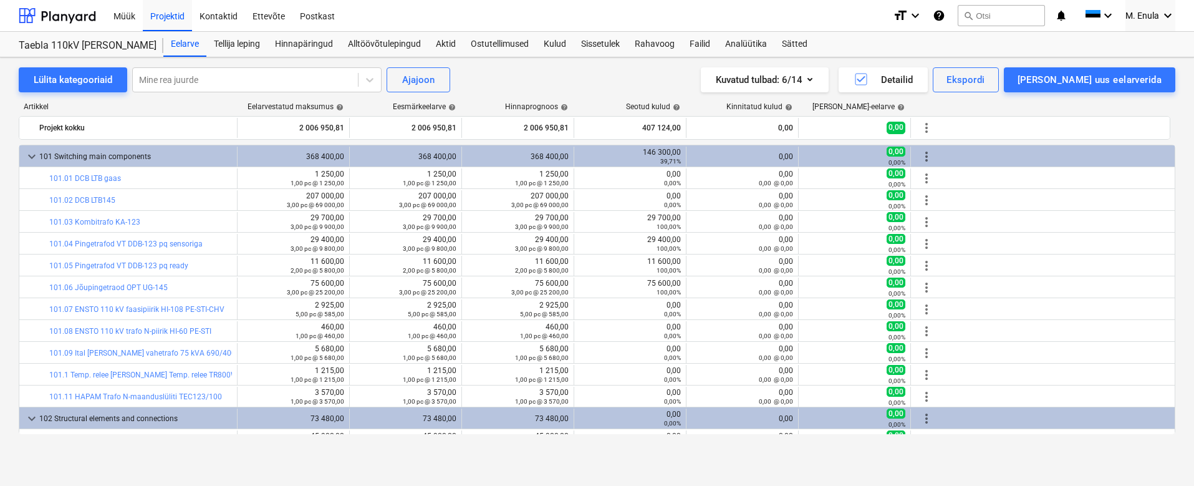
click at [592, 74] on div "Lülita kategooriaid Mine rea juurde Ajajoon Kuvatud tulbad : 6/14 Detailid Eksp…" at bounding box center [597, 79] width 1157 height 25
click at [494, 44] on div "Ostutellimused" at bounding box center [499, 44] width 73 height 25
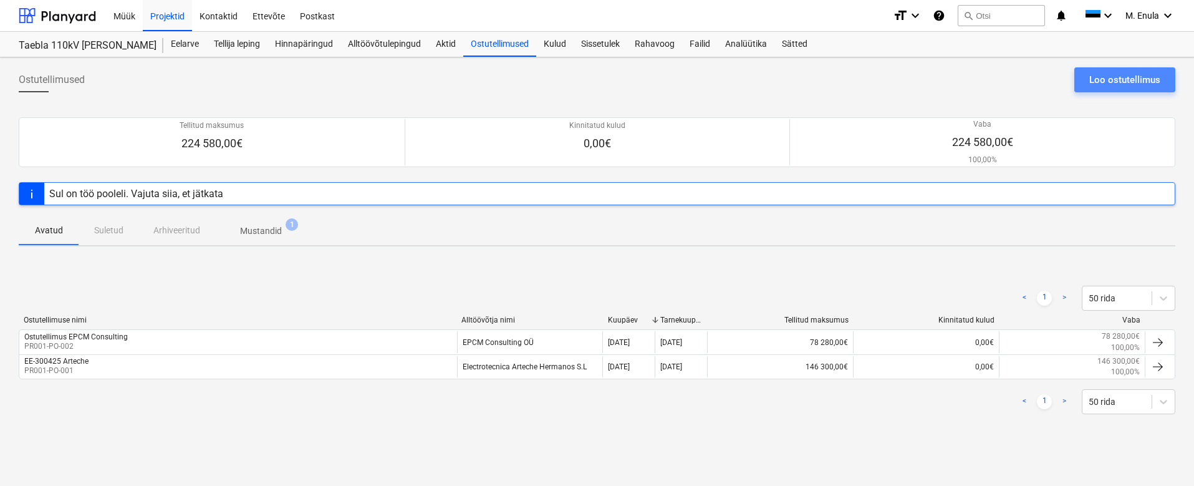
click at [1122, 77] on div "Loo ostutellimus" at bounding box center [1124, 80] width 71 height 16
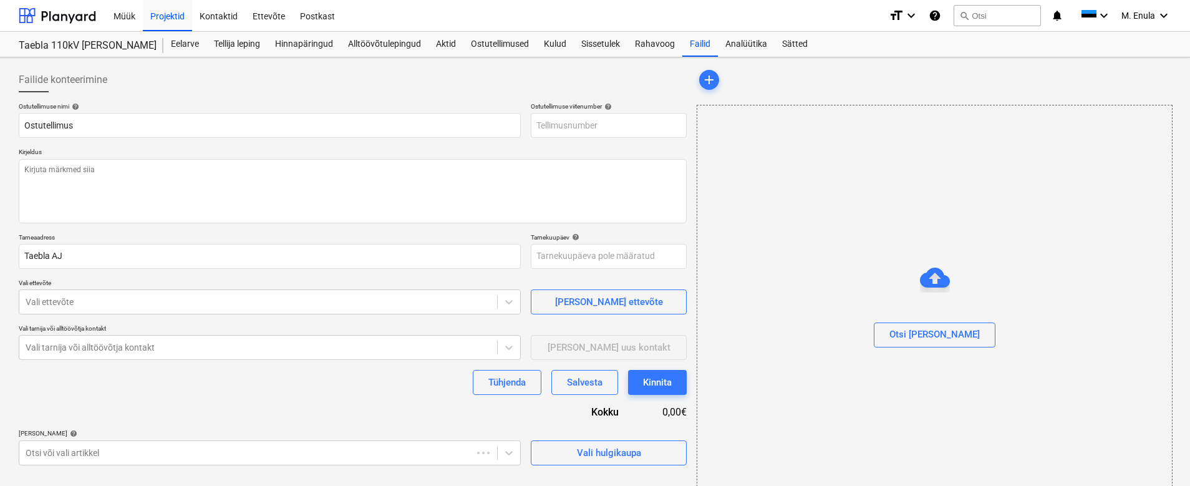
type textarea "x"
type input "PR001-PO-004"
click at [138, 168] on textarea at bounding box center [353, 191] width 668 height 64
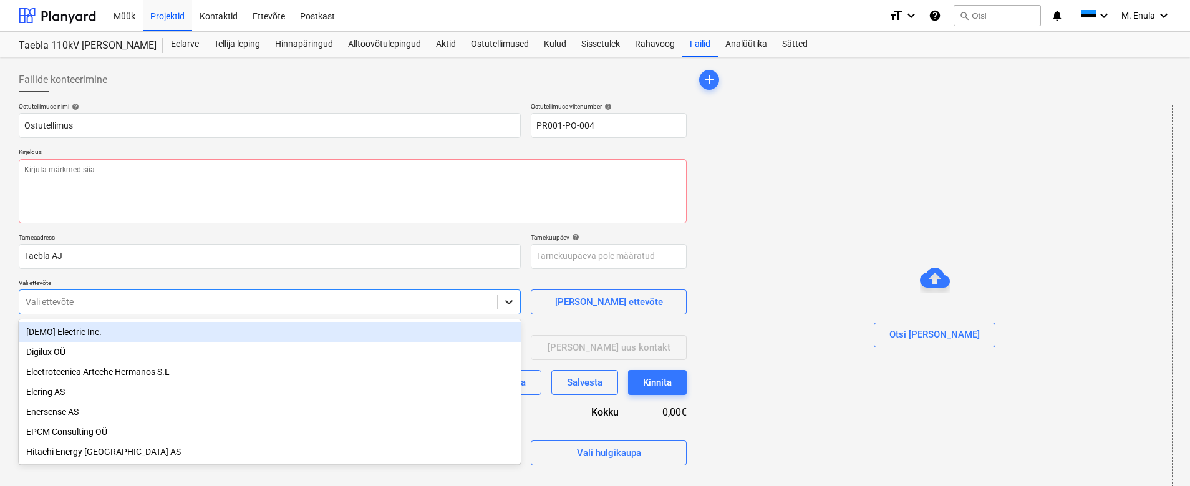
click at [502, 300] on div at bounding box center [509, 302] width 22 height 22
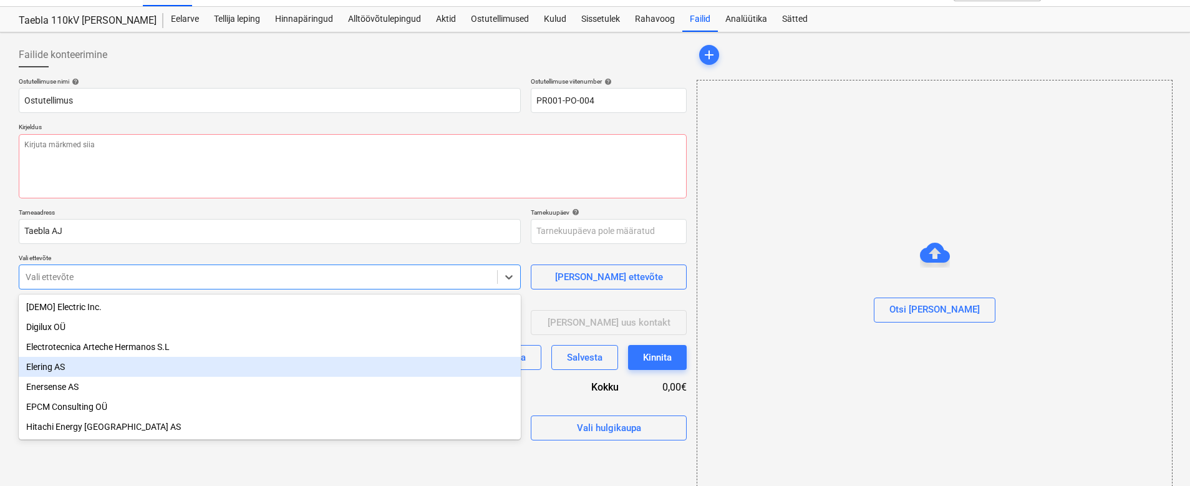
scroll to position [39, 0]
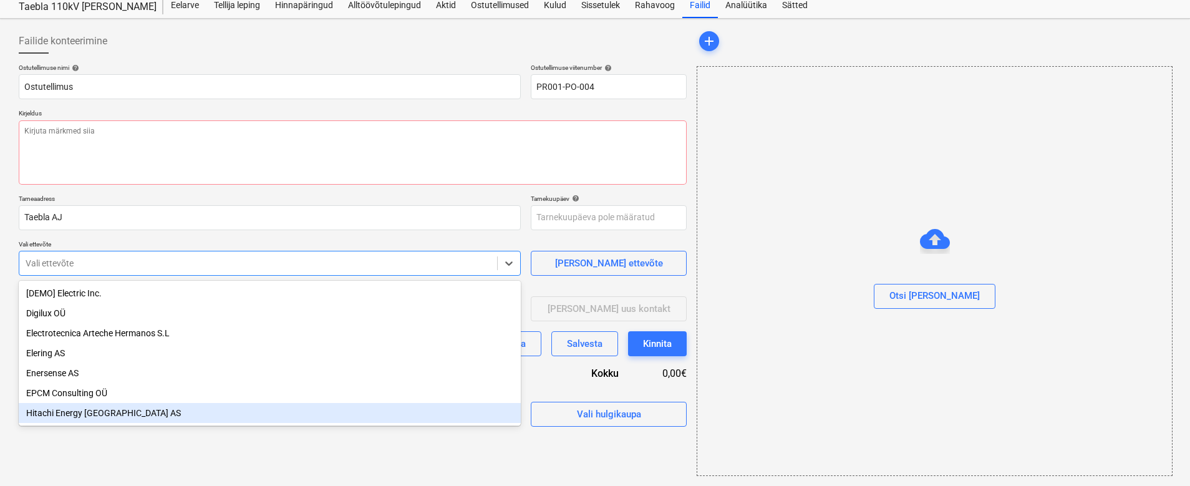
click at [373, 422] on div "Hitachi Energy [GEOGRAPHIC_DATA] AS" at bounding box center [270, 413] width 502 height 20
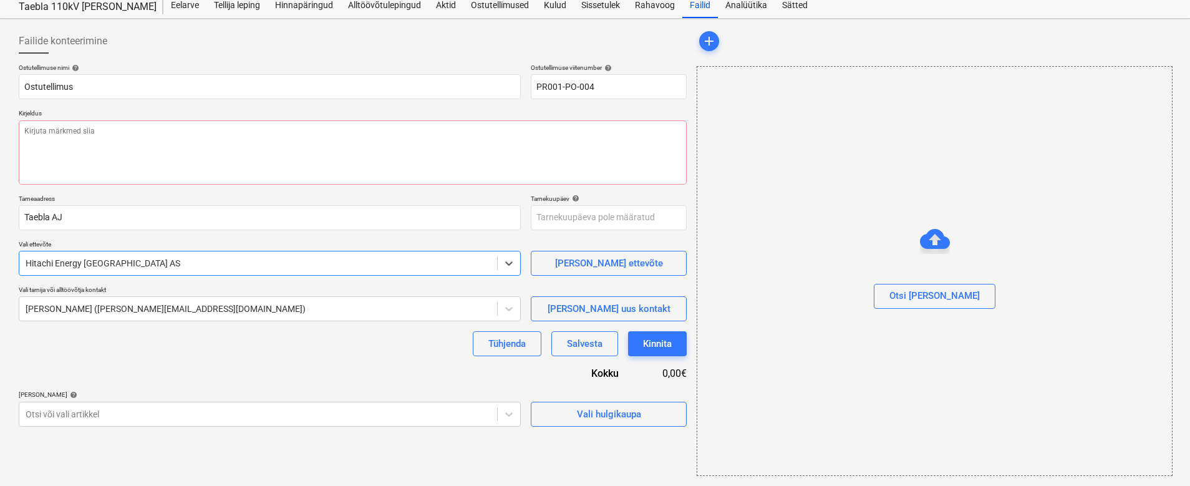
click at [394, 351] on div "Tühjenda Salvesta Kinnita" at bounding box center [353, 343] width 668 height 25
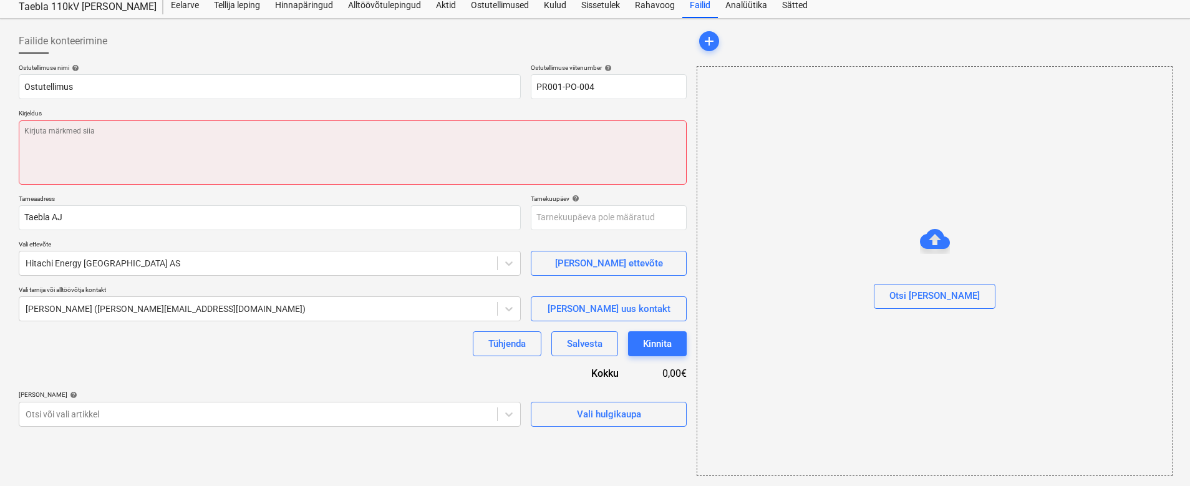
click at [175, 148] on textarea at bounding box center [353, 152] width 668 height 64
click at [121, 137] on textarea at bounding box center [353, 152] width 668 height 64
paste textarea "Leping: OPP-24-7060008 [PERSON_NAME] muutmise kokkulepe nr.1"
type textarea "x"
type textarea "Leping: OPP-24-7060008 [PERSON_NAME] muutmise kokkulepe nr.1"
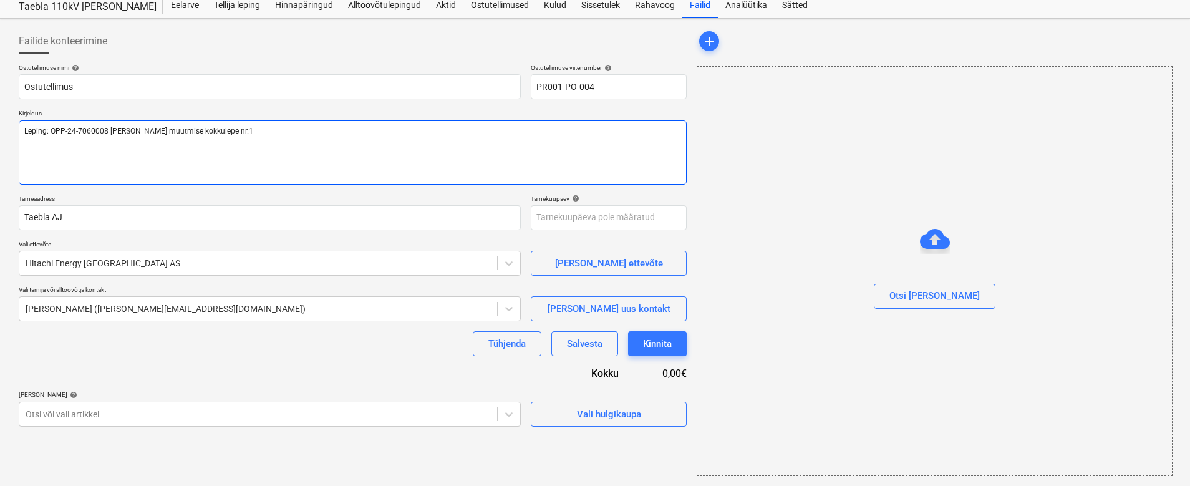
type textarea "x"
type textarea "Leping: OPP-24-7060008 [PERSON_NAME] muutmise kokkulepe nr.1"
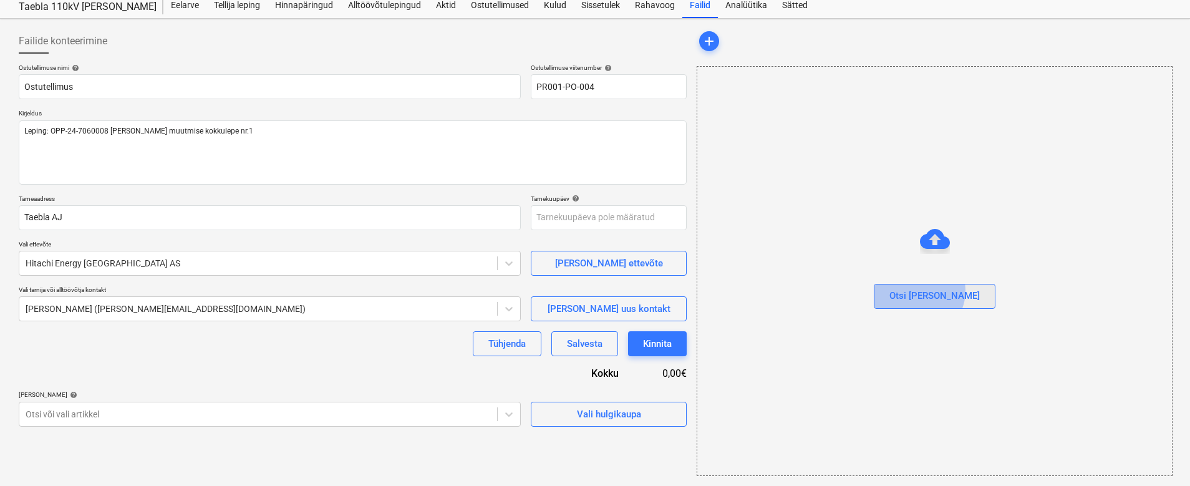
click at [945, 291] on div "Otsi [PERSON_NAME]" at bounding box center [934, 295] width 90 height 16
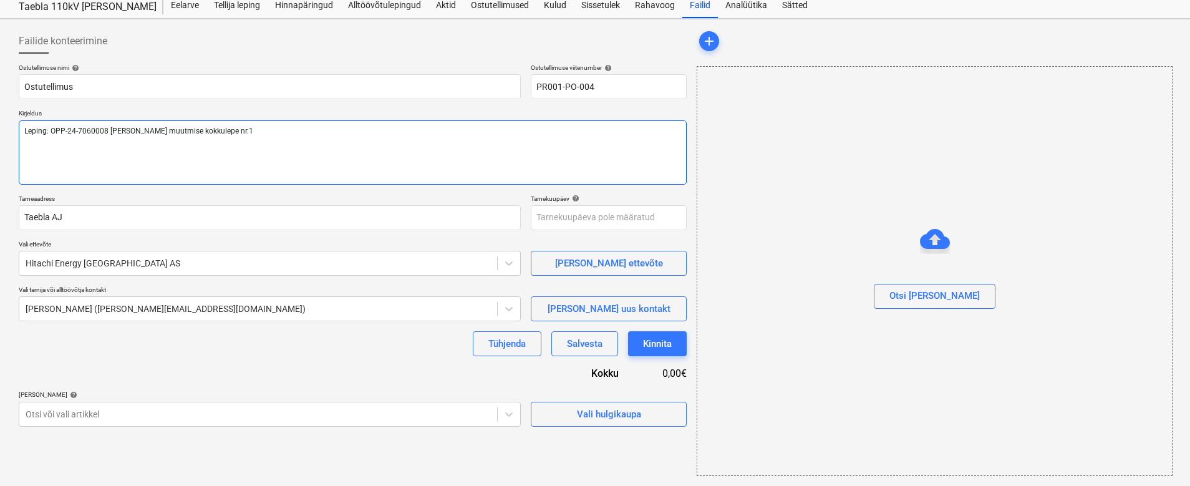
click at [375, 153] on textarea "Leping: OPP-24-7060008 [PERSON_NAME] muutmise kokkulepe nr.1" at bounding box center [353, 152] width 668 height 64
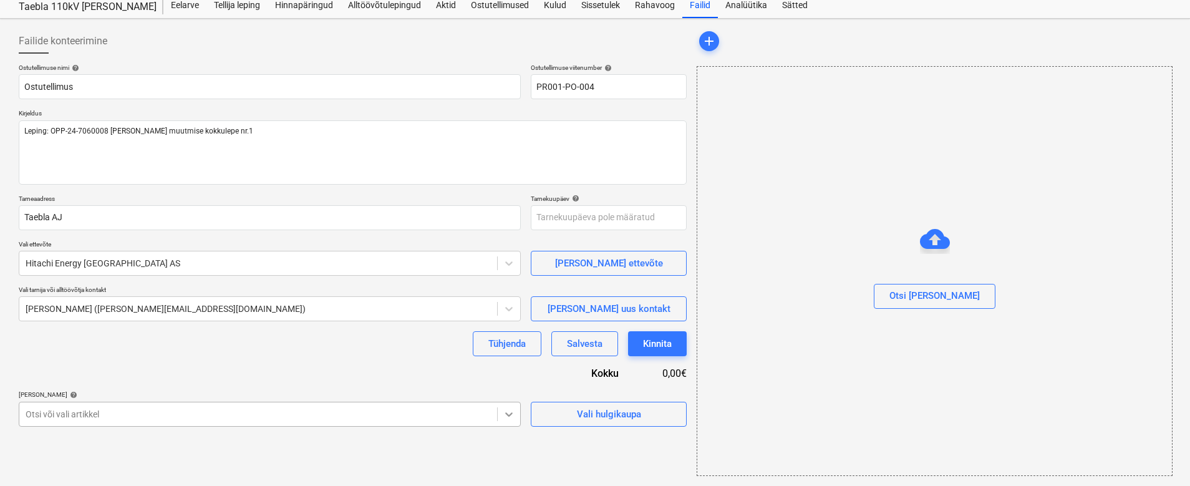
scroll to position [174, 0]
click at [506, 417] on body "Müük Projektid Kontaktid Ettevõte Postkast format_size keyboard_arrow_down help…" at bounding box center [595, 204] width 1190 height 486
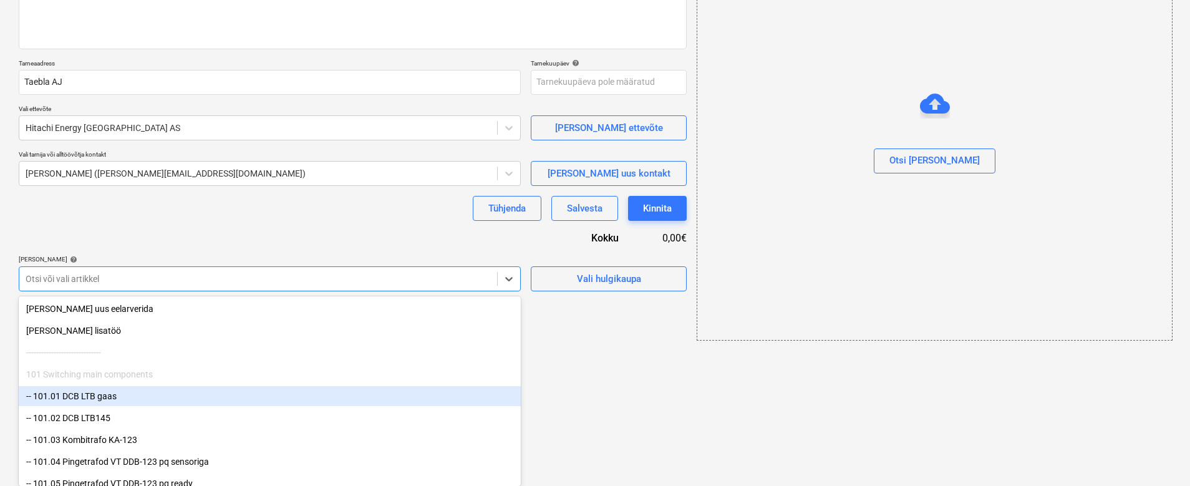
click at [363, 389] on div "-- 101.01 DCB LTB gaas" at bounding box center [270, 396] width 502 height 20
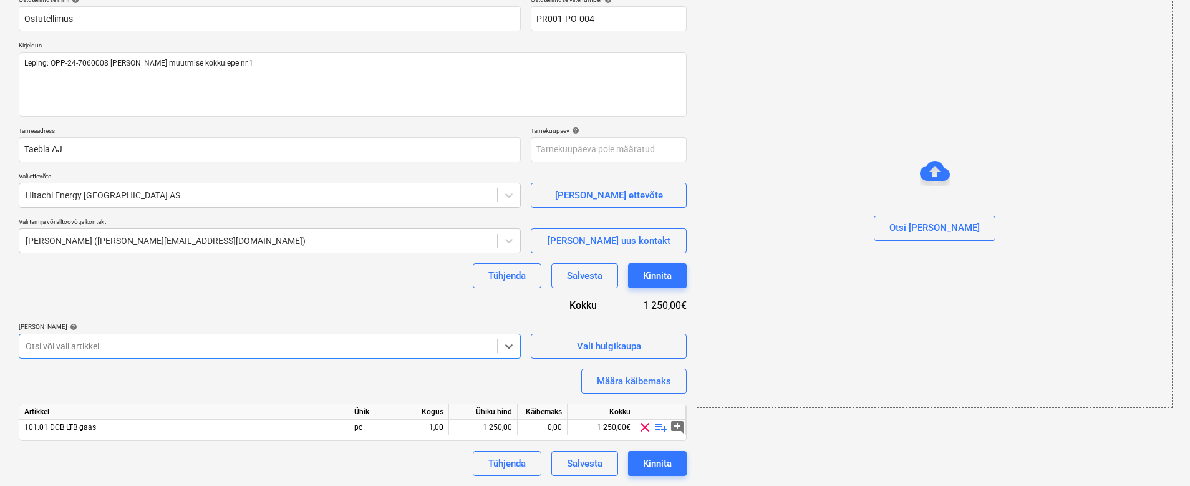
click at [375, 270] on div "Tühjenda Salvesta Kinnita" at bounding box center [353, 275] width 668 height 25
click at [402, 375] on div "Ostutellimuse nimi help Ostutellimus Ostutellimuse viitenumber help PR001-PO-00…" at bounding box center [353, 236] width 668 height 480
click at [570, 346] on span "Vali hulgikaupa" at bounding box center [608, 346] width 125 height 16
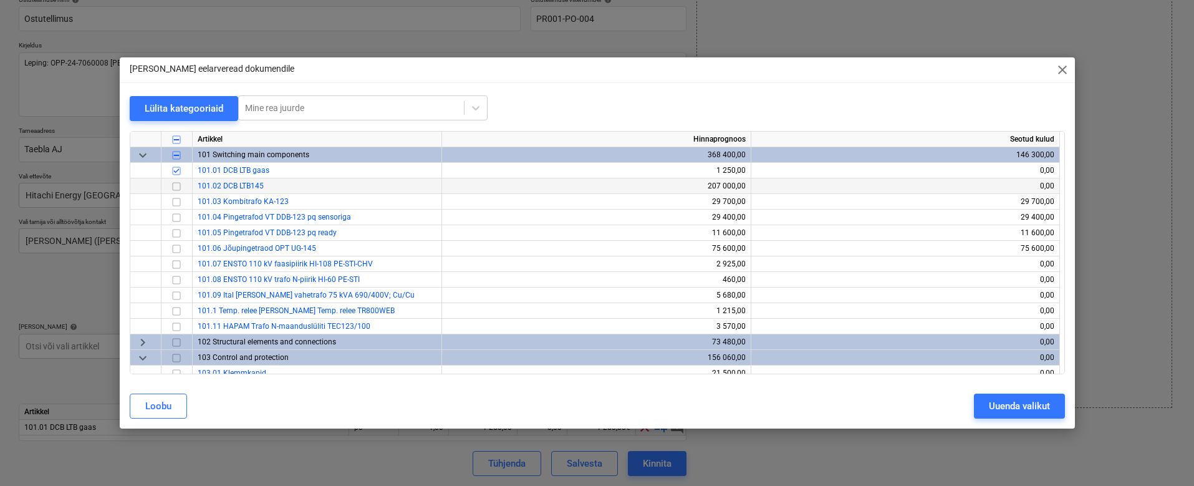
click at [175, 187] on input "checkbox" at bounding box center [176, 185] width 15 height 15
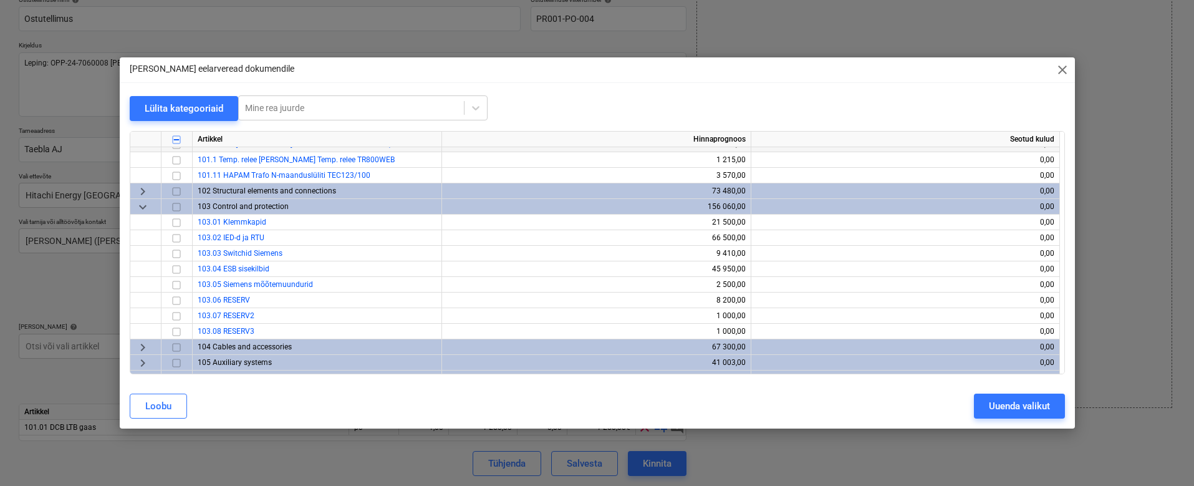
scroll to position [156, 0]
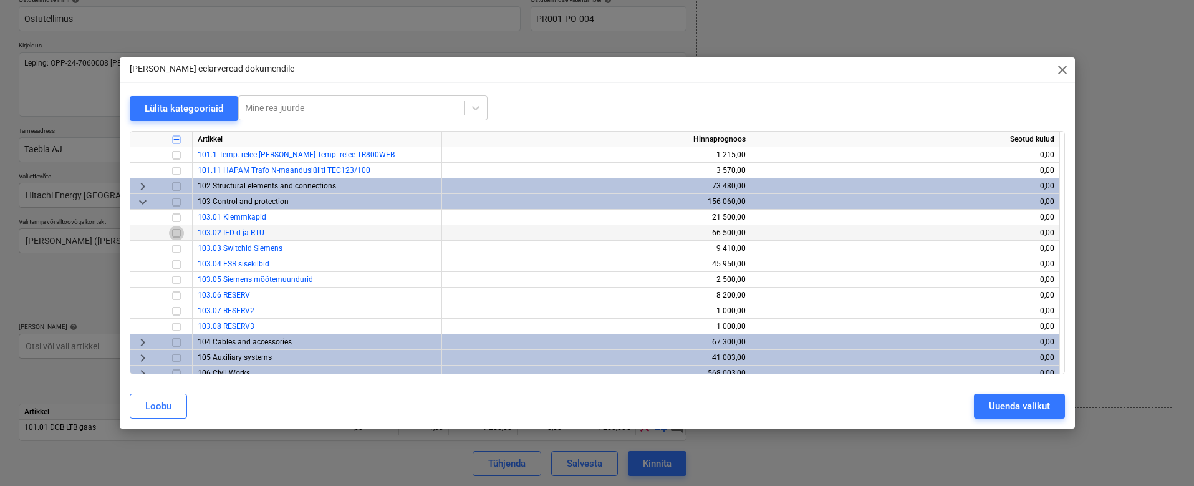
click at [177, 231] on input "checkbox" at bounding box center [176, 232] width 15 height 15
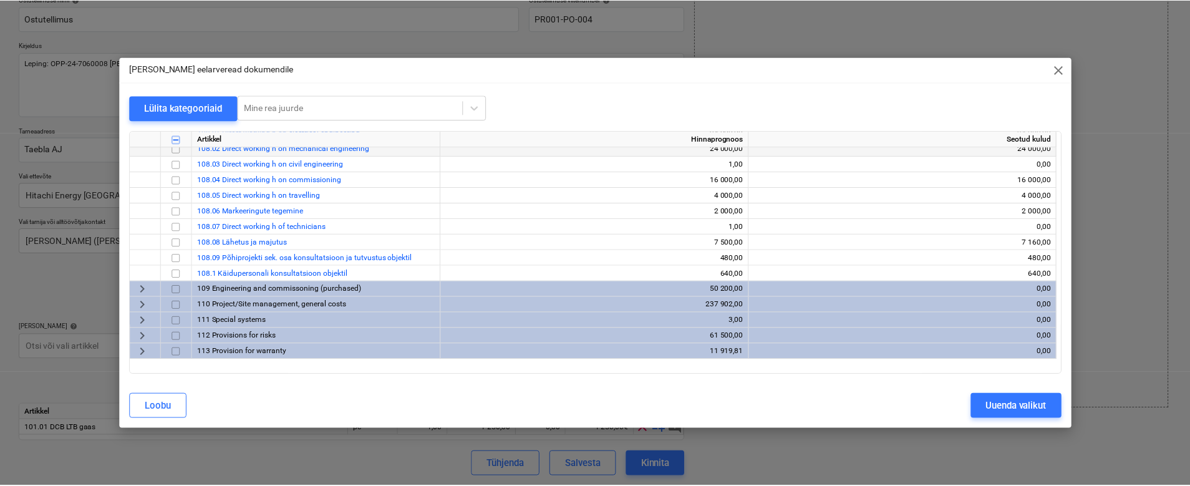
scroll to position [444, 0]
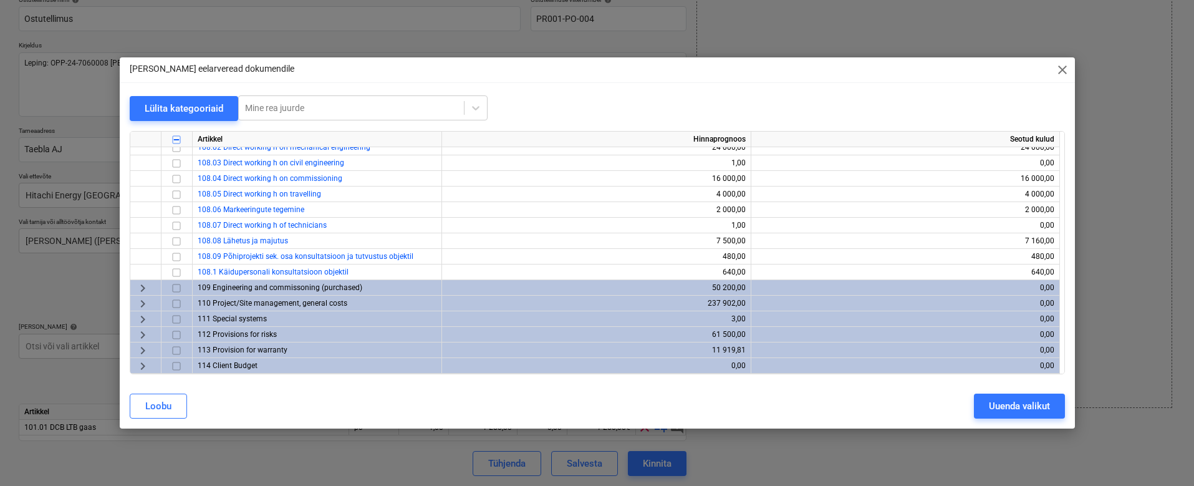
click at [142, 287] on span "keyboard_arrow_right" at bounding box center [142, 287] width 15 height 15
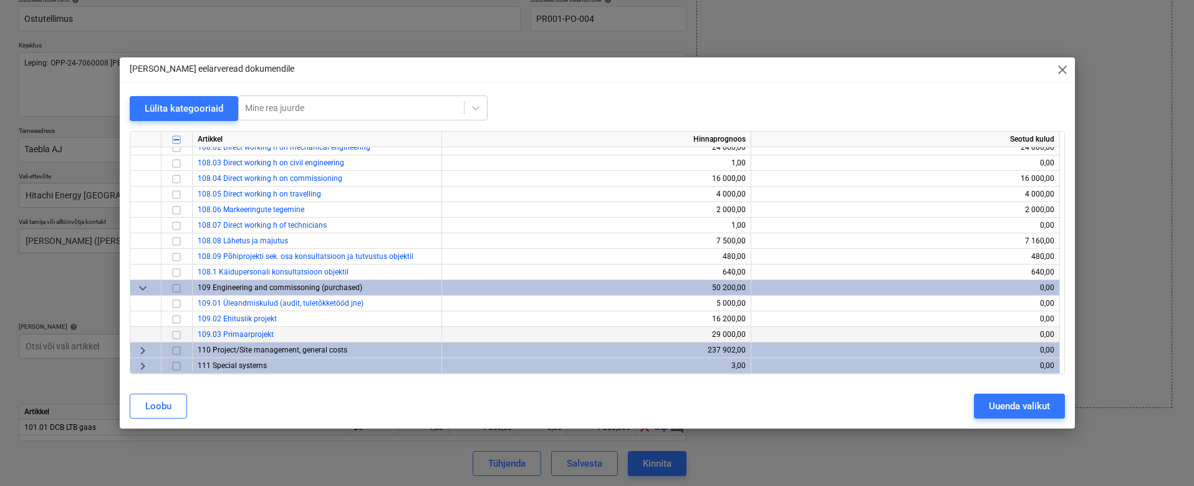
click at [176, 334] on input "checkbox" at bounding box center [176, 334] width 15 height 15
click at [1005, 401] on div "Uuenda valikut" at bounding box center [1019, 406] width 61 height 16
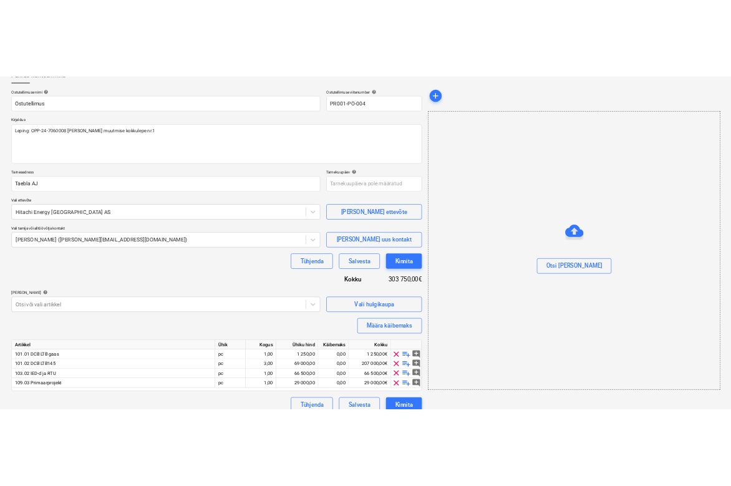
scroll to position [97, 0]
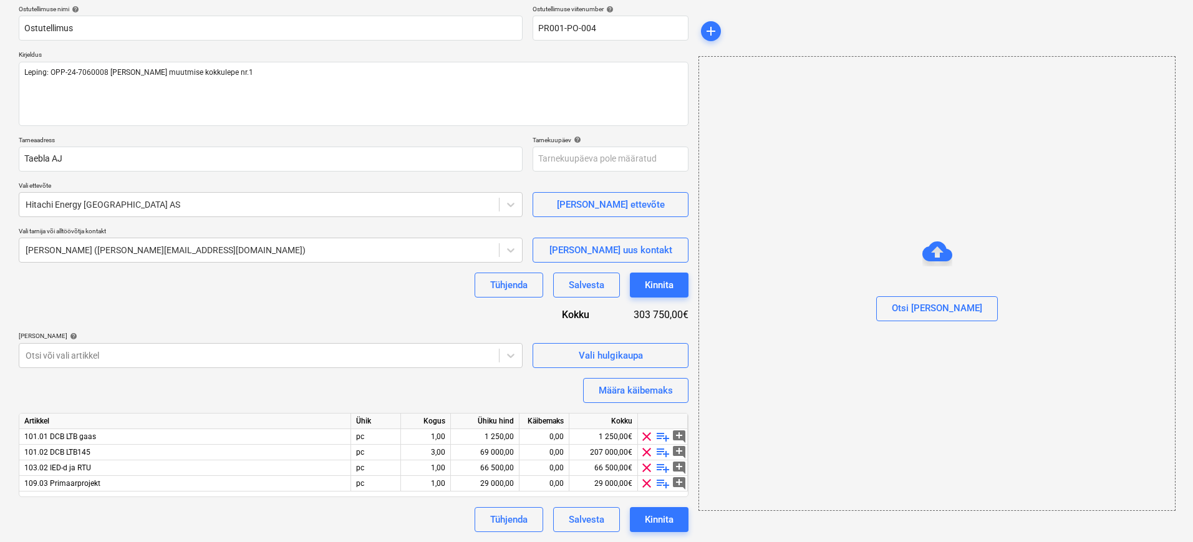
click at [317, 296] on div "Tühjenda Salvesta Kinnita" at bounding box center [354, 284] width 670 height 25
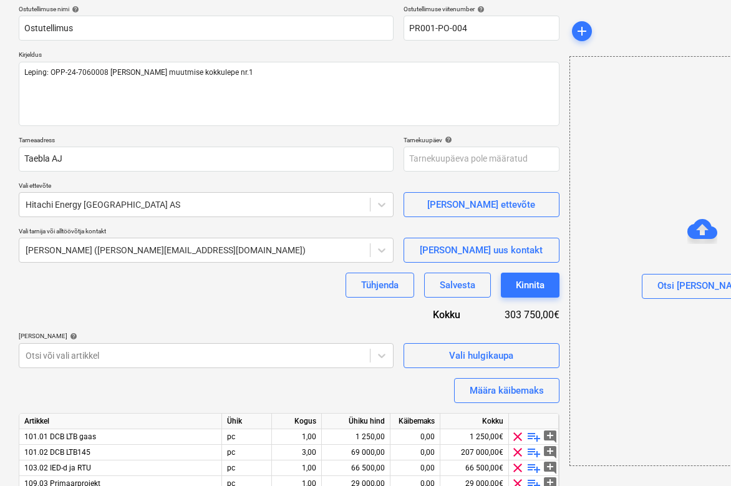
click at [294, 326] on div "Ostutellimuse nimi help Ostutellimus Ostutellimuse viitenumber help PR001-PO-00…" at bounding box center [289, 268] width 541 height 527
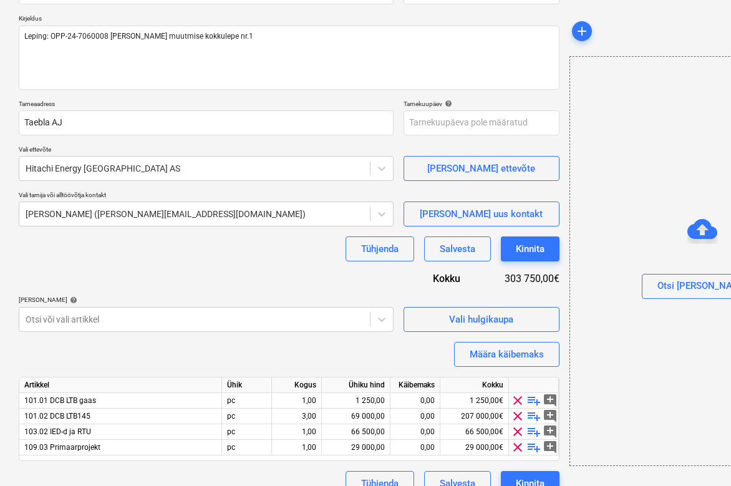
scroll to position [153, 0]
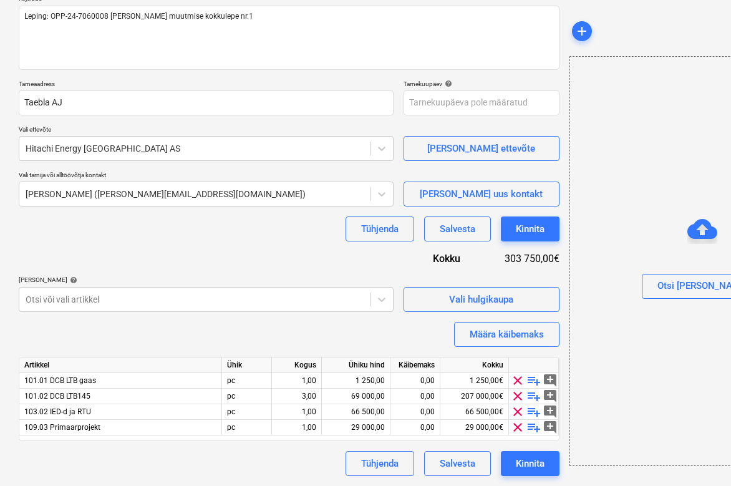
click at [262, 320] on div "Ostutellimuse nimi help Ostutellimus Ostutellimuse viitenumber help PR001-PO-00…" at bounding box center [289, 212] width 541 height 527
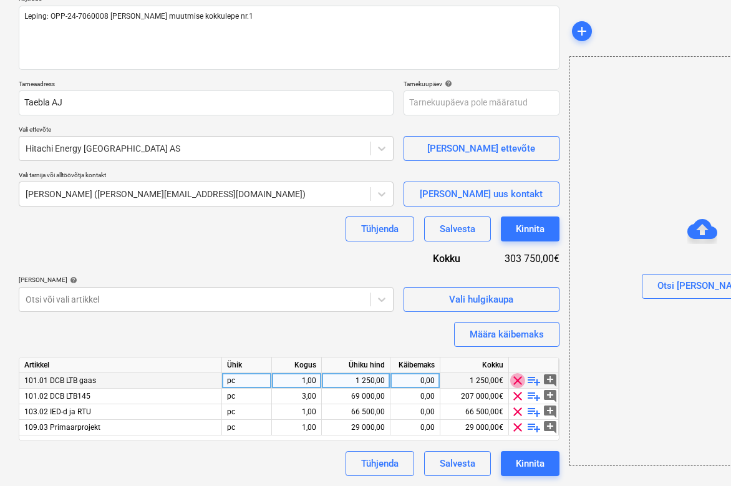
click at [516, 380] on span "clear" at bounding box center [517, 380] width 15 height 15
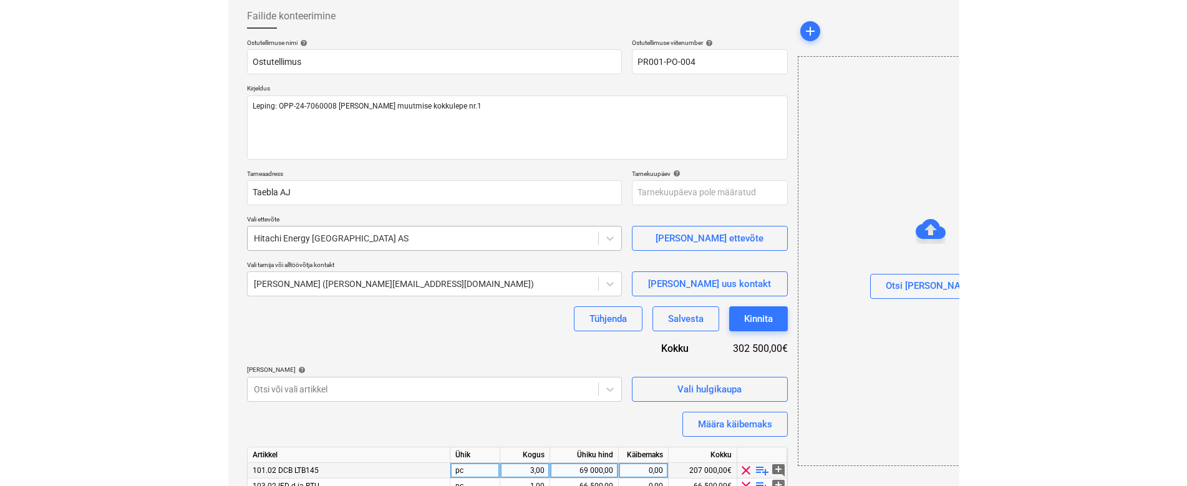
scroll to position [0, 0]
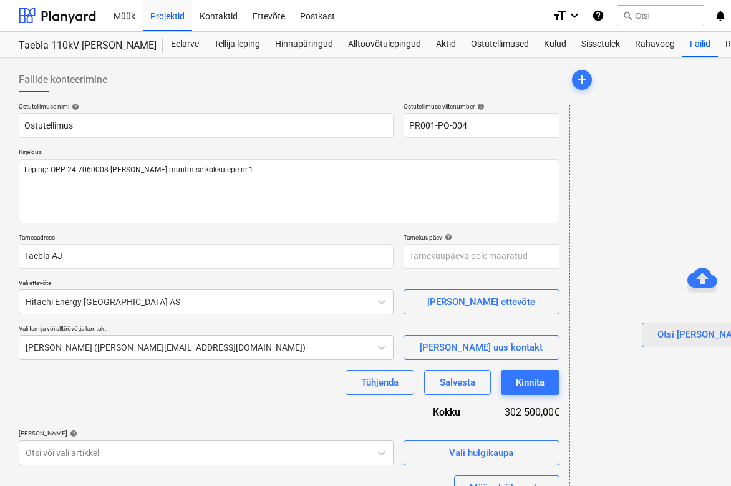
click at [707, 329] on div "Otsi [PERSON_NAME]" at bounding box center [702, 334] width 90 height 16
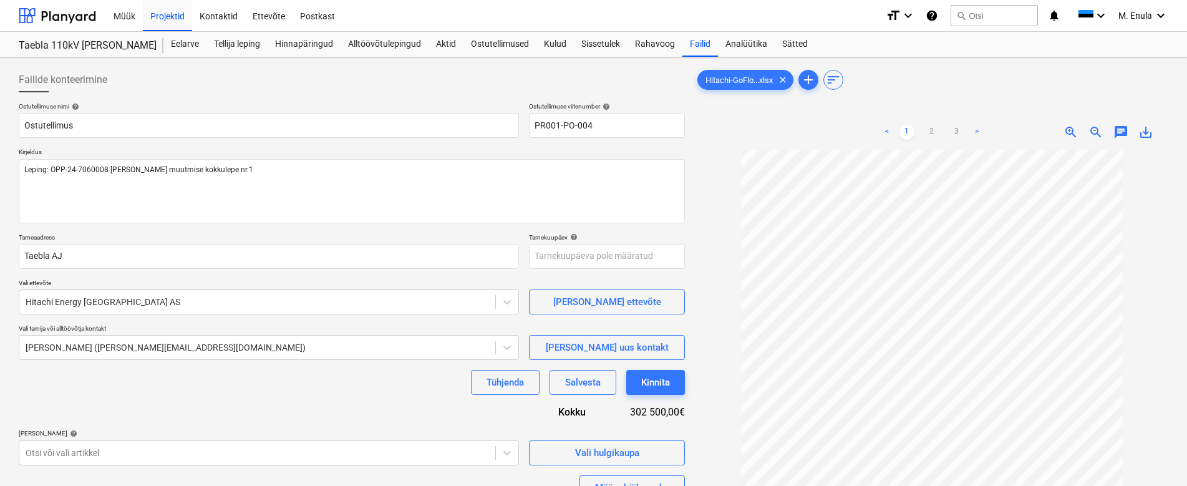
scroll to position [46, 0]
click at [933, 128] on link "2" at bounding box center [931, 132] width 15 height 15
click at [953, 133] on link "3" at bounding box center [956, 132] width 15 height 15
click at [887, 128] on link "<" at bounding box center [886, 132] width 15 height 15
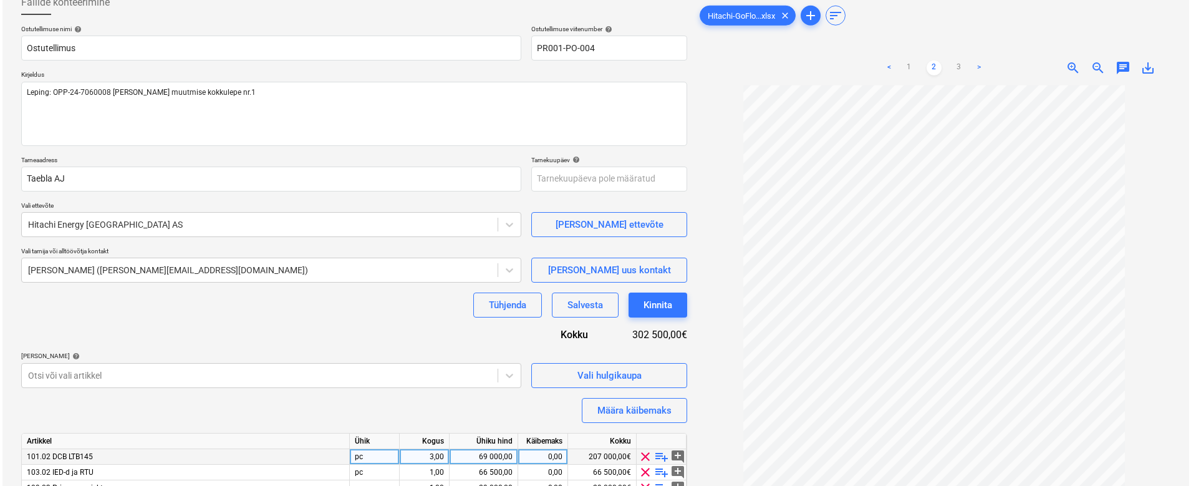
scroll to position [138, 0]
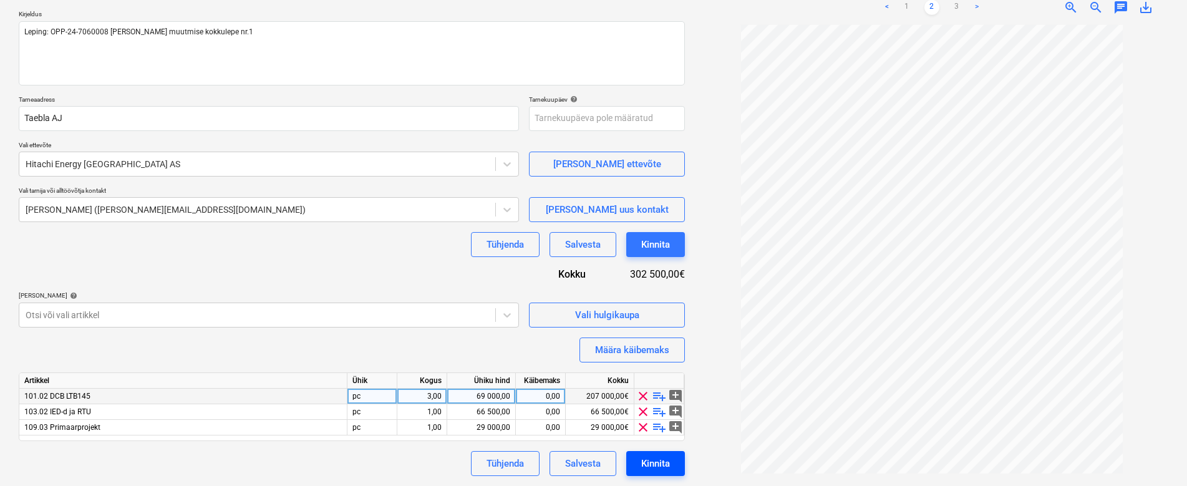
click at [659, 458] on div "Kinnita" at bounding box center [655, 463] width 29 height 16
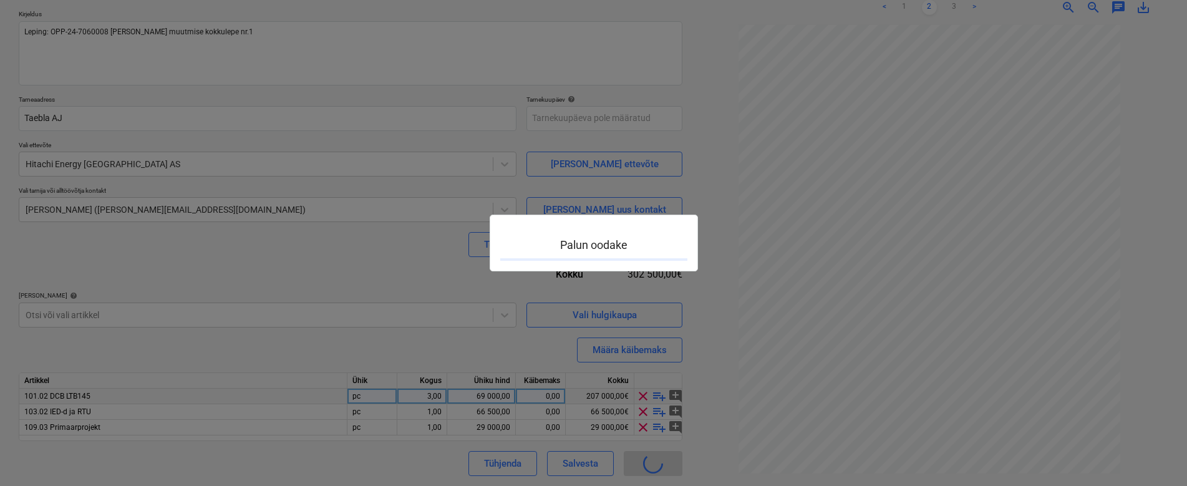
type textarea "x"
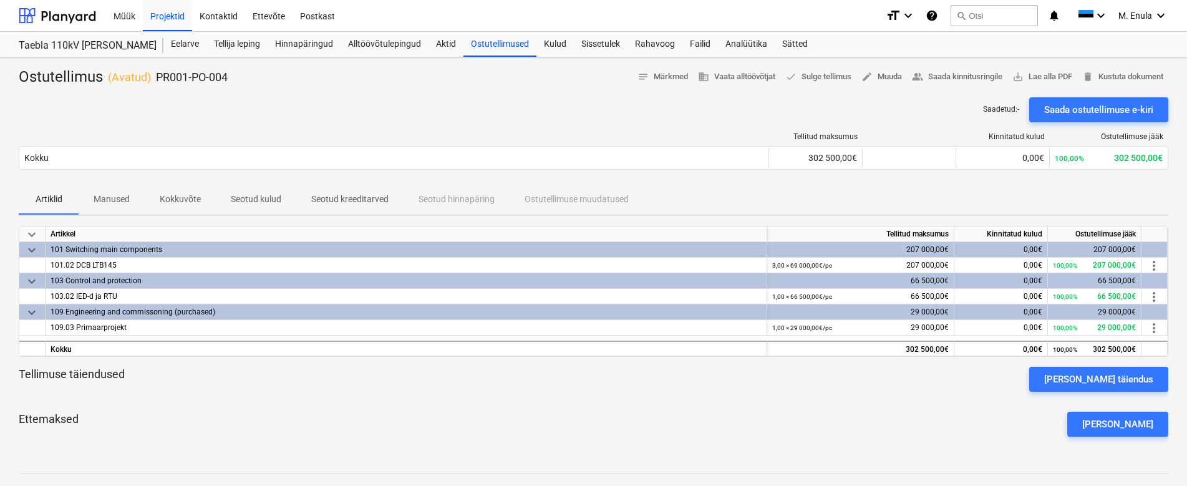
click at [973, 188] on div "Artiklid Manused Kokkuvõte Seotud kulud Seotud kreeditarved Seotud hinnapäring …" at bounding box center [593, 200] width 1149 height 30
click at [509, 43] on div "Ostutellimused" at bounding box center [499, 44] width 73 height 25
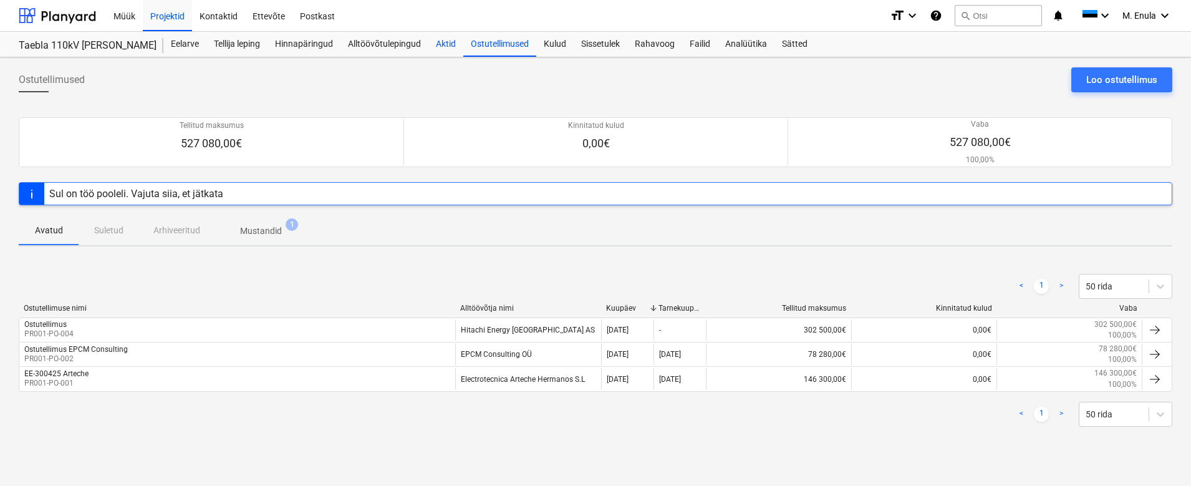
click at [448, 47] on div "Aktid" at bounding box center [445, 44] width 35 height 25
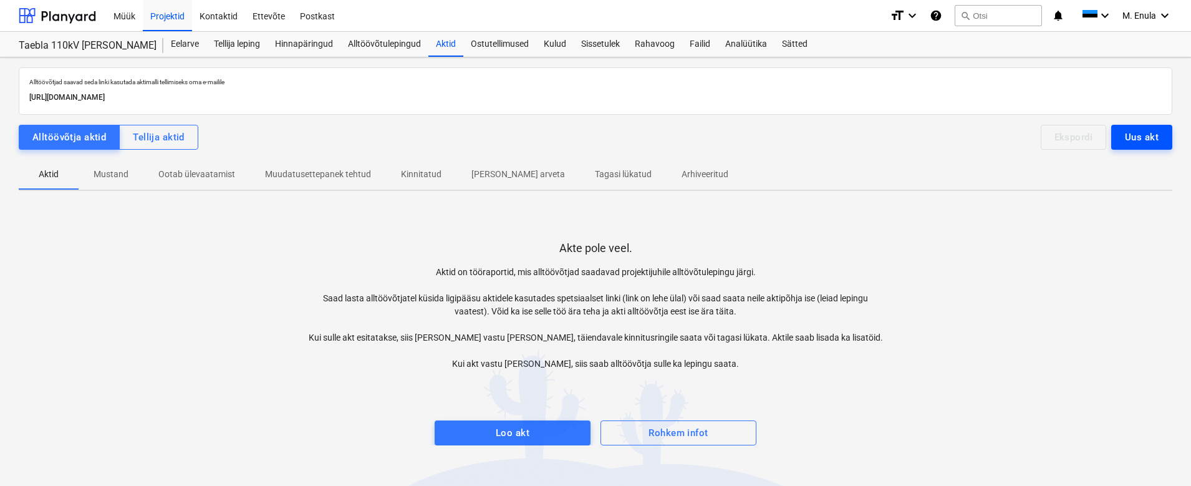
click at [1156, 138] on div "Uus akt" at bounding box center [1142, 137] width 34 height 16
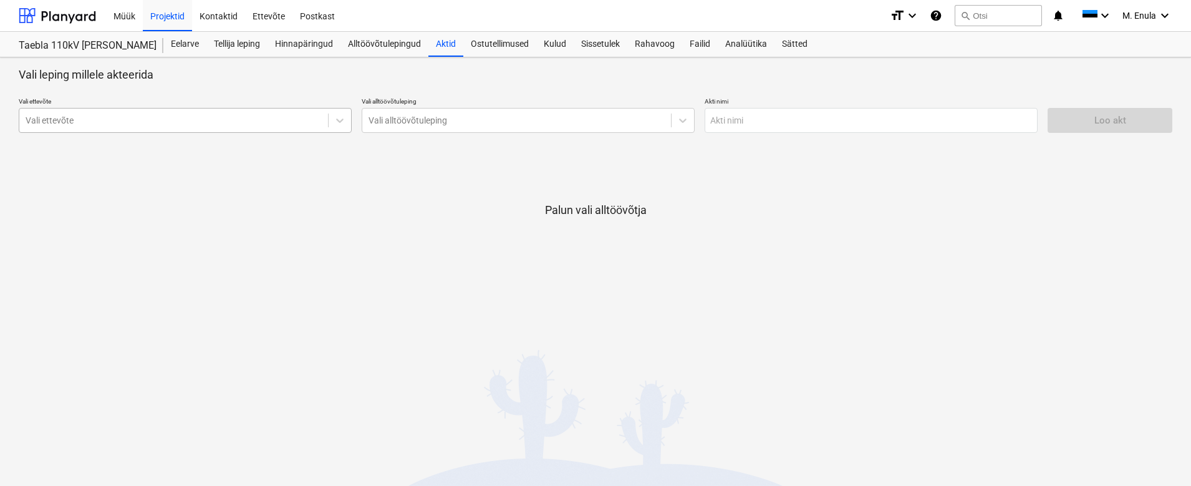
click at [300, 115] on div at bounding box center [174, 120] width 296 height 12
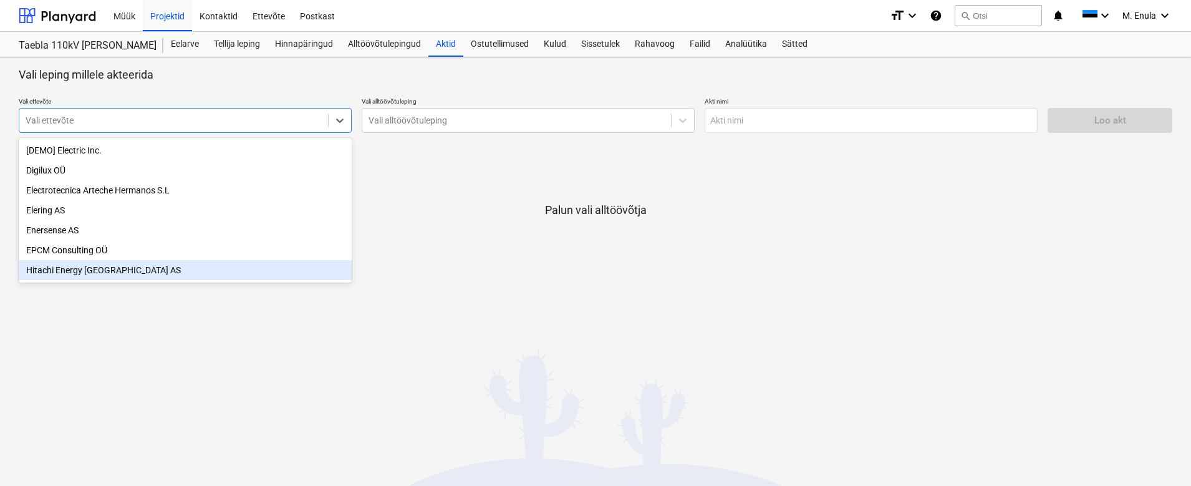
click at [271, 265] on div "Hitachi Energy [GEOGRAPHIC_DATA] AS" at bounding box center [185, 270] width 333 height 20
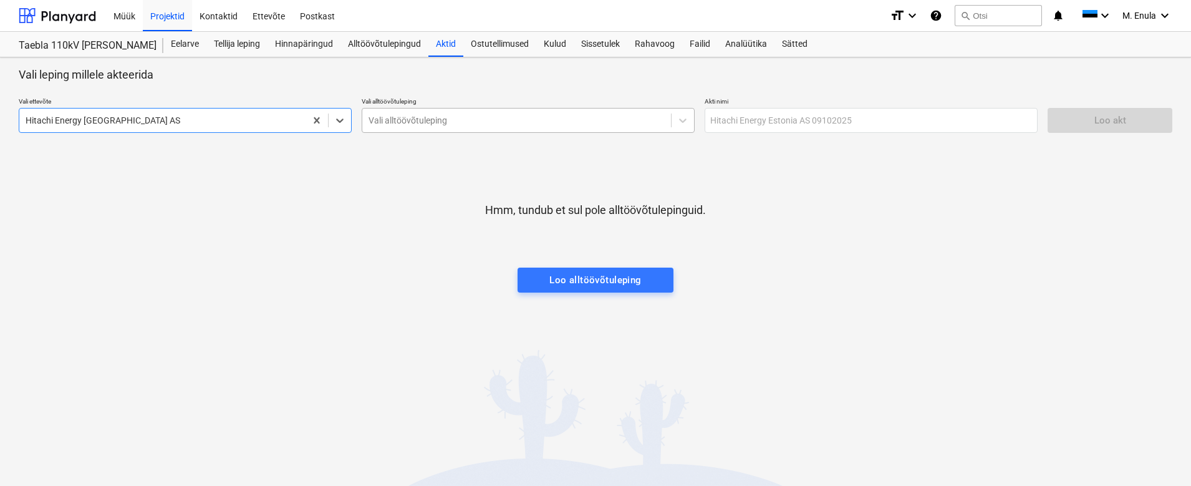
click at [517, 123] on div at bounding box center [517, 120] width 296 height 12
click at [480, 119] on div at bounding box center [517, 120] width 296 height 12
click at [491, 119] on div at bounding box center [517, 120] width 296 height 12
click at [493, 119] on div at bounding box center [517, 120] width 296 height 12
click at [408, 123] on div at bounding box center [517, 120] width 296 height 12
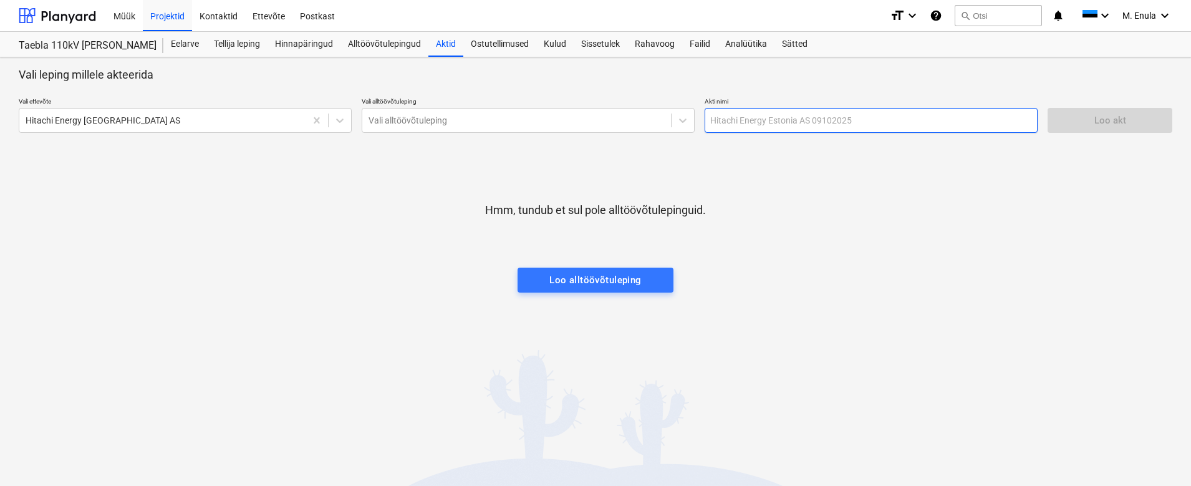
click at [773, 112] on input "text" at bounding box center [871, 120] width 333 height 25
click at [793, 125] on input "text" at bounding box center [871, 120] width 333 height 25
click at [491, 124] on div at bounding box center [517, 120] width 296 height 12
click at [332, 233] on div at bounding box center [596, 230] width 1154 height 25
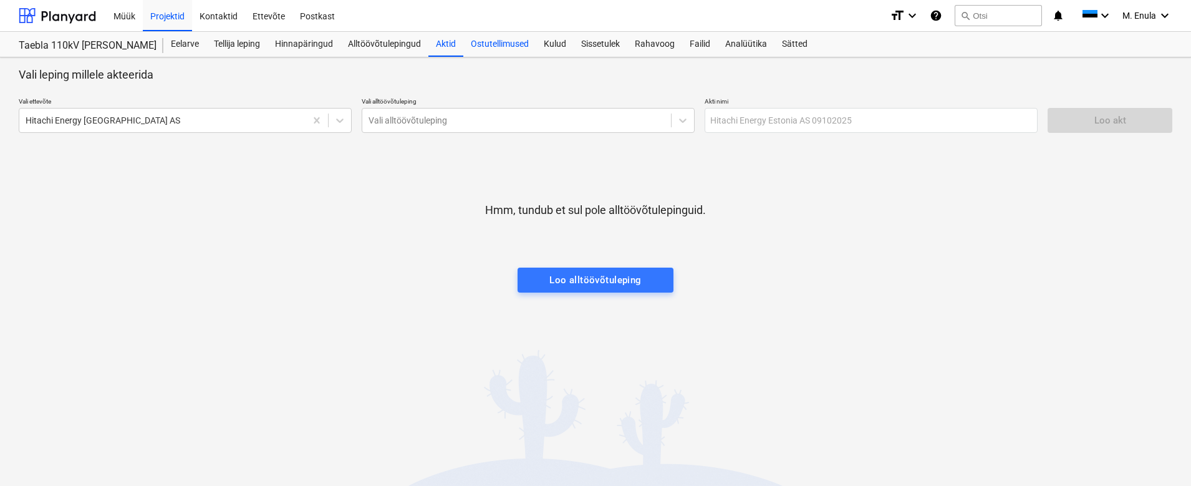
click at [491, 42] on div "Ostutellimused" at bounding box center [499, 44] width 73 height 25
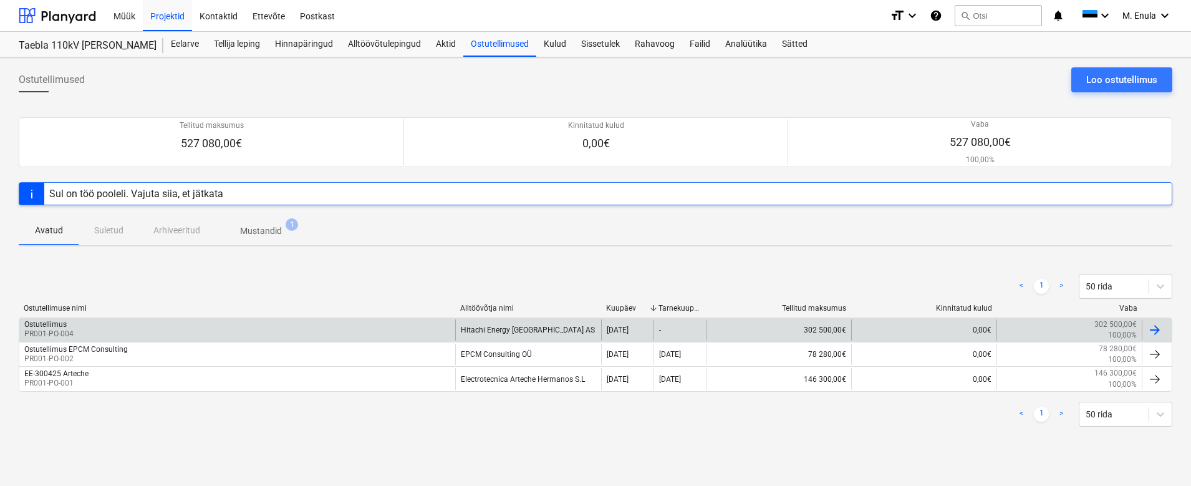
click at [1157, 329] on div at bounding box center [1154, 329] width 15 height 15
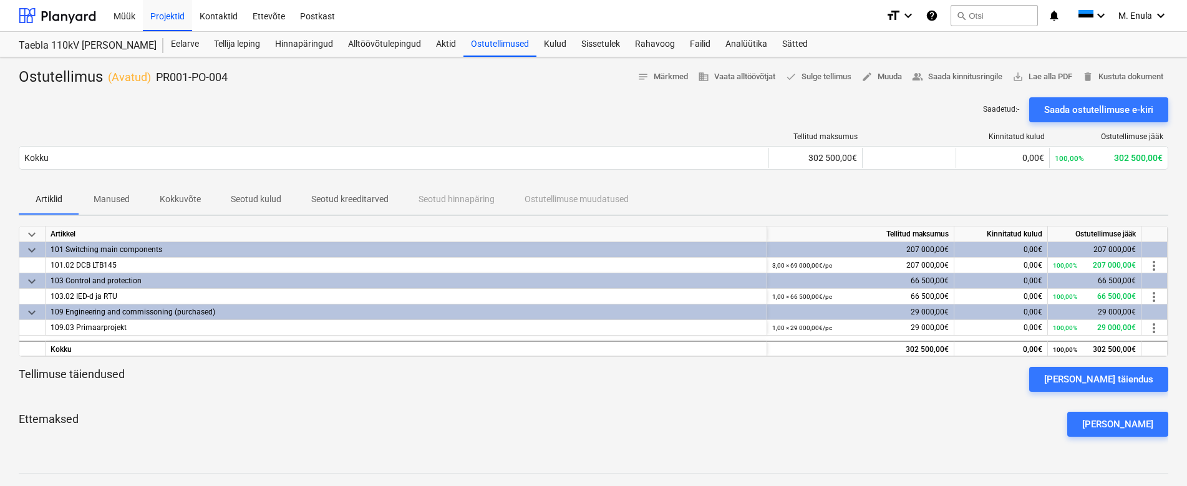
click at [124, 198] on p "Manused" at bounding box center [112, 199] width 36 height 13
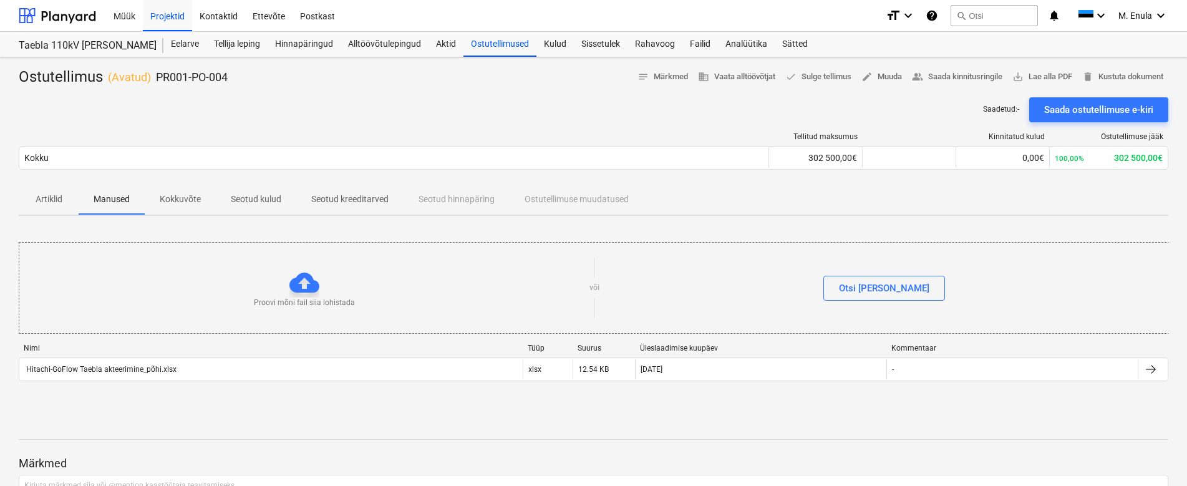
click at [59, 196] on p "Artiklid" at bounding box center [49, 199] width 30 height 13
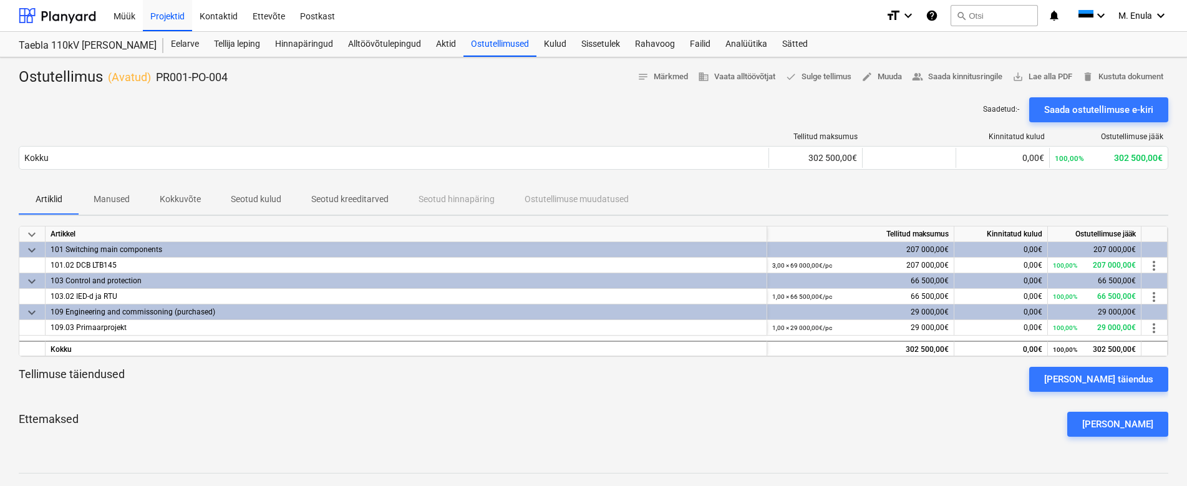
click at [265, 201] on p "Seotud kulud" at bounding box center [256, 199] width 51 height 13
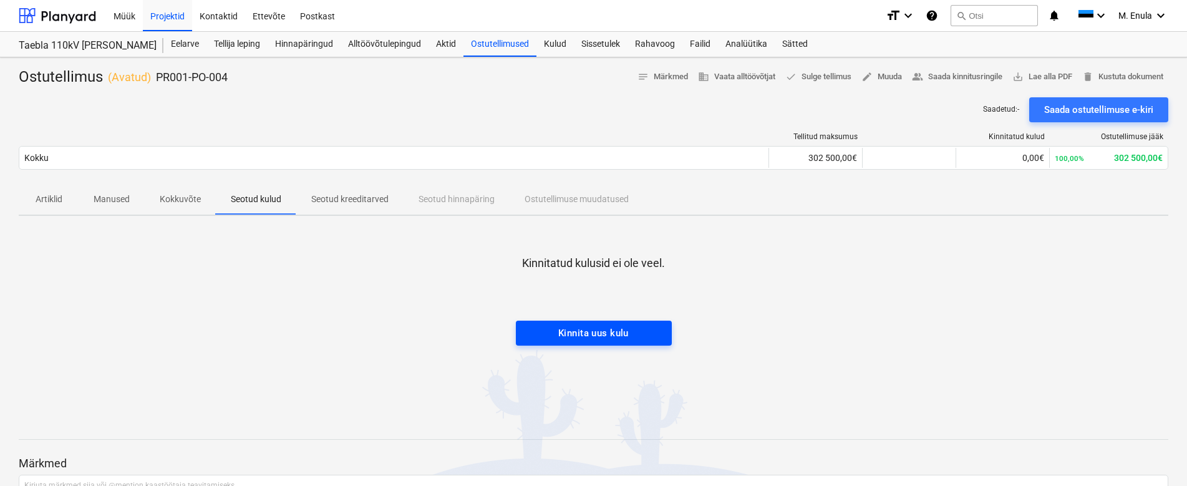
click at [627, 333] on div "Kinnita uus kulu" at bounding box center [593, 333] width 70 height 16
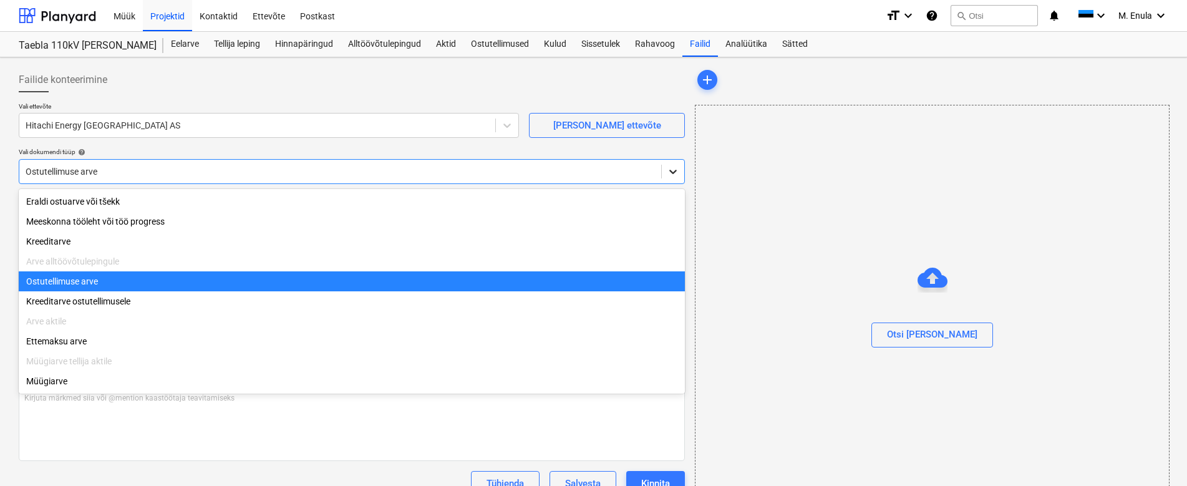
click at [676, 167] on icon at bounding box center [673, 171] width 12 height 12
click at [167, 282] on div "Ostutellimuse arve" at bounding box center [352, 281] width 666 height 20
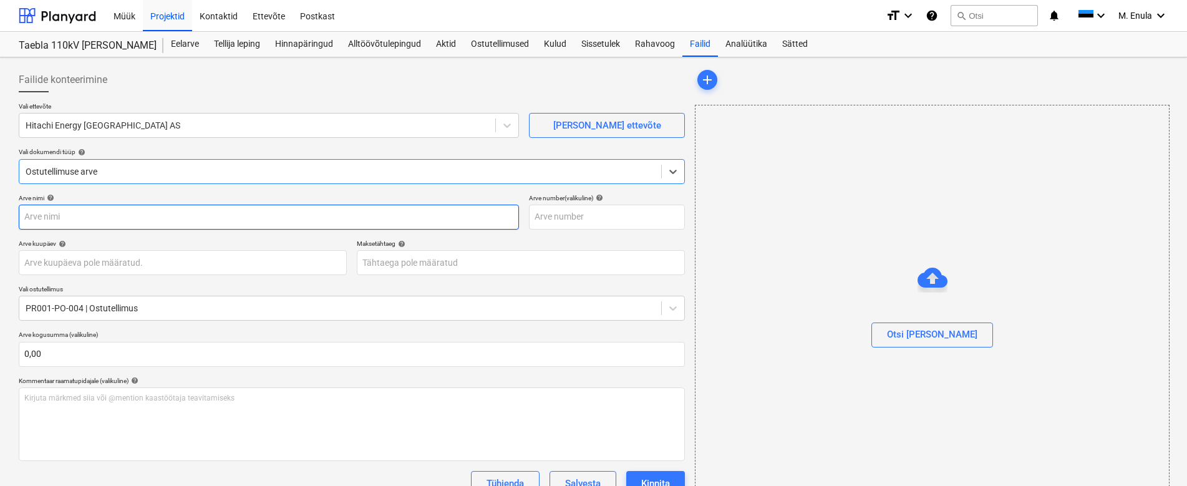
click at [102, 213] on input "text" at bounding box center [269, 217] width 500 height 25
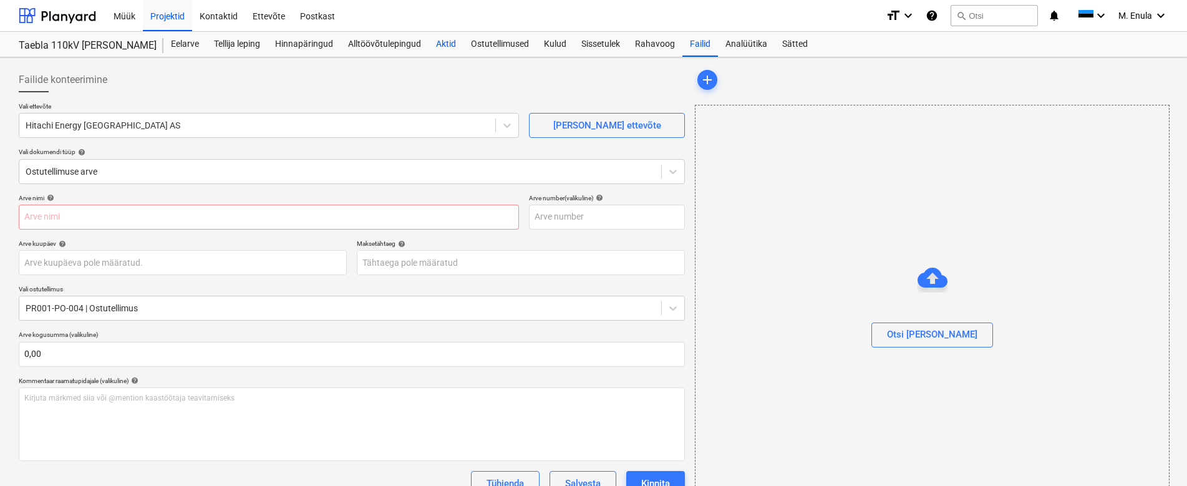
click at [450, 44] on div "Aktid" at bounding box center [445, 44] width 35 height 25
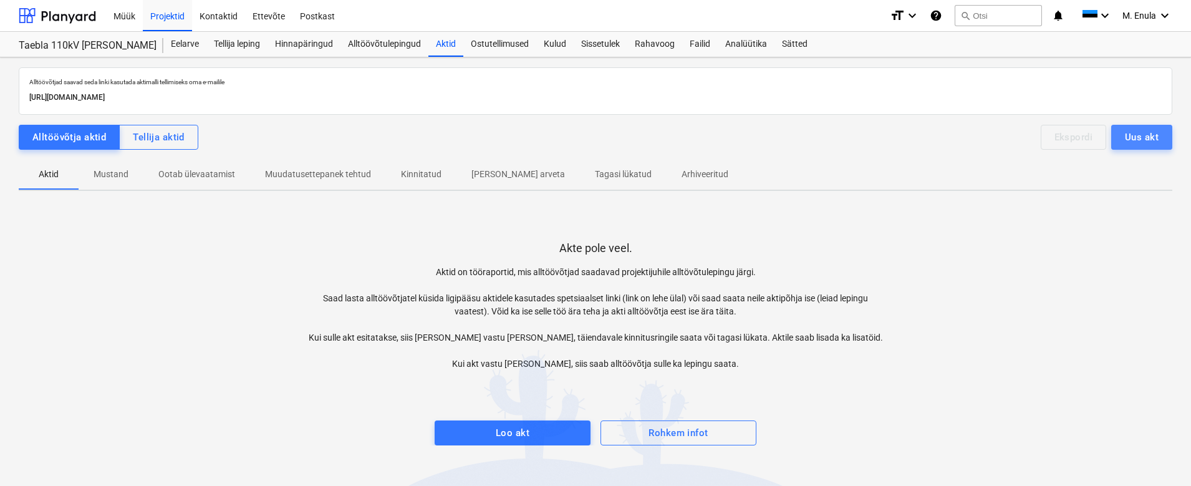
click at [1144, 132] on div "Uus akt" at bounding box center [1142, 137] width 34 height 16
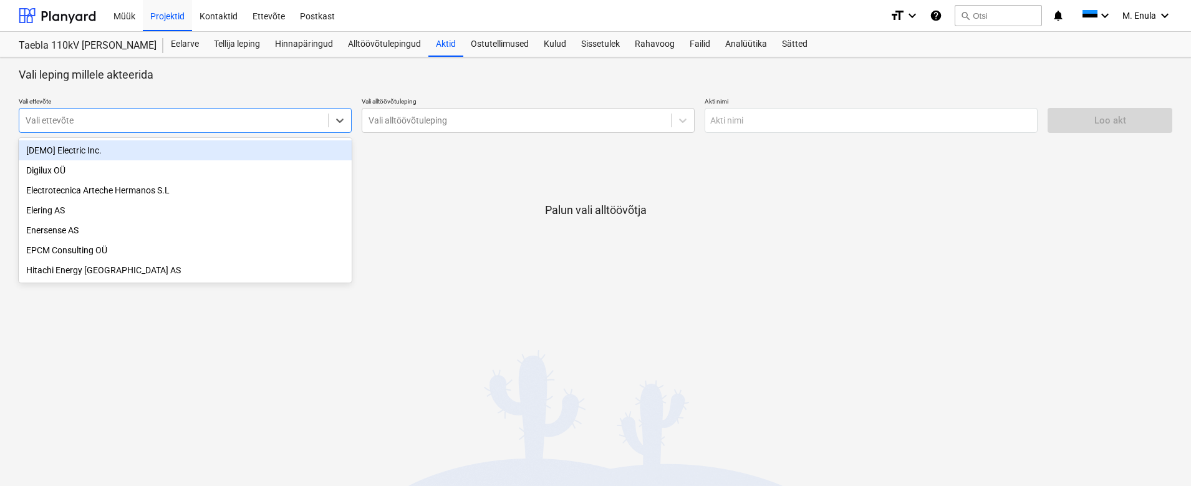
click at [239, 123] on div at bounding box center [174, 120] width 296 height 12
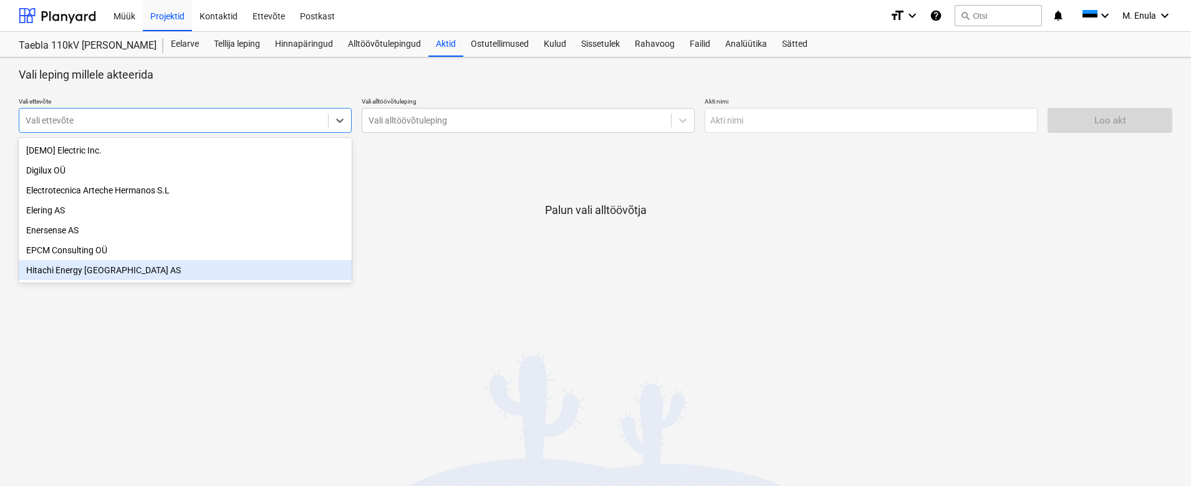
click at [215, 274] on div "Hitachi Energy [GEOGRAPHIC_DATA] AS" at bounding box center [185, 270] width 333 height 20
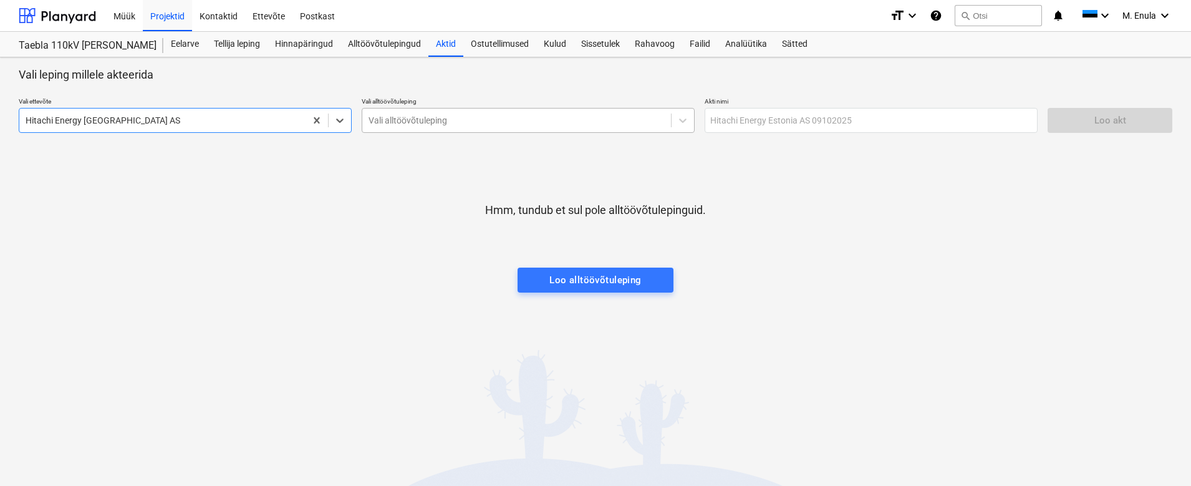
click at [518, 119] on div at bounding box center [517, 120] width 296 height 12
click at [516, 157] on div "Valikuid pole" at bounding box center [528, 150] width 333 height 20
click at [611, 150] on div "Valikuid pole" at bounding box center [528, 150] width 333 height 20
click at [813, 224] on div at bounding box center [596, 230] width 1154 height 25
click at [684, 122] on icon at bounding box center [683, 120] width 12 height 12
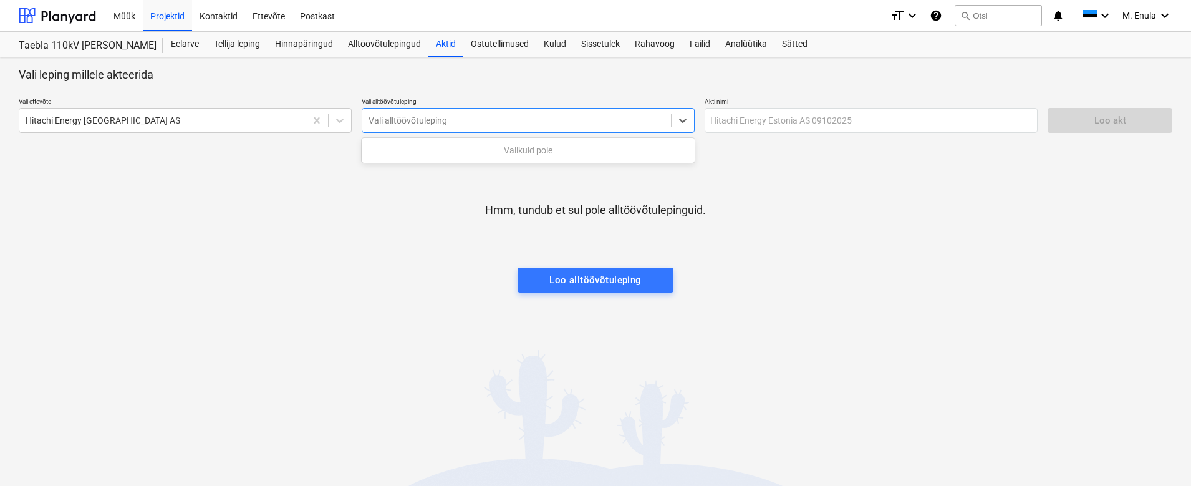
click at [787, 251] on div at bounding box center [596, 255] width 1154 height 25
click at [509, 36] on div "Ostutellimused" at bounding box center [499, 44] width 73 height 25
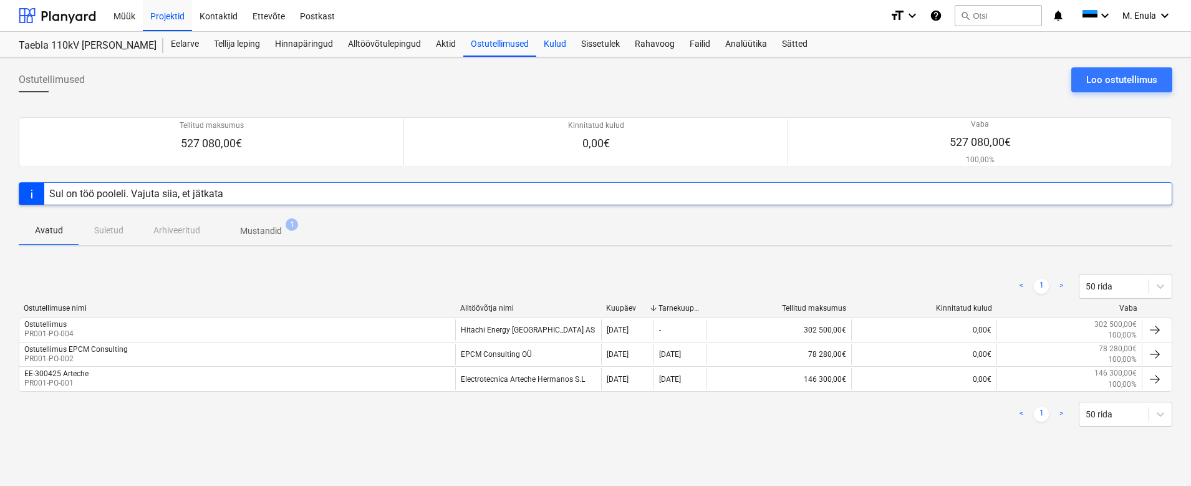
click at [559, 46] on div "Kulud" at bounding box center [554, 44] width 37 height 25
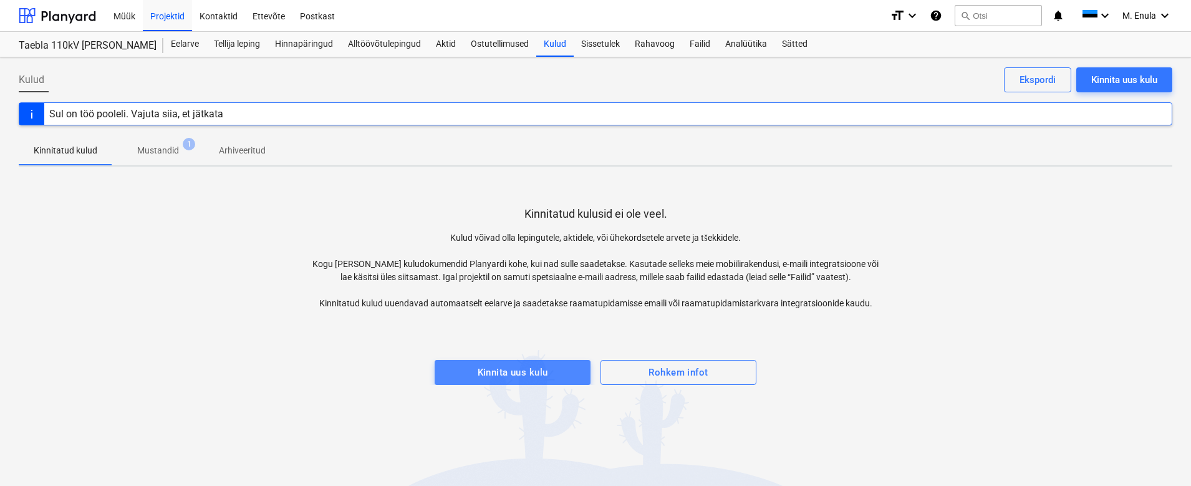
click at [503, 377] on div "Kinnita uus kulu" at bounding box center [513, 372] width 70 height 16
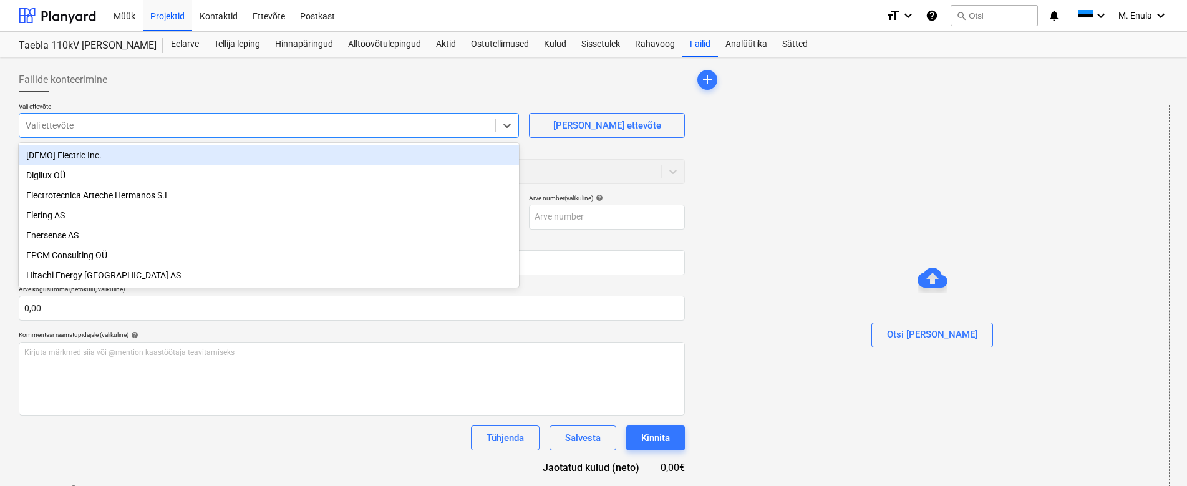
click at [266, 121] on div at bounding box center [257, 125] width 463 height 12
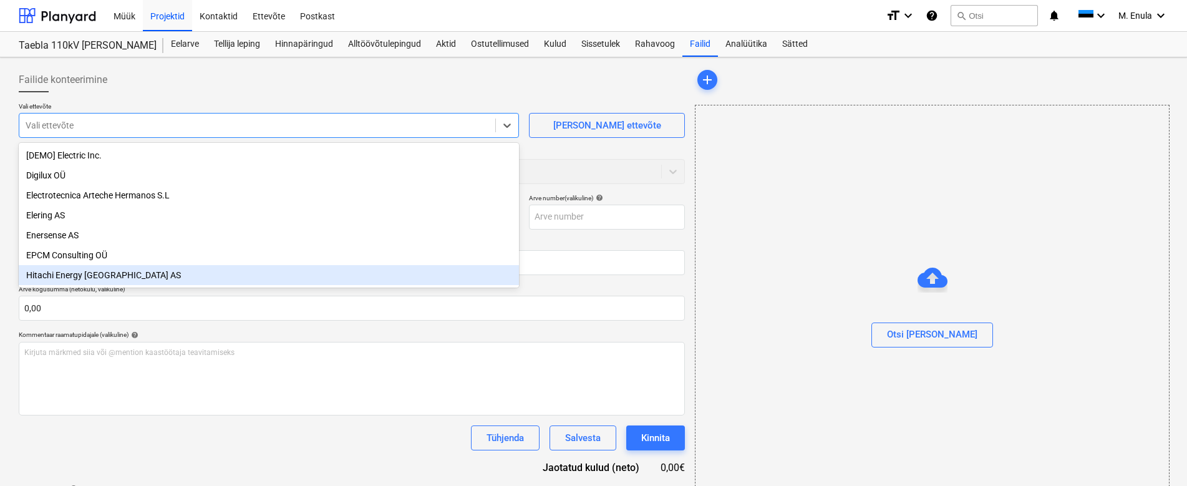
click at [221, 276] on div "Hitachi Energy [GEOGRAPHIC_DATA] AS" at bounding box center [269, 275] width 500 height 20
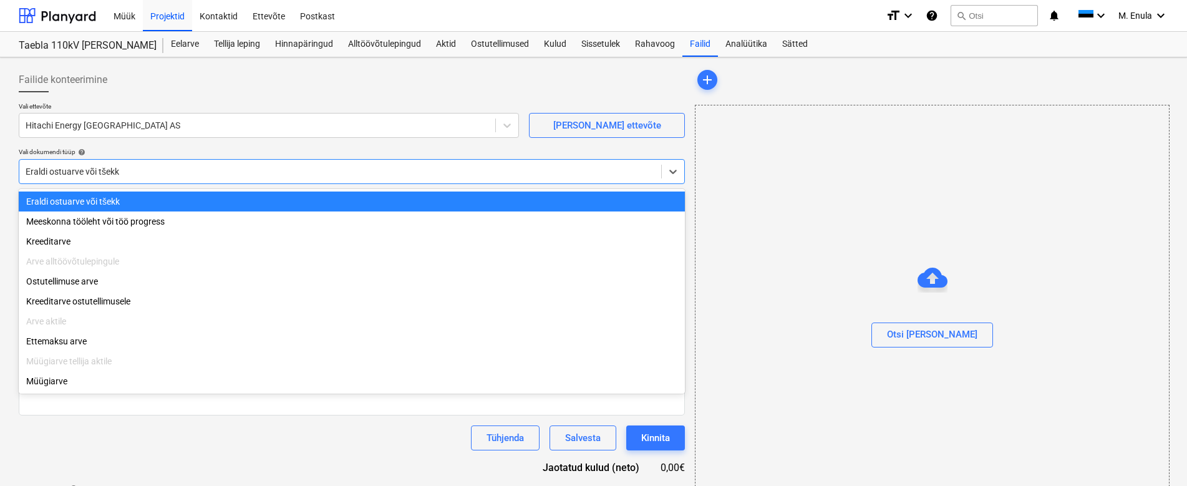
click at [194, 175] on div at bounding box center [340, 171] width 629 height 12
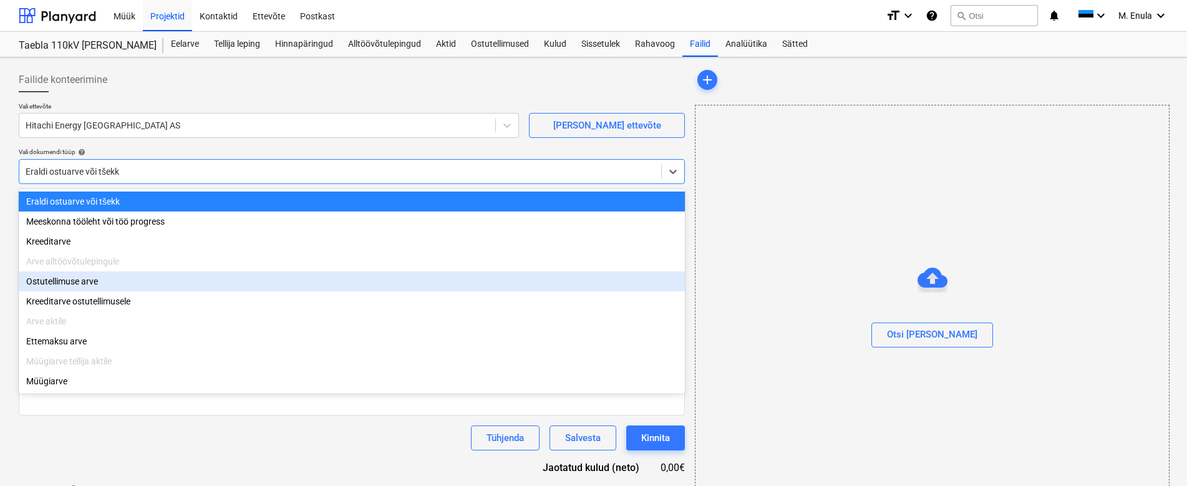
click at [192, 291] on div "Ostutellimuse arve" at bounding box center [352, 281] width 666 height 20
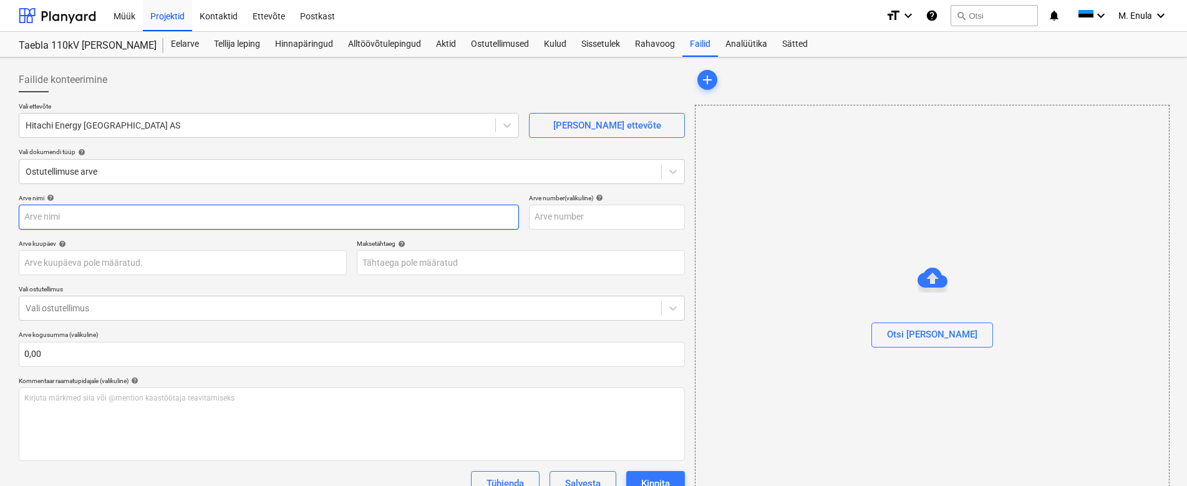
click at [147, 217] on input "text" at bounding box center [269, 217] width 500 height 25
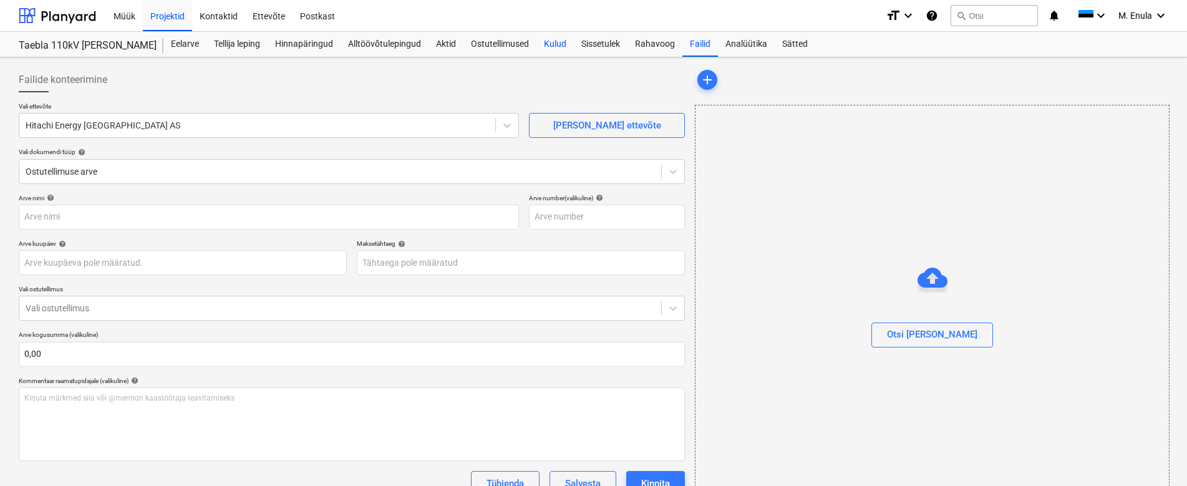
click at [549, 44] on div "Kulud" at bounding box center [554, 44] width 37 height 25
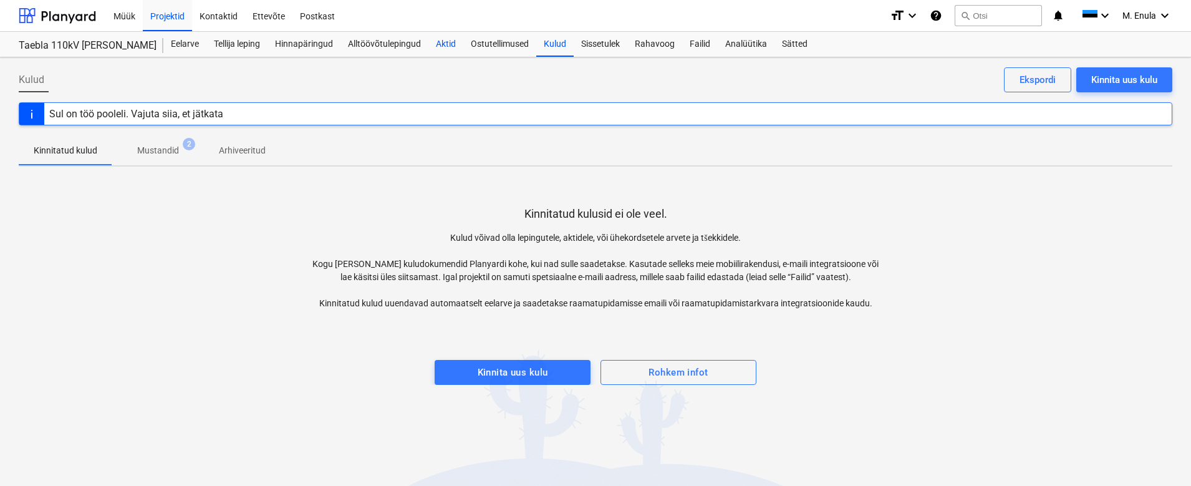
click at [447, 40] on div "Aktid" at bounding box center [445, 44] width 35 height 25
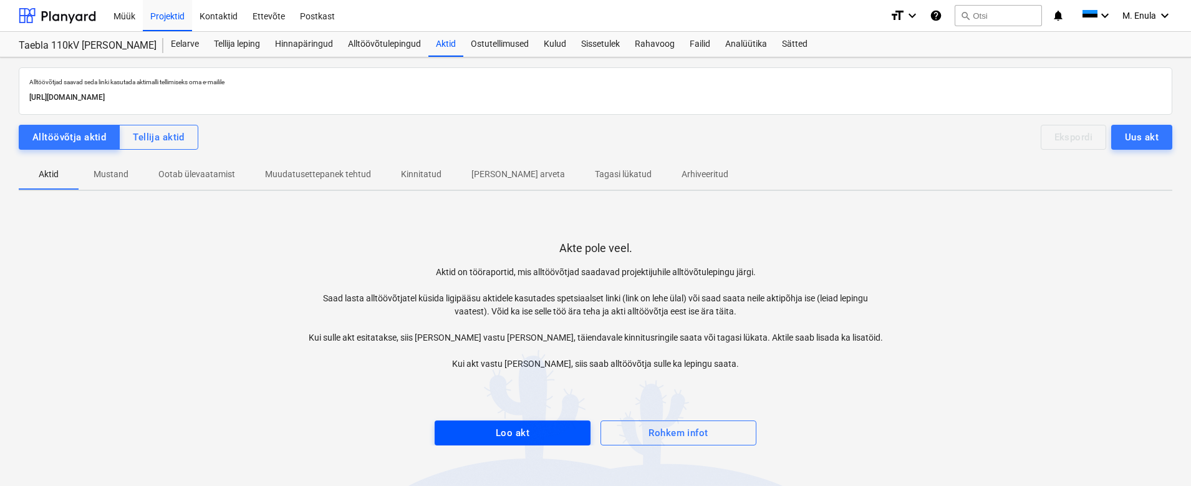
click at [499, 430] on div "Loo akt" at bounding box center [513, 433] width 34 height 16
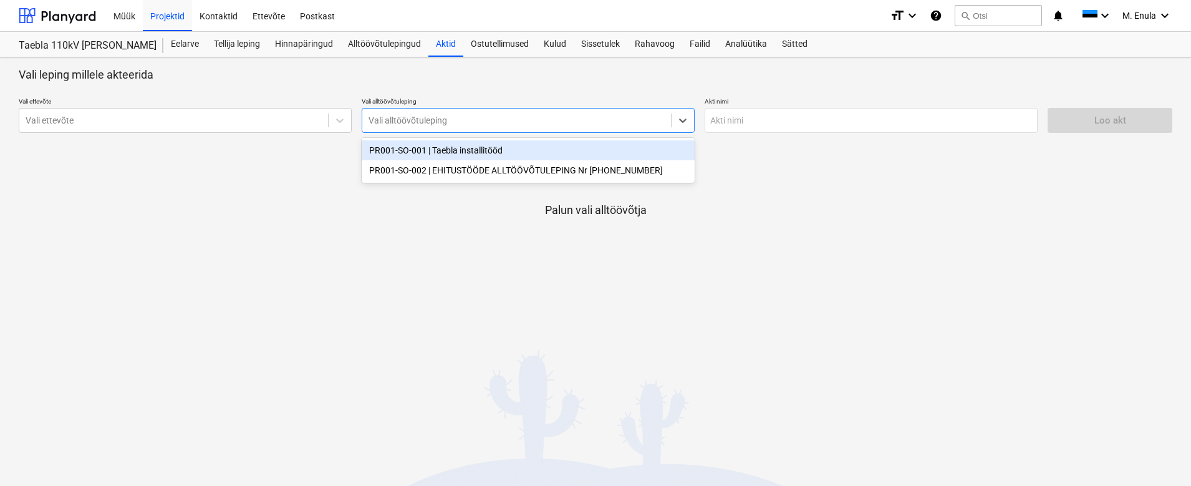
click at [468, 115] on div at bounding box center [517, 120] width 296 height 12
click at [688, 118] on icon at bounding box center [683, 120] width 12 height 12
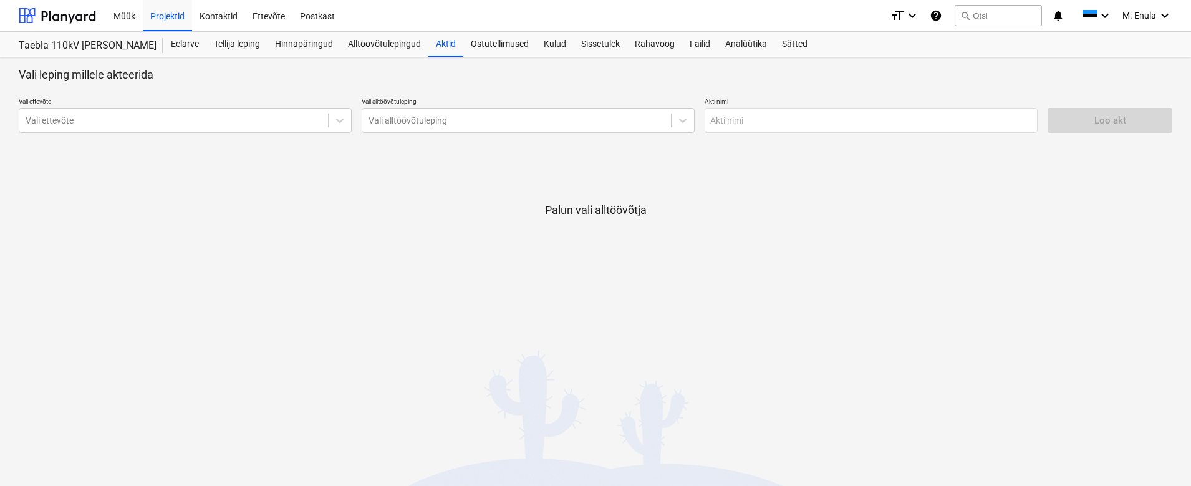
click at [674, 215] on div "Palun vali alltöövõtja" at bounding box center [596, 220] width 1154 height 95
click at [514, 47] on div "Ostutellimused" at bounding box center [499, 44] width 73 height 25
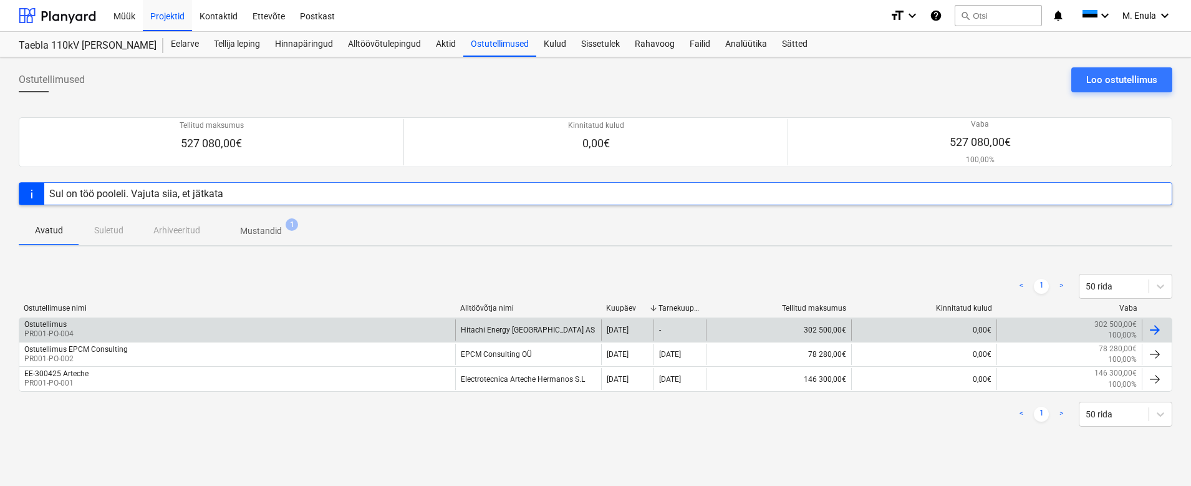
click at [1156, 327] on div at bounding box center [1154, 329] width 15 height 15
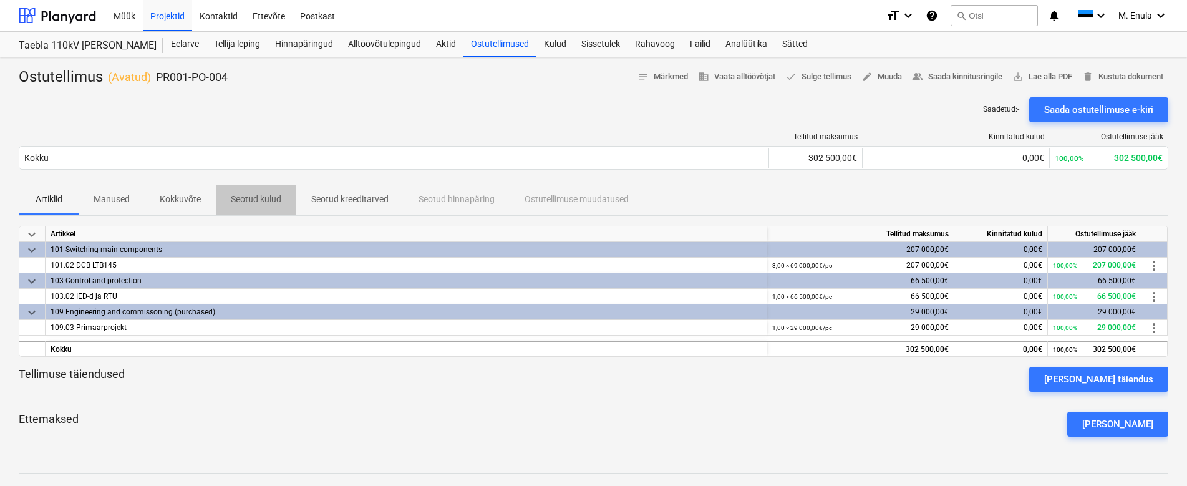
click at [256, 201] on p "Seotud kulud" at bounding box center [256, 199] width 51 height 13
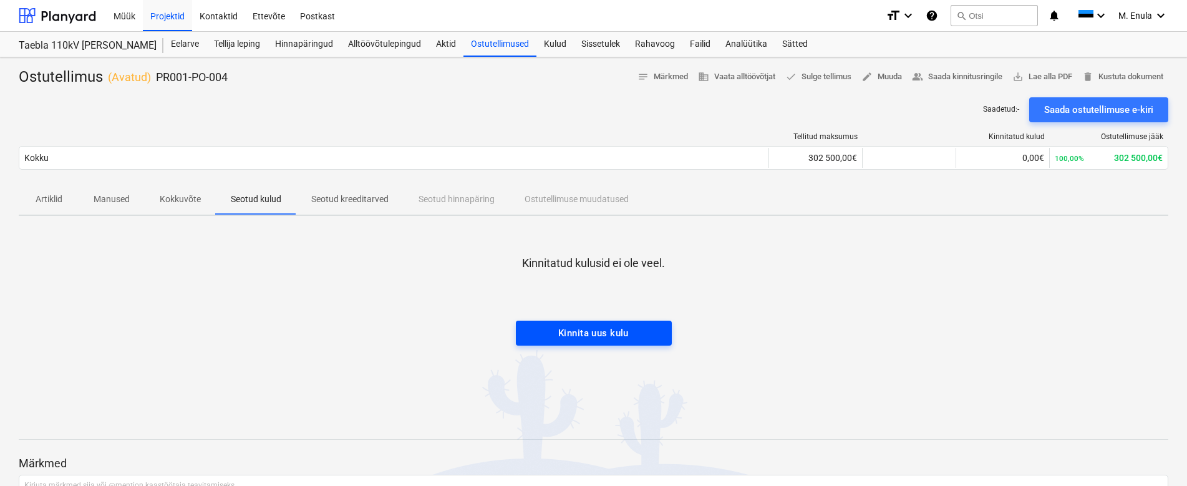
click at [603, 331] on div "Kinnita uus kulu" at bounding box center [593, 333] width 70 height 16
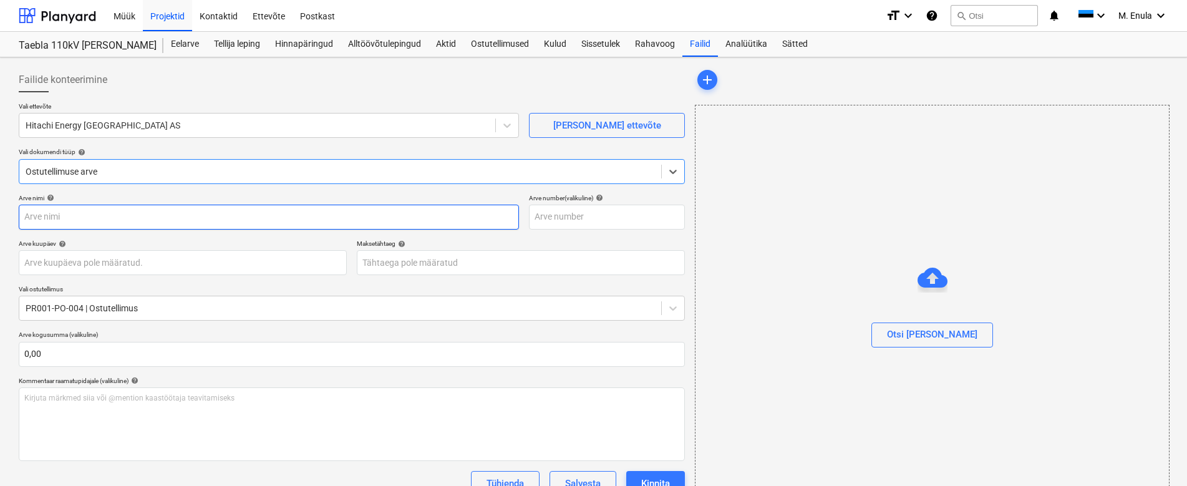
click at [92, 221] on input "text" at bounding box center [269, 217] width 500 height 25
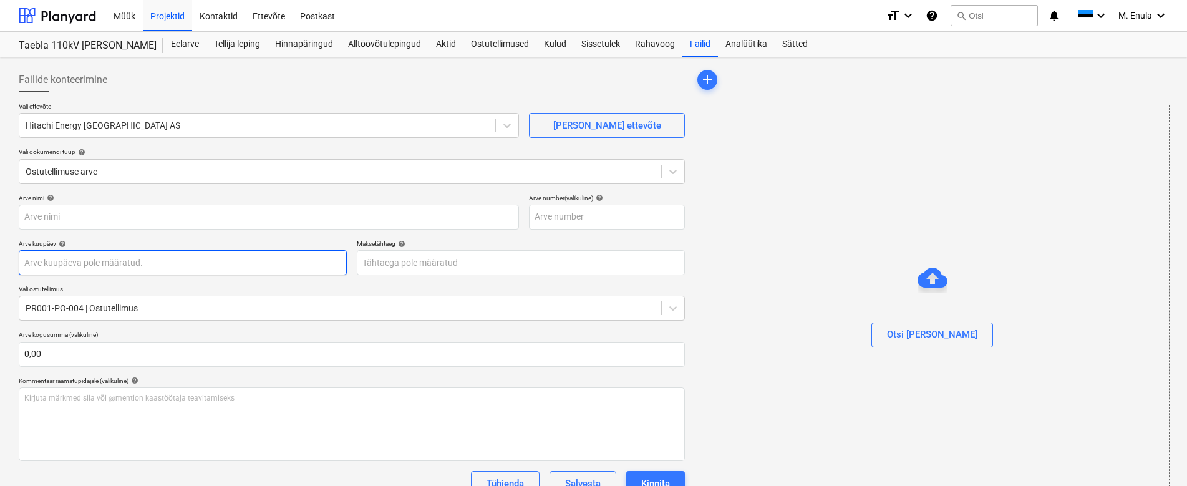
click at [120, 263] on body "Müük Projektid Kontaktid Ettevõte Postkast format_size keyboard_arrow_down help…" at bounding box center [593, 243] width 1187 height 486
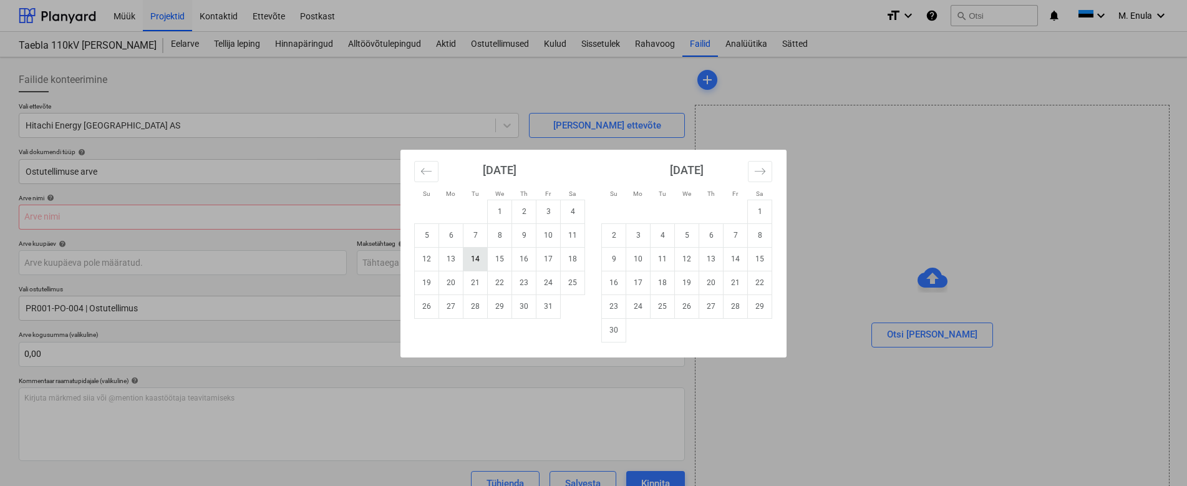
click at [476, 259] on td "14" at bounding box center [475, 259] width 24 height 24
type input "[DATE]"
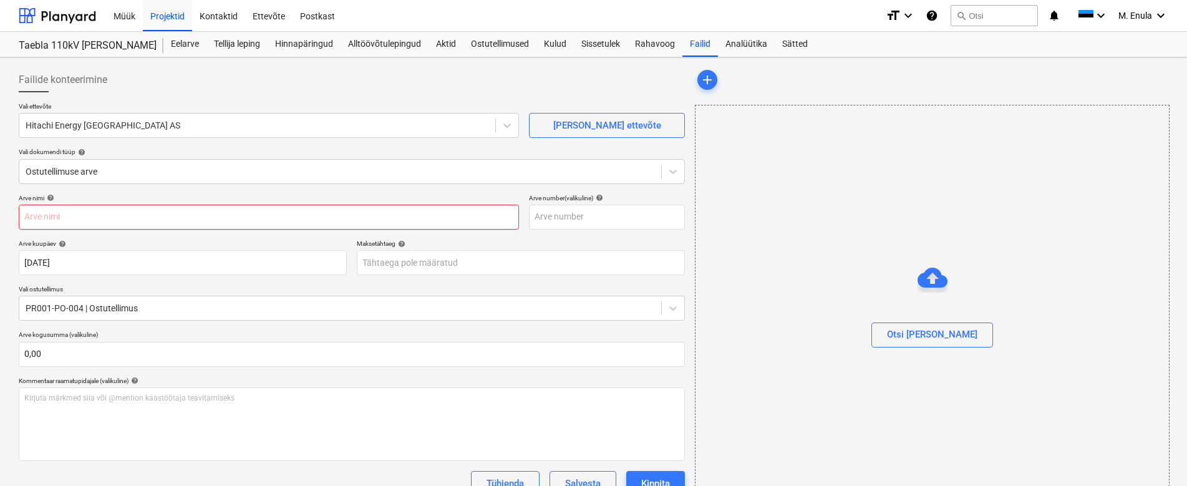
click at [236, 219] on input "text" at bounding box center [269, 217] width 500 height 25
click at [558, 214] on input "text" at bounding box center [607, 217] width 156 height 25
click at [435, 190] on div "Vali ettevõte Hitachi Energy Estonia AS [PERSON_NAME] uus ettevõte Vali dokumen…" at bounding box center [352, 148] width 666 height 92
click at [668, 70] on div "Failide konteerimine" at bounding box center [352, 79] width 666 height 25
click at [133, 14] on div "Müük" at bounding box center [124, 15] width 37 height 32
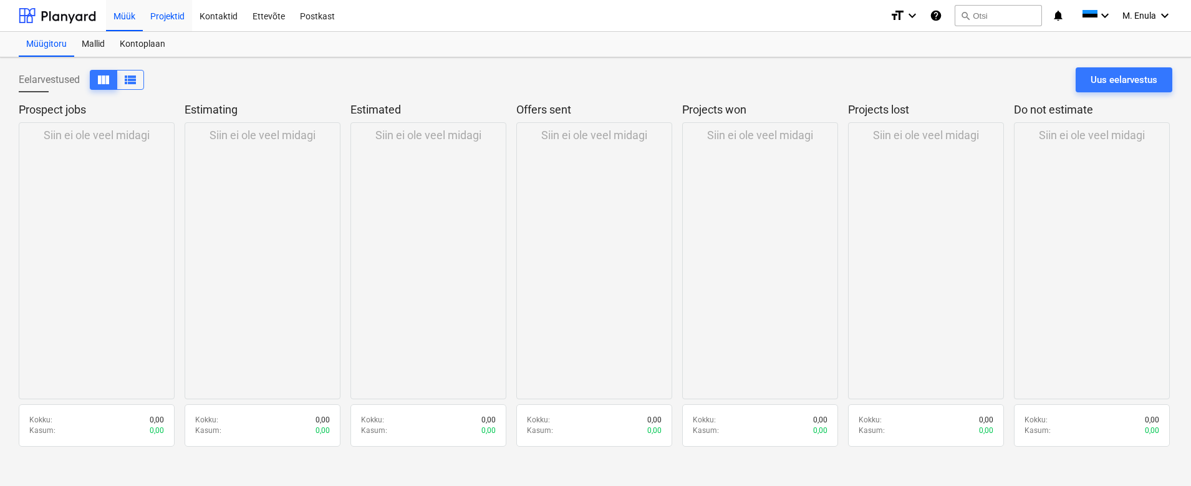
click at [175, 17] on div "Projektid" at bounding box center [167, 15] width 49 height 32
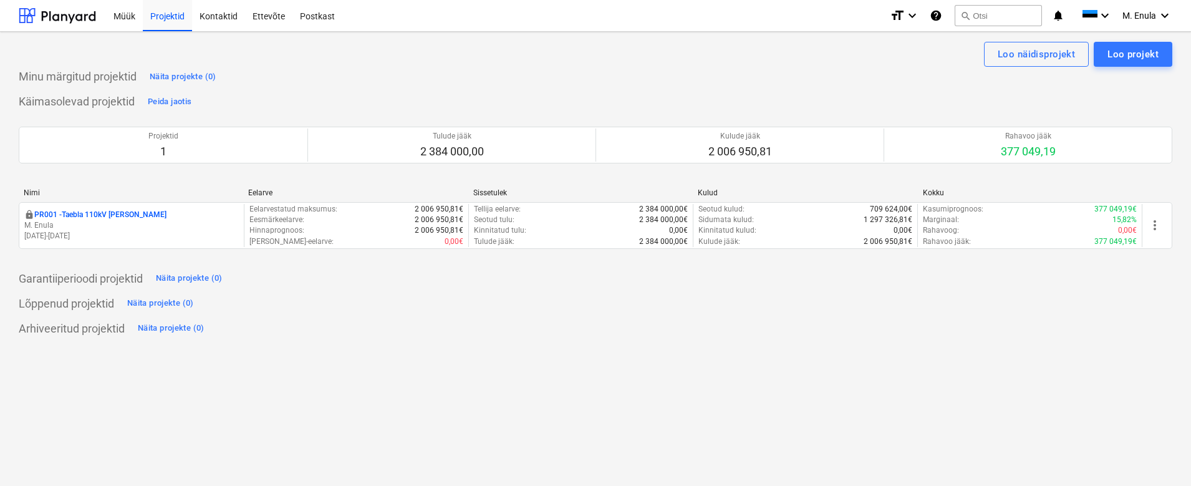
click at [506, 334] on div "Arhiveeritud projektid Näita projekte (0)" at bounding box center [596, 329] width 1154 height 20
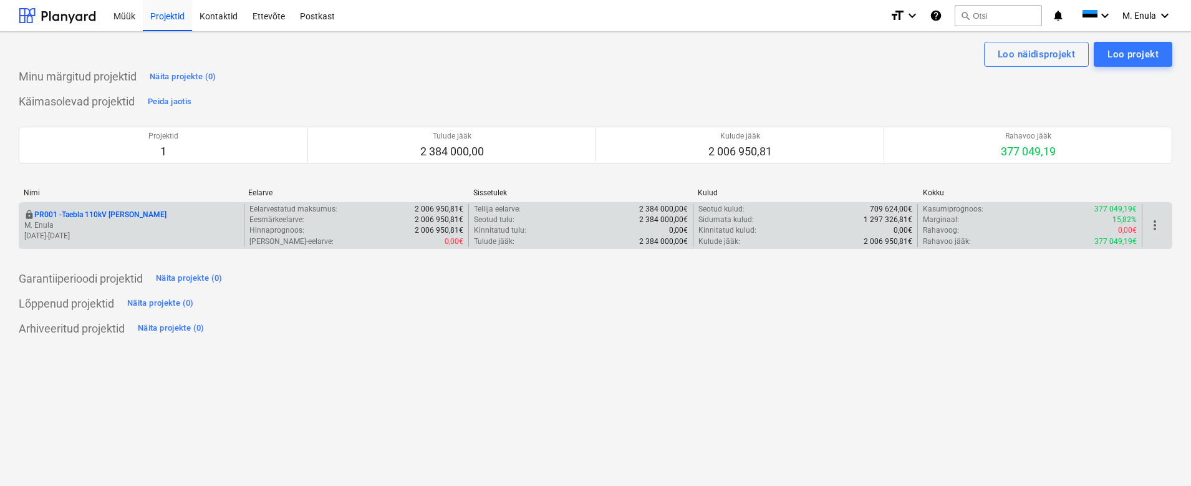
click at [369, 225] on div "Hinnaprognoos : 2 006 950,81€" at bounding box center [356, 230] width 214 height 11
click at [77, 213] on p "PR001 - Taebla 110kV [PERSON_NAME]" at bounding box center [100, 215] width 132 height 11
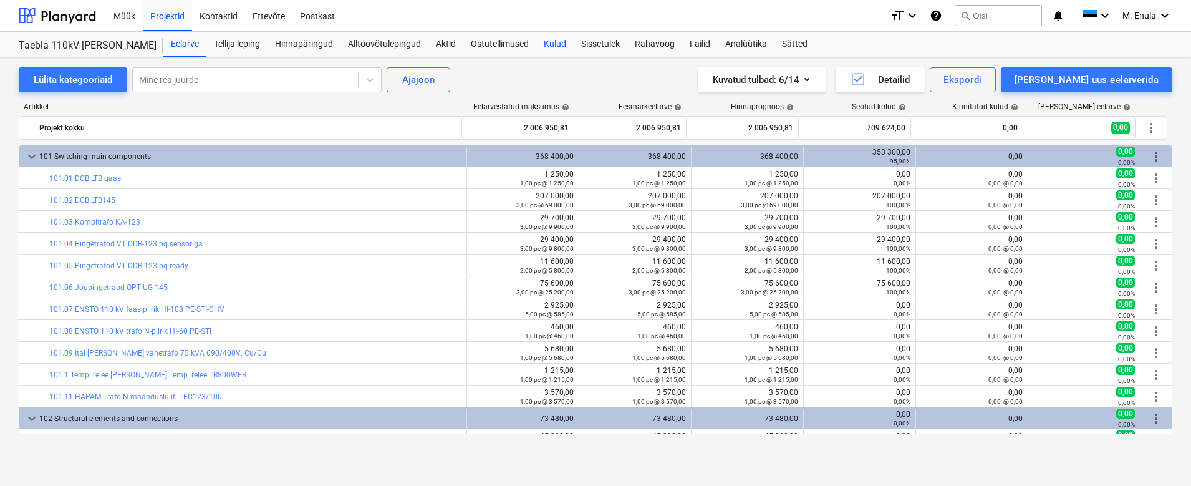
click at [559, 43] on div "Kulud" at bounding box center [554, 44] width 37 height 25
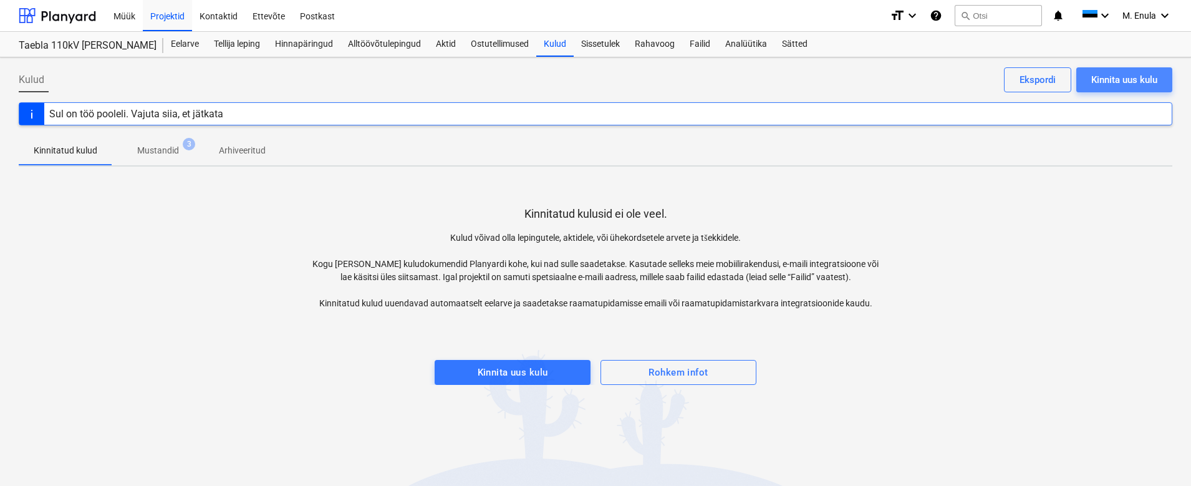
click at [1131, 76] on div "Kinnita uus kulu" at bounding box center [1124, 80] width 66 height 16
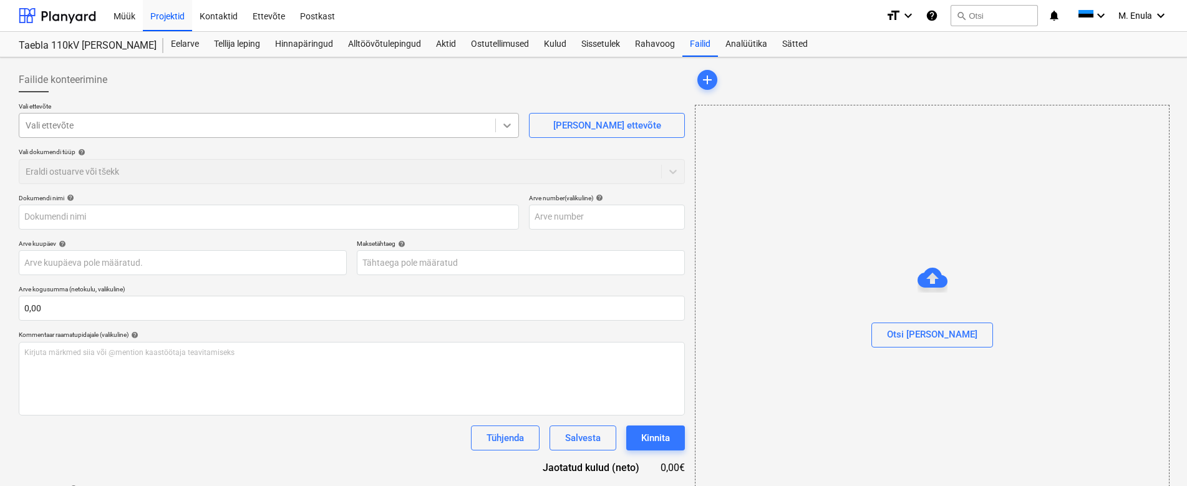
click at [508, 120] on icon at bounding box center [507, 125] width 12 height 12
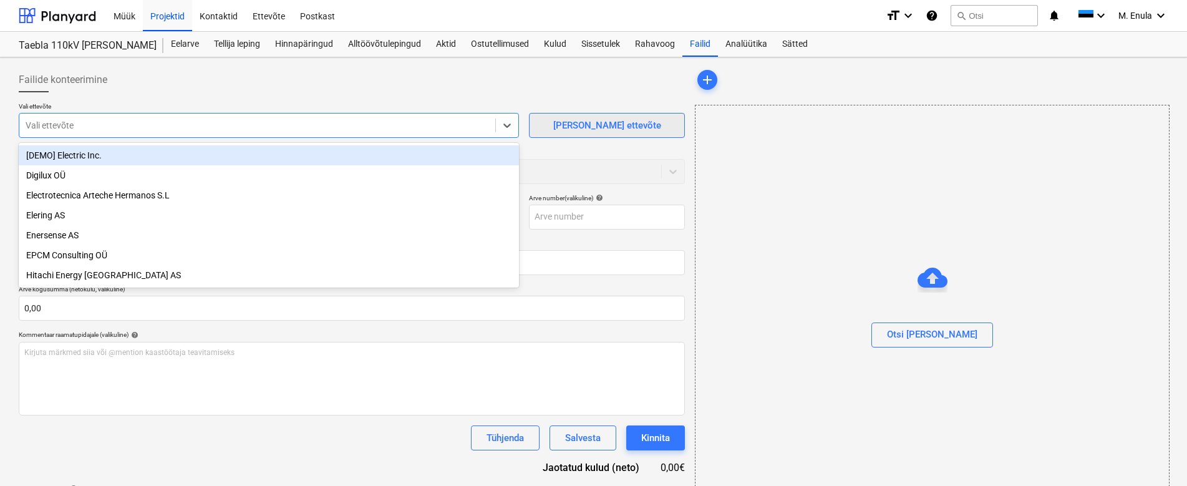
click at [609, 123] on div "[PERSON_NAME] ettevõte" at bounding box center [607, 125] width 108 height 16
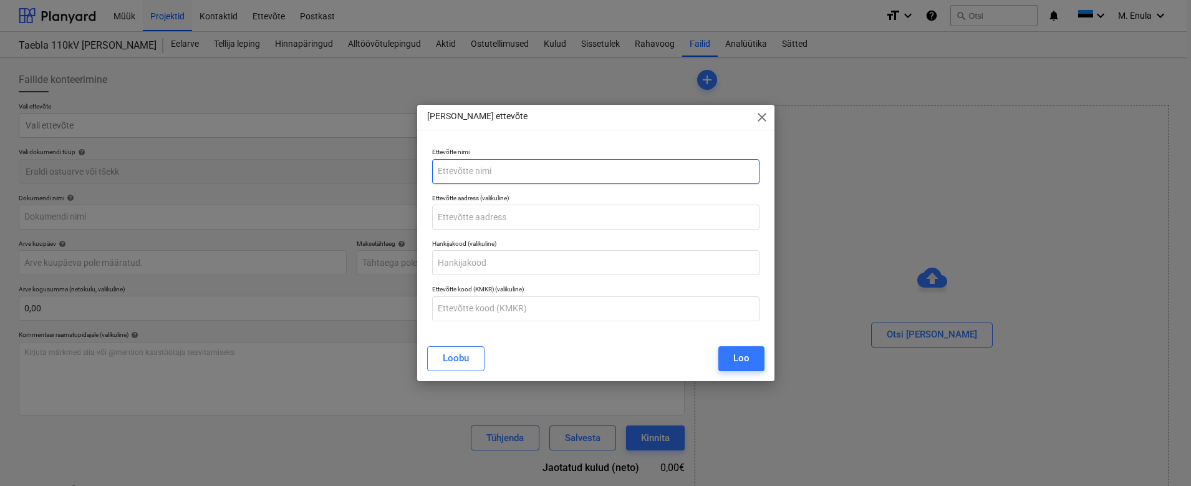
click at [514, 170] on input "text" at bounding box center [595, 171] width 327 height 25
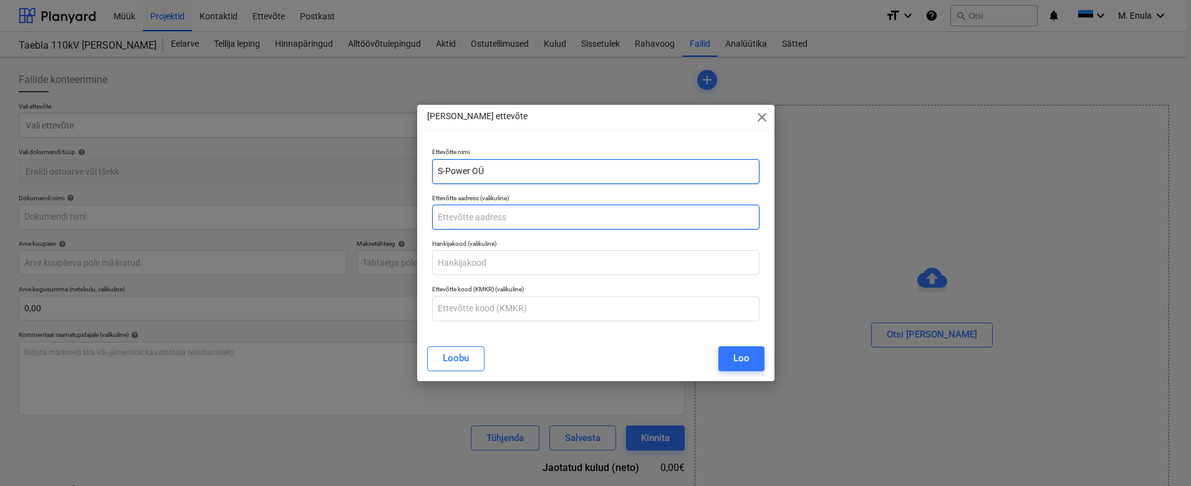
type input "S-Power OÜ"
click at [513, 218] on input "text" at bounding box center [595, 217] width 327 height 25
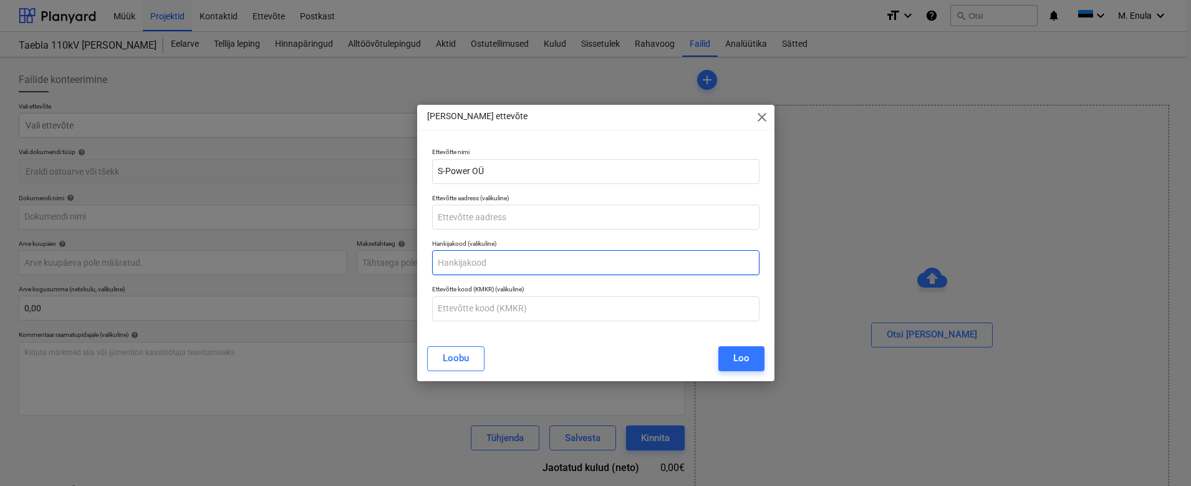
click at [511, 265] on input "text" at bounding box center [595, 262] width 327 height 25
click at [521, 305] on input "text" at bounding box center [595, 308] width 327 height 25
click at [747, 358] on div "Loo" at bounding box center [741, 358] width 16 height 16
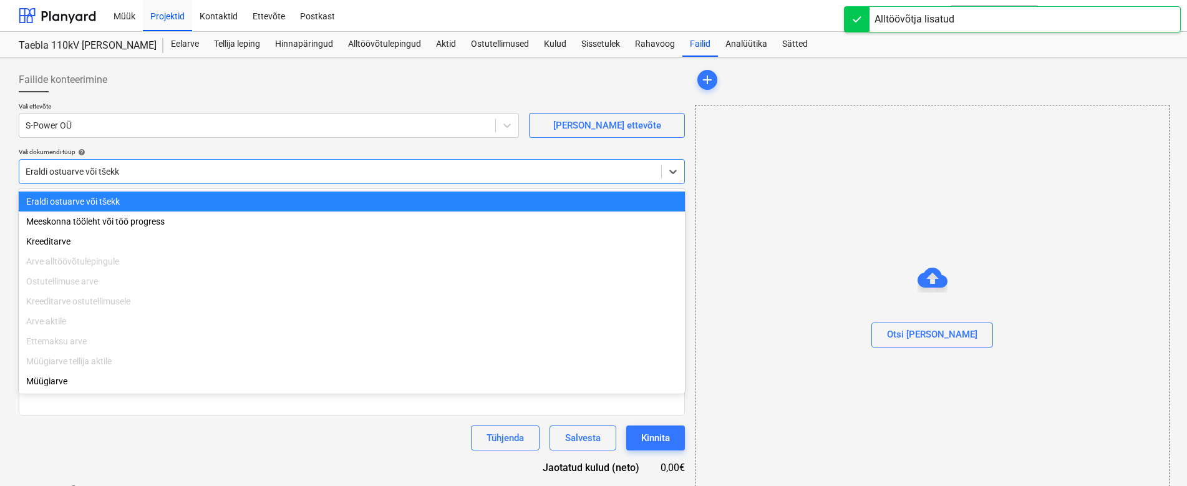
click at [188, 171] on div at bounding box center [340, 171] width 629 height 12
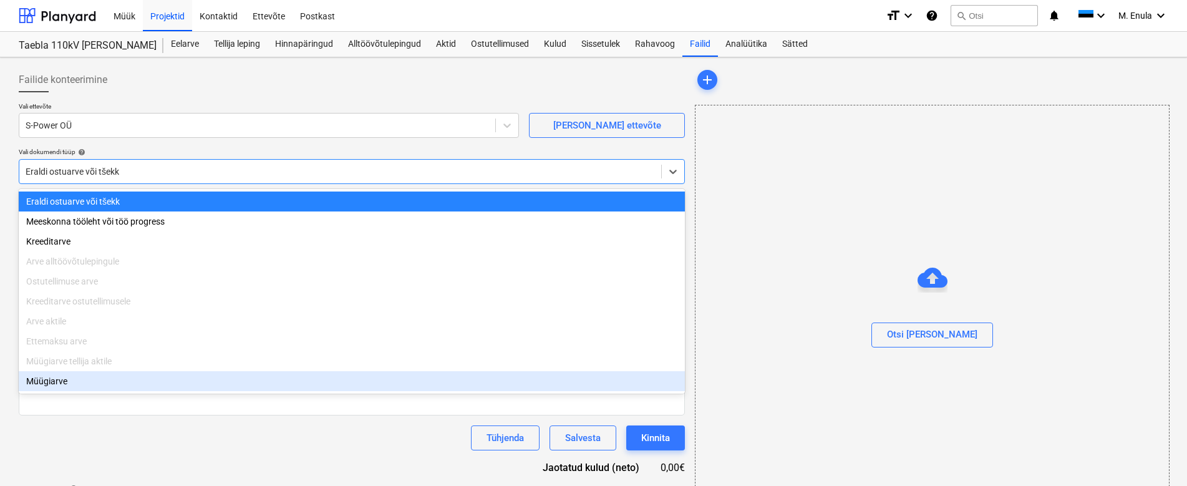
click at [139, 388] on div "Müügiarve" at bounding box center [352, 381] width 666 height 20
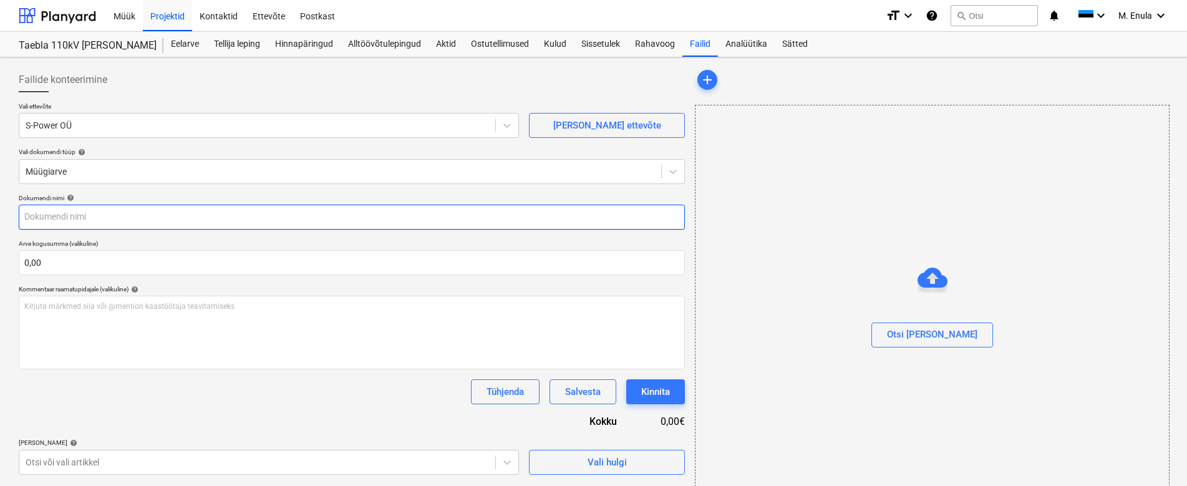
click at [154, 216] on input "text" at bounding box center [352, 217] width 666 height 25
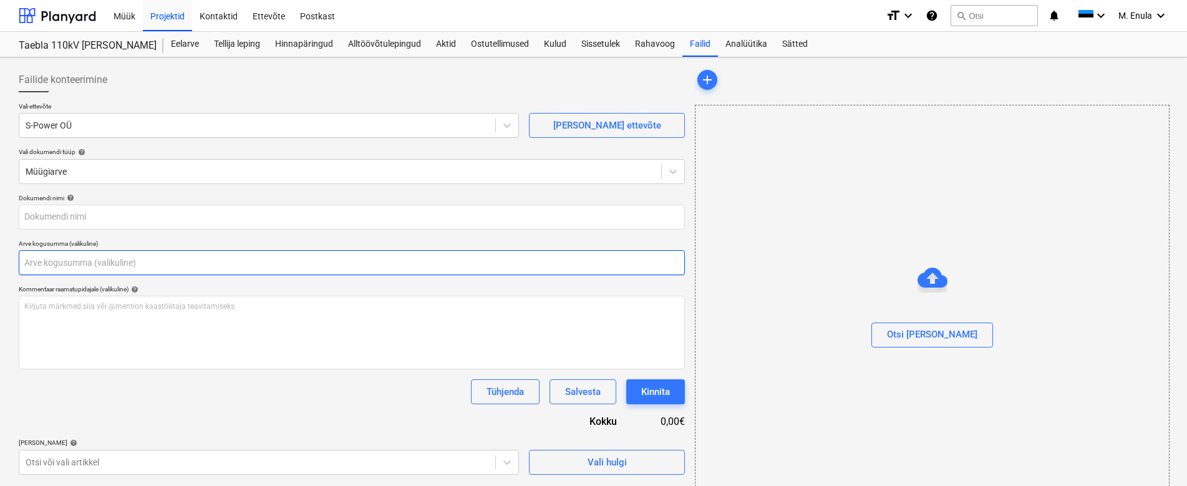
click at [170, 272] on input "text" at bounding box center [352, 262] width 666 height 25
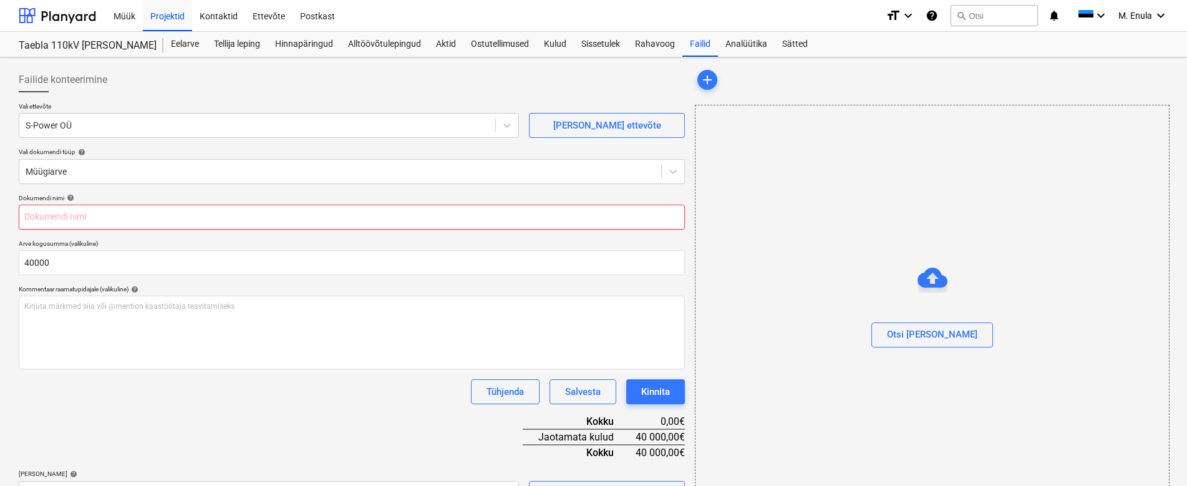
type input "40 000,00"
click at [168, 221] on input "text" at bounding box center [352, 217] width 666 height 25
click at [97, 214] on input "text" at bounding box center [352, 217] width 666 height 25
paste input "Arve nr 1112"
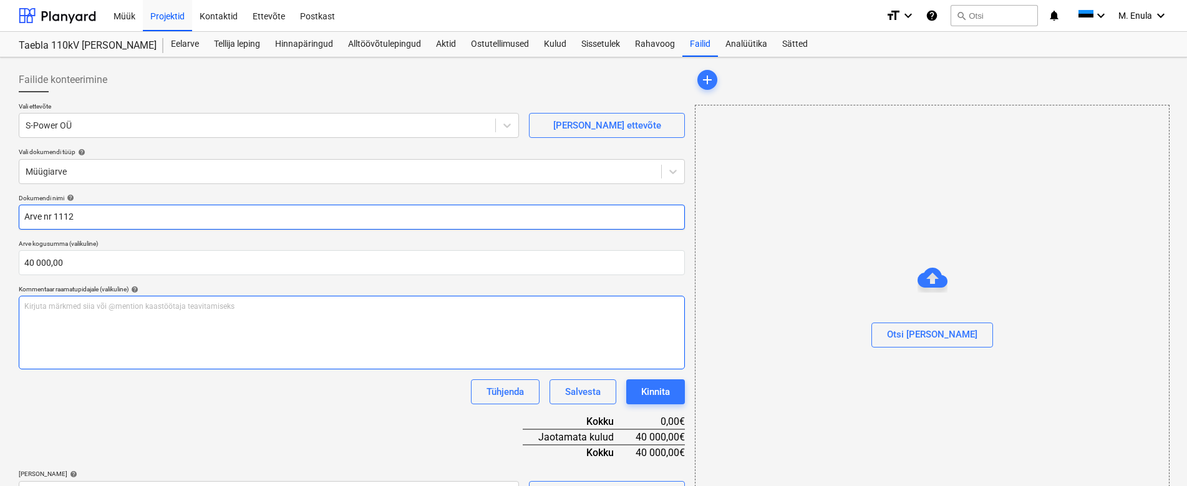
type input "Arve nr 1112"
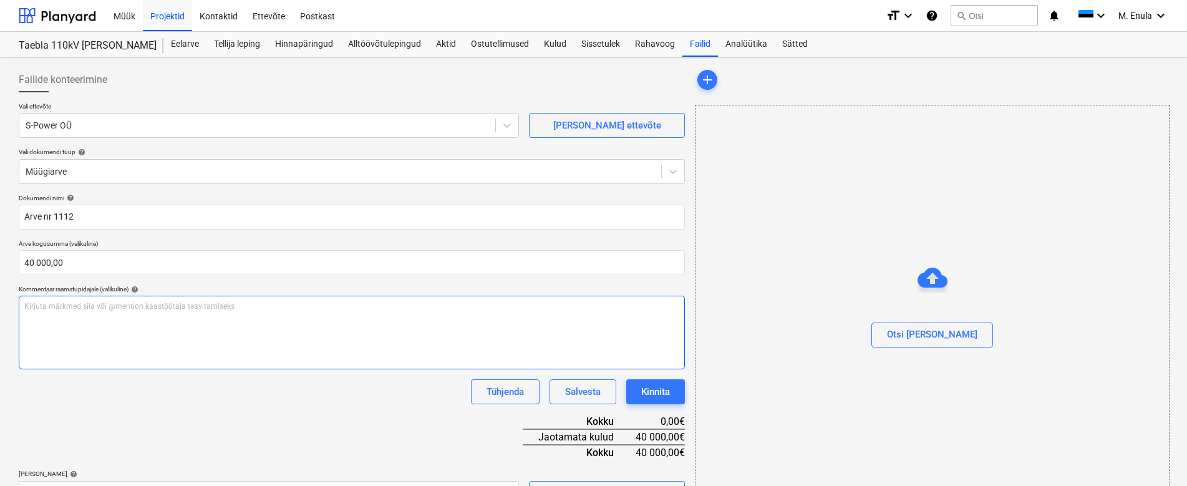
click at [142, 307] on p "Kirjuta märkmed siia või @mention kaastöötaja teavitamiseks ﻿" at bounding box center [351, 306] width 655 height 11
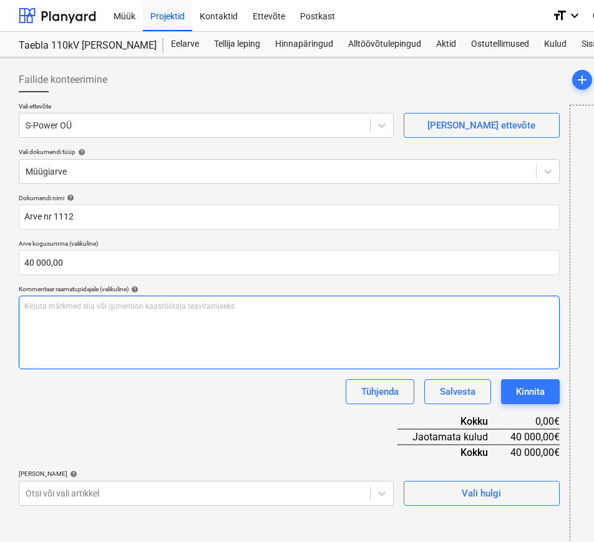
click at [95, 317] on div "Kirjuta märkmed siia või @mention kaastöötaja teavitamiseks ﻿" at bounding box center [289, 333] width 541 height 74
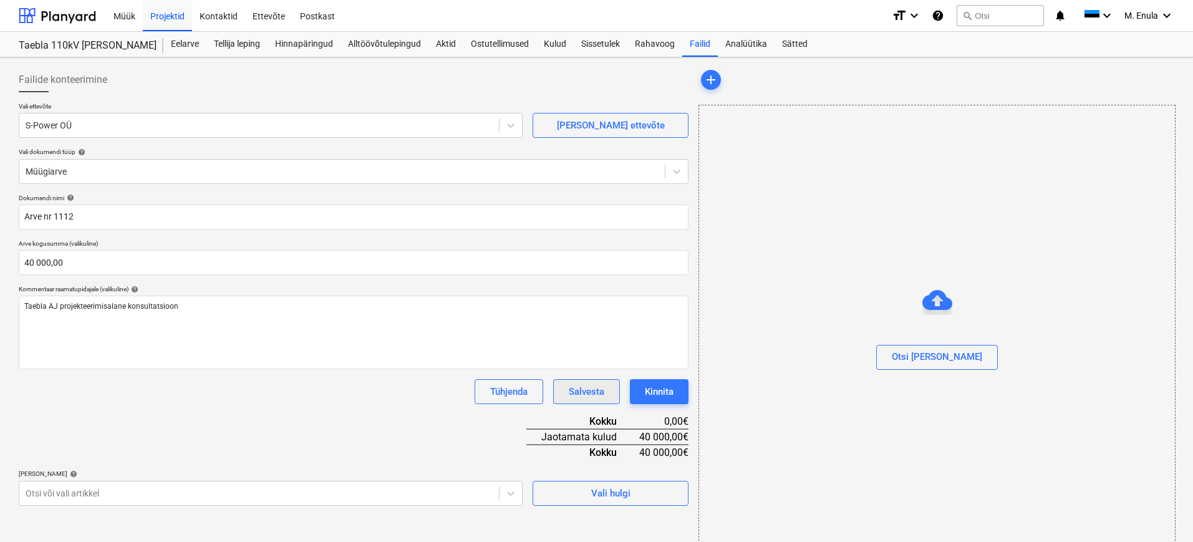
click at [598, 388] on div "Salvesta" at bounding box center [587, 391] width 36 height 16
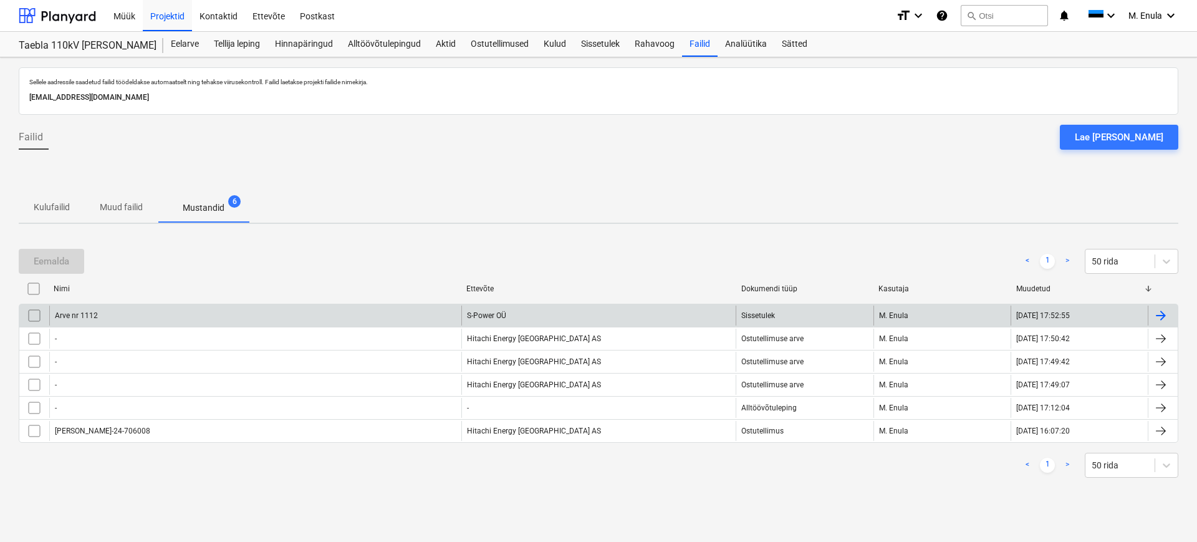
click at [1160, 315] on div at bounding box center [1161, 315] width 15 height 15
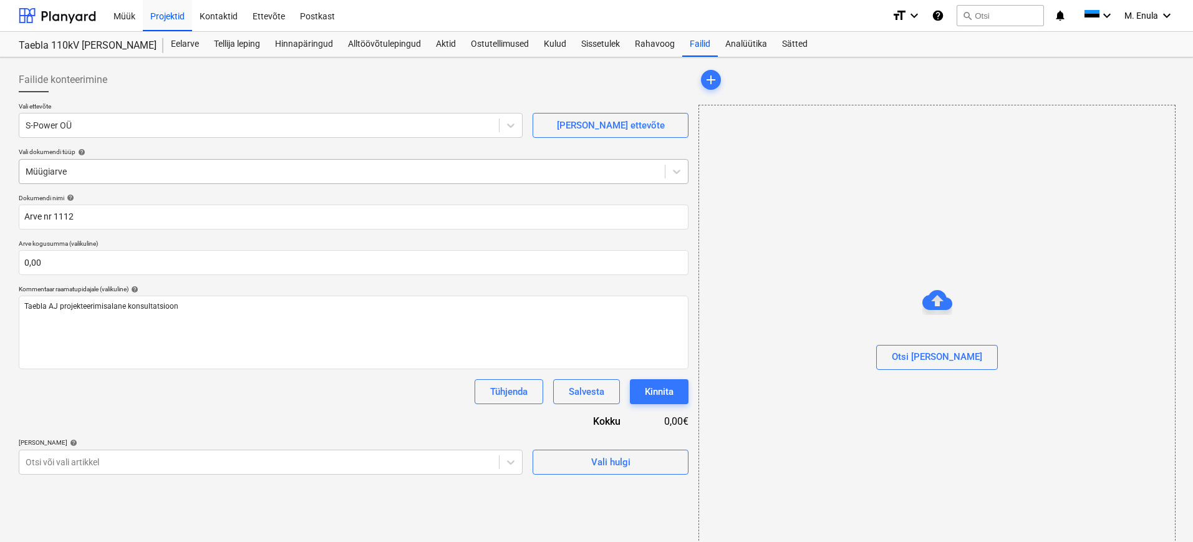
click at [185, 175] on div at bounding box center [342, 171] width 633 height 12
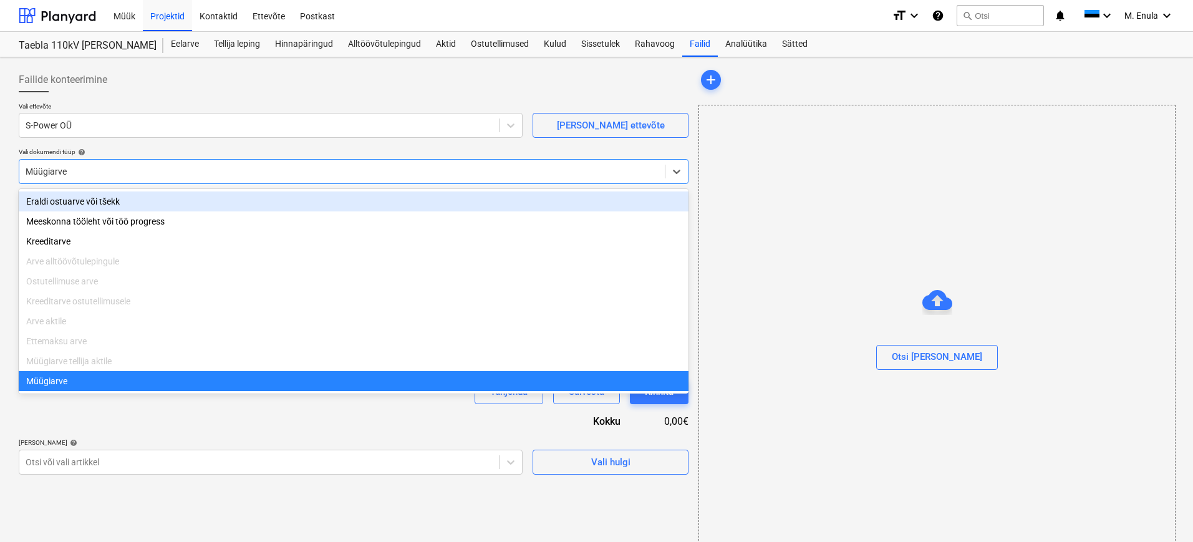
click at [104, 204] on div "Eraldi ostuarve või tšekk" at bounding box center [354, 201] width 670 height 20
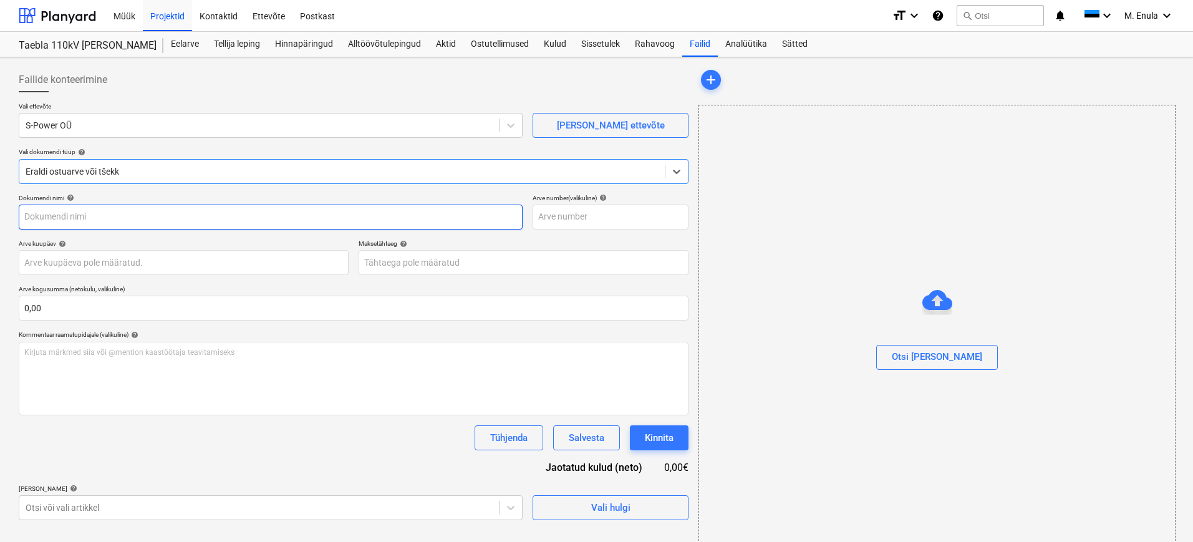
click at [224, 224] on input "text" at bounding box center [271, 217] width 504 height 25
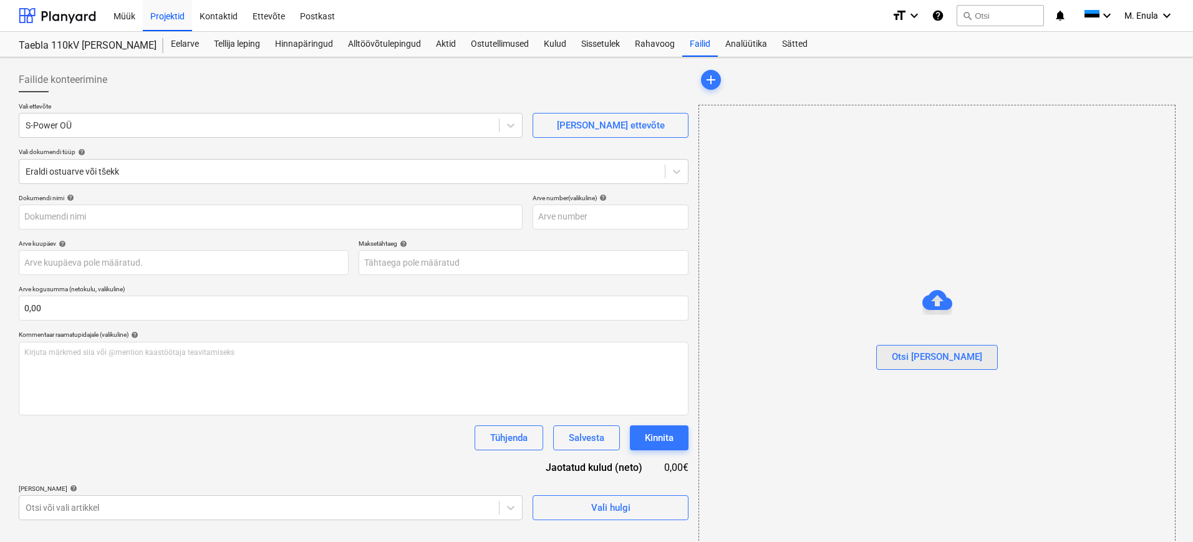
click at [952, 357] on div "Otsi [PERSON_NAME]" at bounding box center [937, 357] width 90 height 16
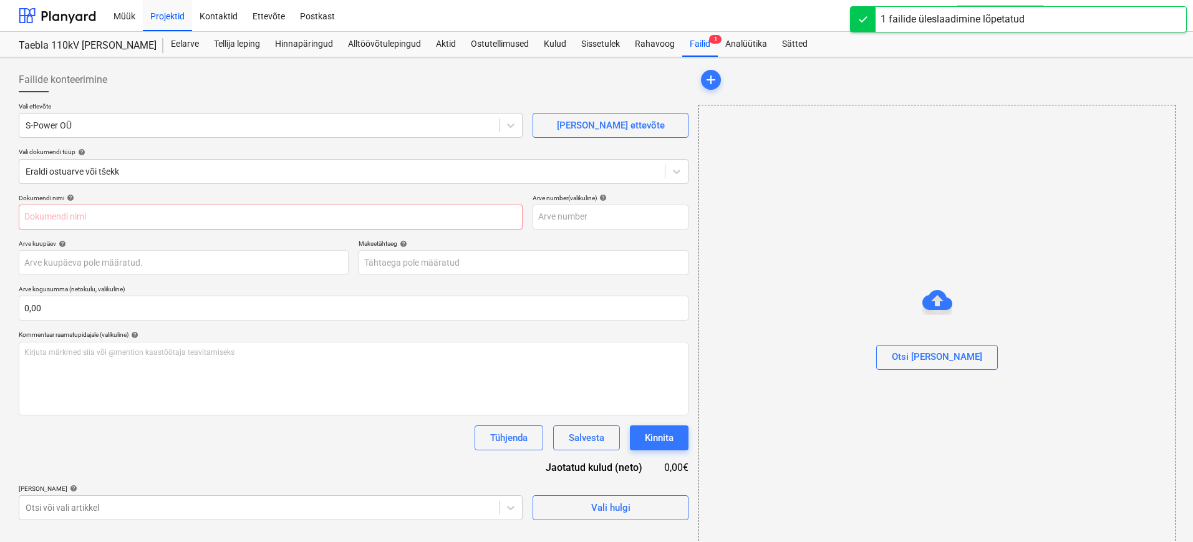
type input "S-POWER OÜ Arve nr 1112.pdf"
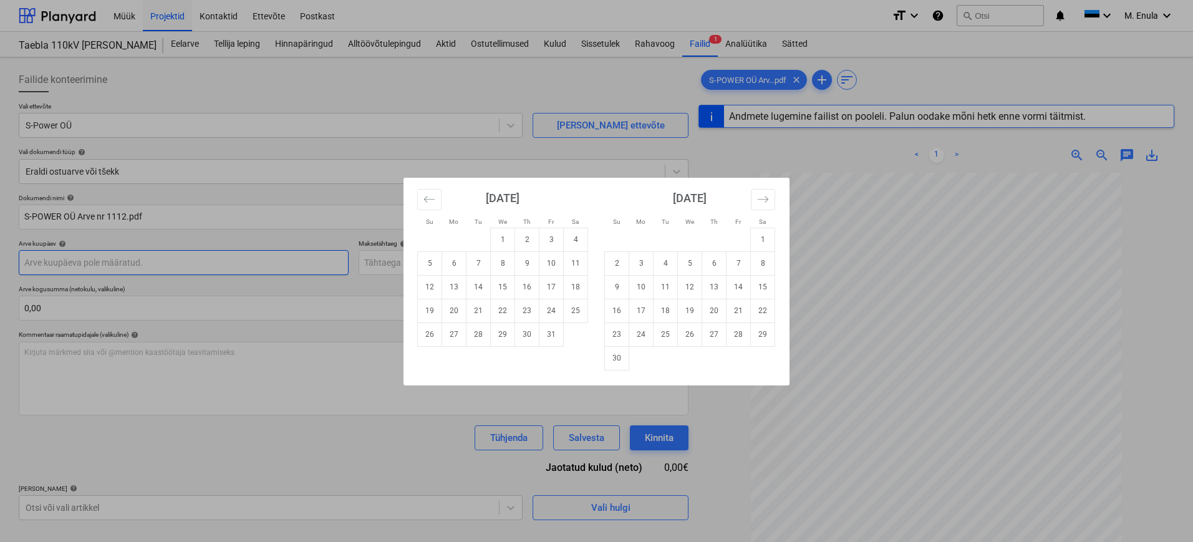
click at [121, 262] on body "Müük Projektid Kontaktid Ettevõte Postkast format_size keyboard_arrow_down help…" at bounding box center [596, 271] width 1193 height 542
click at [423, 201] on button "Move backward to switch to the previous month." at bounding box center [429, 199] width 24 height 21
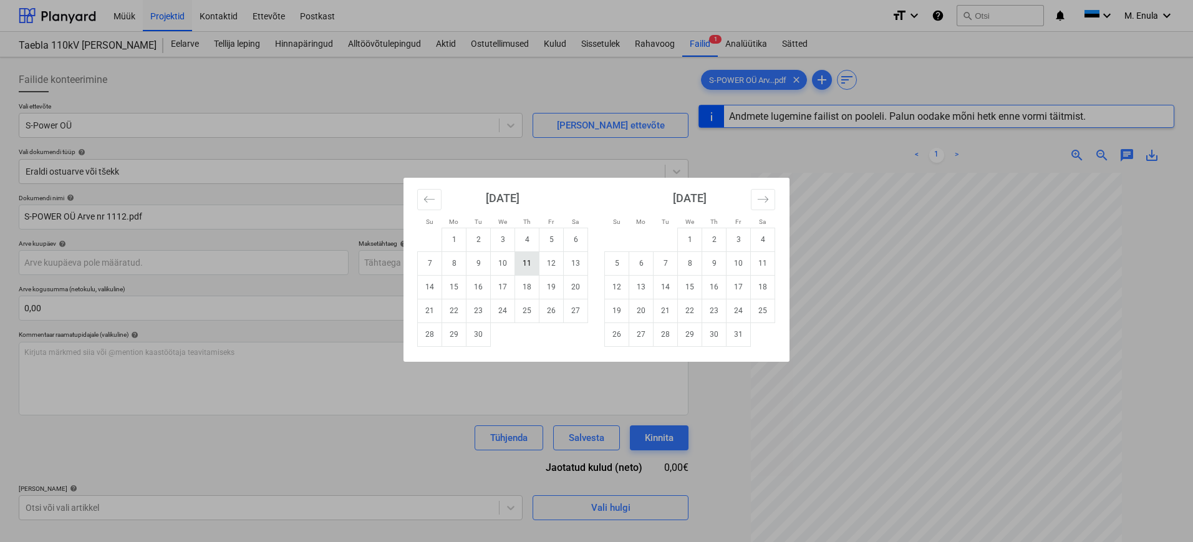
click at [524, 266] on td "11" at bounding box center [527, 263] width 24 height 24
type input "[DATE]"
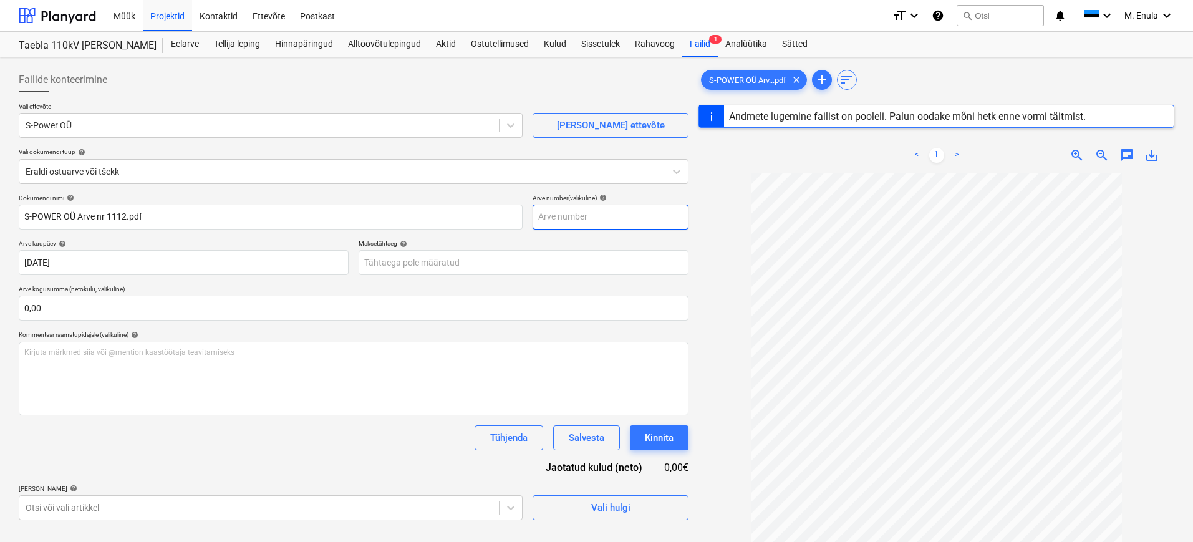
click at [602, 216] on input "text" at bounding box center [611, 217] width 156 height 25
type input "1112"
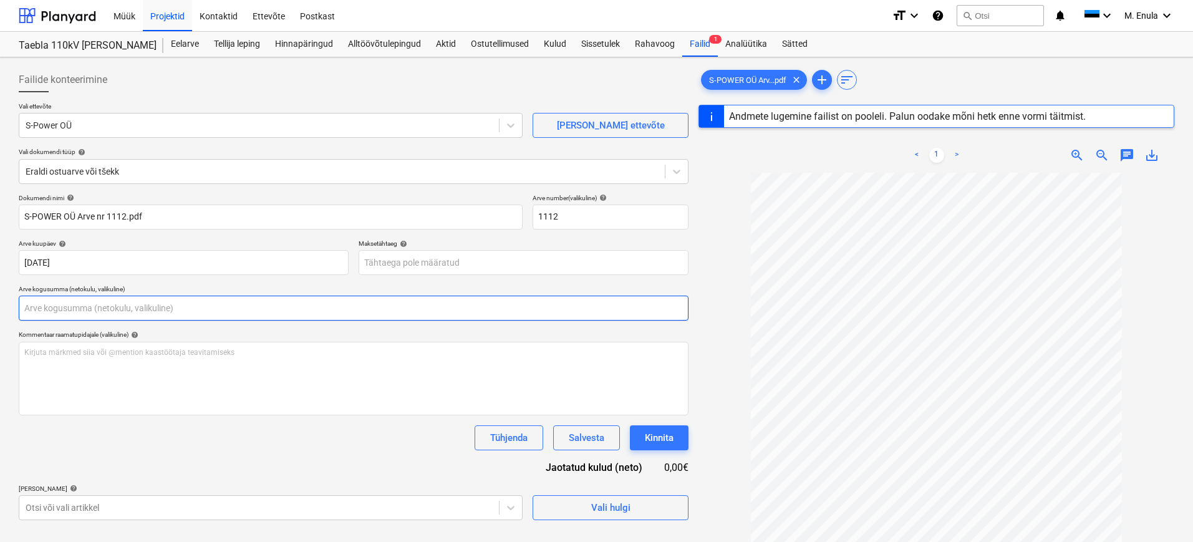
drag, startPoint x: 69, startPoint y: 298, endPoint x: 0, endPoint y: 302, distance: 68.7
click at [0, 302] on div "Failide konteerimine Vali ettevõte S-Power OÜ [PERSON_NAME] uus ettevõte Vali d…" at bounding box center [596, 373] width 1193 height 632
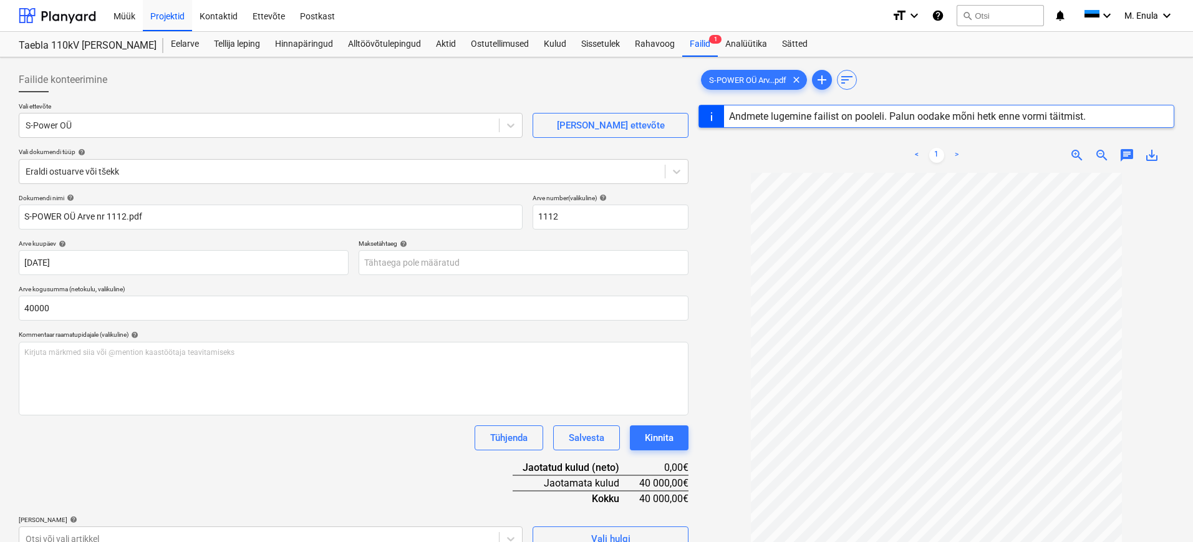
type input "40 000,00"
click at [327, 436] on div "Tühjenda Salvesta Kinnita" at bounding box center [354, 437] width 670 height 25
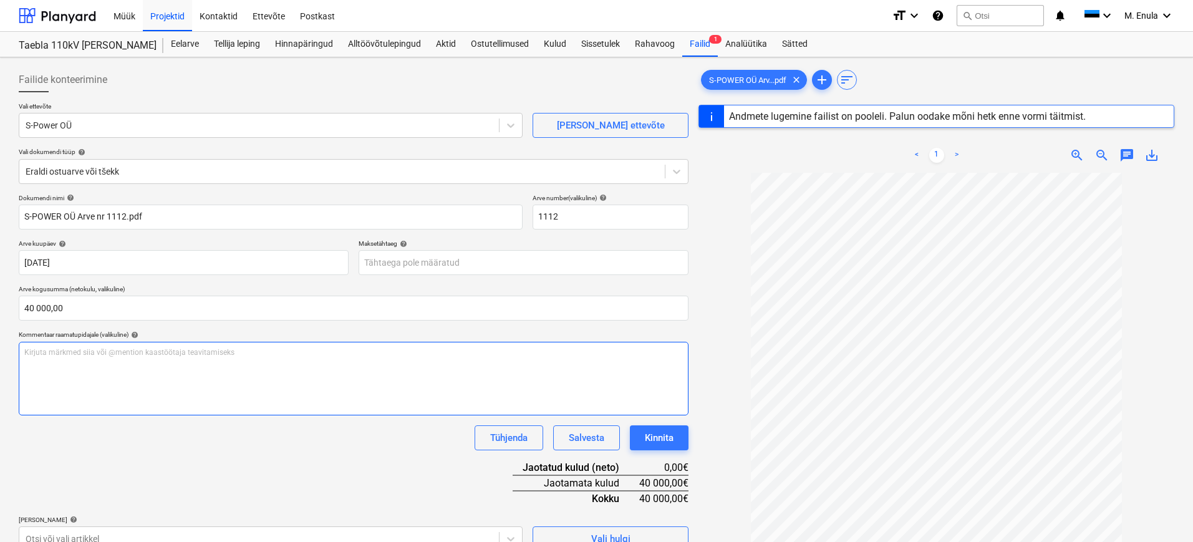
click at [191, 370] on div "Kirjuta märkmed siia või @mention kaastöötaja teavitamiseks ﻿" at bounding box center [354, 379] width 670 height 74
type input "1"
type input "[DATE]"
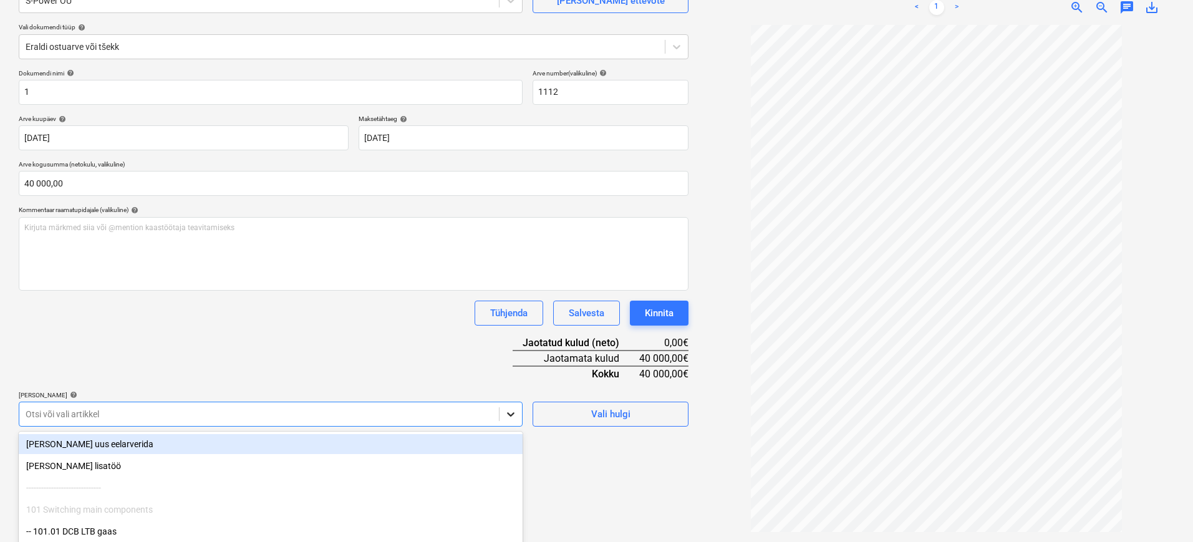
scroll to position [204, 0]
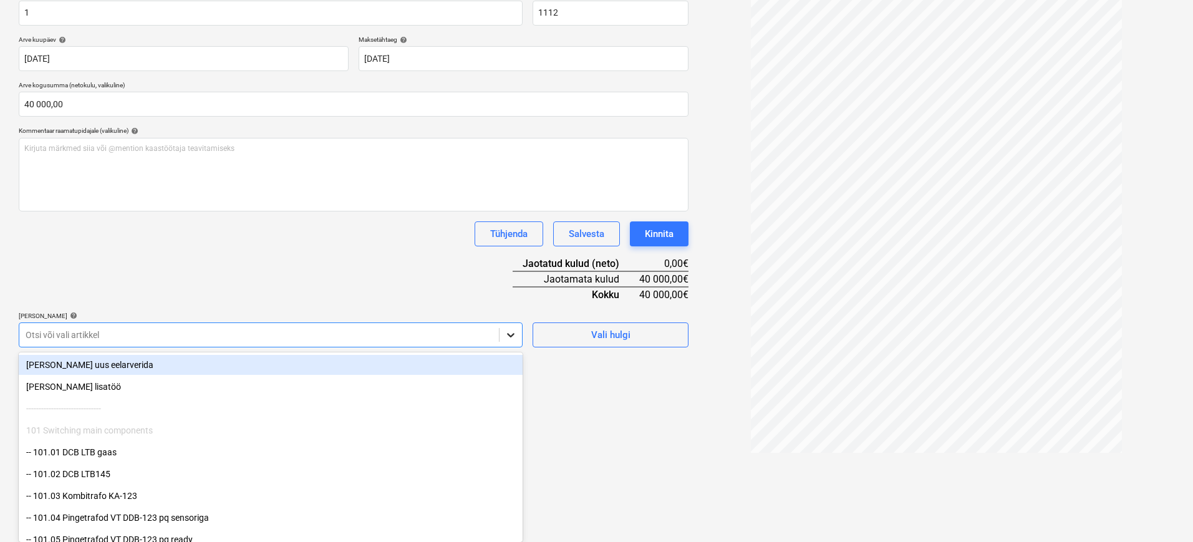
click at [508, 338] on body "Müük Projektid Kontaktid Ettevõte Postkast format_size keyboard_arrow_down help…" at bounding box center [596, 67] width 1193 height 542
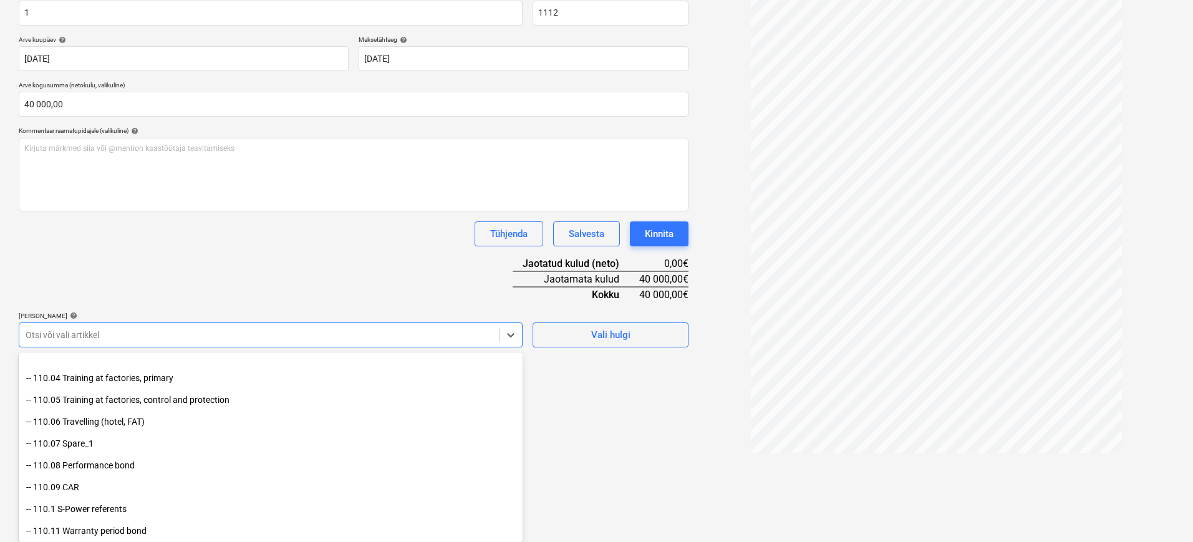
scroll to position [1637, 0]
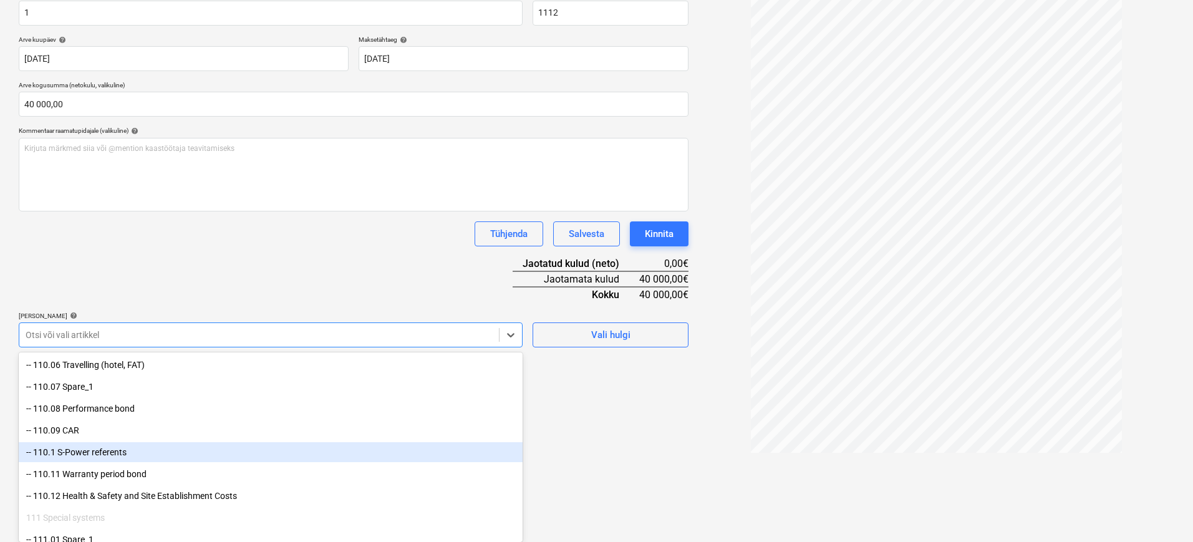
click at [112, 451] on div "-- 110.1 S-Power referents" at bounding box center [271, 452] width 504 height 20
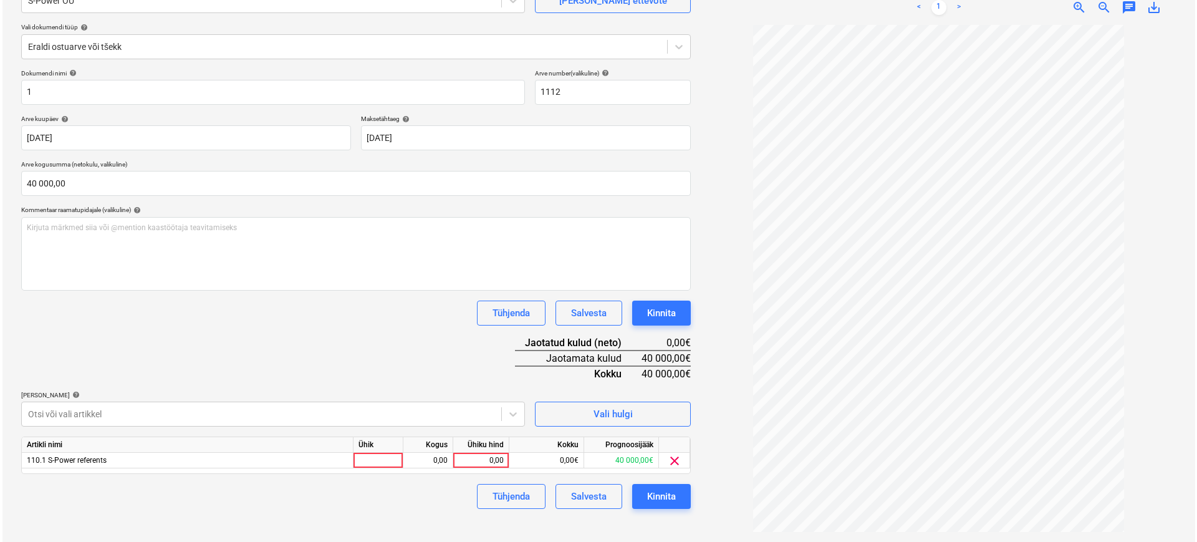
scroll to position [125, 0]
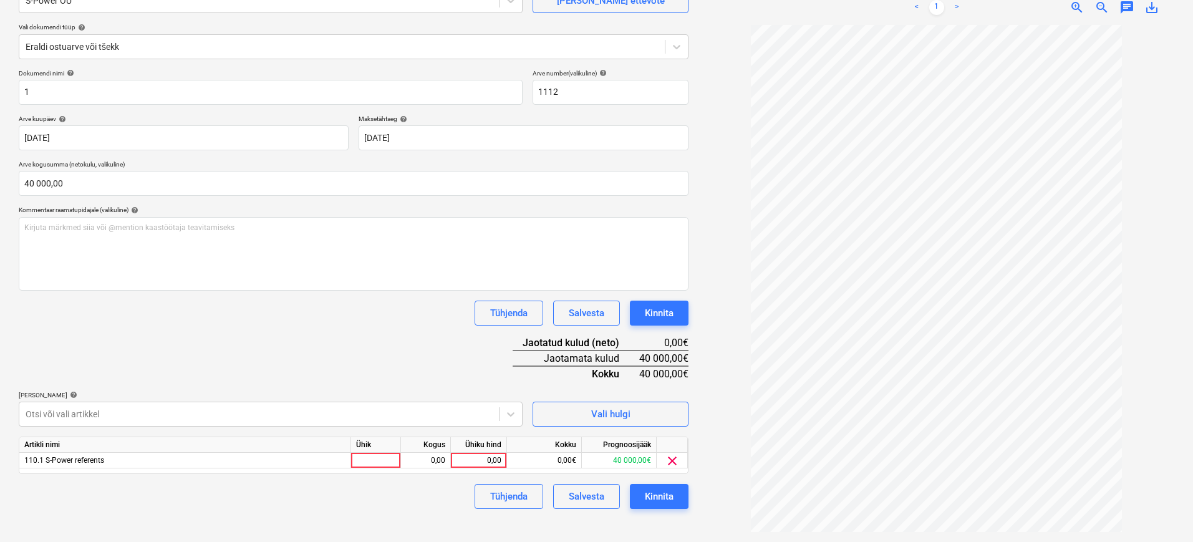
click at [596, 417] on html "Müük Projektid Kontaktid Ettevõte Postkast format_size keyboard_arrow_down help…" at bounding box center [596, 146] width 1193 height 542
click at [383, 461] on div at bounding box center [376, 461] width 50 height 16
type input "40000"
click at [408, 485] on div "Tühjenda Salvesta Kinnita" at bounding box center [354, 496] width 670 height 25
click at [438, 460] on div "0,00" at bounding box center [425, 461] width 39 height 16
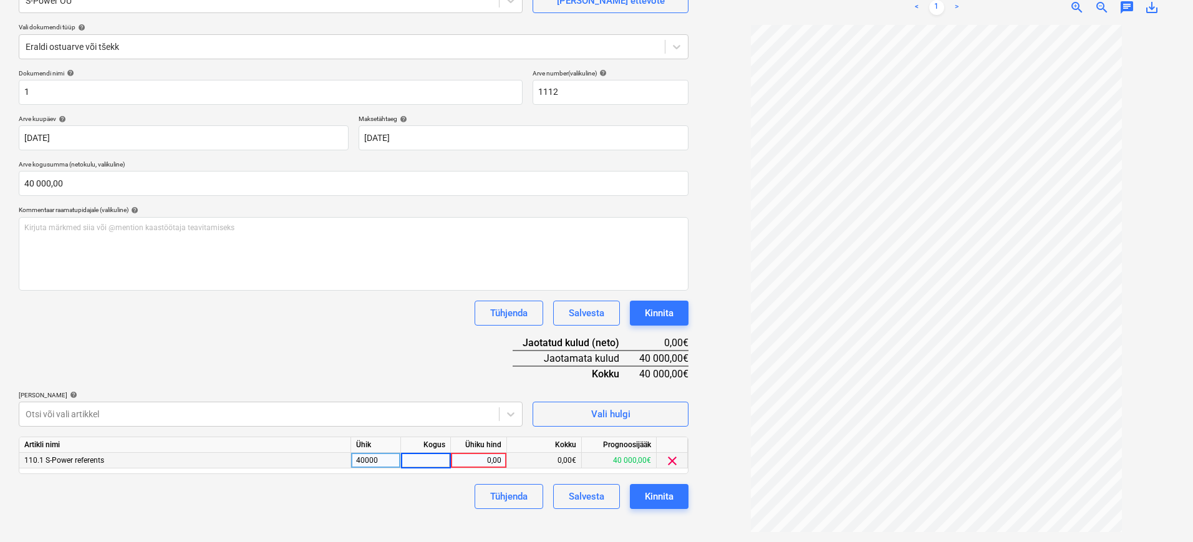
type input "1"
click at [409, 485] on div "Tühjenda Salvesta Kinnita" at bounding box center [354, 496] width 670 height 25
click at [435, 485] on div "Tühjenda Salvesta Kinnita" at bounding box center [354, 496] width 670 height 25
click at [381, 461] on div "40000" at bounding box center [376, 461] width 50 height 16
type input "pc"
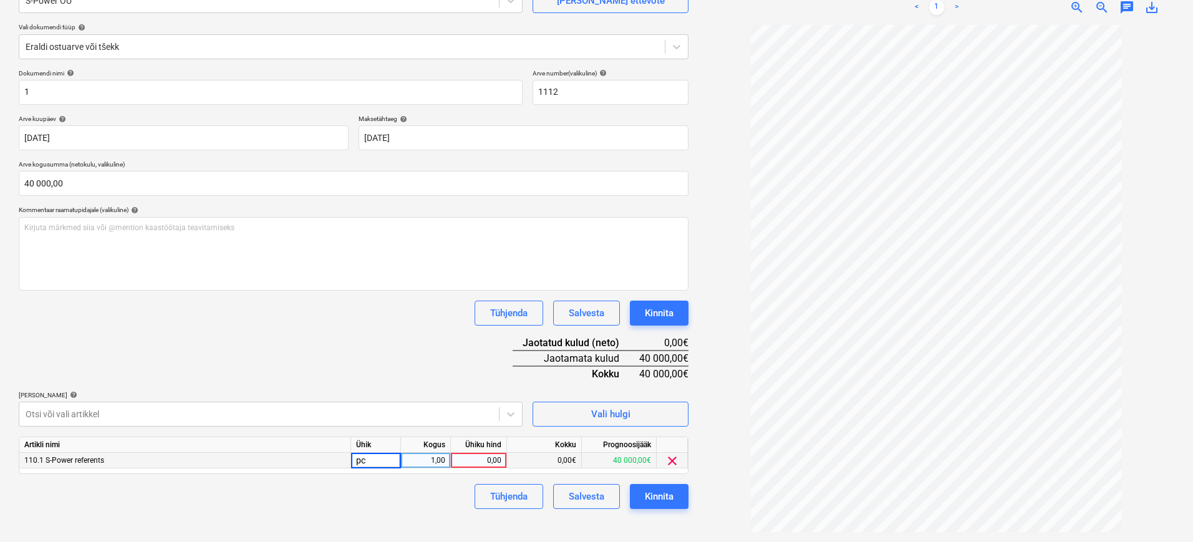
click at [479, 461] on div "0,00" at bounding box center [479, 461] width 46 height 16
drag, startPoint x: 388, startPoint y: 461, endPoint x: 331, endPoint y: 461, distance: 56.7
click at [0, 0] on div "110.1 S-Power referents pc 1,00 0,00 0,00€ 40 000,00€ clear" at bounding box center [0, 0] width 0 height 0
click at [373, 457] on div "pc" at bounding box center [376, 461] width 50 height 16
type input "set"
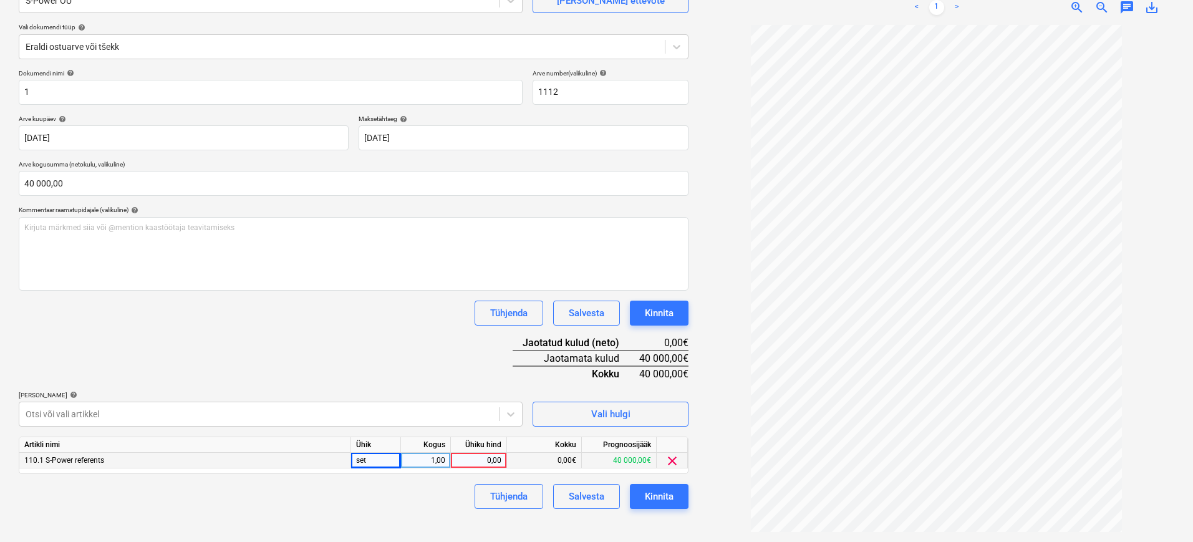
click at [482, 461] on div "0,00" at bounding box center [479, 461] width 46 height 16
type input "40000"
click at [429, 485] on div "Tühjenda Salvesta Kinnita" at bounding box center [354, 496] width 670 height 25
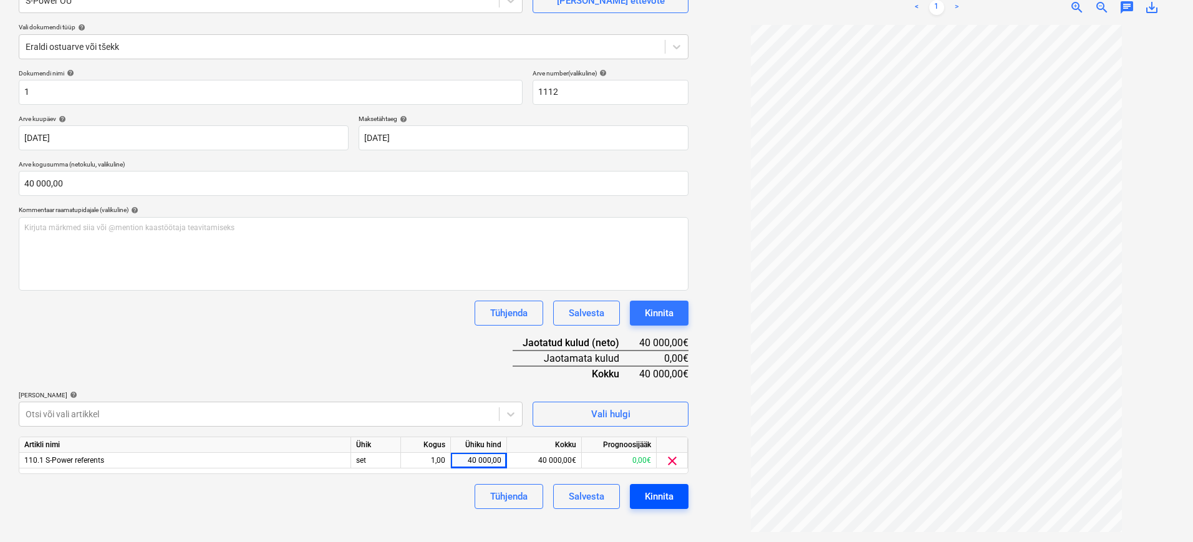
click at [661, 485] on div "Kinnita" at bounding box center [659, 496] width 29 height 16
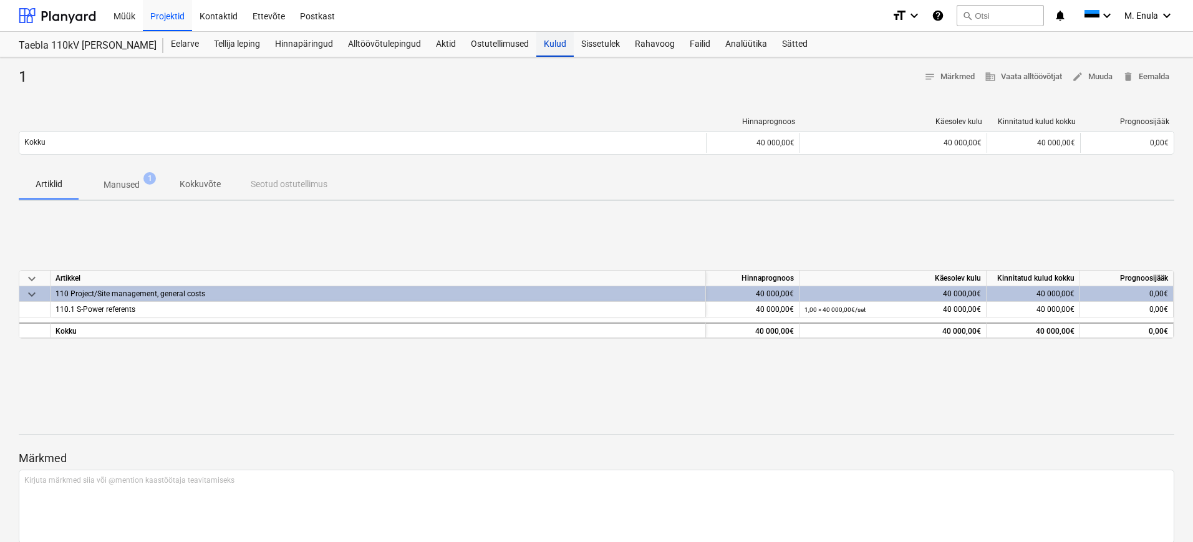
click at [564, 46] on div "Kulud" at bounding box center [554, 44] width 37 height 25
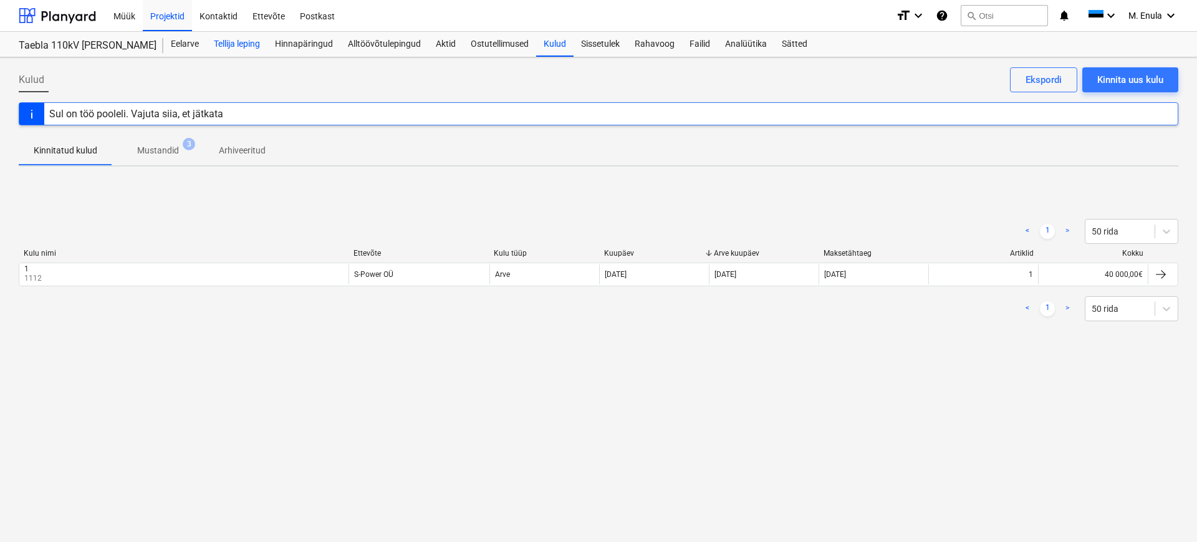
click at [243, 48] on div "Tellija leping" at bounding box center [236, 44] width 61 height 25
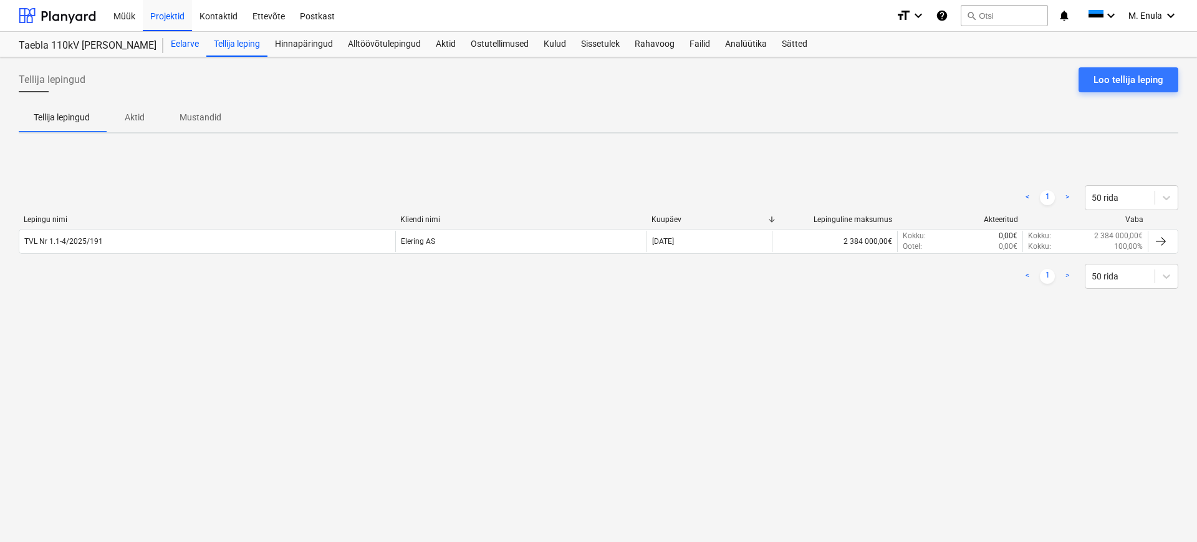
click at [190, 48] on div "Eelarve" at bounding box center [184, 44] width 43 height 25
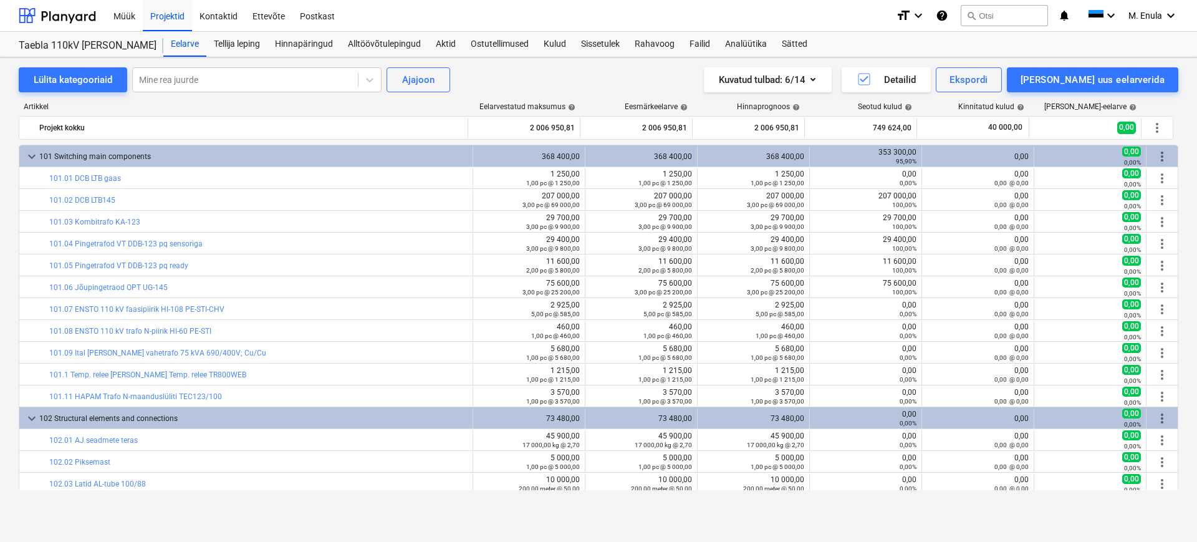
click at [614, 71] on div "Kuvatud tulbad : 6/14 Detailid Ekspordi [PERSON_NAME] uus eelarverida" at bounding box center [879, 79] width 599 height 25
click at [602, 41] on div "Sissetulek" at bounding box center [601, 44] width 54 height 25
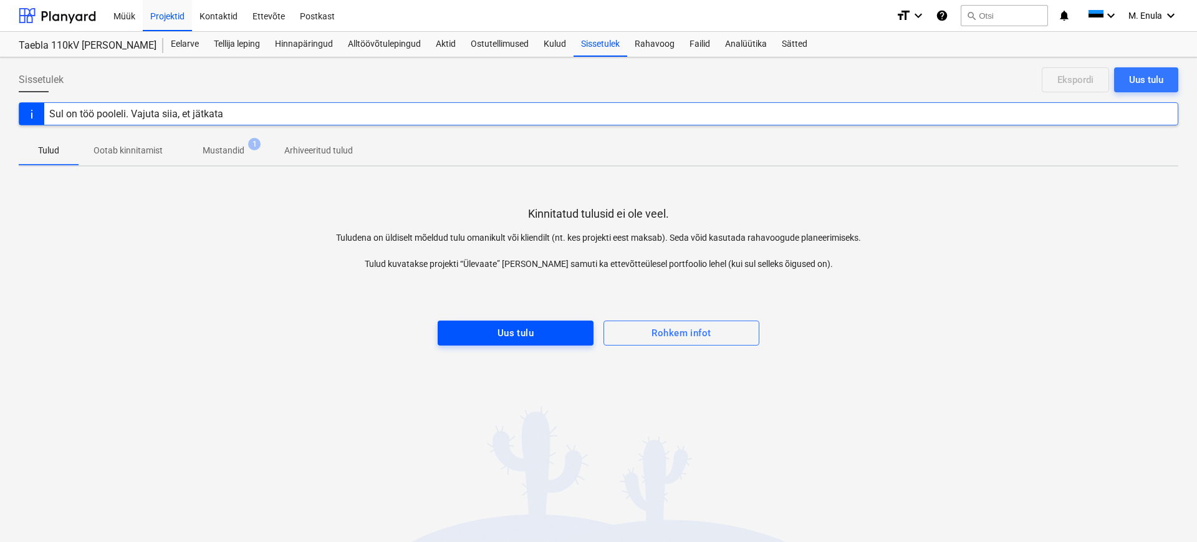
click at [543, 332] on span "Uus tulu" at bounding box center [515, 333] width 128 height 16
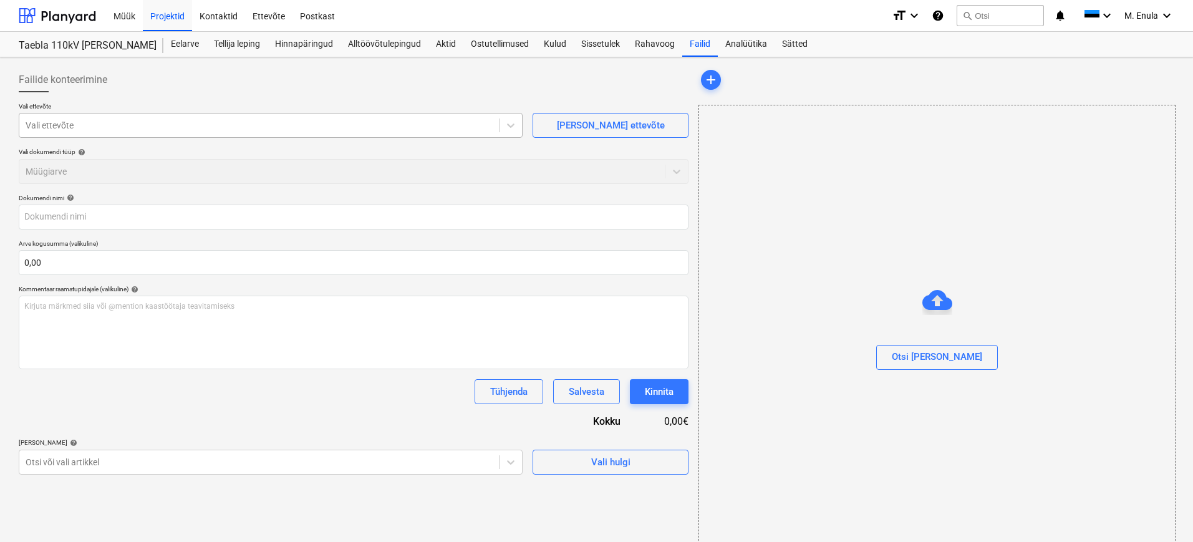
click at [85, 128] on div at bounding box center [259, 125] width 467 height 12
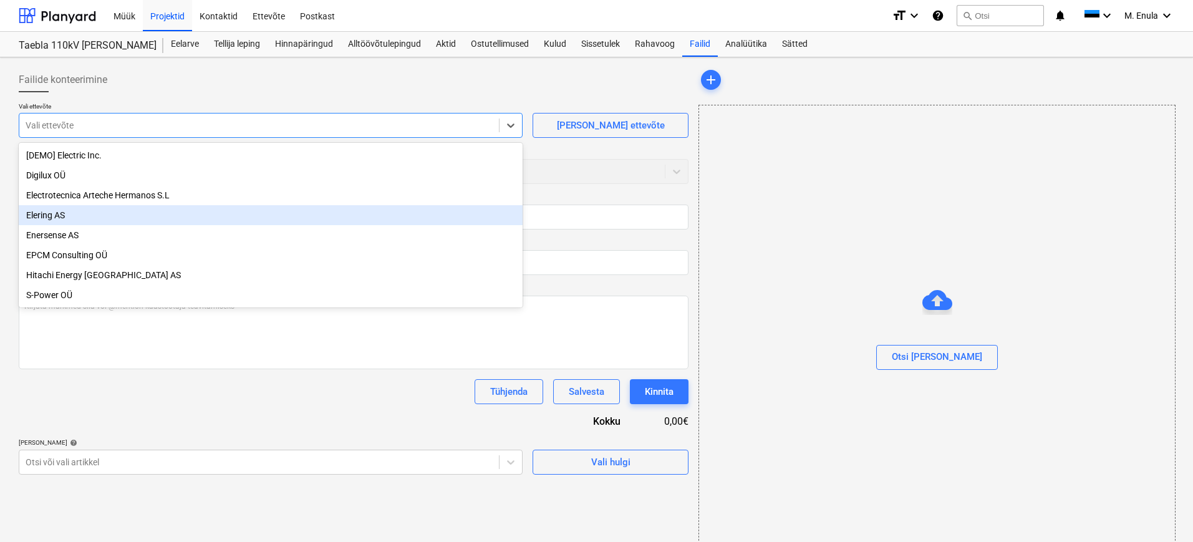
click at [73, 210] on div "Elering AS" at bounding box center [271, 215] width 504 height 20
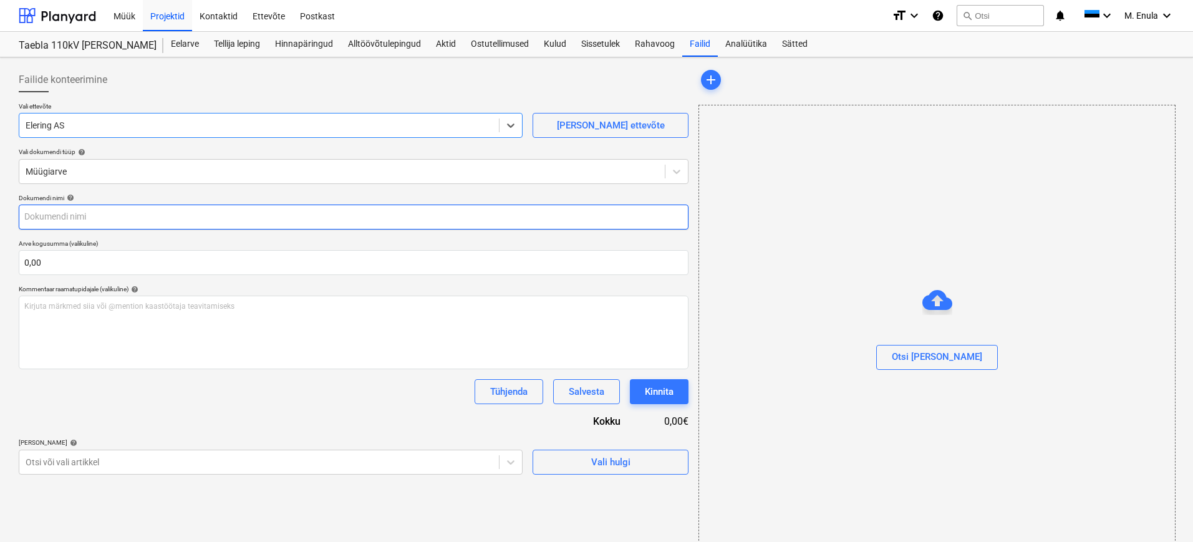
click at [142, 228] on input "text" at bounding box center [354, 217] width 670 height 25
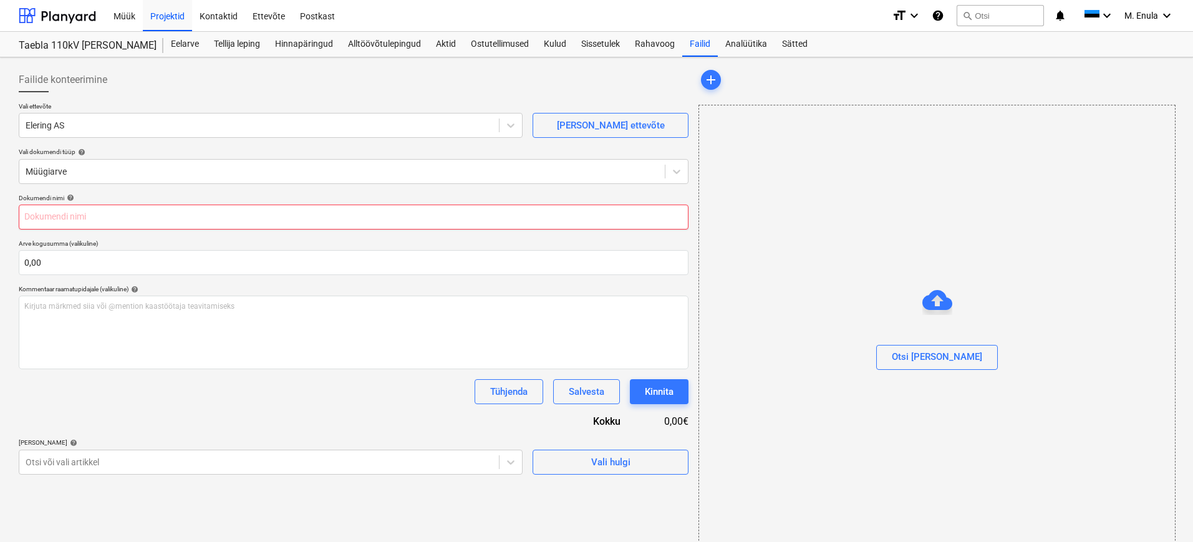
click at [161, 209] on input "text" at bounding box center [354, 217] width 670 height 25
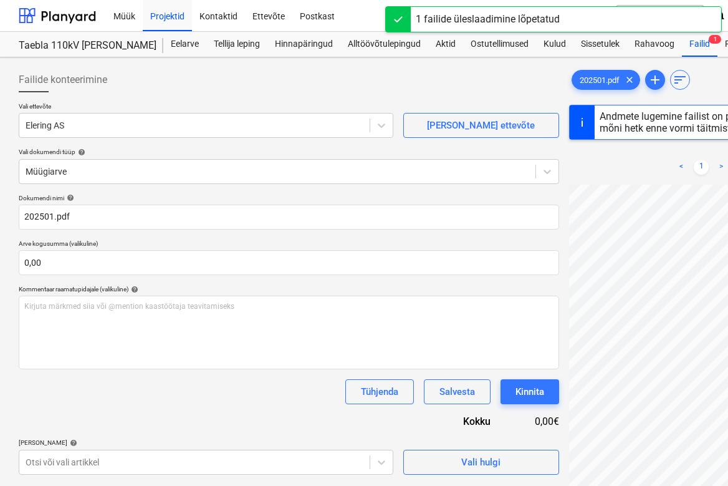
type input "202501"
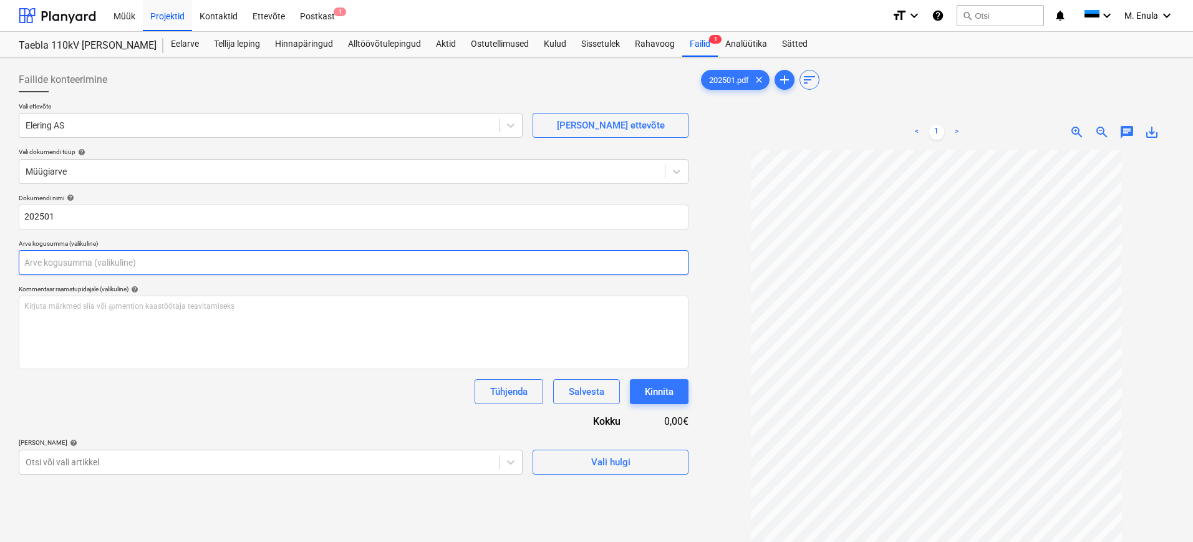
click at [120, 260] on input "text" at bounding box center [354, 262] width 670 height 25
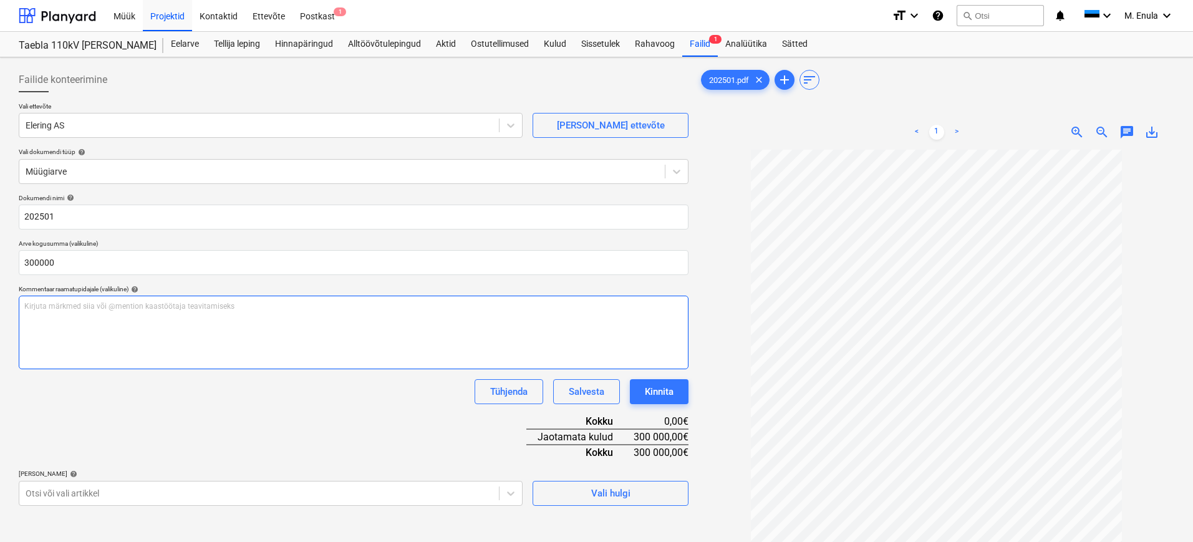
type input "300 000,00"
click at [194, 317] on div "Kirjuta märkmed siia või @mention kaastöötaja teavitamiseks ﻿" at bounding box center [354, 333] width 670 height 74
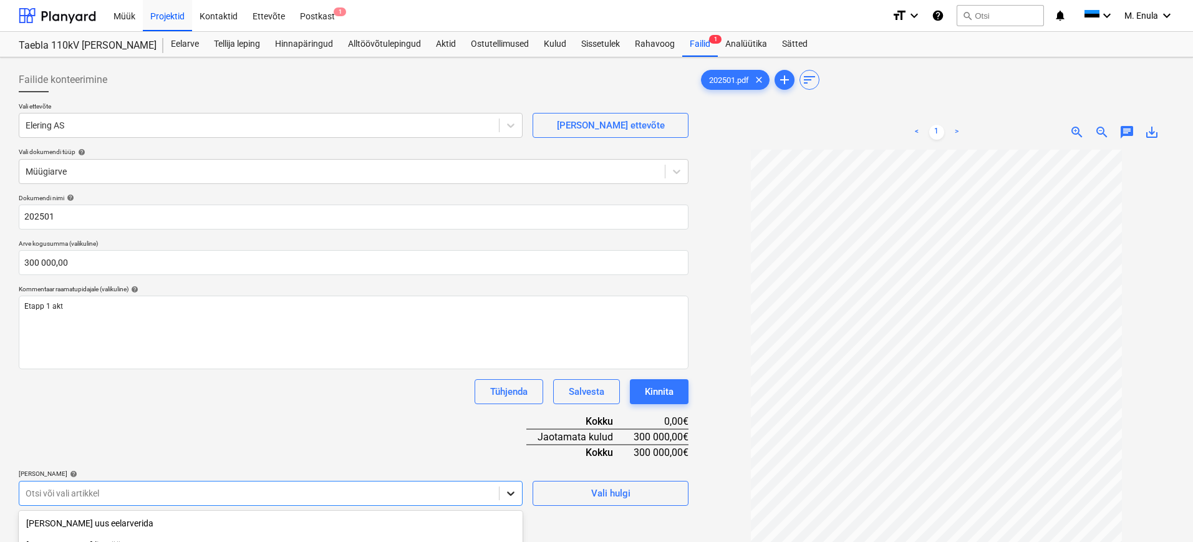
scroll to position [158, 0]
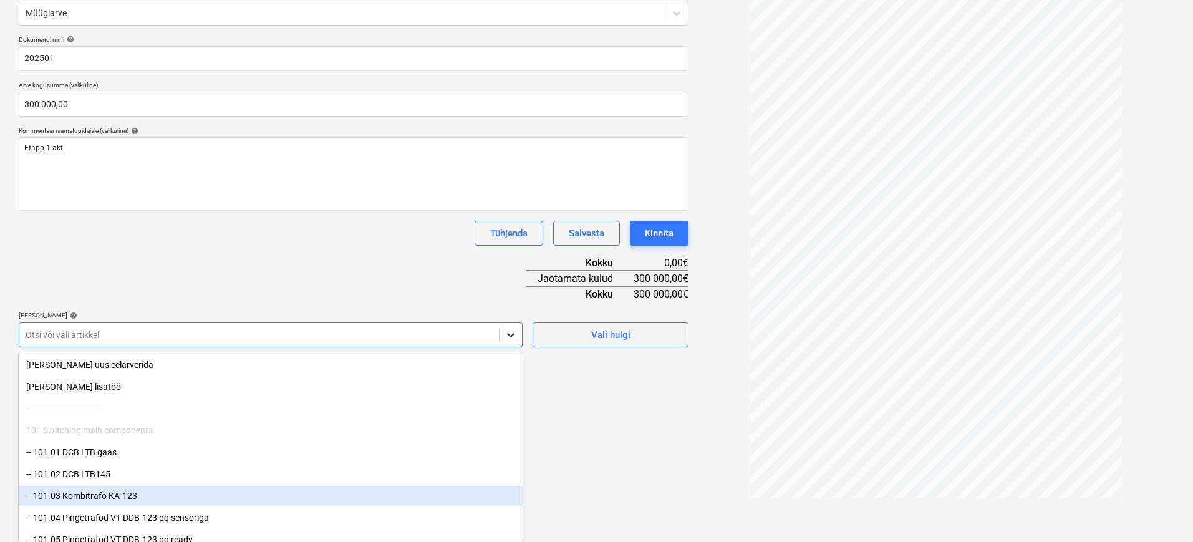
click at [515, 383] on body "Müük Projektid Kontaktid Ettevõte Postkast 1 format_size keyboard_arrow_down he…" at bounding box center [596, 113] width 1193 height 542
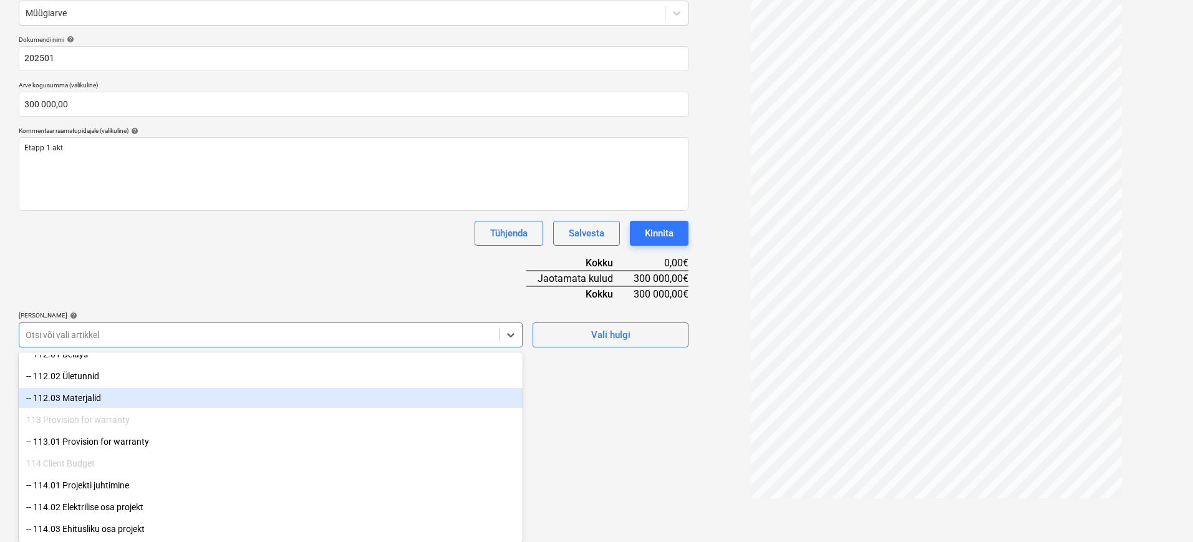
scroll to position [1933, 0]
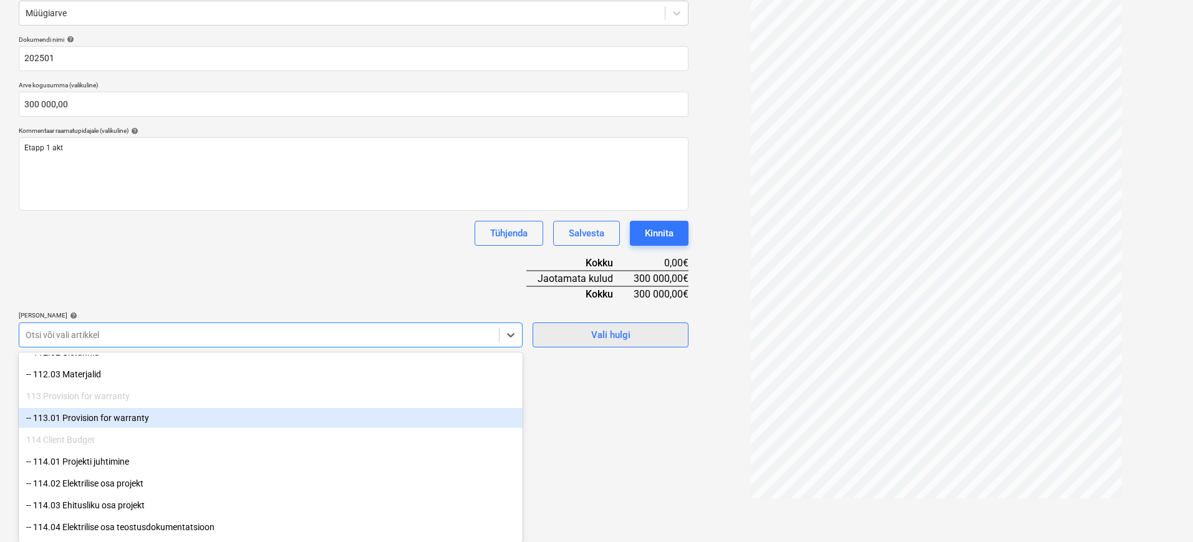
click at [598, 336] on div "Dokumendi nimi help 202501 Arve kogusumma (valikuline) 300 000,00 Kommentaar ra…" at bounding box center [354, 192] width 670 height 312
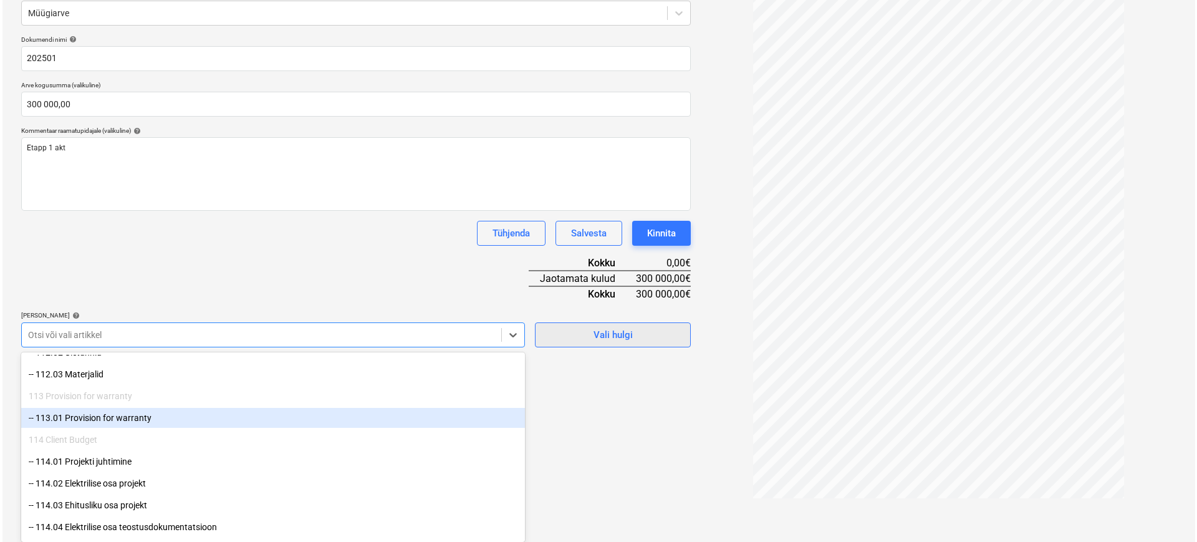
scroll to position [125, 0]
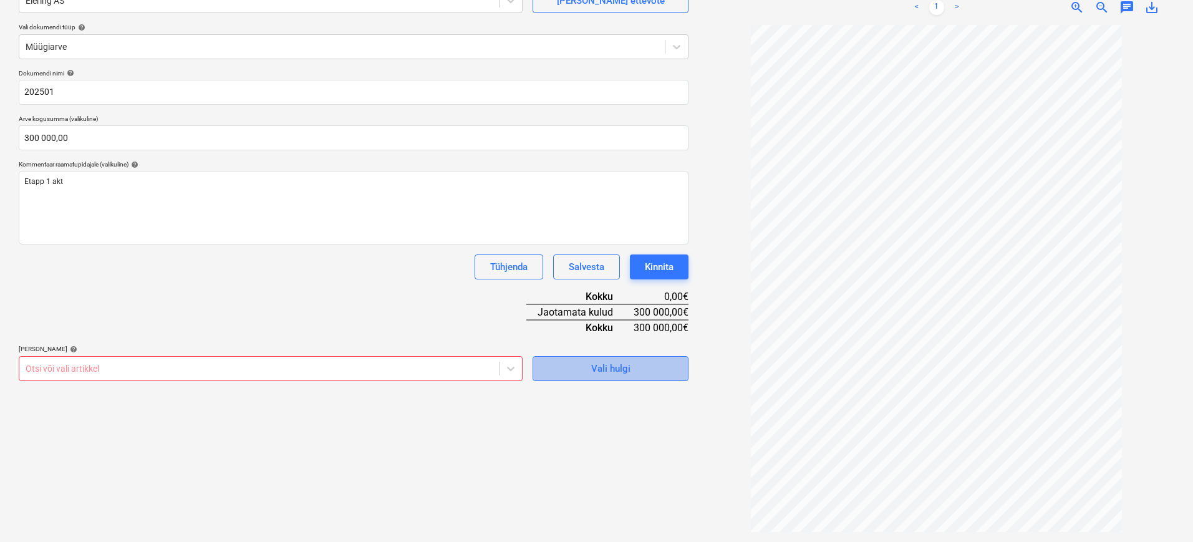
click at [624, 367] on div "Vali hulgi" at bounding box center [610, 368] width 39 height 16
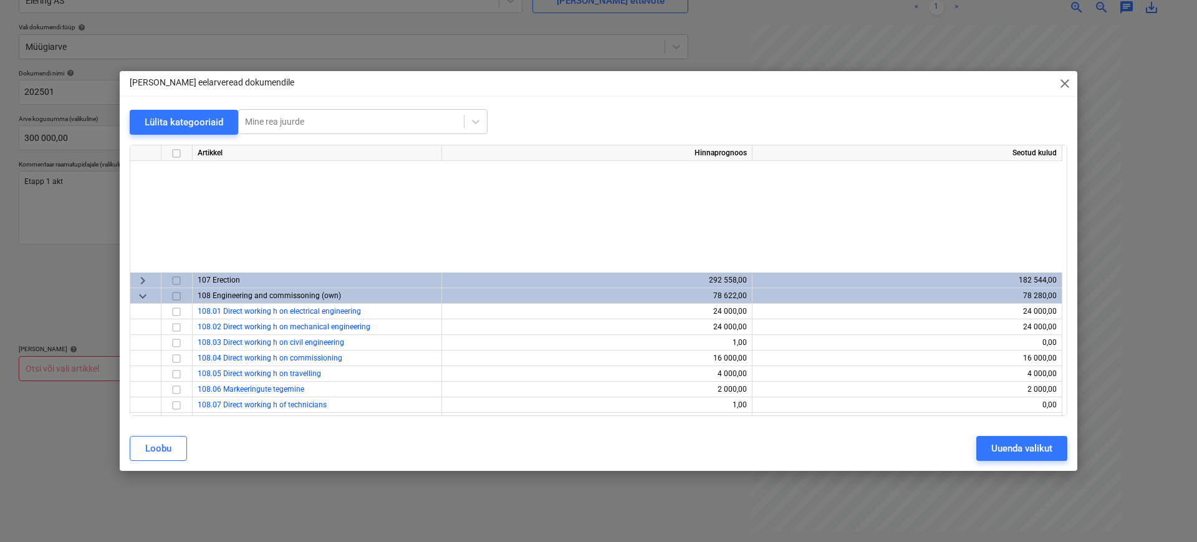
scroll to position [463, 0]
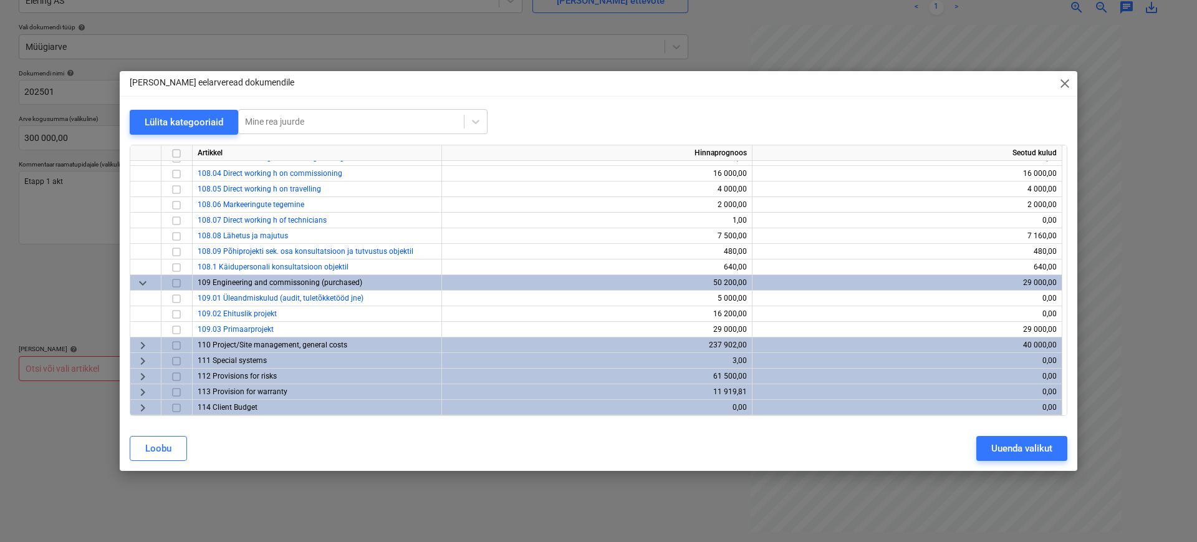
click at [142, 281] on span "keyboard_arrow_down" at bounding box center [142, 283] width 15 height 15
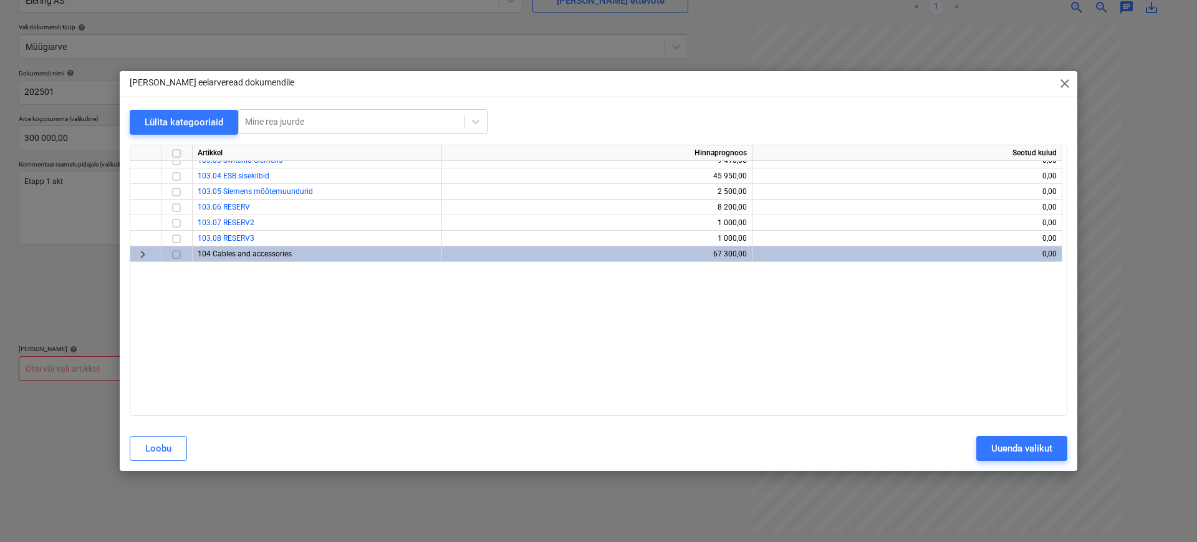
scroll to position [0, 0]
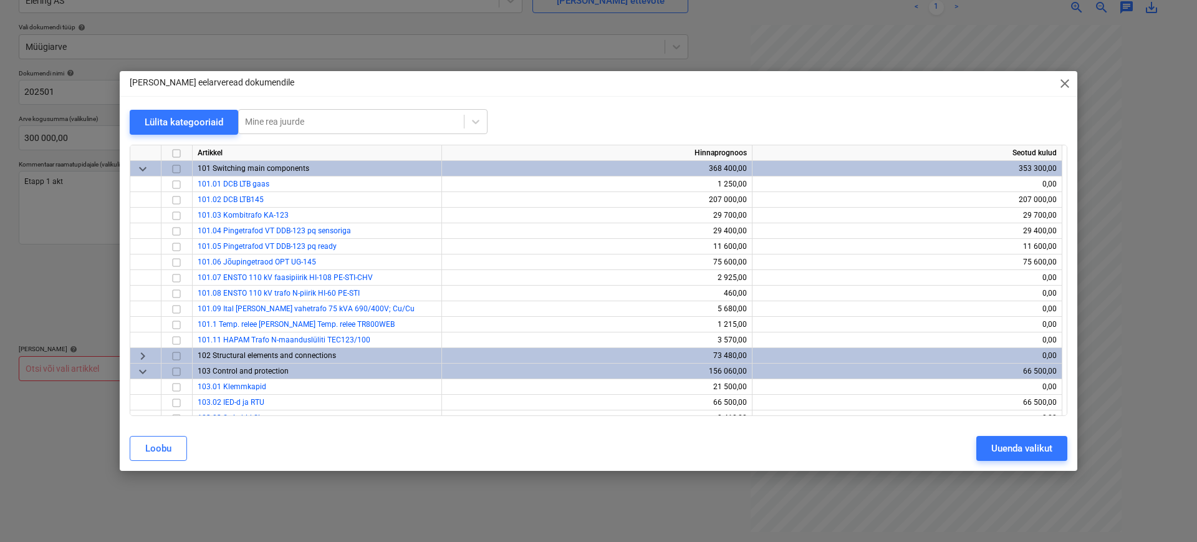
click at [144, 366] on span "keyboard_arrow_down" at bounding box center [142, 371] width 15 height 15
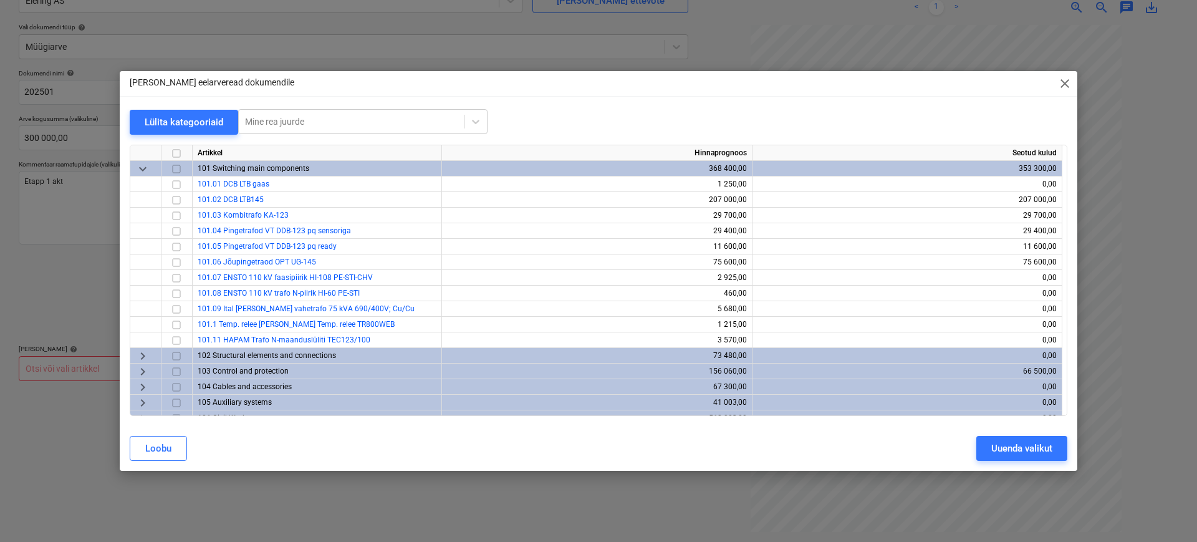
click at [144, 170] on span "keyboard_arrow_down" at bounding box center [142, 168] width 15 height 15
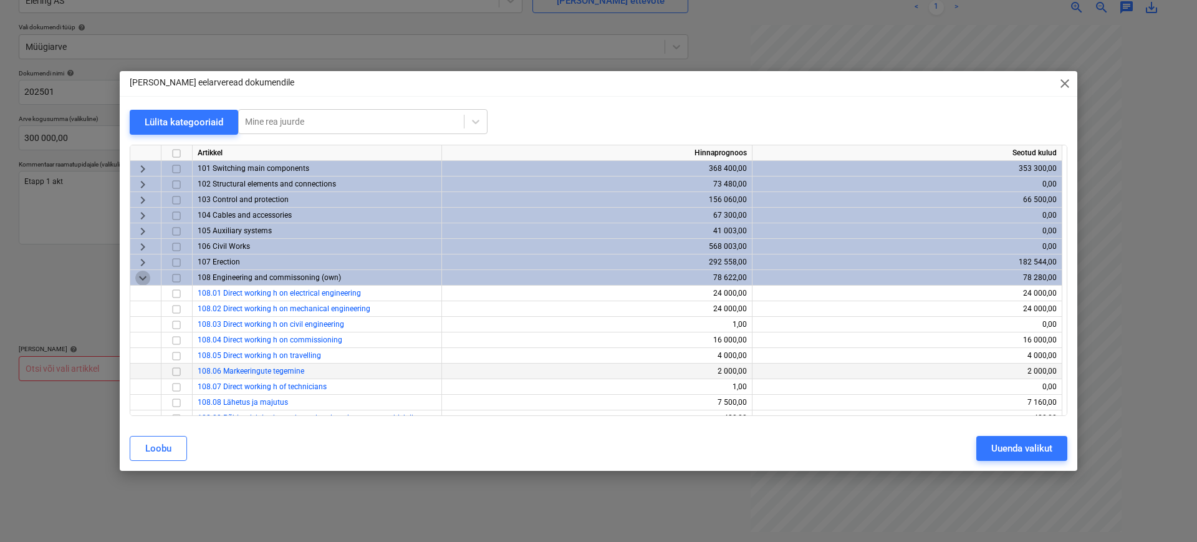
click at [142, 272] on span "keyboard_arrow_down" at bounding box center [142, 278] width 15 height 15
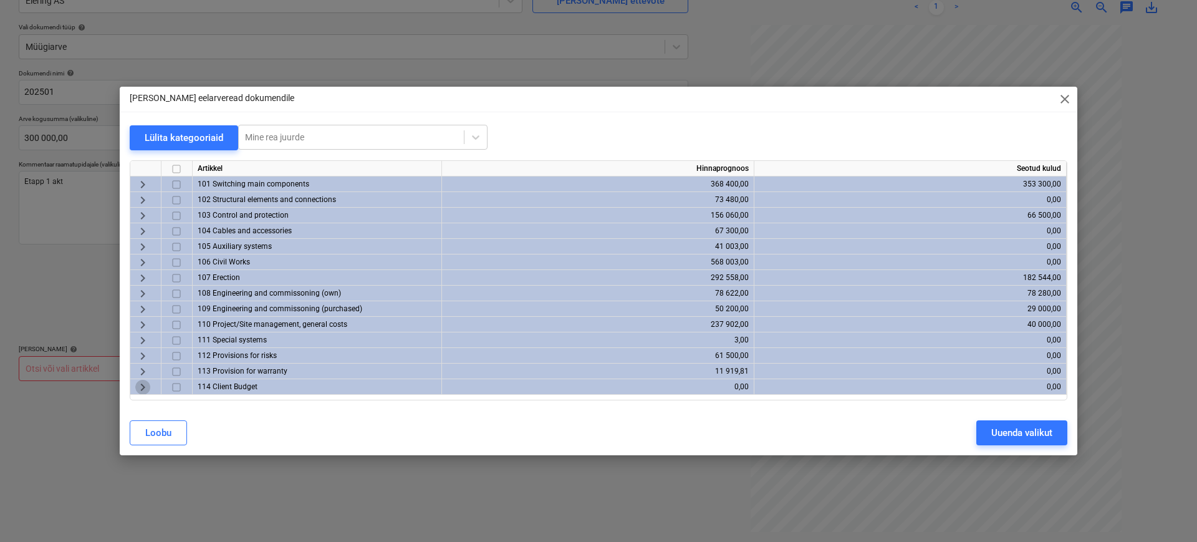
click at [146, 387] on span "keyboard_arrow_right" at bounding box center [142, 387] width 15 height 15
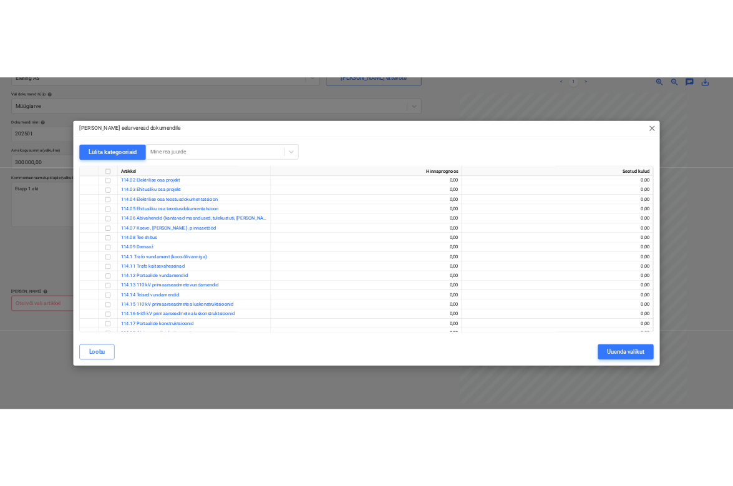
scroll to position [78, 0]
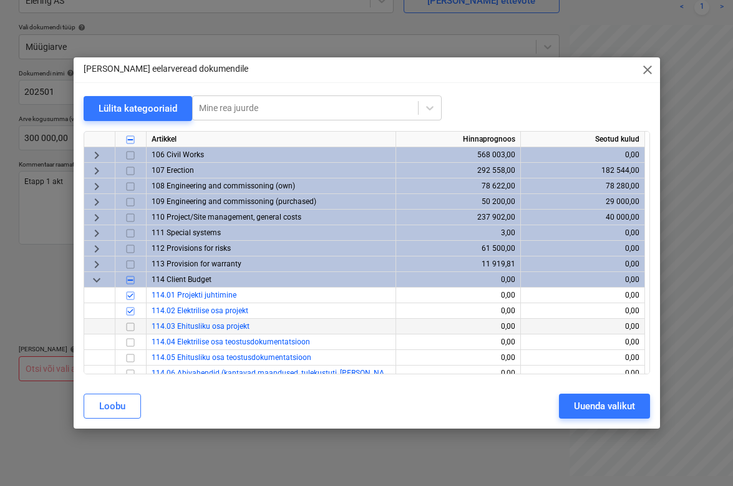
click at [132, 327] on input "checkbox" at bounding box center [130, 326] width 15 height 15
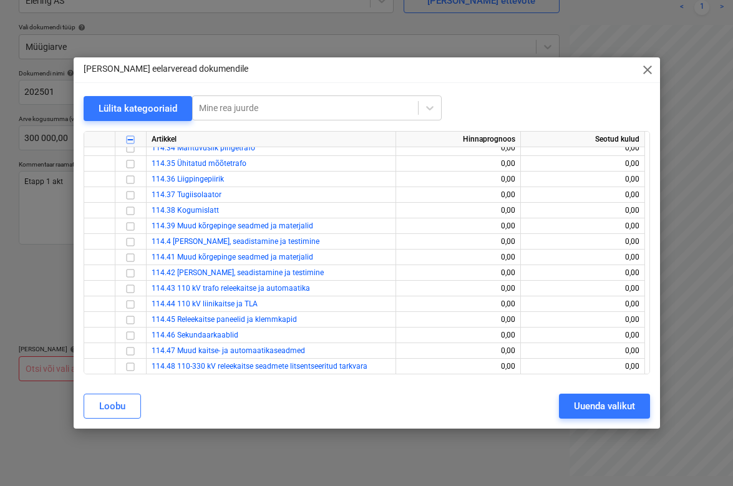
scroll to position [779, 0]
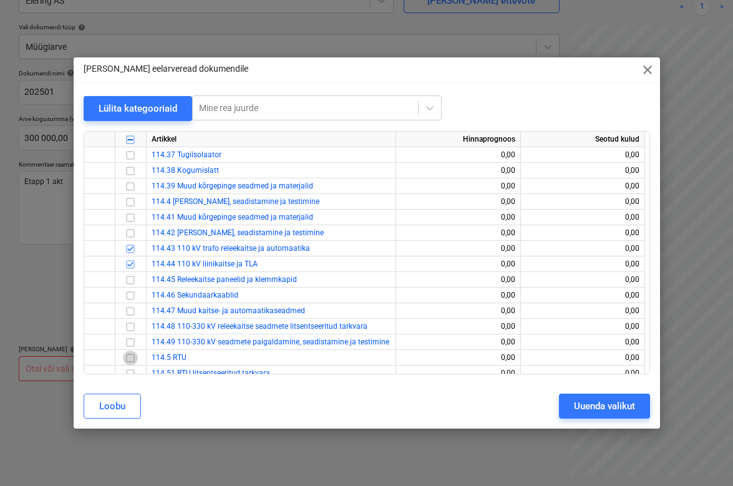
click at [132, 357] on input "checkbox" at bounding box center [130, 357] width 15 height 15
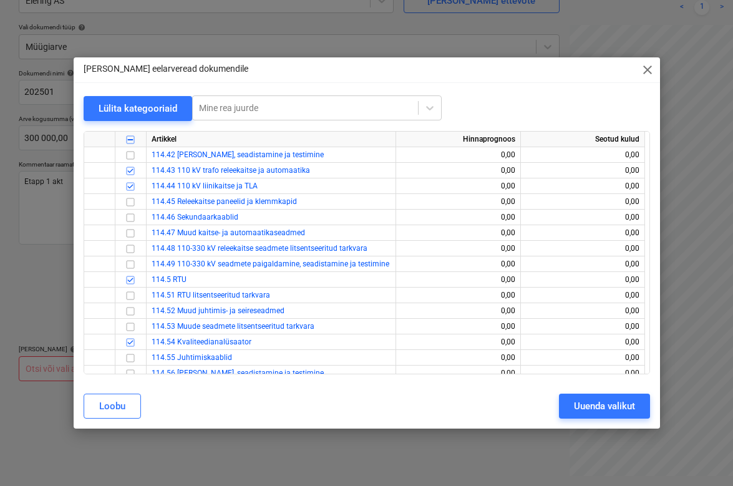
click at [322, 74] on div "[PERSON_NAME] eelarveread dokumendile close" at bounding box center [367, 69] width 586 height 25
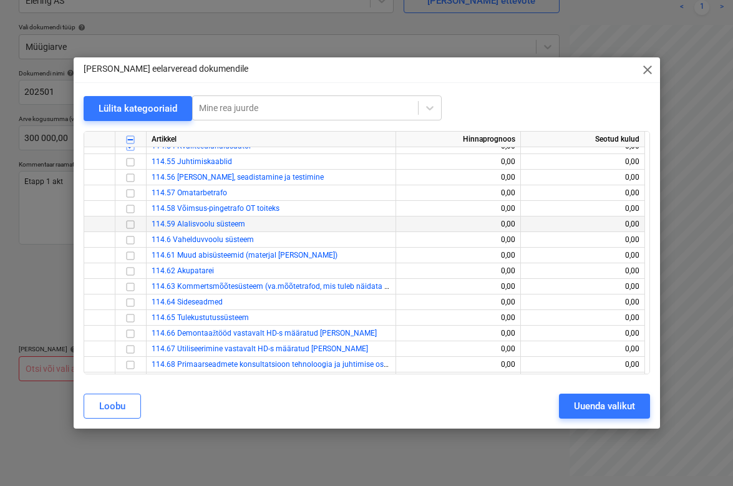
scroll to position [1091, 0]
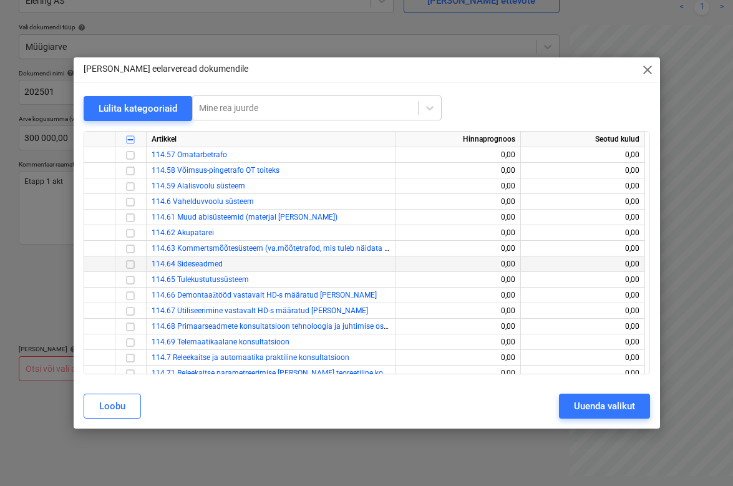
click at [130, 264] on input "checkbox" at bounding box center [130, 263] width 15 height 15
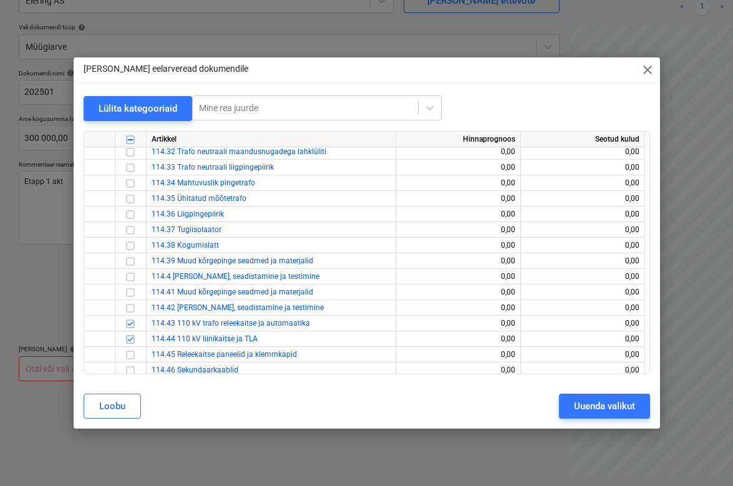
scroll to position [701, 0]
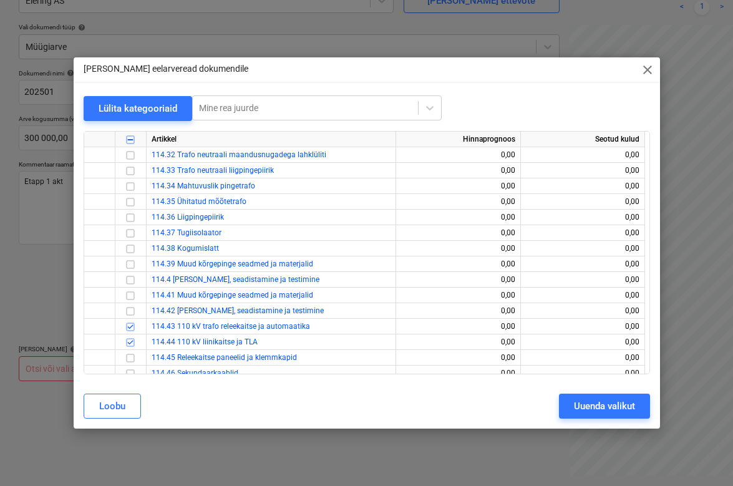
click at [358, 71] on div "[PERSON_NAME] eelarveread dokumendile close" at bounding box center [367, 69] width 586 height 25
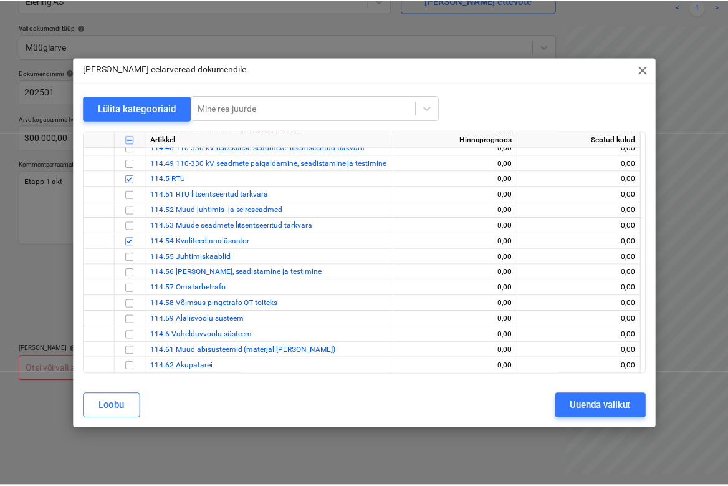
scroll to position [1114, 0]
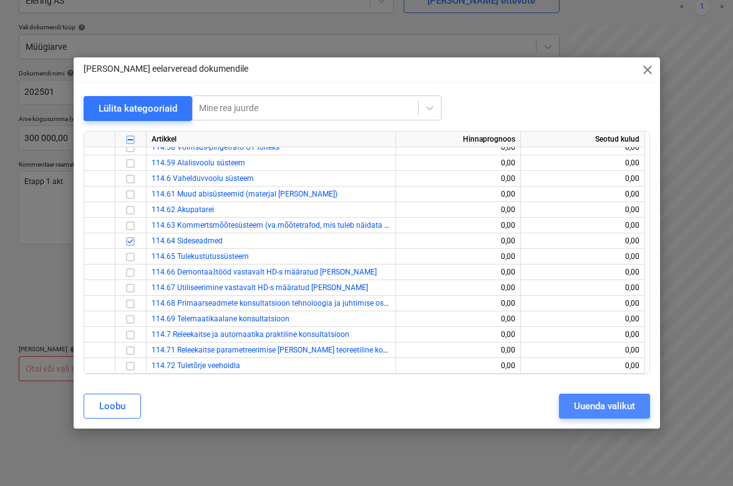
click at [640, 400] on button "Uuenda valikut" at bounding box center [604, 405] width 91 height 25
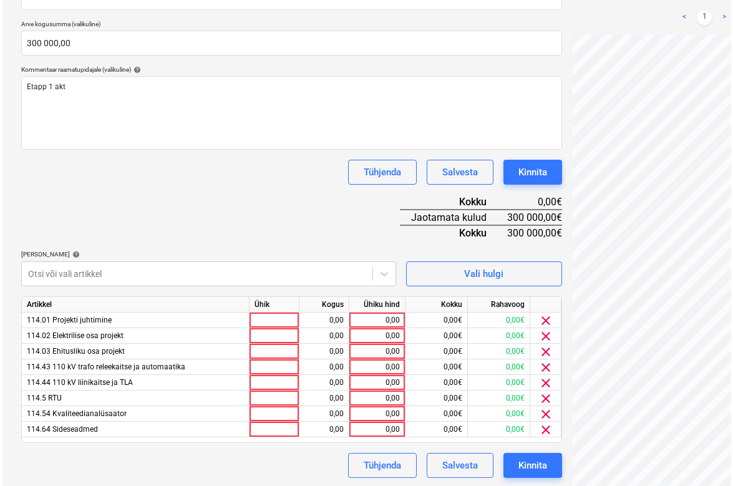
scroll to position [221, 0]
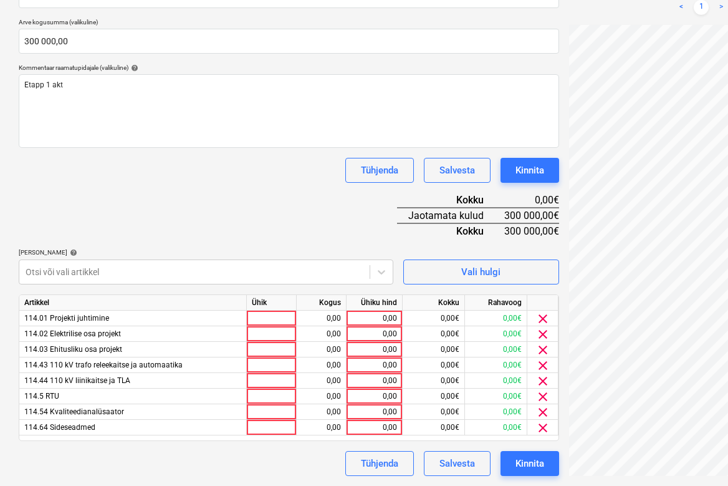
click at [307, 226] on div "Dokumendi nimi help 202501 Arve kogusumma (valikuline) 300 000,00 Kommentaar ra…" at bounding box center [289, 224] width 541 height 503
click at [537, 463] on div "Kinnita" at bounding box center [530, 463] width 29 height 16
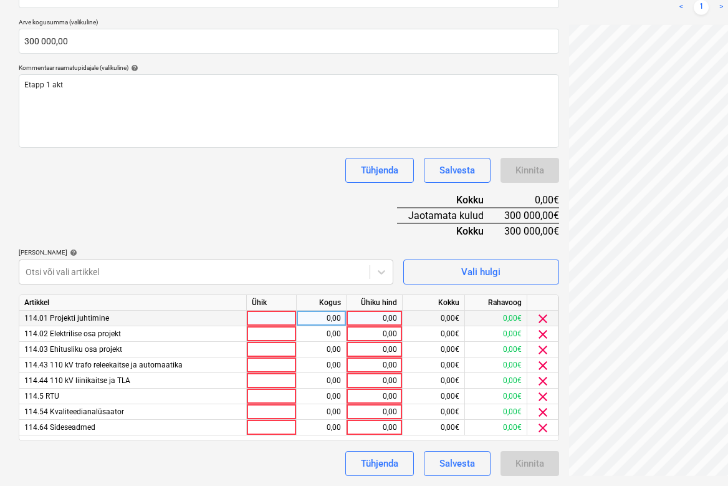
click at [278, 319] on div at bounding box center [272, 319] width 50 height 16
type input "1"
click at [276, 332] on div at bounding box center [272, 334] width 50 height 16
drag, startPoint x: 266, startPoint y: 319, endPoint x: 234, endPoint y: 317, distance: 32.5
click at [0, 0] on div "114.01 Projekti juhtimine 1 0,00 0,00 0,00€ 0,00€ clear" at bounding box center [0, 0] width 0 height 0
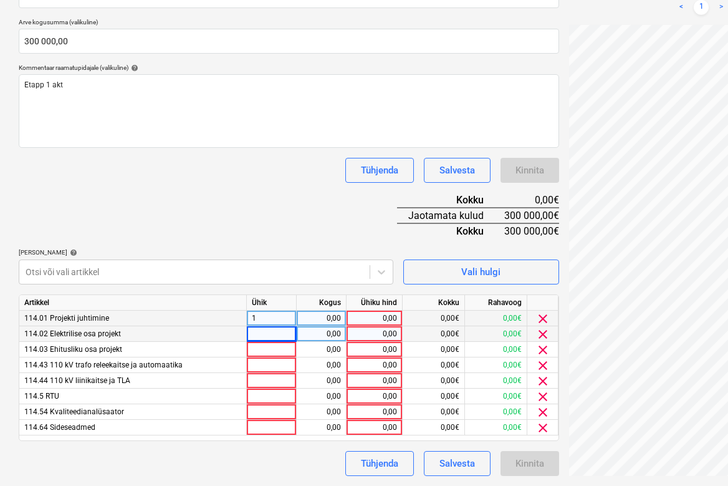
click at [267, 315] on div "1" at bounding box center [272, 319] width 50 height 16
type input "set"
click at [264, 335] on div at bounding box center [272, 334] width 50 height 16
drag, startPoint x: 266, startPoint y: 319, endPoint x: 243, endPoint y: 319, distance: 22.4
click at [0, 0] on div "114.01 Projekti juhtimine set 0,00 0,00 0,00€ 0,00€ clear" at bounding box center [0, 0] width 0 height 0
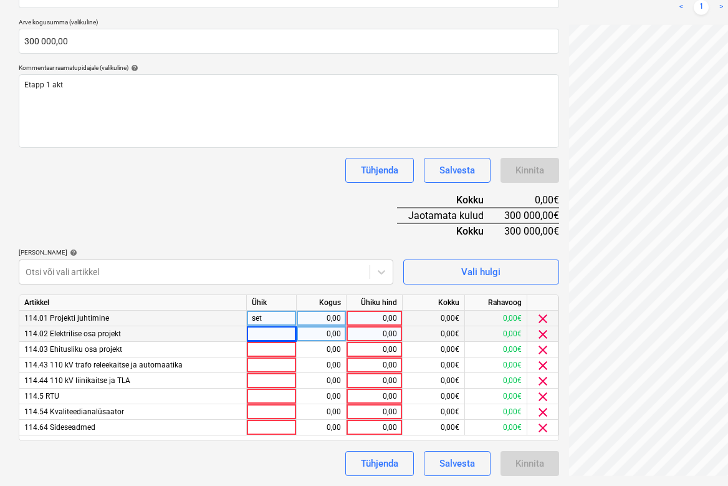
click at [272, 318] on div "set" at bounding box center [272, 319] width 50 height 16
click at [271, 331] on div at bounding box center [272, 334] width 50 height 16
type input "set"
click at [269, 346] on div at bounding box center [272, 350] width 50 height 16
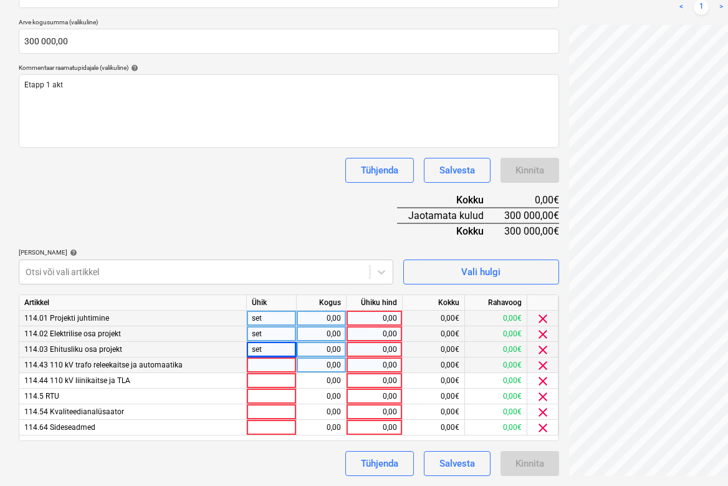
click at [272, 362] on div at bounding box center [272, 365] width 50 height 16
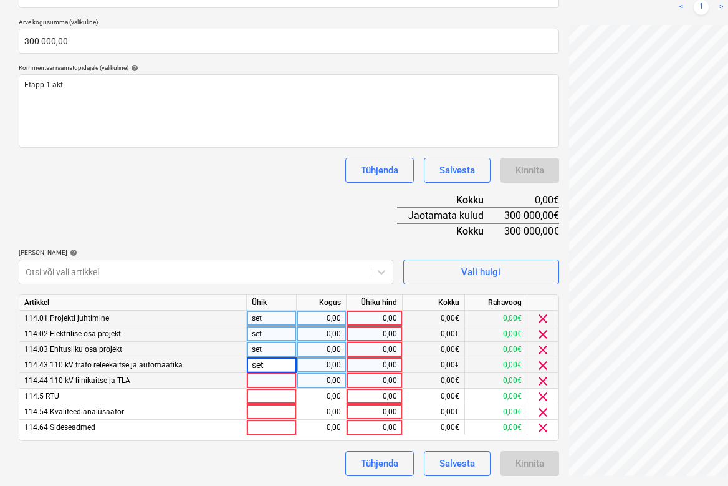
click at [273, 378] on div at bounding box center [272, 381] width 50 height 16
type input "set"
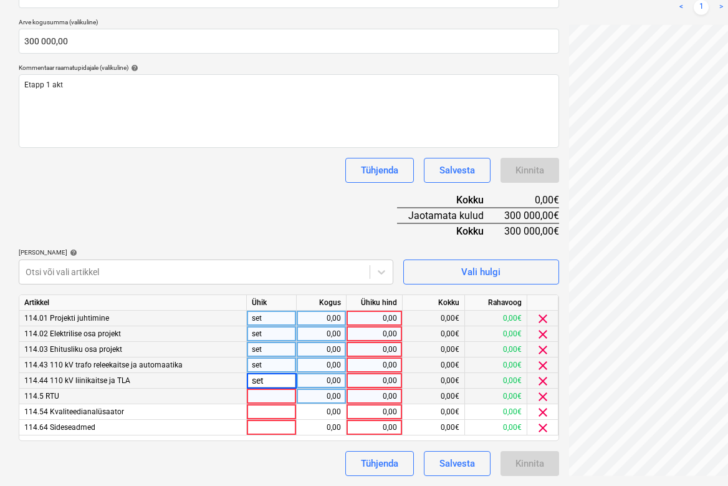
click at [277, 397] on div at bounding box center [272, 396] width 50 height 16
click at [277, 416] on div at bounding box center [272, 412] width 50 height 16
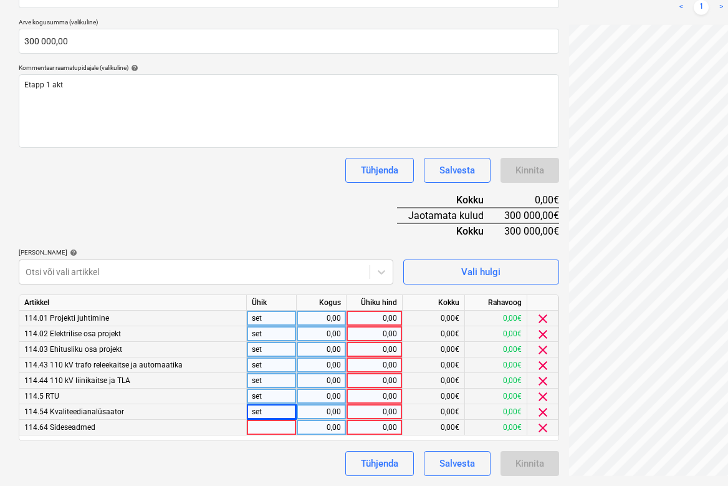
click at [277, 425] on div at bounding box center [272, 428] width 50 height 16
click at [332, 316] on div "0,00" at bounding box center [321, 319] width 39 height 16
type input "1"
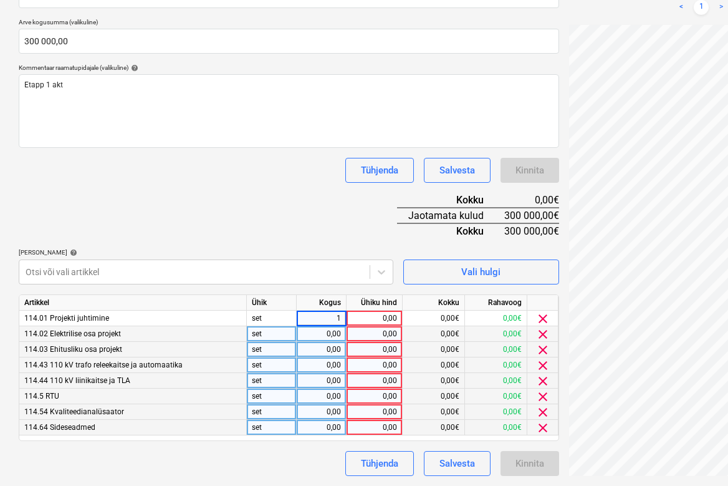
click at [321, 335] on div "0,00" at bounding box center [321, 334] width 39 height 16
type input "1"
click at [328, 343] on div "0,00" at bounding box center [321, 350] width 39 height 16
click at [327, 364] on div "0,00" at bounding box center [321, 365] width 39 height 16
type input "1"
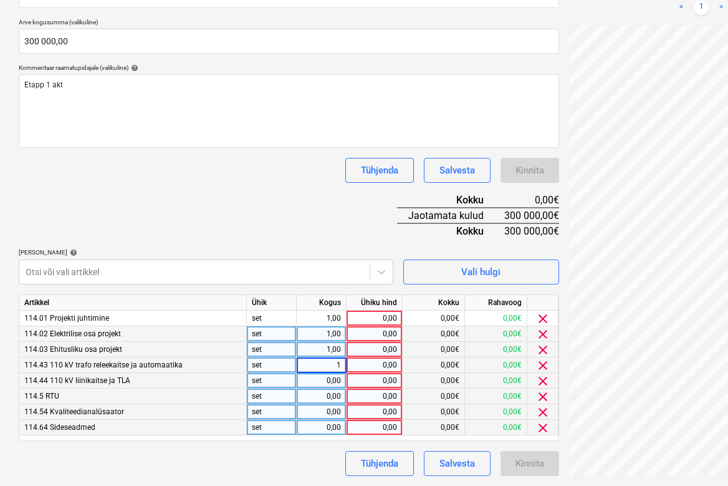
click at [325, 383] on div "0,00" at bounding box center [321, 381] width 39 height 16
click at [324, 397] on div "0,00" at bounding box center [321, 396] width 39 height 16
click at [324, 412] on div "0,00" at bounding box center [321, 412] width 39 height 16
click at [322, 431] on div "0,00" at bounding box center [321, 428] width 39 height 16
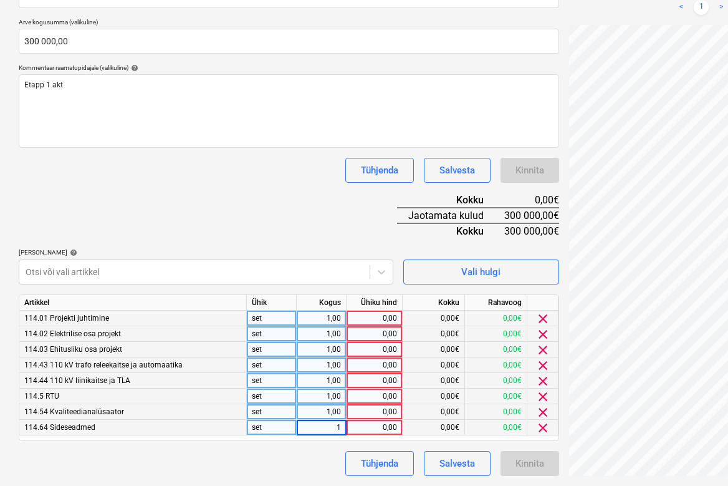
click at [378, 316] on div "0,00" at bounding box center [375, 319] width 46 height 16
click at [375, 334] on div "0,00" at bounding box center [375, 334] width 46 height 16
type input "79000"
click at [378, 352] on div "0,00" at bounding box center [375, 350] width 46 height 16
type input "60000"
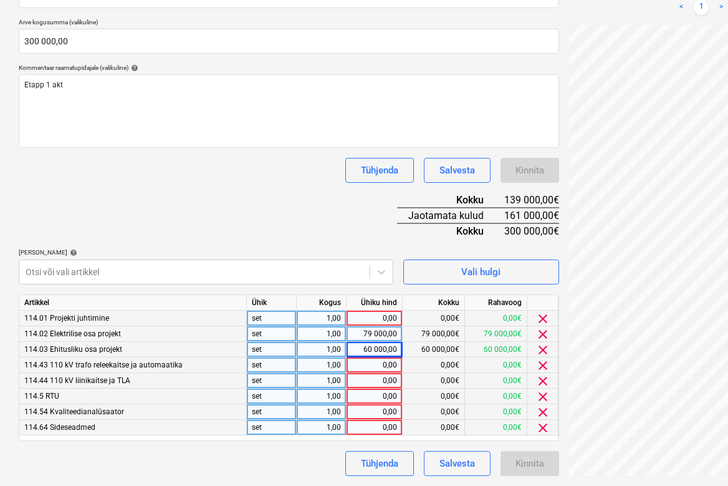
click at [380, 365] on div "0,00" at bounding box center [375, 365] width 46 height 16
click at [372, 364] on div "0,00" at bounding box center [375, 365] width 46 height 16
type input "49375"
click at [388, 314] on div "0,00" at bounding box center [375, 319] width 46 height 16
type input "58550"
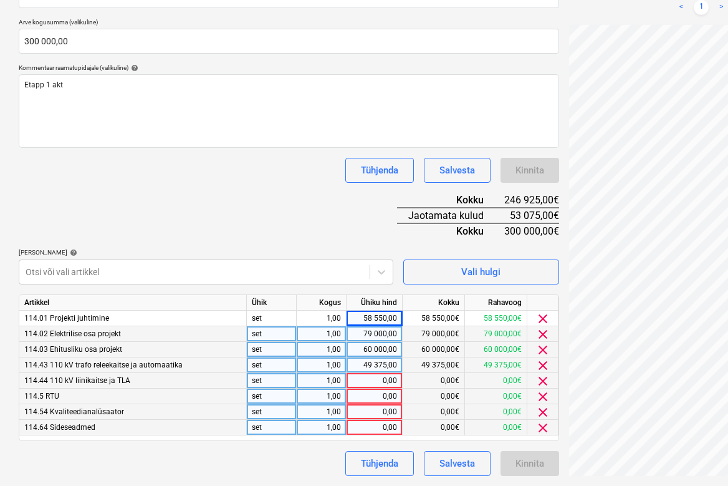
click at [378, 376] on div "0,00" at bounding box center [375, 381] width 46 height 16
type input "23250"
click at [376, 396] on div "0,00" at bounding box center [375, 396] width 46 height 16
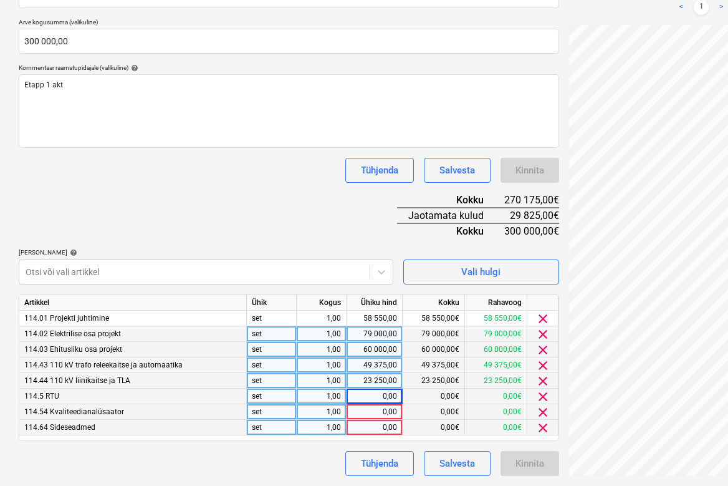
click at [369, 393] on div "0,00" at bounding box center [375, 396] width 46 height 16
type input "5750"
click at [374, 410] on div "0,00" at bounding box center [375, 412] width 46 height 16
click at [386, 411] on div "0,00" at bounding box center [375, 412] width 46 height 16
type input "2825"
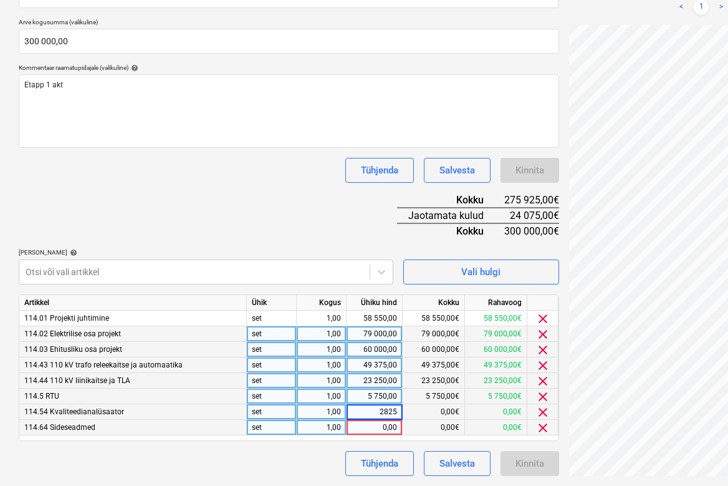
click at [376, 425] on div "0,00" at bounding box center [375, 428] width 46 height 16
click at [371, 425] on div "0,00" at bounding box center [375, 428] width 46 height 16
type input "21250"
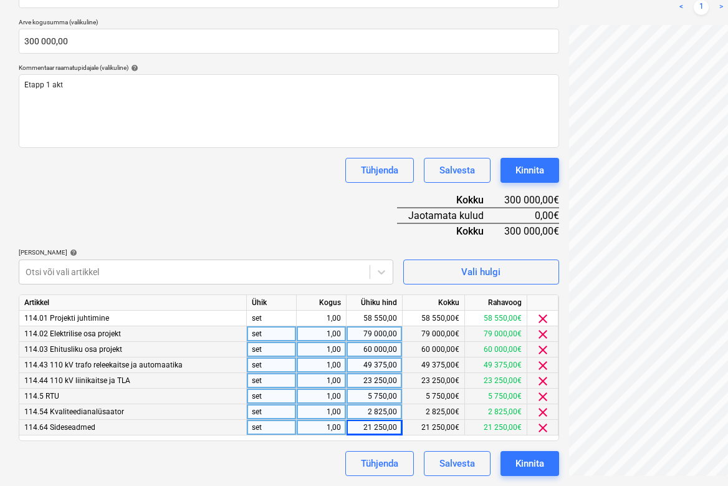
click at [325, 201] on div "Dokumendi nimi help 202501 Arve kogusumma (valikuline) 300 000,00 Kommentaar ra…" at bounding box center [289, 224] width 541 height 503
click at [525, 460] on div "Kinnita" at bounding box center [530, 463] width 29 height 16
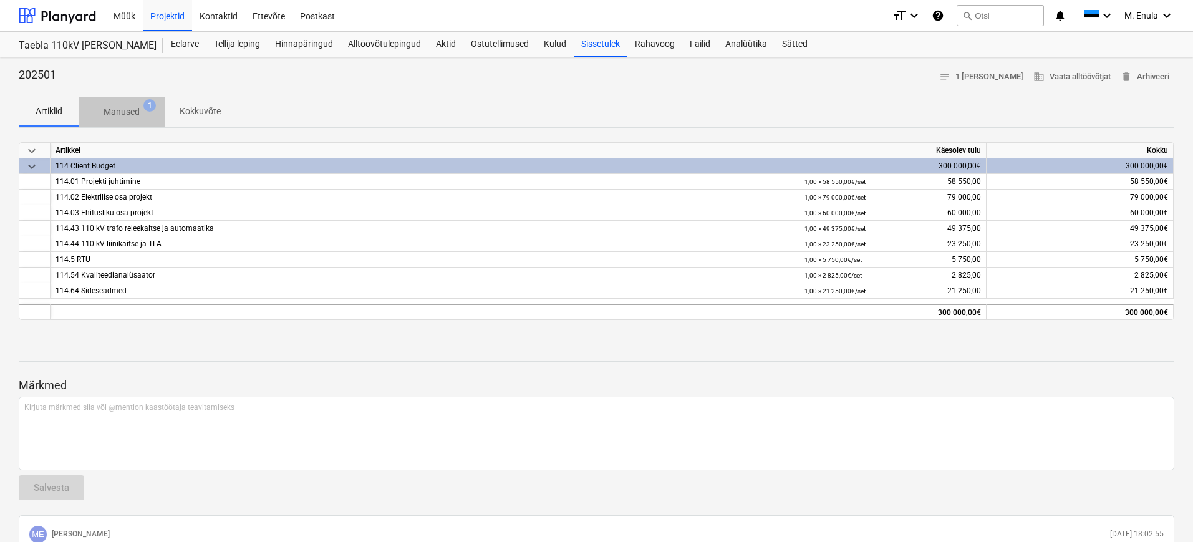
click at [127, 112] on p "Manused" at bounding box center [122, 111] width 36 height 13
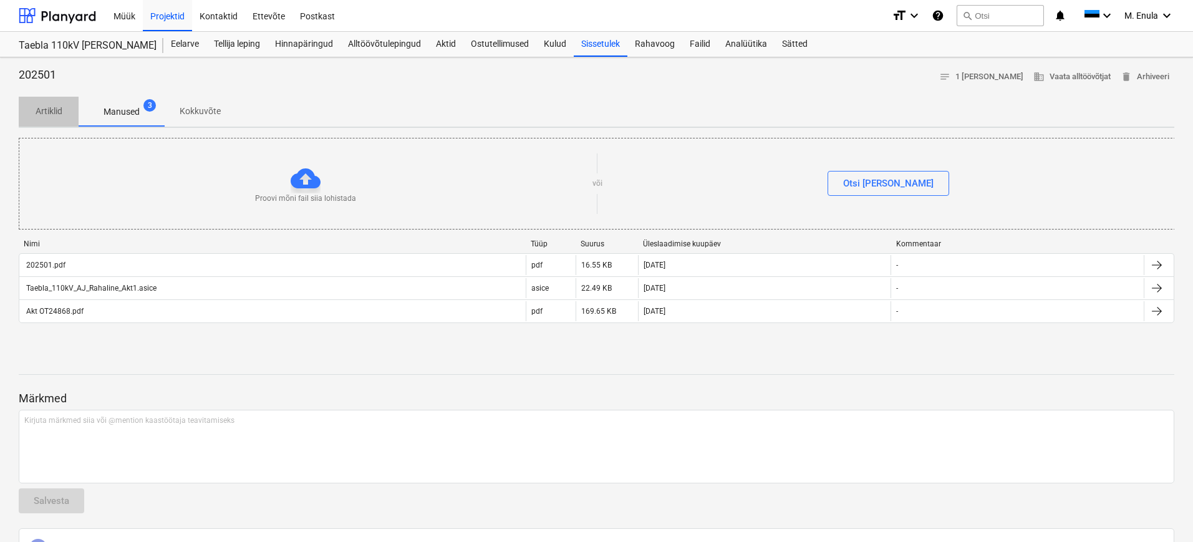
click at [55, 116] on p "Artiklid" at bounding box center [49, 111] width 30 height 13
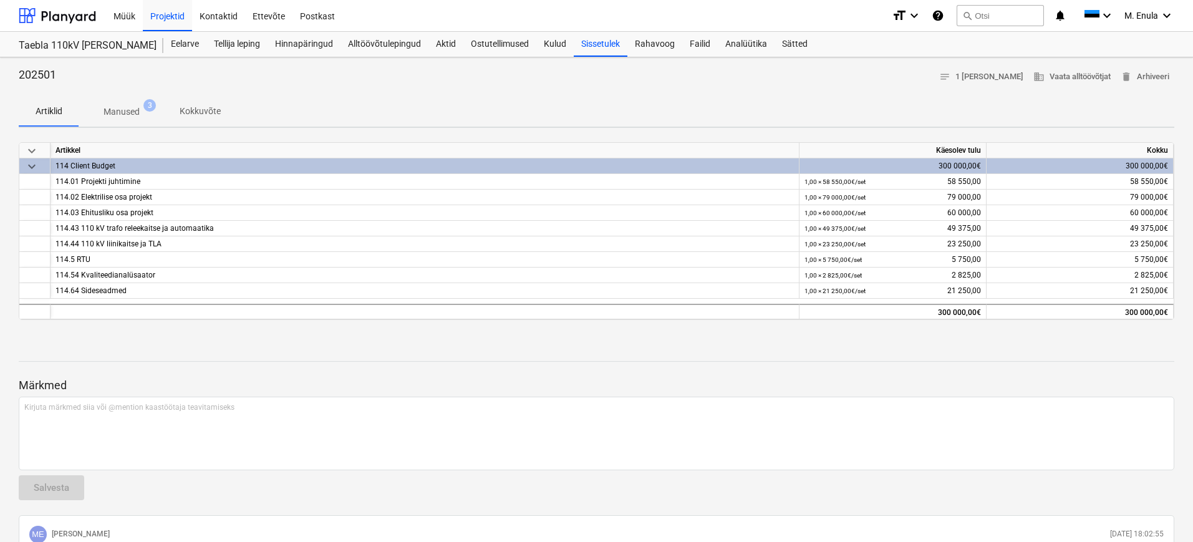
click at [116, 114] on p "Manused" at bounding box center [122, 111] width 36 height 13
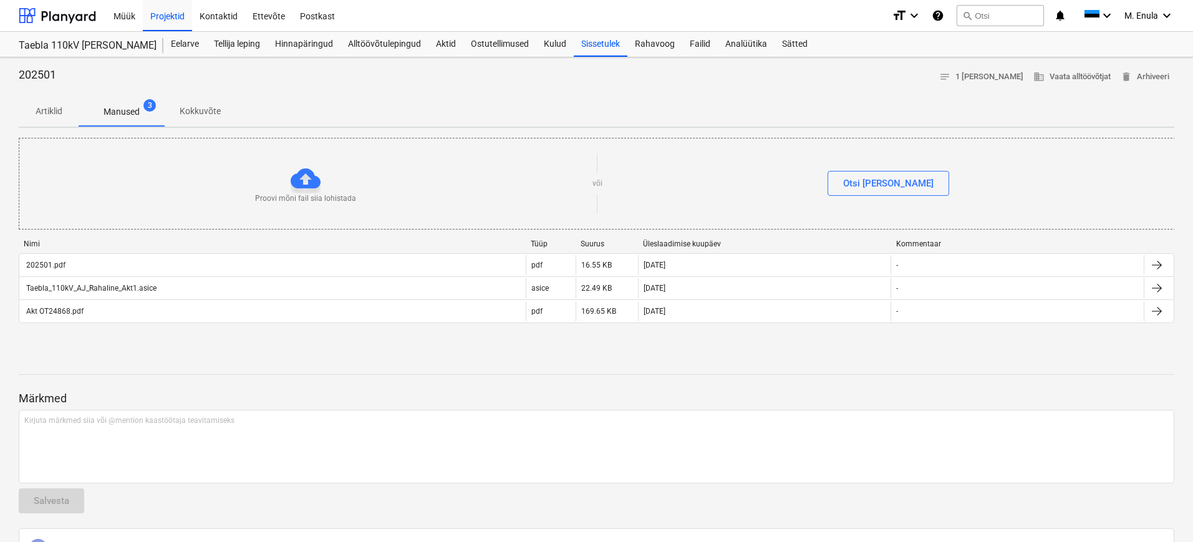
click at [221, 112] on span "Kokkuvõte" at bounding box center [200, 111] width 71 height 21
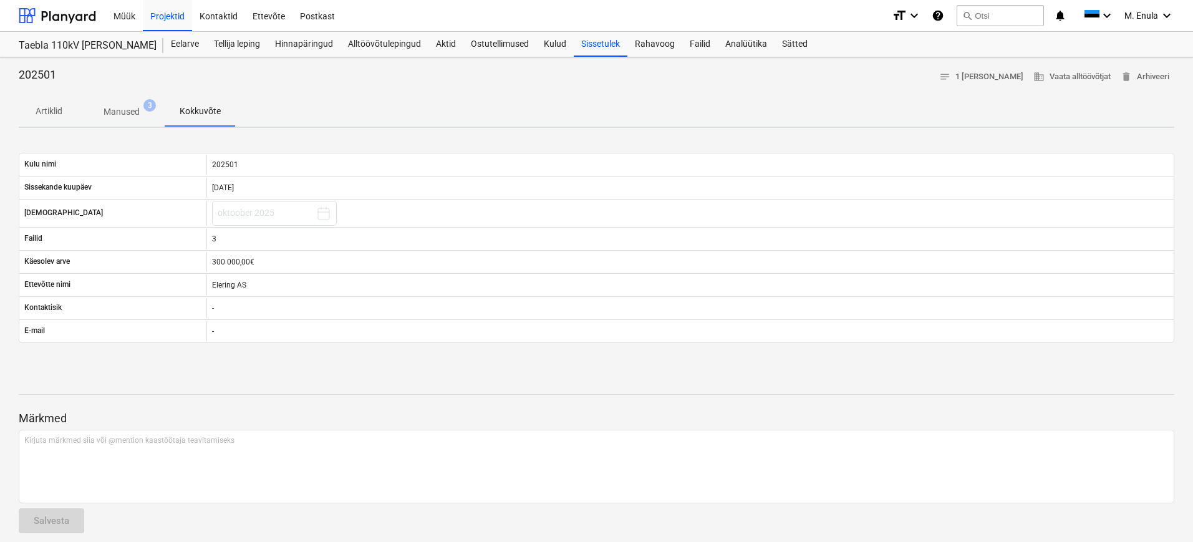
click at [312, 107] on div "Artiklid Manused 3 Kokkuvõte" at bounding box center [596, 112] width 1155 height 30
click at [47, 107] on p "Artiklid" at bounding box center [49, 111] width 30 height 13
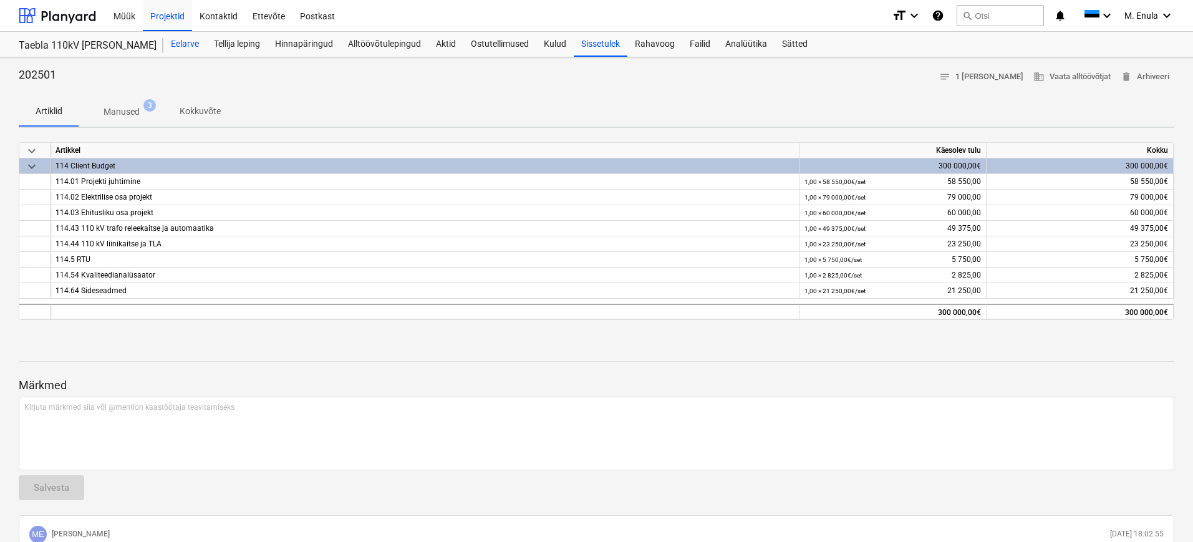
click at [183, 42] on div "Eelarve" at bounding box center [184, 44] width 43 height 25
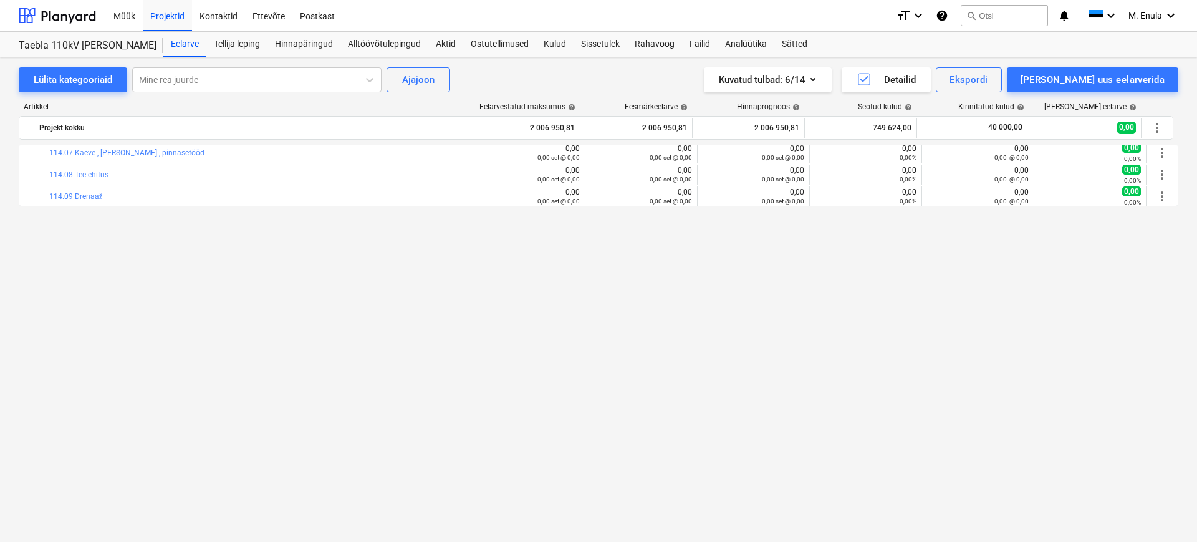
scroll to position [1787, 0]
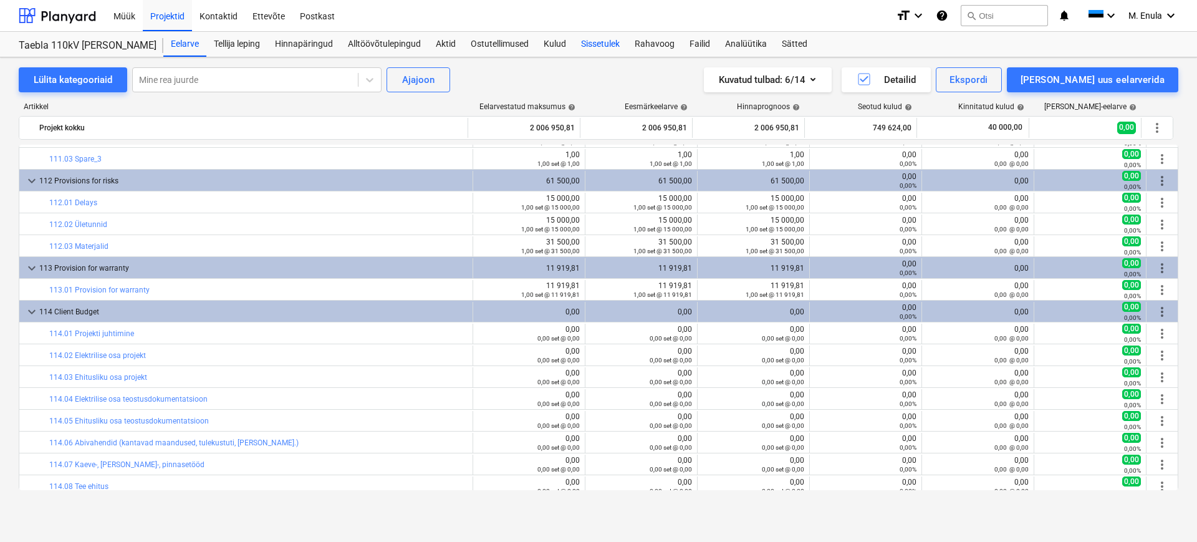
click at [590, 44] on div "Sissetulek" at bounding box center [601, 44] width 54 height 25
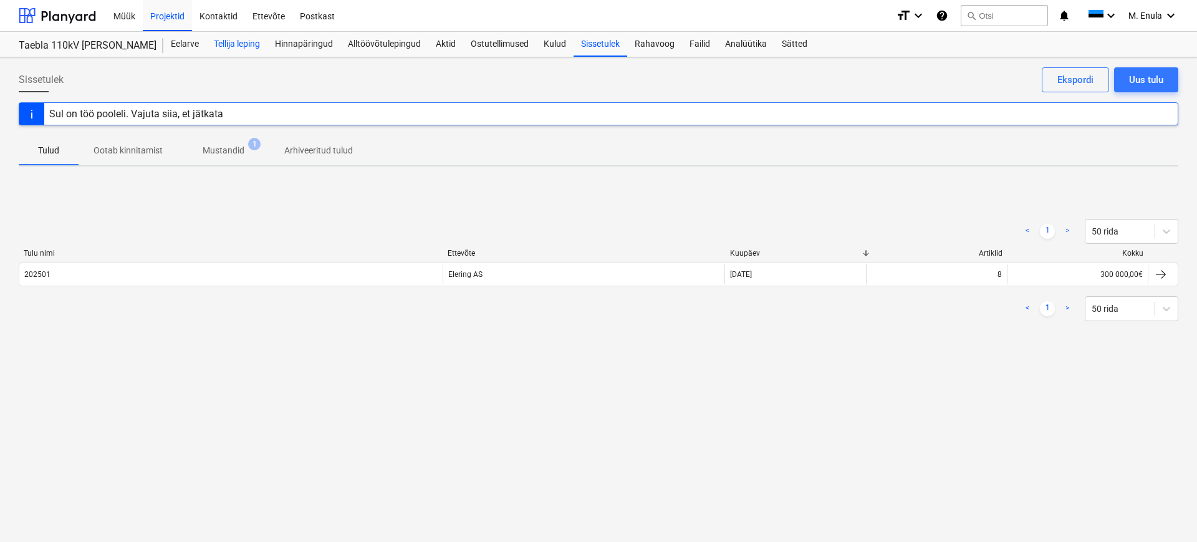
click at [251, 44] on div "Tellija leping" at bounding box center [236, 44] width 61 height 25
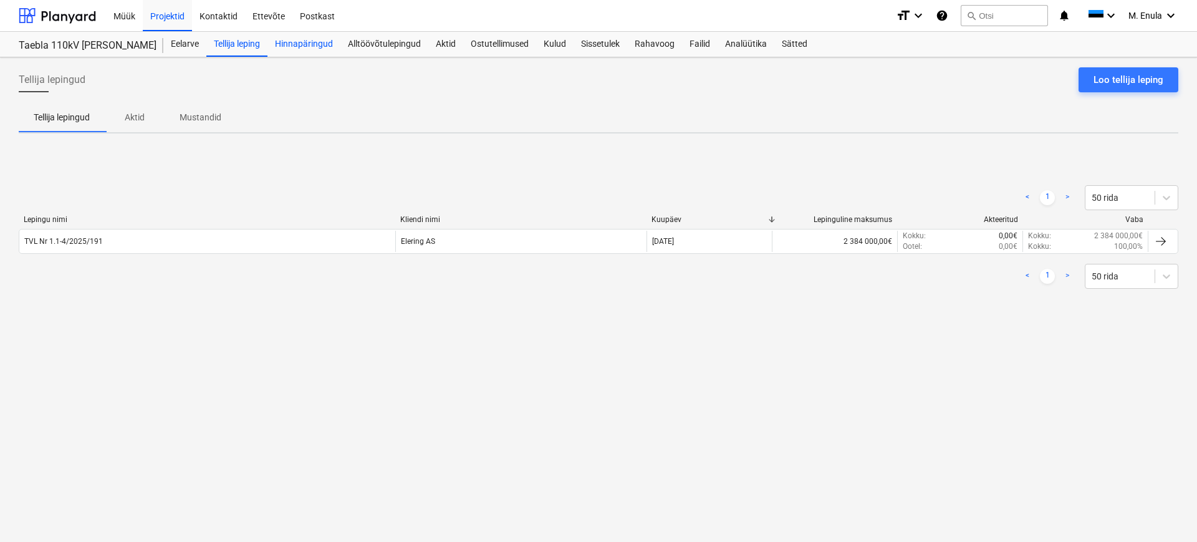
click at [294, 45] on div "Hinnapäringud" at bounding box center [304, 44] width 73 height 25
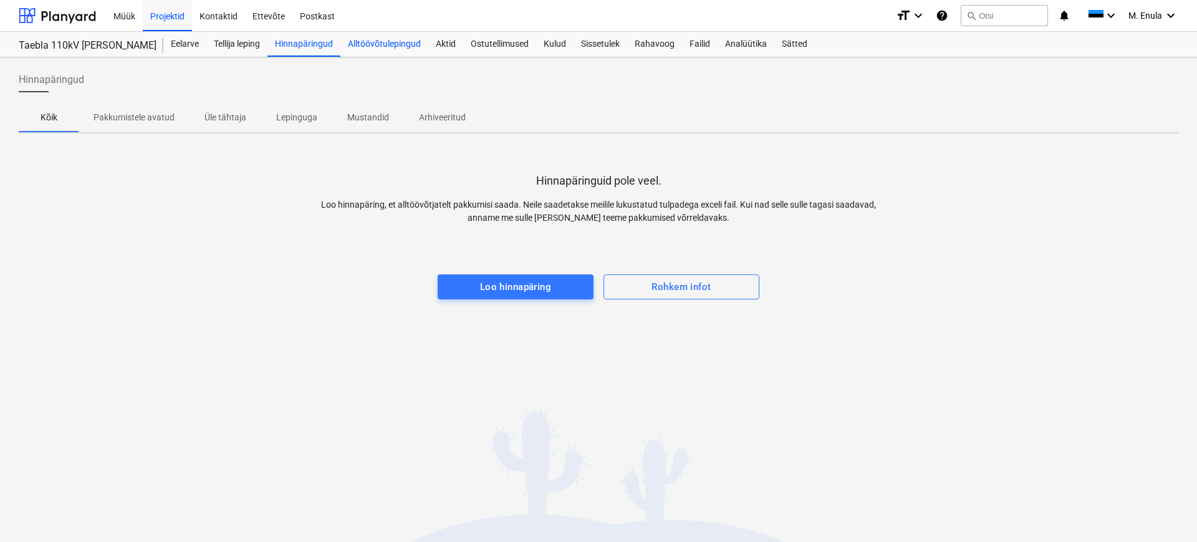
click at [395, 45] on div "Alltöövõtulepingud" at bounding box center [384, 44] width 88 height 25
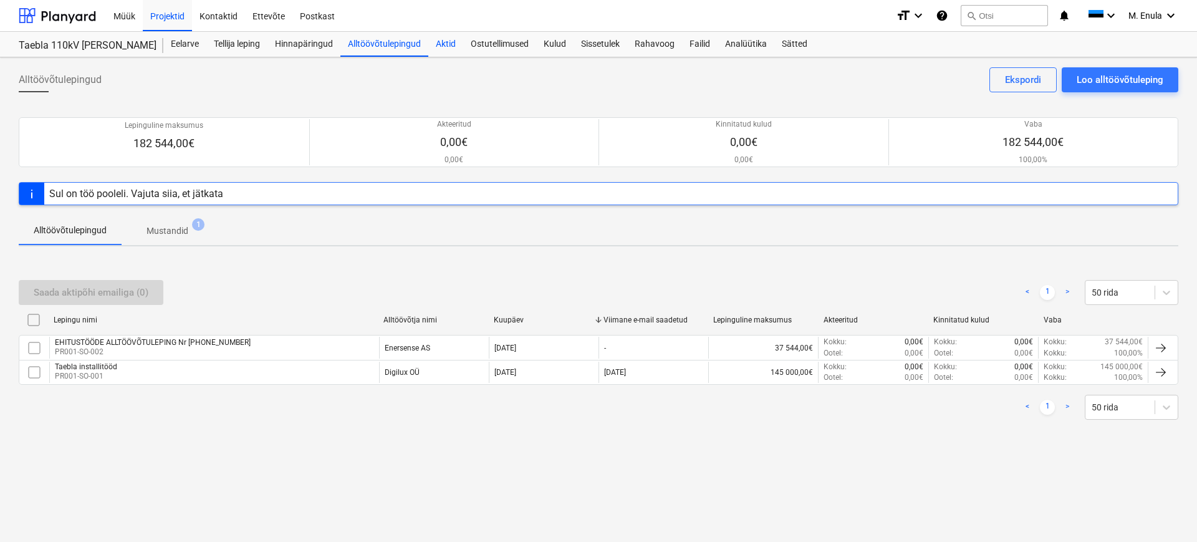
click at [448, 52] on div "Aktid" at bounding box center [445, 44] width 35 height 25
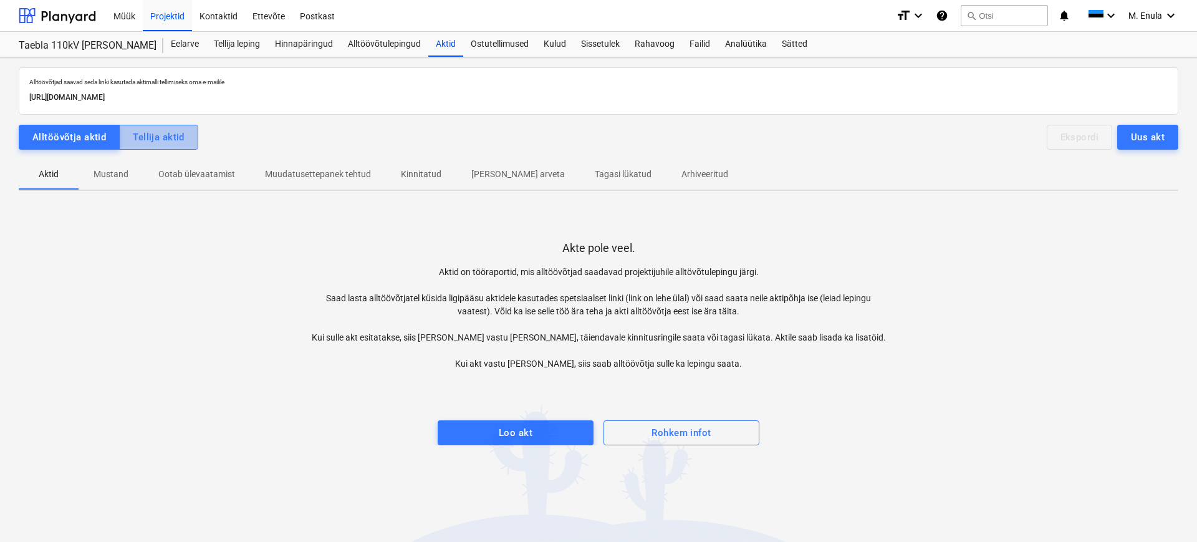
click at [185, 135] on button "Tellija aktid" at bounding box center [158, 137] width 79 height 25
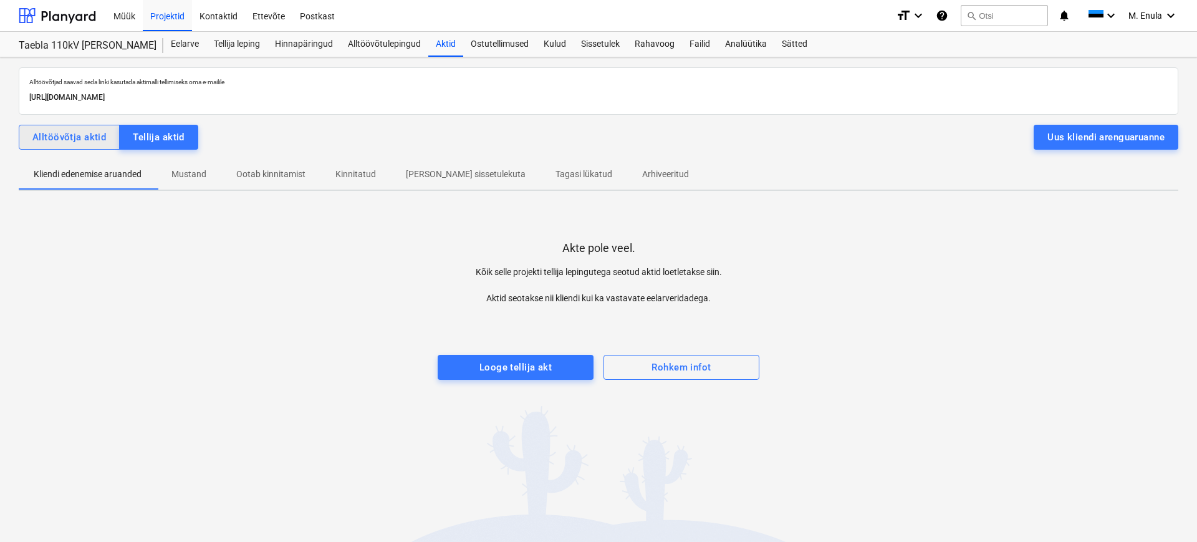
click at [104, 137] on div "Alltöövõtja aktid" at bounding box center [69, 137] width 74 height 16
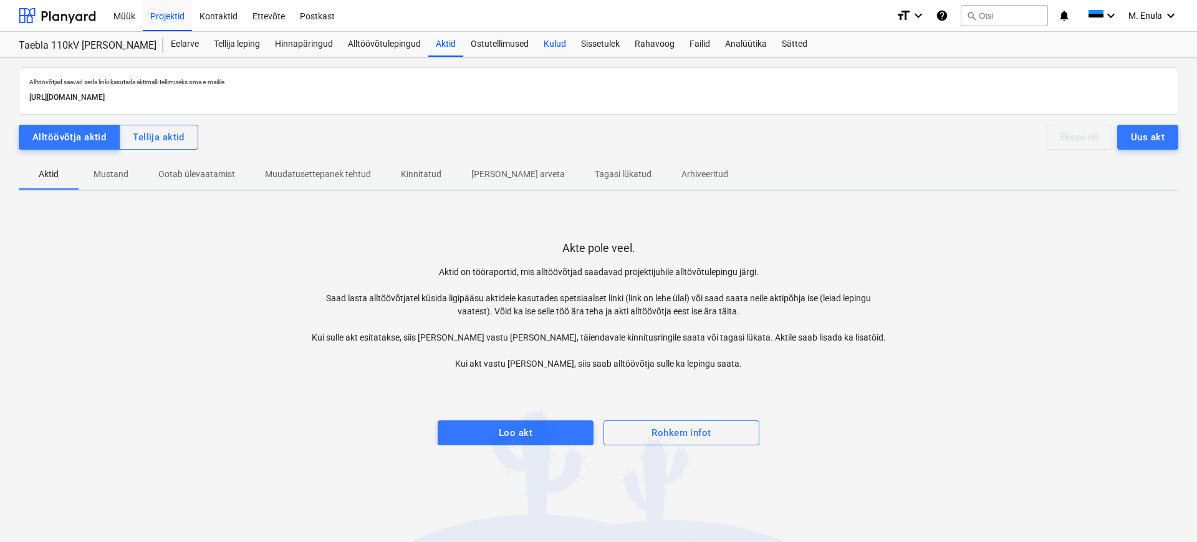
click at [492, 46] on div "Ostutellimused" at bounding box center [499, 44] width 73 height 25
click at [526, 45] on div "Ostutellimused" at bounding box center [499, 44] width 73 height 25
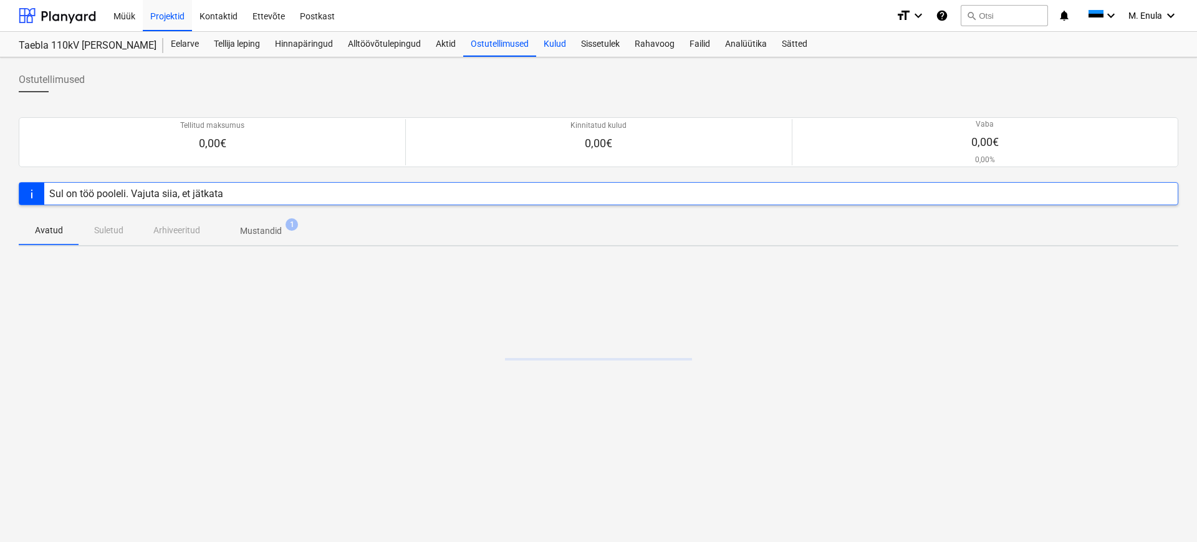
click at [556, 47] on div "Kulud" at bounding box center [554, 44] width 37 height 25
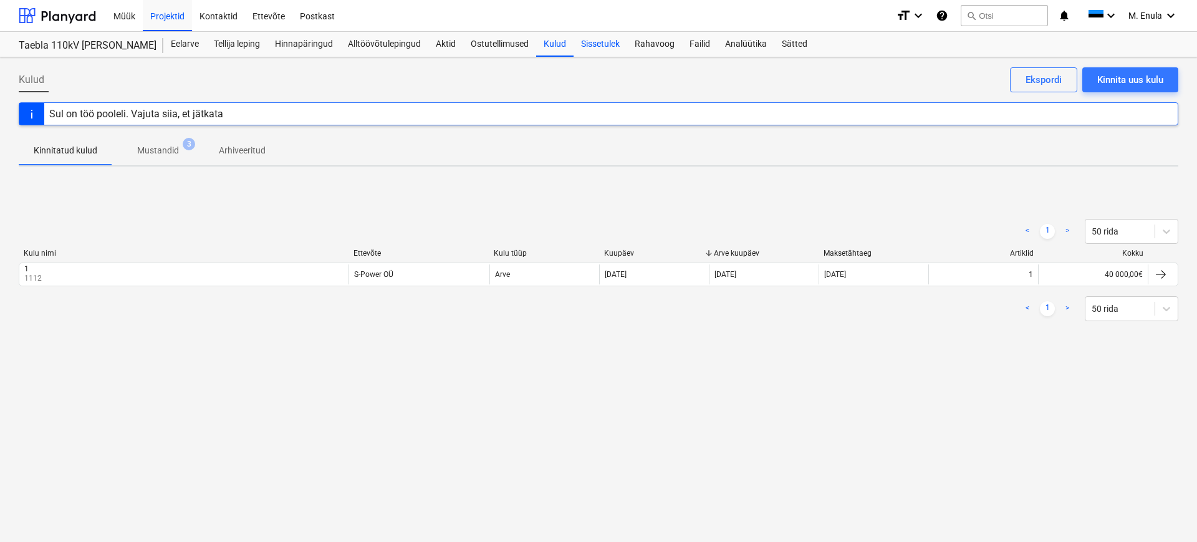
click at [610, 46] on div "Sissetulek" at bounding box center [601, 44] width 54 height 25
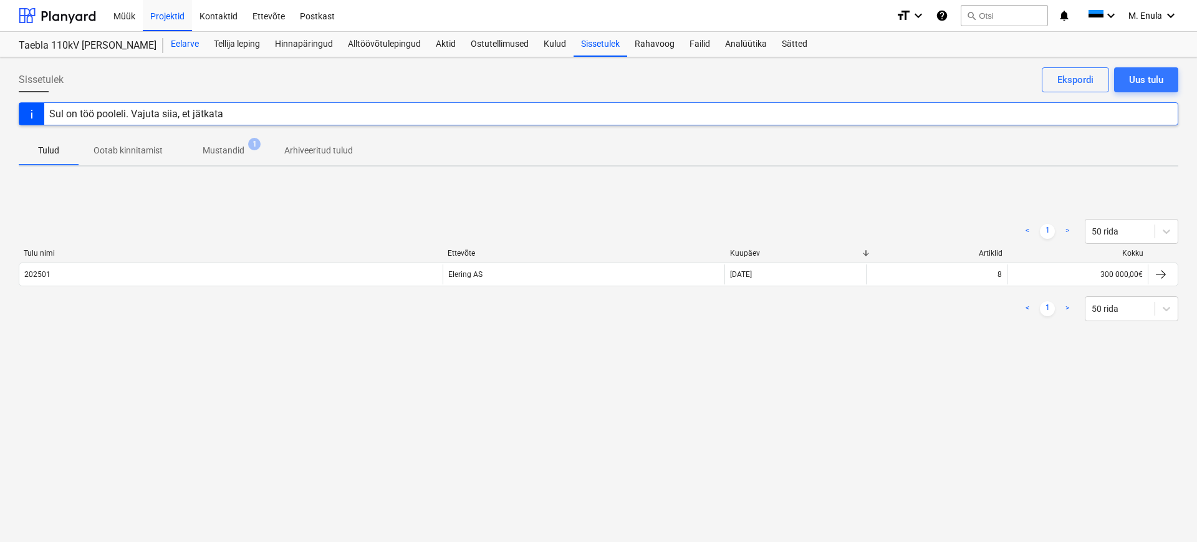
click at [176, 48] on div "Eelarve" at bounding box center [184, 44] width 43 height 25
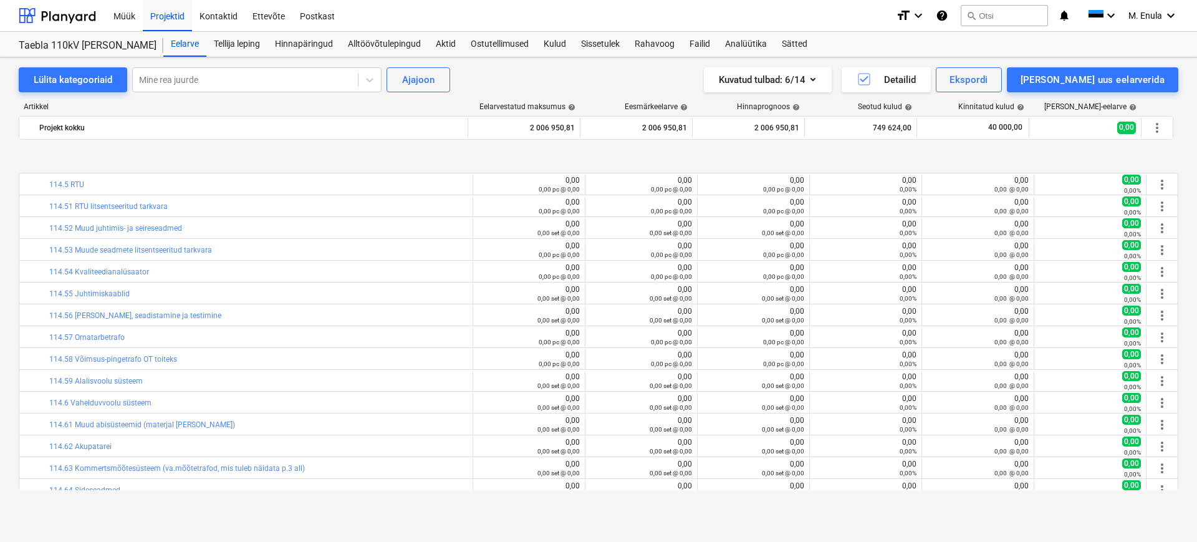
scroll to position [3190, 0]
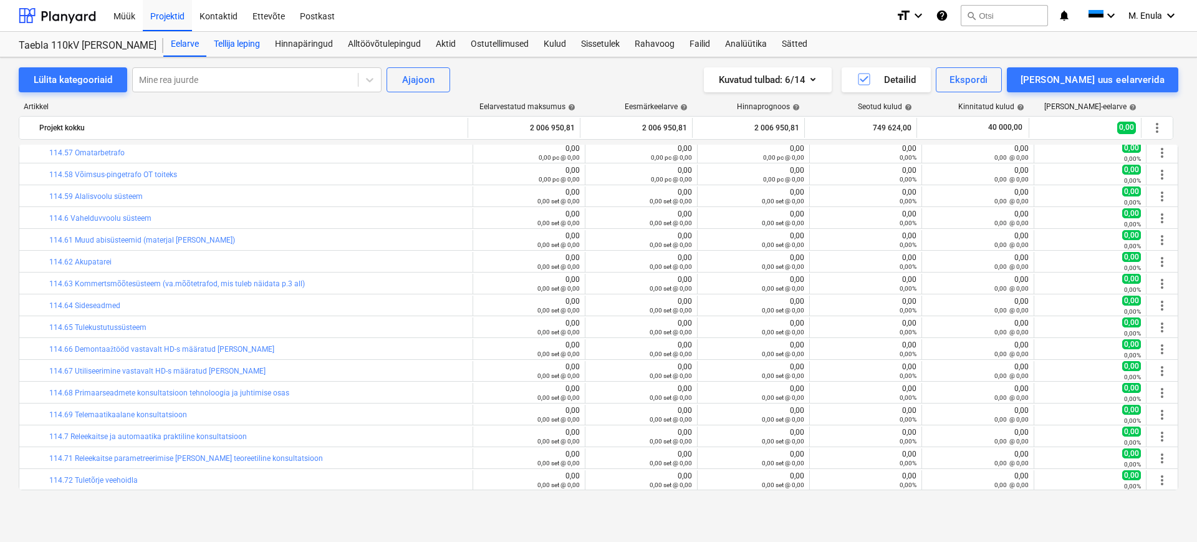
click at [233, 40] on div "Tellija leping" at bounding box center [236, 44] width 61 height 25
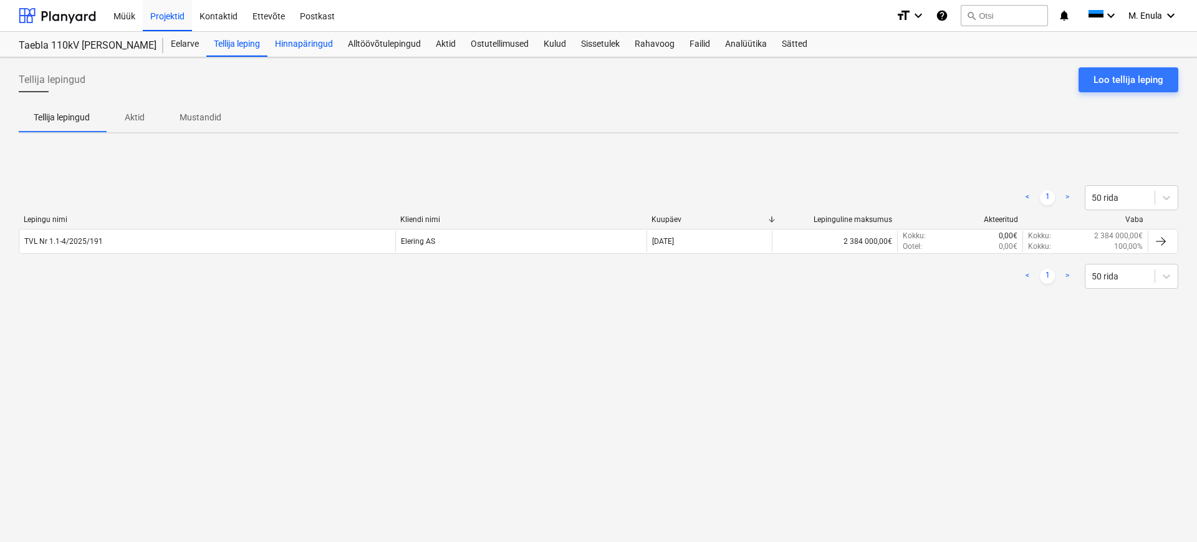
click at [307, 42] on div "Hinnapäringud" at bounding box center [304, 44] width 73 height 25
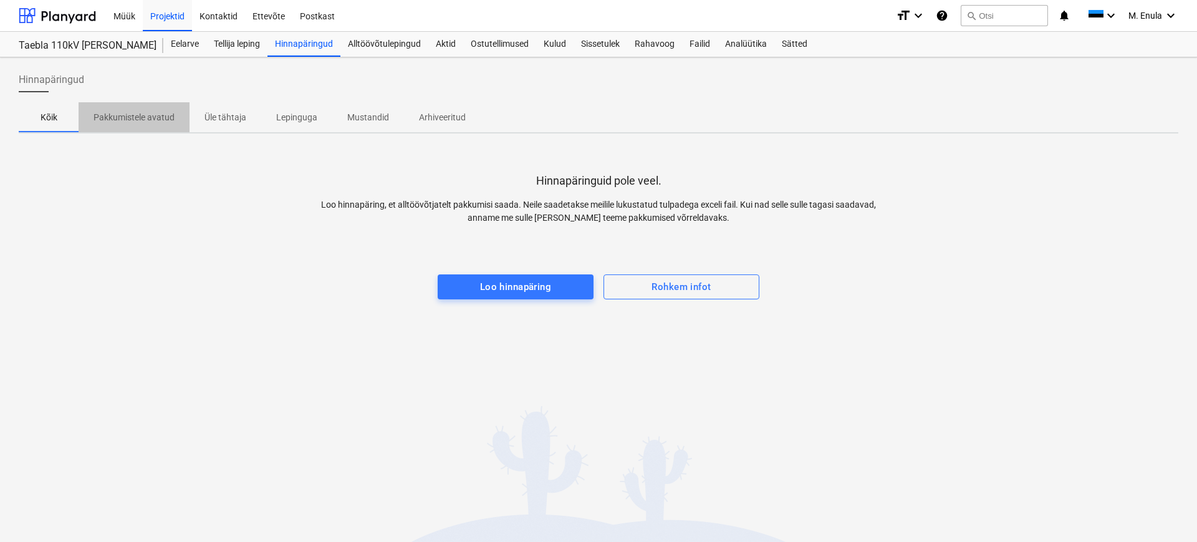
click at [170, 117] on p "Pakkumistele avatud" at bounding box center [134, 117] width 81 height 13
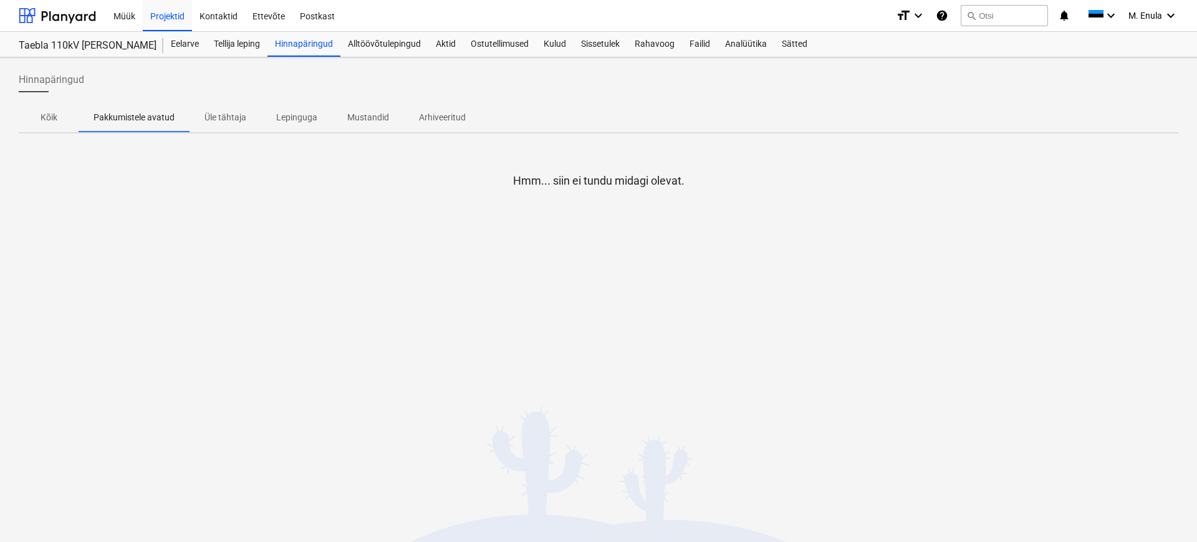
click at [233, 115] on p "Üle tähtaja" at bounding box center [226, 117] width 42 height 13
click at [291, 117] on p "Lepinguga" at bounding box center [296, 117] width 41 height 13
click at [379, 115] on p "Mustandid" at bounding box center [368, 117] width 42 height 13
click at [427, 115] on p "Arhiveeritud" at bounding box center [442, 117] width 47 height 13
click at [336, 110] on span "Mustandid" at bounding box center [368, 117] width 72 height 21
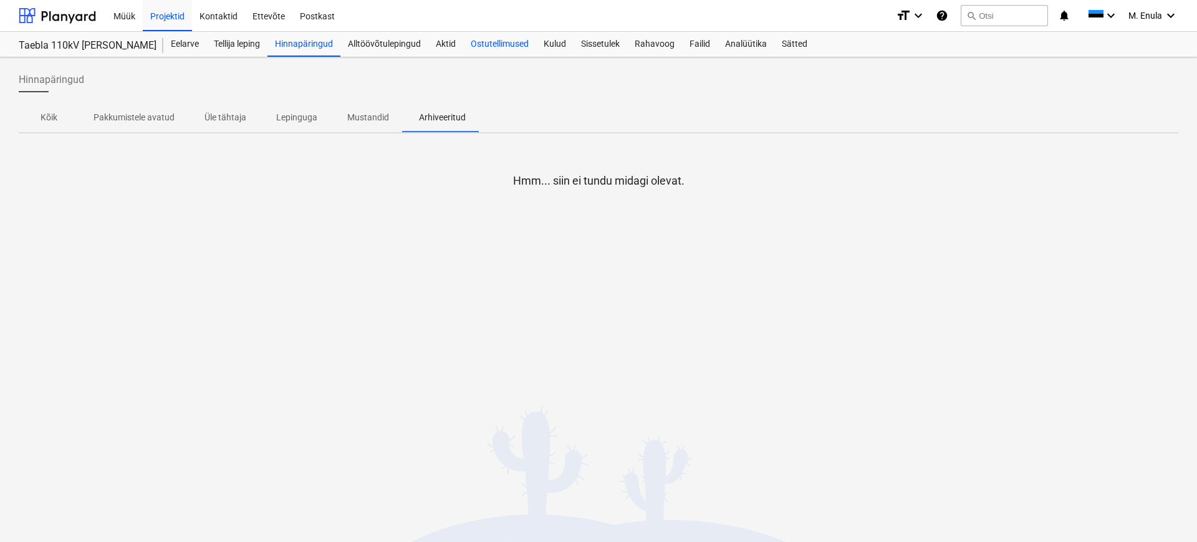
click at [274, 118] on span "Lepinguga" at bounding box center [296, 117] width 71 height 21
click at [475, 46] on div "Ostutellimused" at bounding box center [499, 44] width 73 height 25
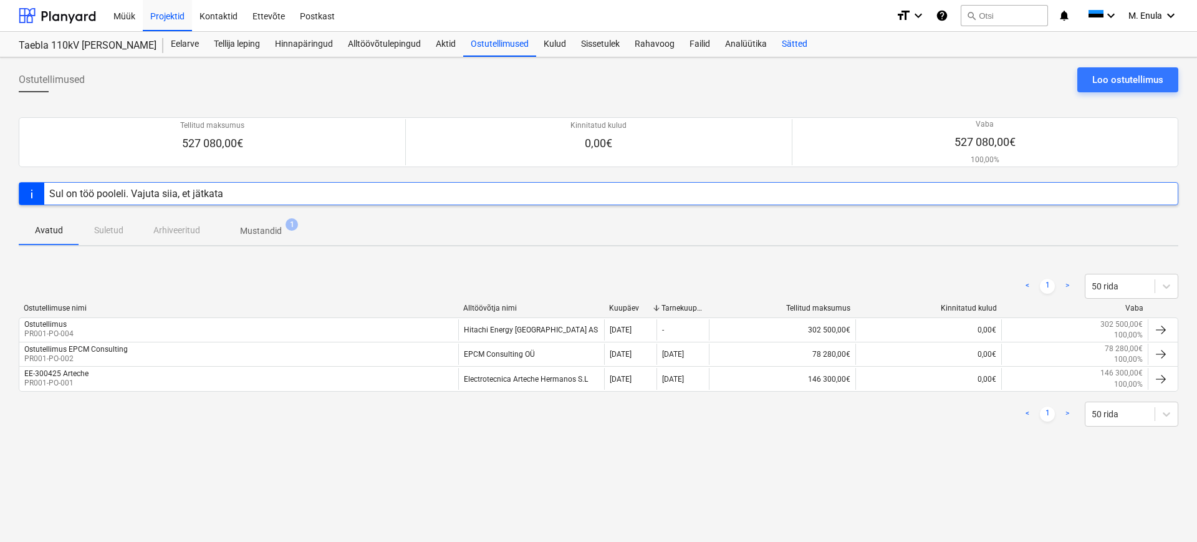
click at [793, 47] on div "Sätted" at bounding box center [794, 44] width 41 height 25
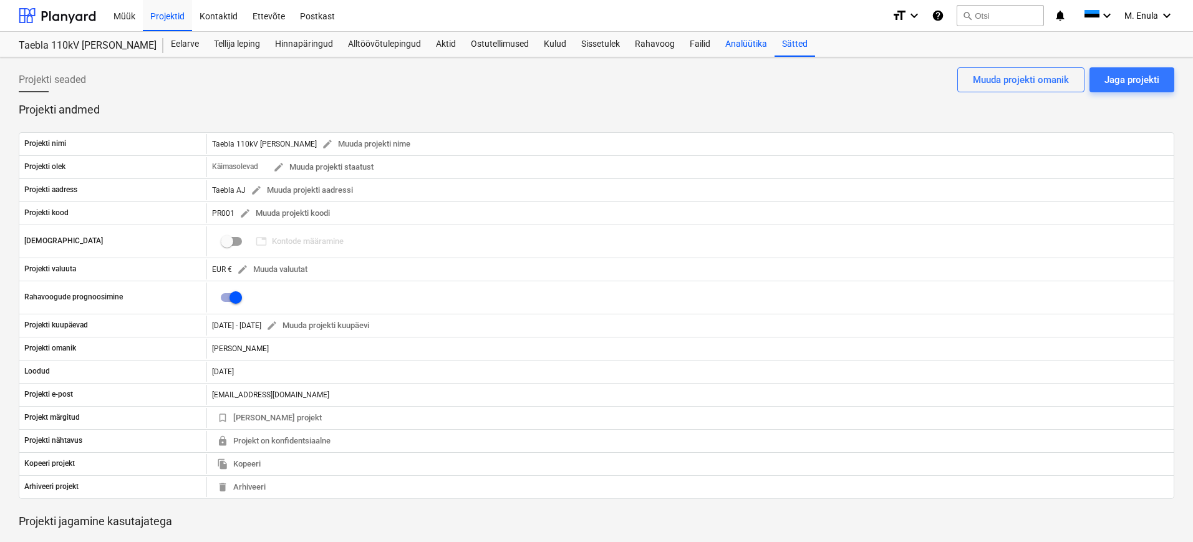
click at [749, 47] on div "Analüütika" at bounding box center [746, 44] width 57 height 25
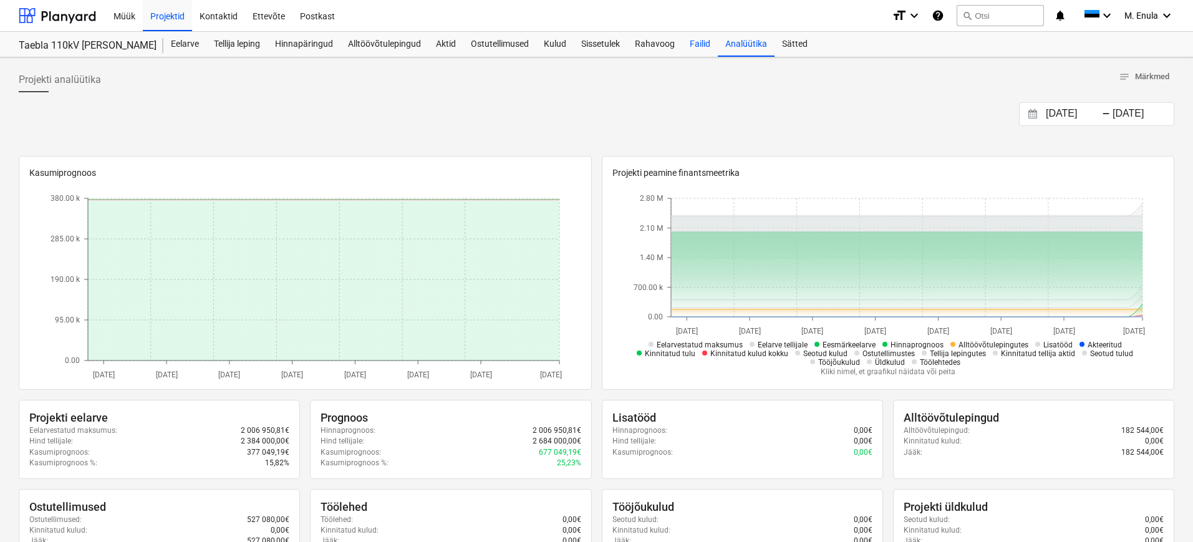
click at [698, 44] on div "Failid" at bounding box center [700, 44] width 36 height 25
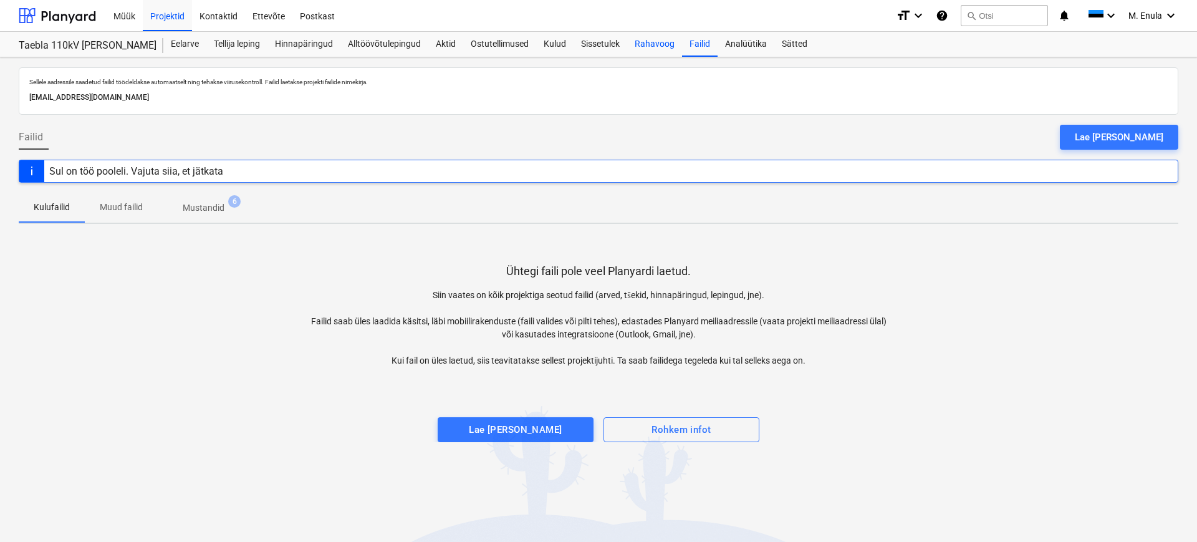
click at [660, 49] on div "Rahavoog" at bounding box center [654, 44] width 55 height 25
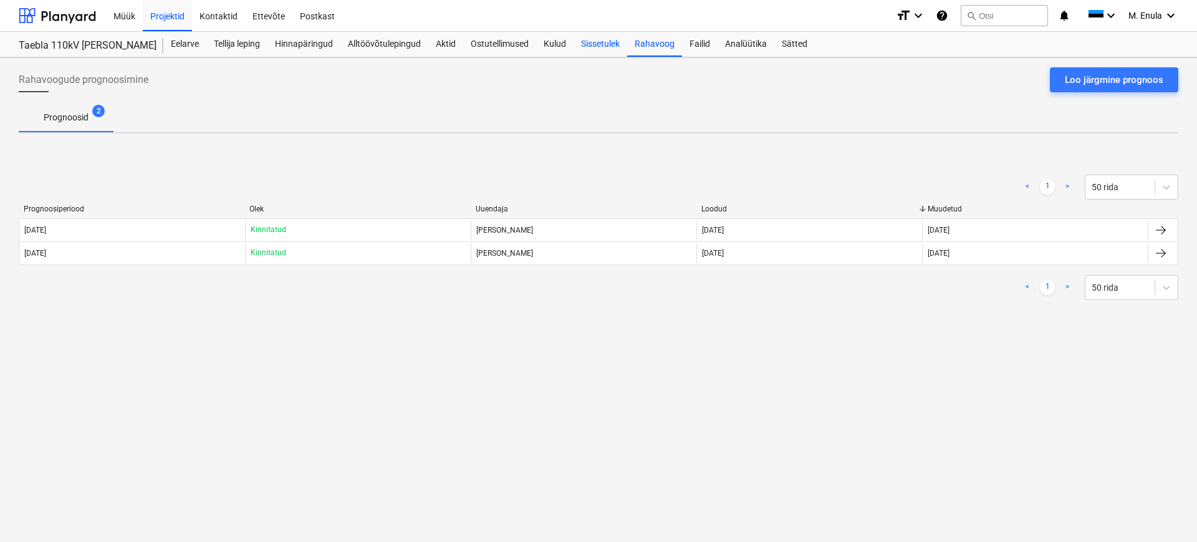
click at [591, 41] on div "Sissetulek" at bounding box center [601, 44] width 54 height 25
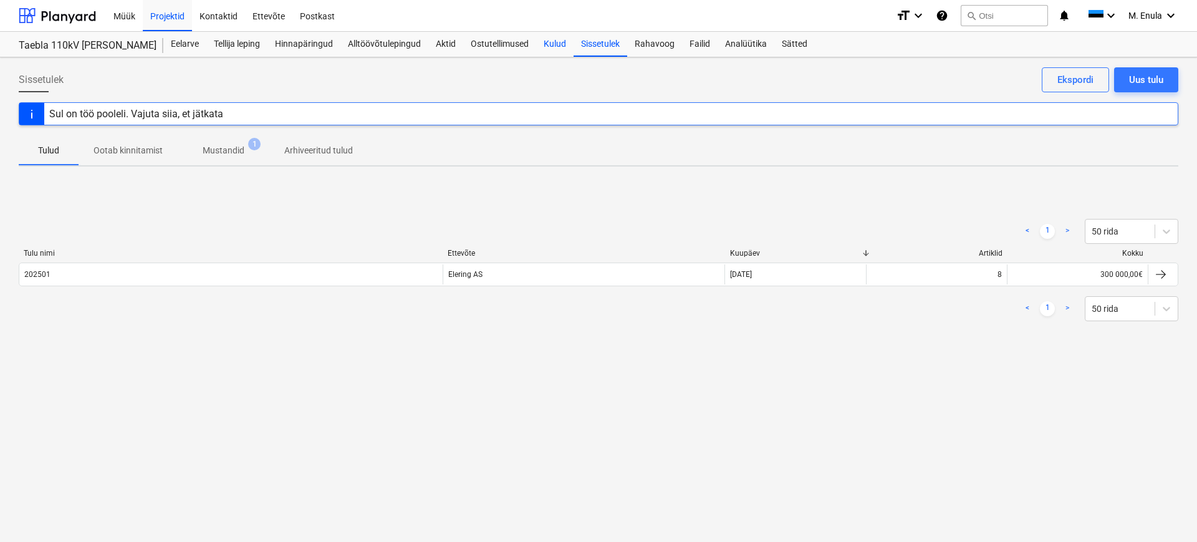
click at [560, 44] on div "Kulud" at bounding box center [554, 44] width 37 height 25
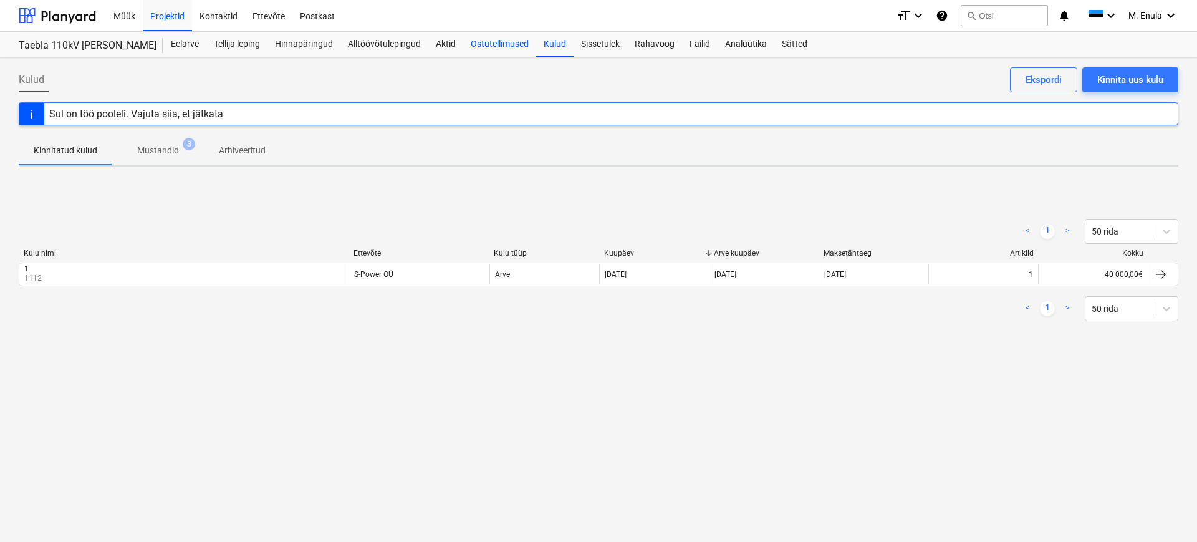
click at [509, 47] on div "Ostutellimused" at bounding box center [499, 44] width 73 height 25
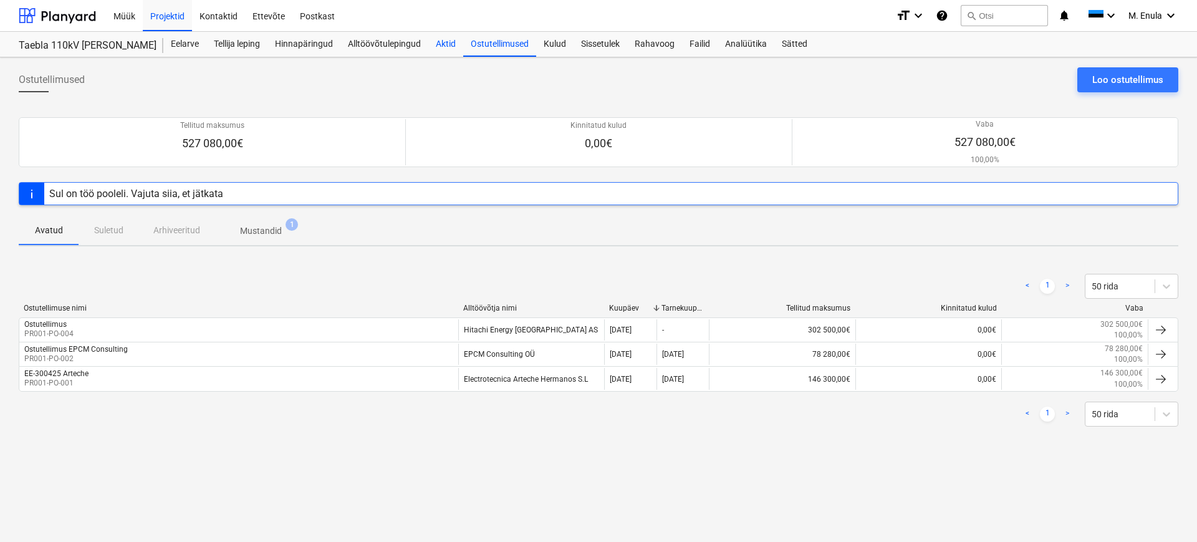
click at [437, 47] on div "Aktid" at bounding box center [445, 44] width 35 height 25
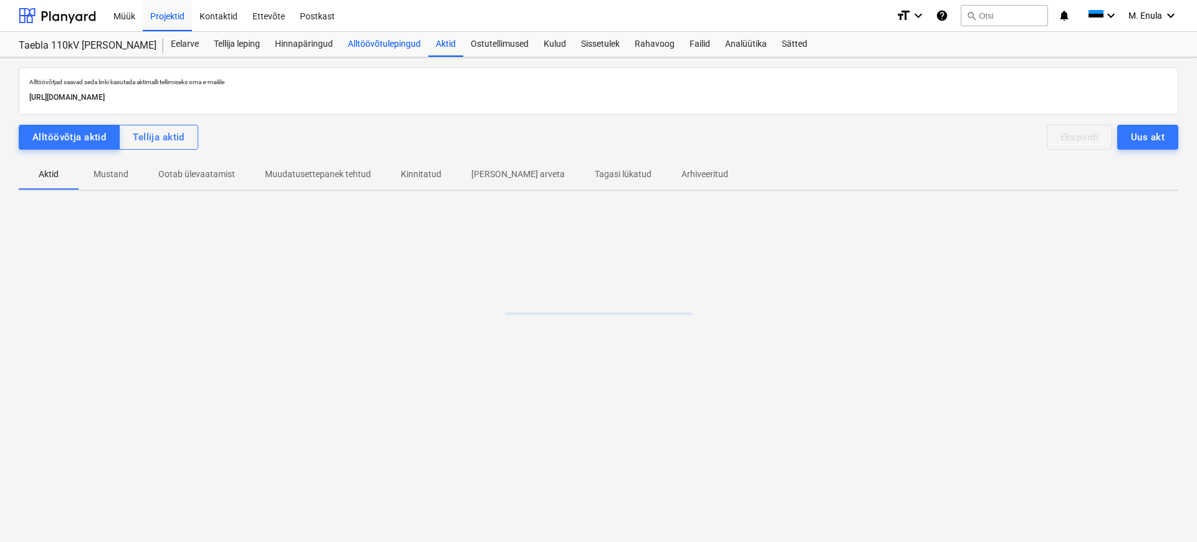
click at [388, 44] on div "Alltöövõtulepingud" at bounding box center [384, 44] width 88 height 25
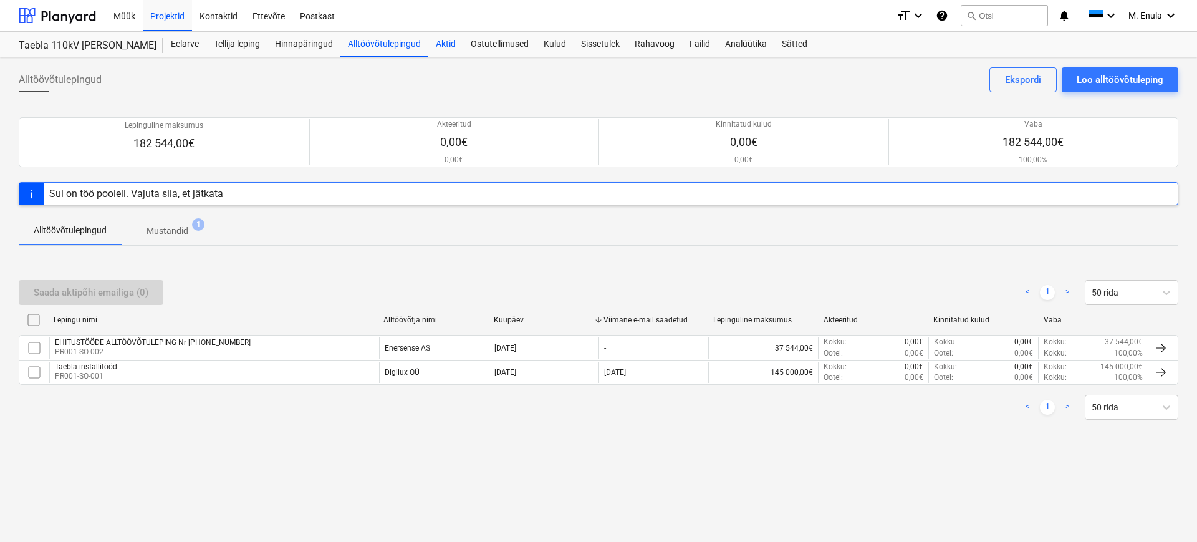
click at [455, 44] on div "Aktid" at bounding box center [445, 44] width 35 height 25
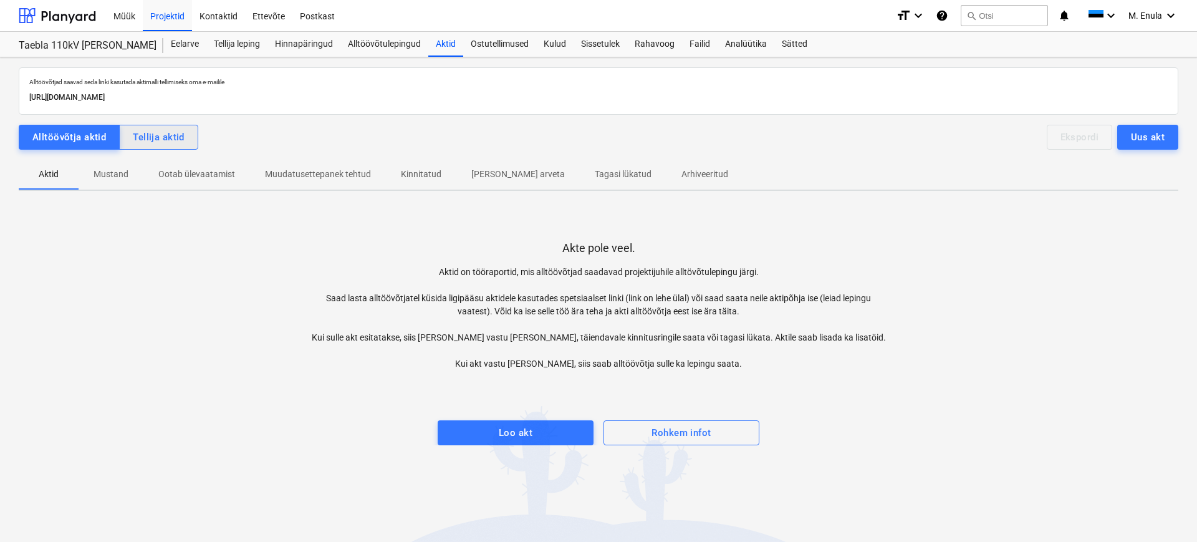
click at [159, 145] on button "Tellija aktid" at bounding box center [158, 137] width 79 height 25
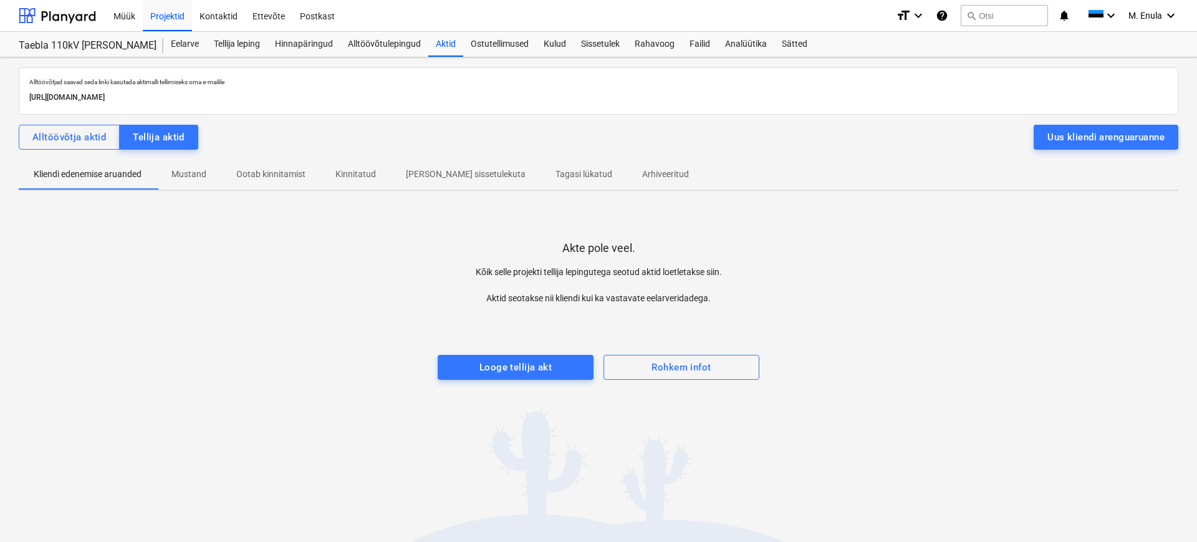
click at [186, 174] on p "Mustand" at bounding box center [188, 174] width 35 height 13
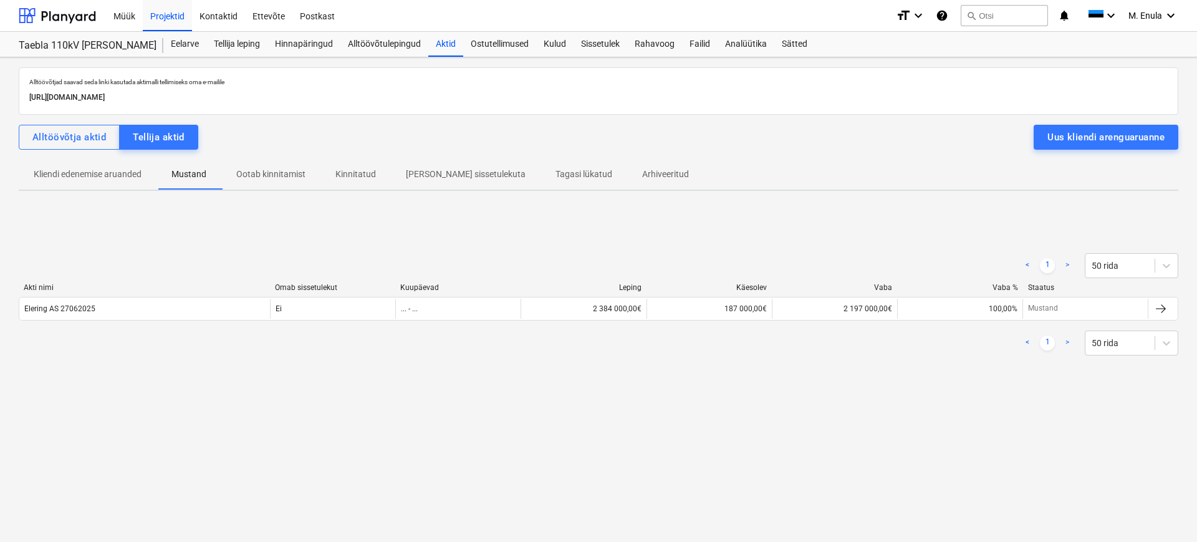
click at [269, 175] on p "Ootab kinnitamist" at bounding box center [270, 174] width 69 height 13
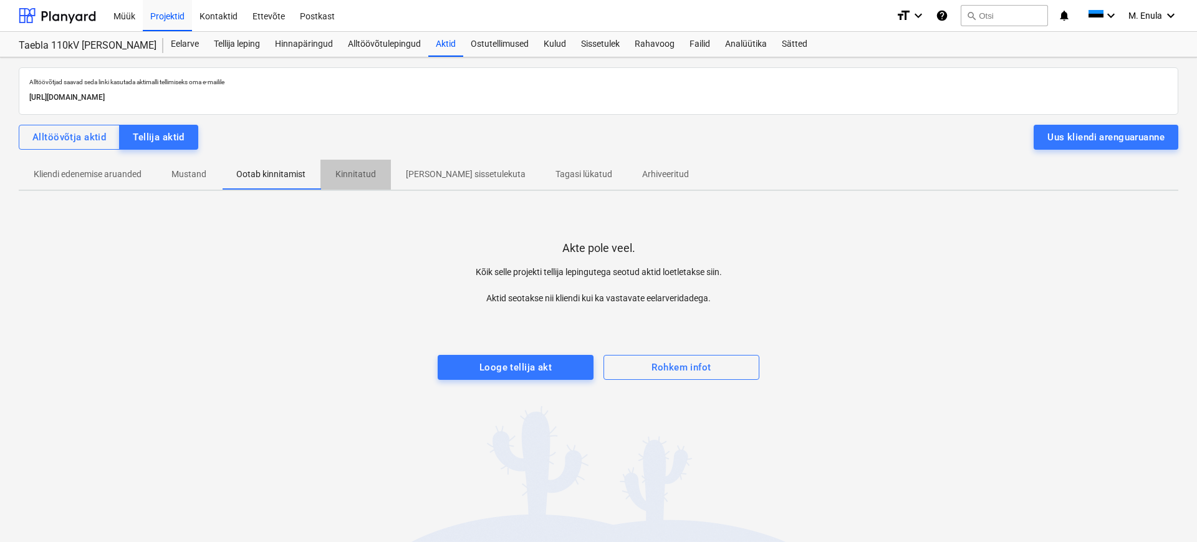
click at [371, 175] on p "Kinnitatud" at bounding box center [355, 174] width 41 height 13
click at [448, 174] on p "[PERSON_NAME] sissetulekuta" at bounding box center [466, 174] width 120 height 13
click at [556, 173] on p "Tagasi lükatud" at bounding box center [584, 174] width 57 height 13
click at [627, 166] on span "Arhiveeritud" at bounding box center [665, 174] width 77 height 21
